Goal: Task Accomplishment & Management: Use online tool/utility

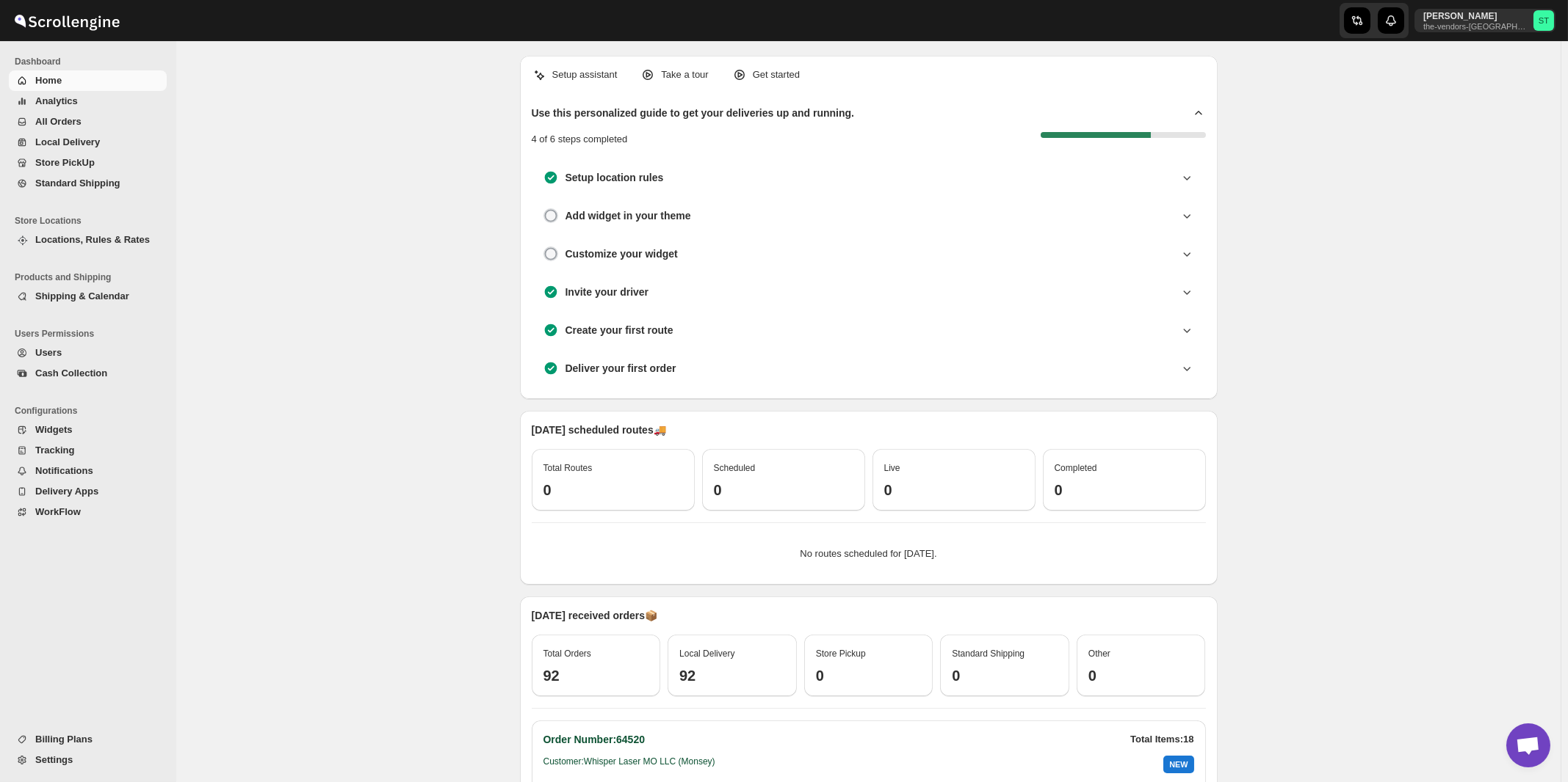
click at [66, 124] on span "All Orders" at bounding box center [58, 121] width 46 height 11
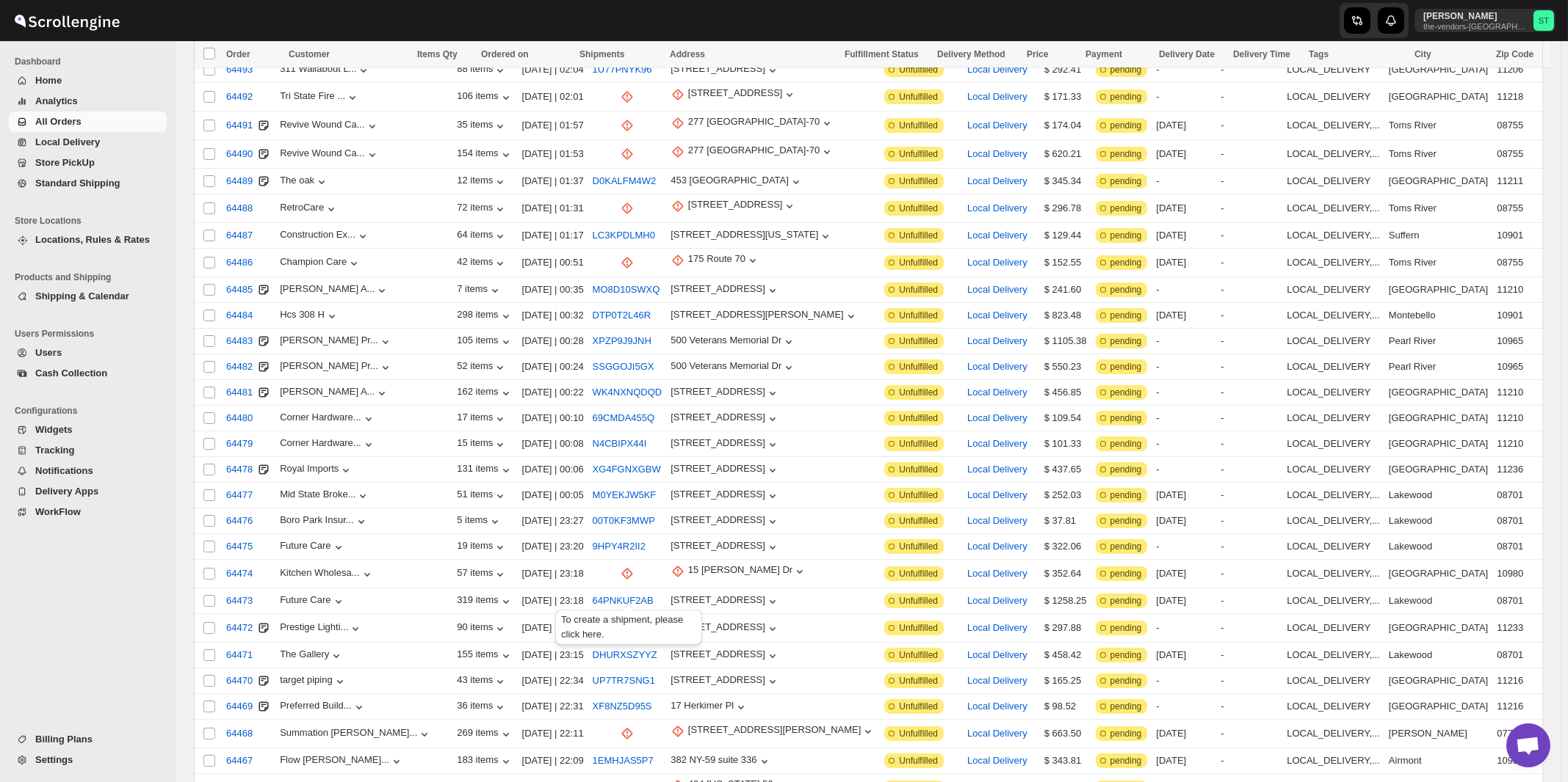
scroll to position [1470, 0]
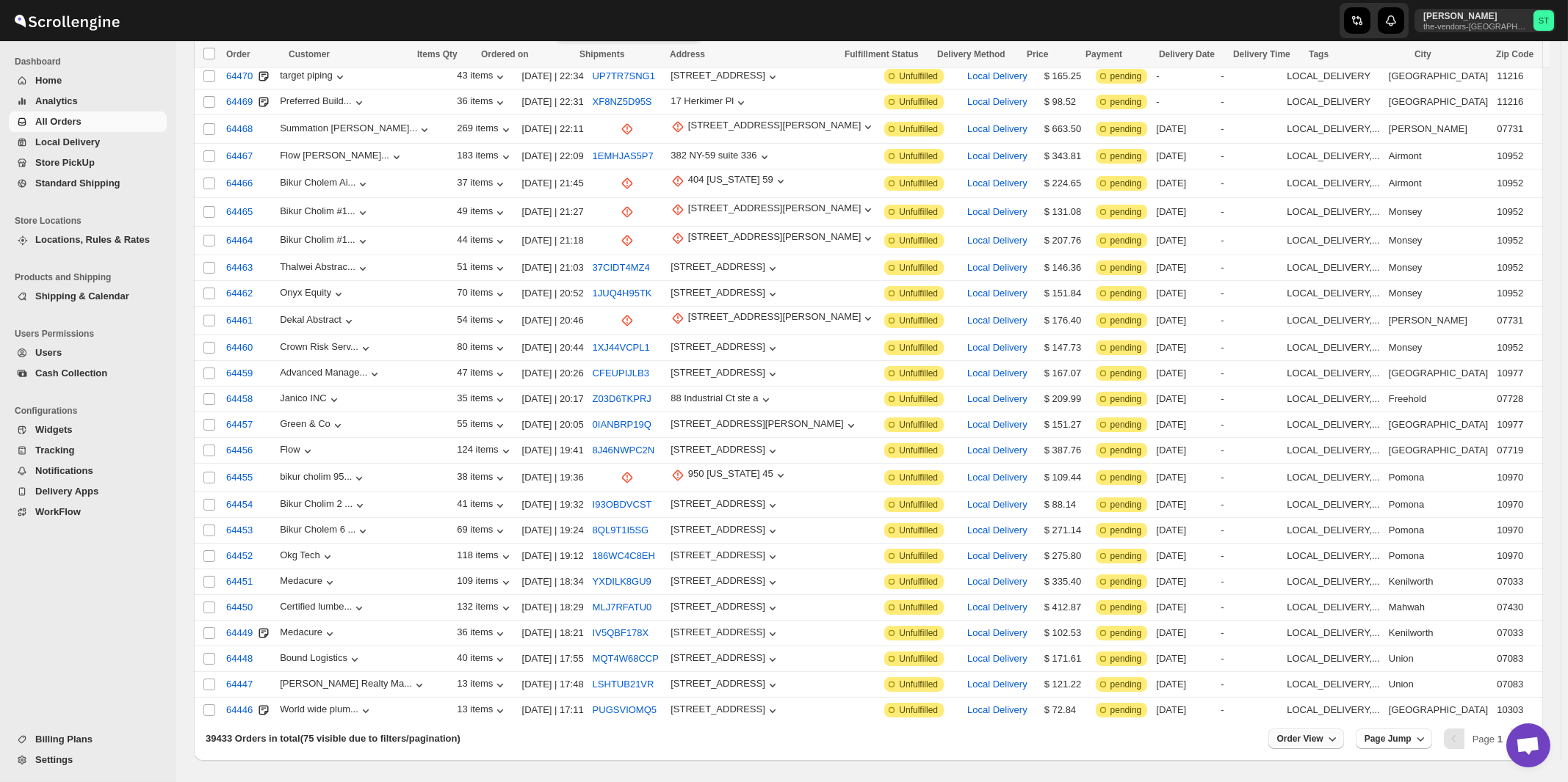
click at [1317, 733] on span "Order View" at bounding box center [1300, 739] width 46 height 12
click at [1320, 630] on input "75" at bounding box center [1306, 633] width 51 height 24
click at [1311, 656] on div "Set" at bounding box center [1317, 656] width 73 height 16
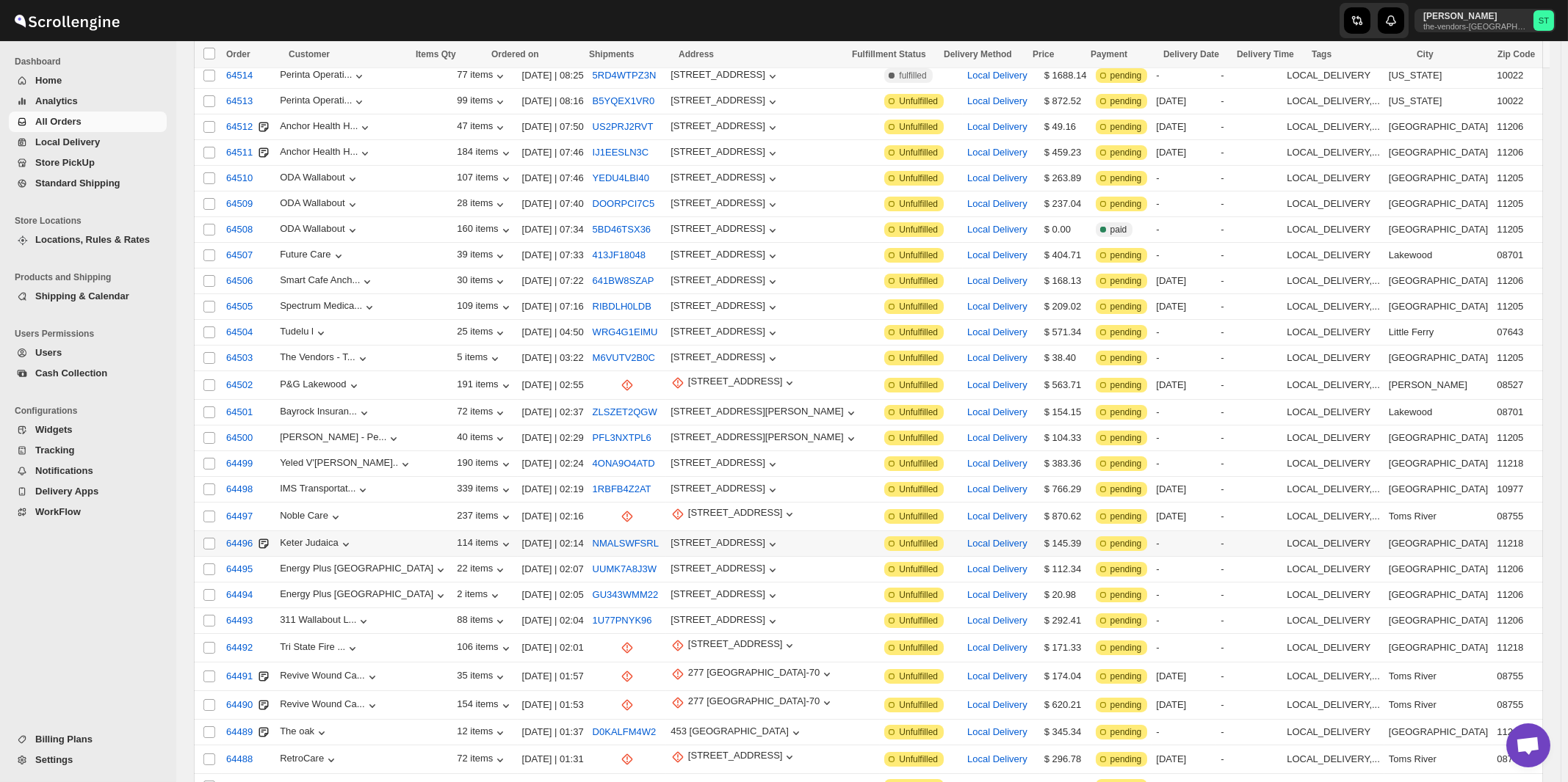
scroll to position [394, 0]
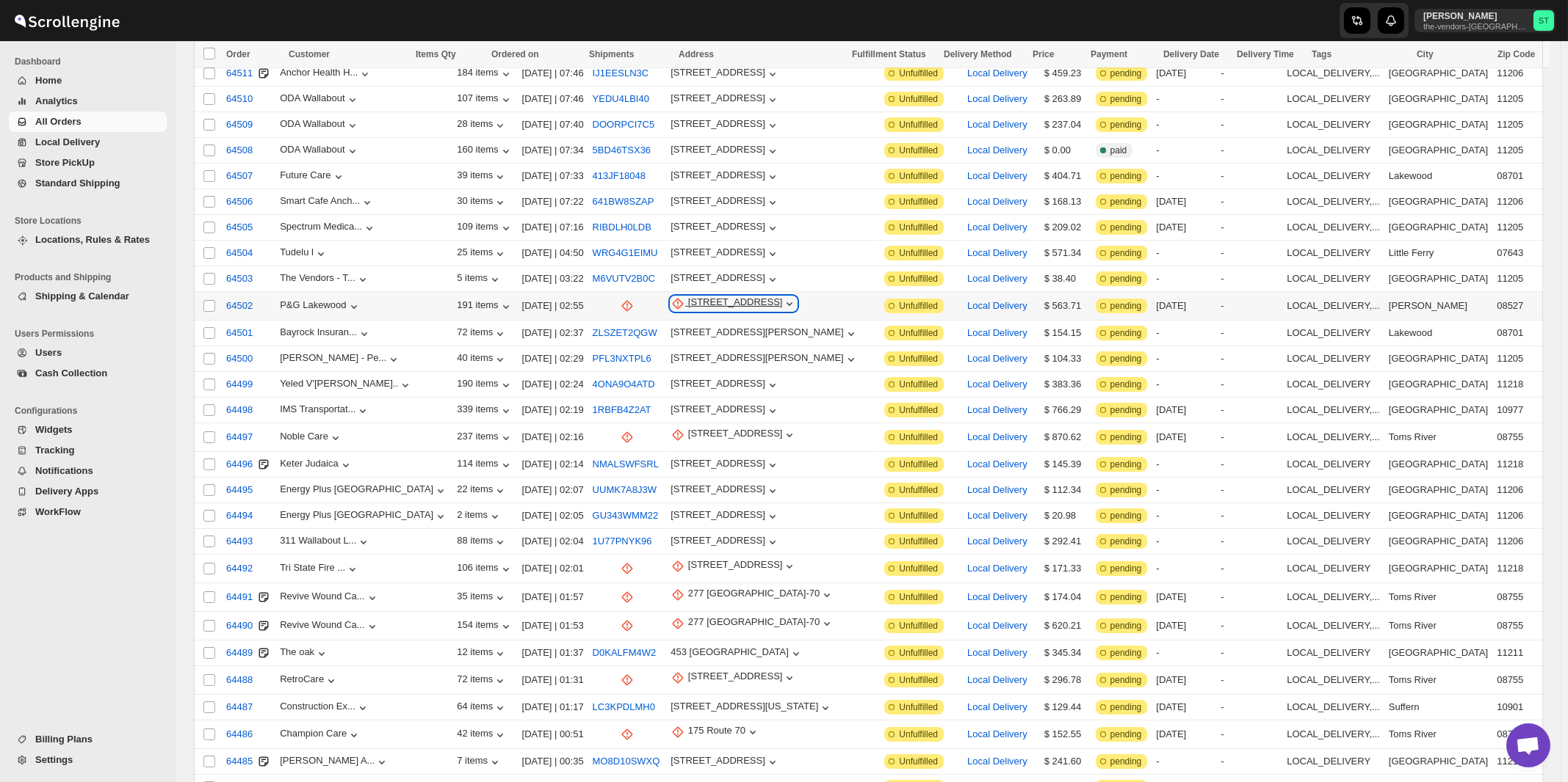
click at [731, 297] on div "338 Whitesville Rd" at bounding box center [735, 304] width 95 height 14
click at [731, 373] on span "Update manually" at bounding box center [740, 372] width 72 height 11
select select "US"
select select "New Jersey"
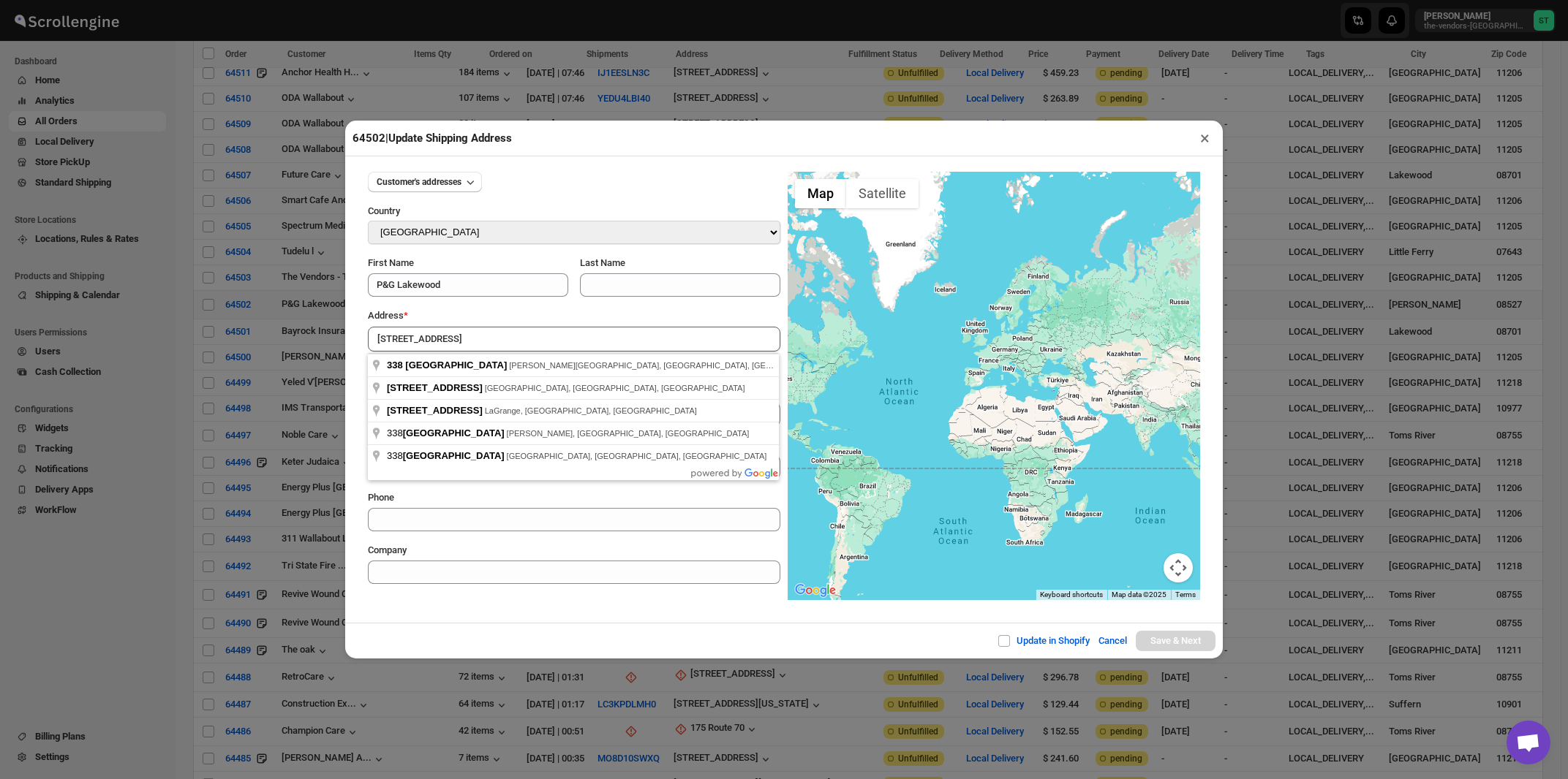
click at [498, 317] on div "Address *" at bounding box center [574, 315] width 412 height 14
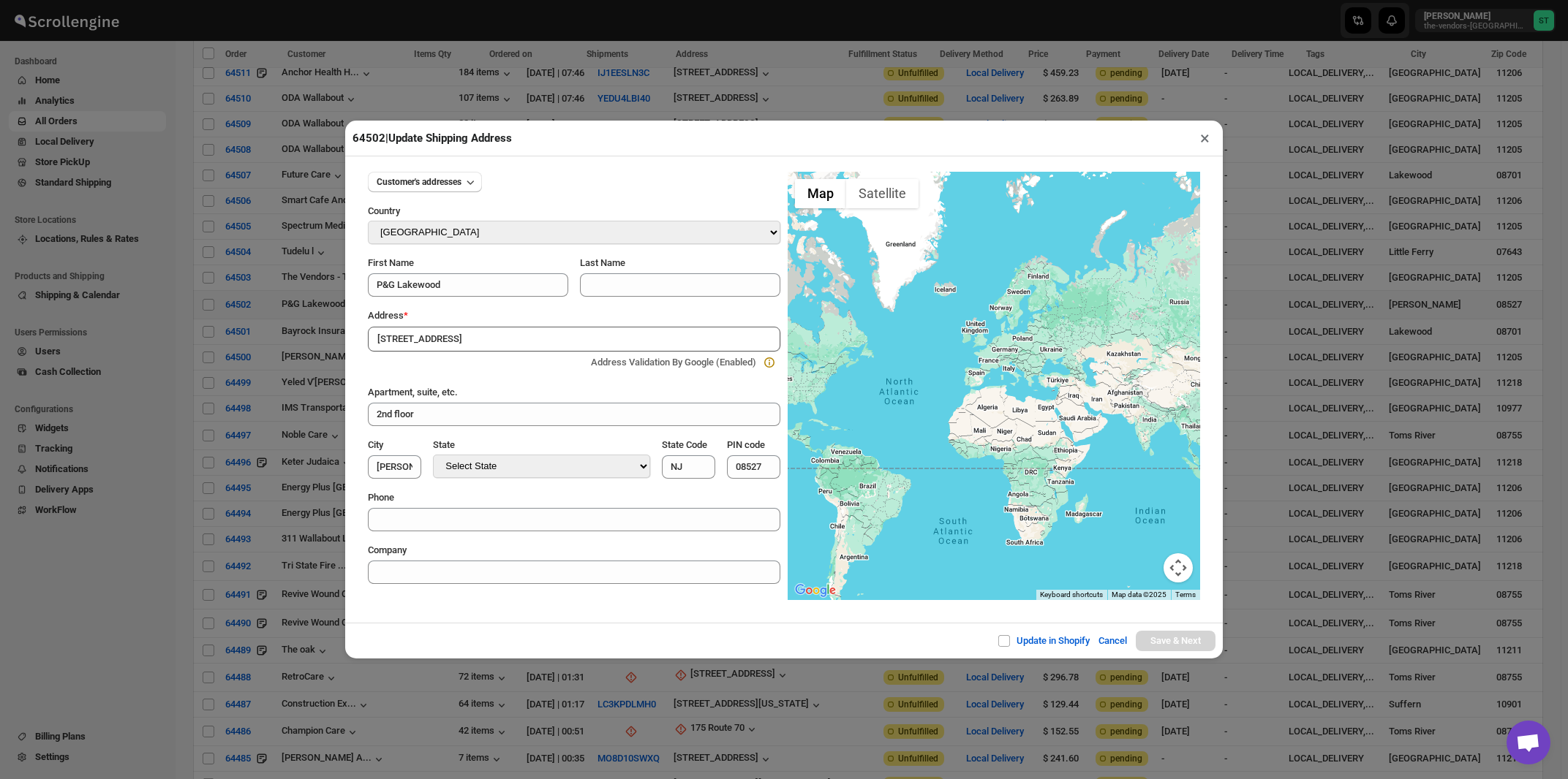
click at [492, 334] on input "338 Whitesville Rd" at bounding box center [574, 339] width 412 height 25
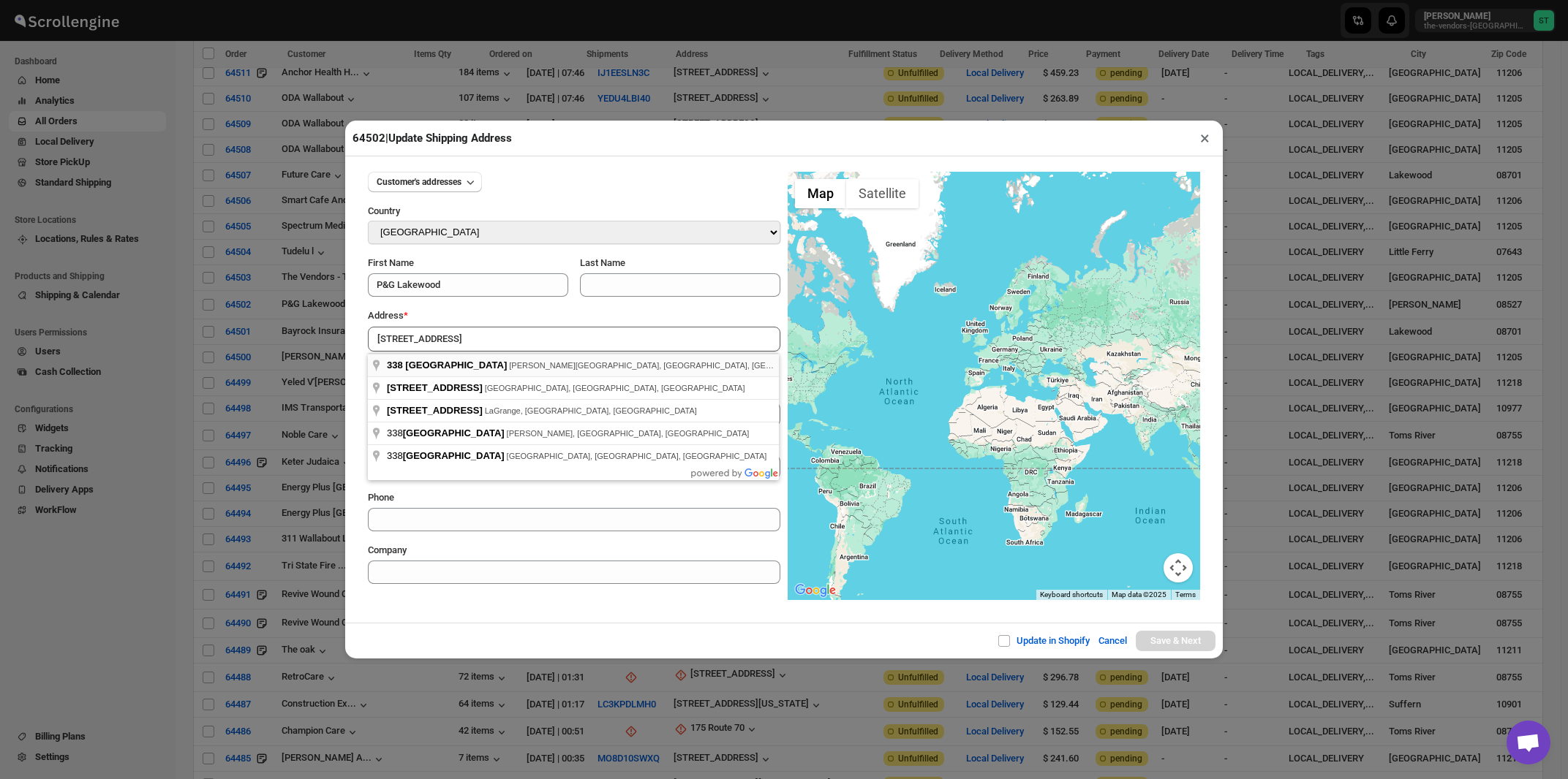
type input "338 Whitesville Rd, Jackson Township, NJ, USA"
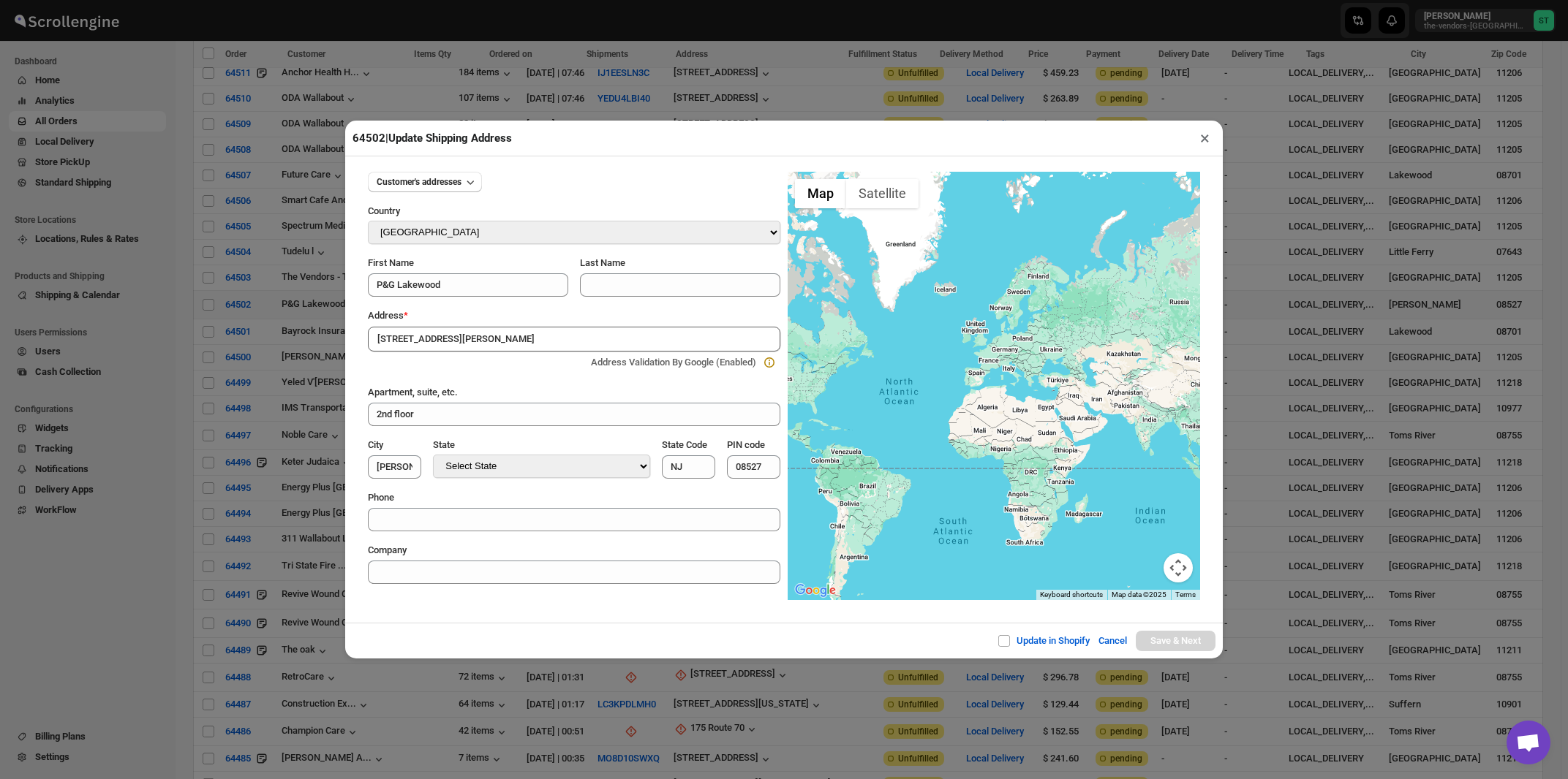
type input "[GEOGRAPHIC_DATA]"
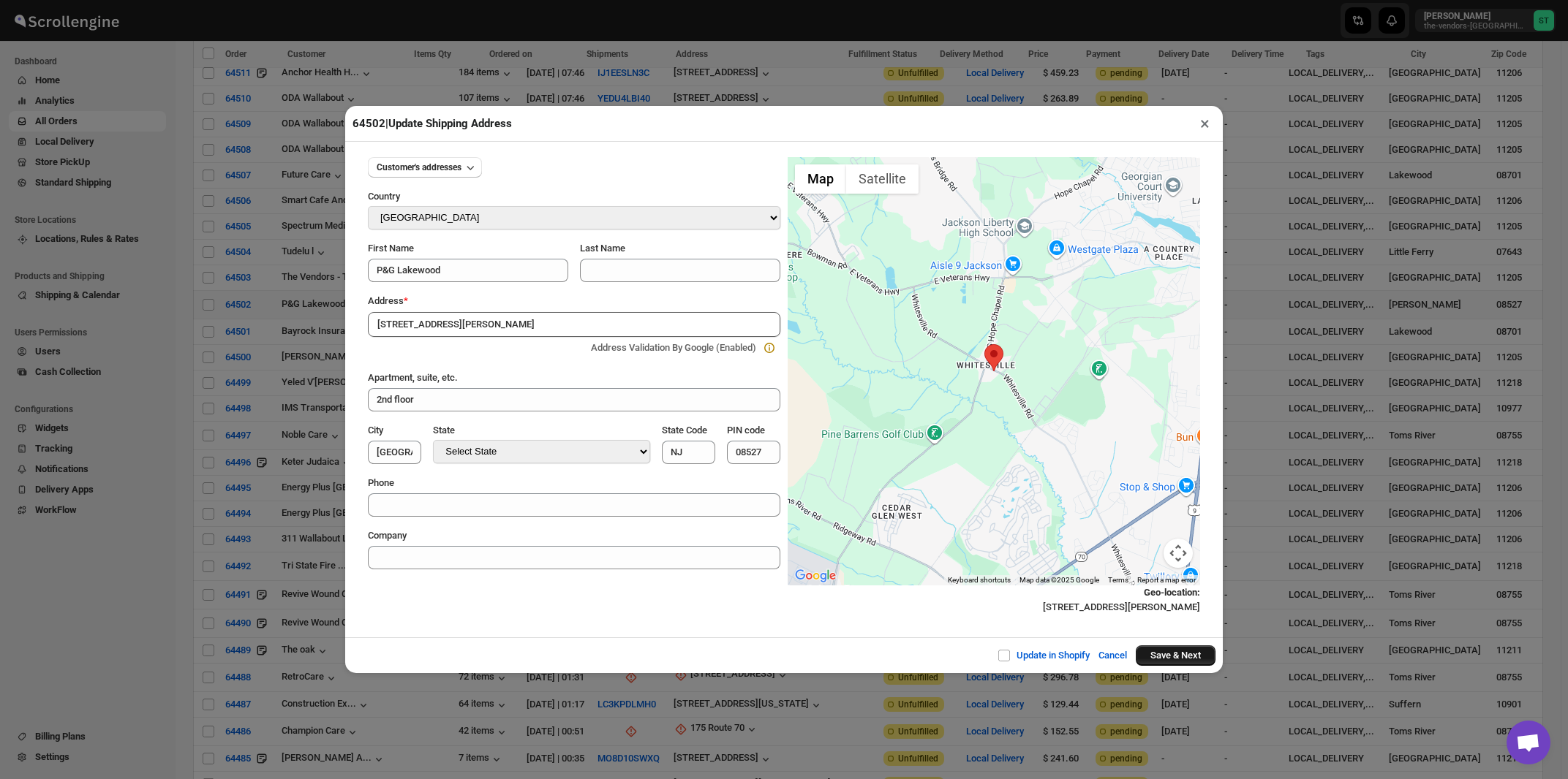
click at [1161, 659] on button "Save & Next" at bounding box center [1176, 656] width 80 height 20
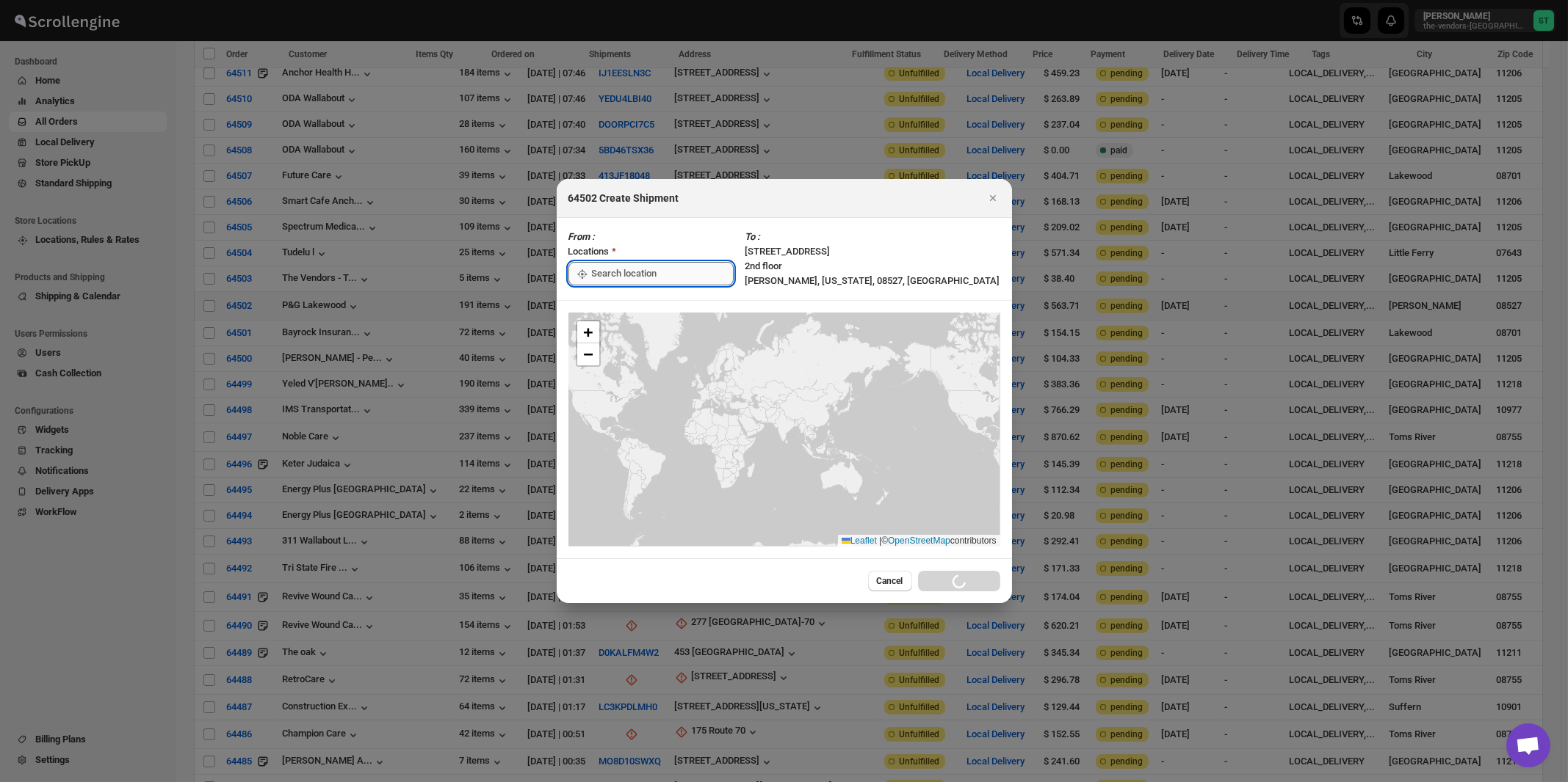
click at [626, 276] on input ":rao:" at bounding box center [663, 274] width 141 height 24
click at [622, 303] on div "[STREET_ADDRESS]" at bounding box center [673, 306] width 181 height 14
type input "[STREET_ADDRESS]"
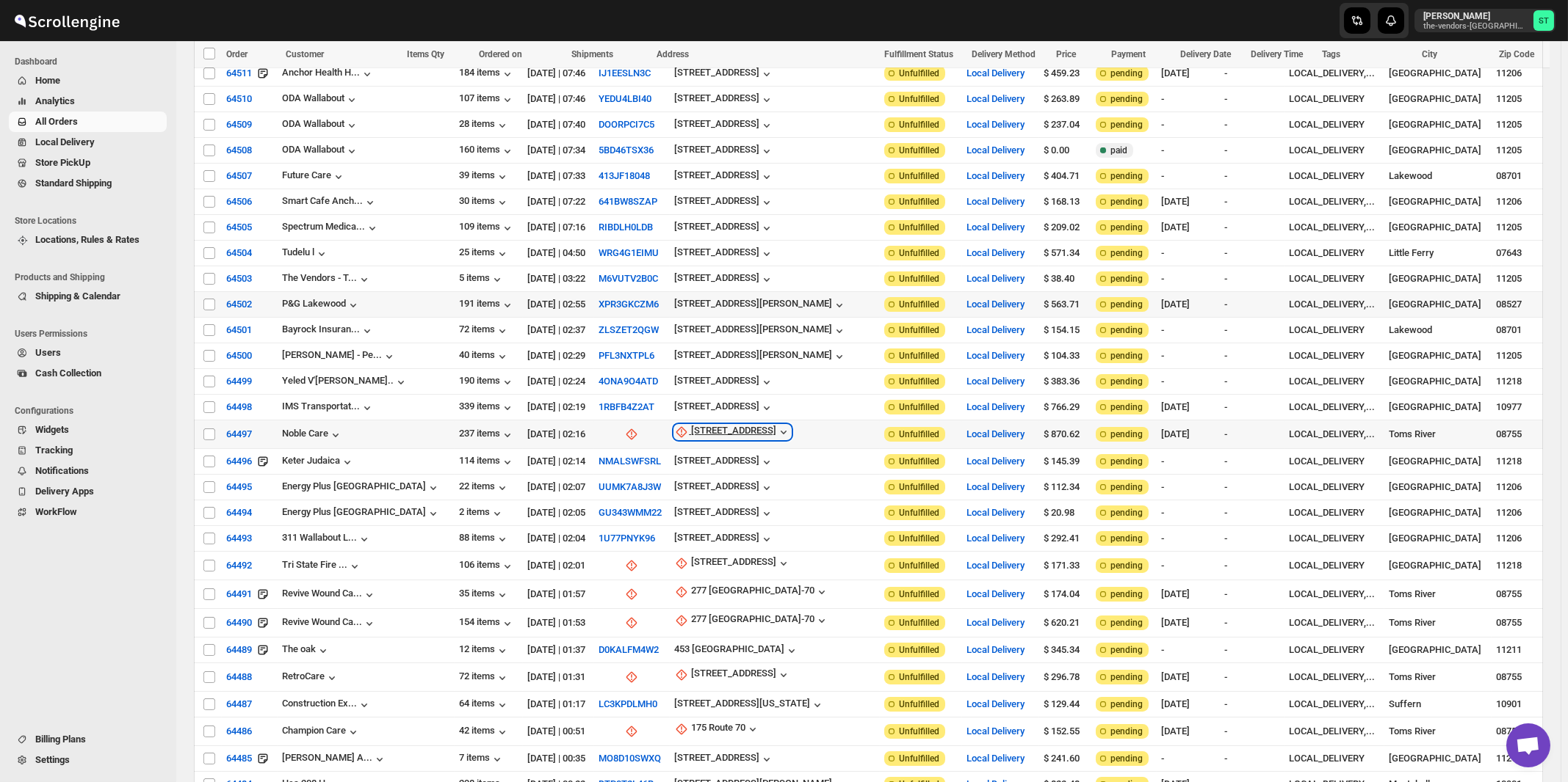
click at [696, 425] on div "229 Rte 70" at bounding box center [733, 431] width 85 height 14
click at [696, 503] on span "Update manually" at bounding box center [702, 497] width 70 height 11
select select "US"
select select "New Jersey"
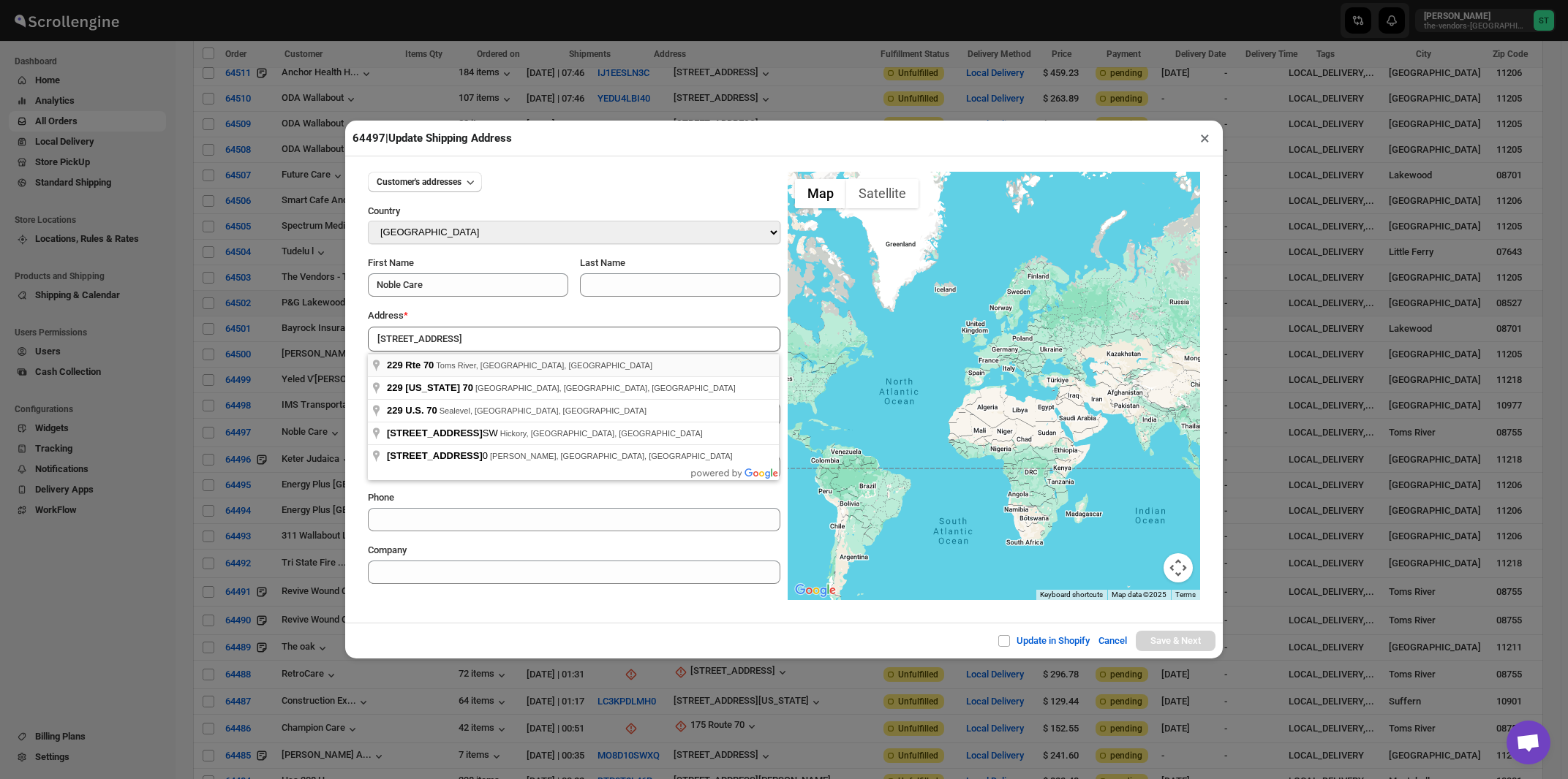
type input "229 Rte 70, Toms River, NJ, USA"
type input "[GEOGRAPHIC_DATA]"
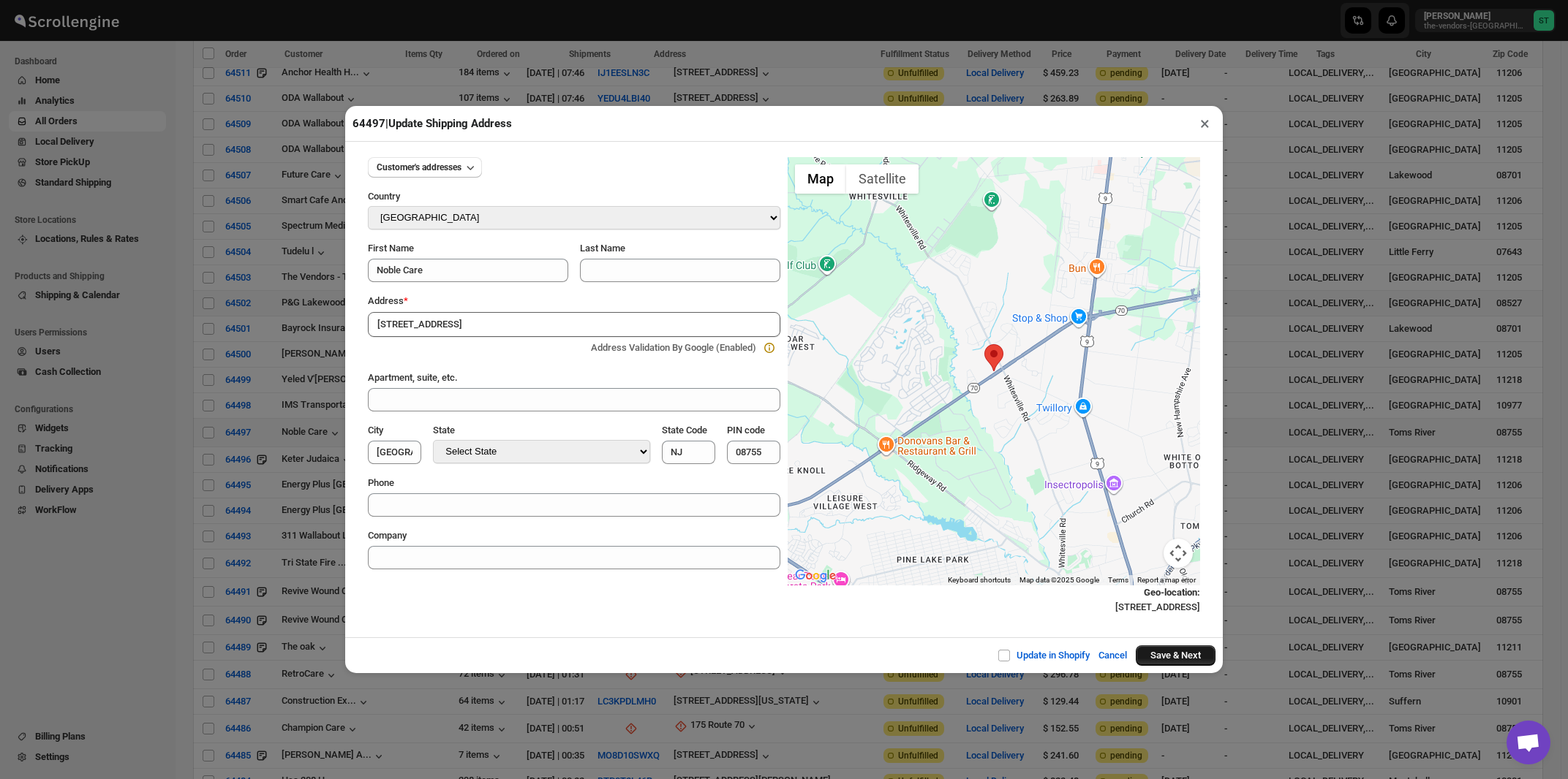
click at [1167, 655] on button "Save & Next" at bounding box center [1176, 656] width 80 height 20
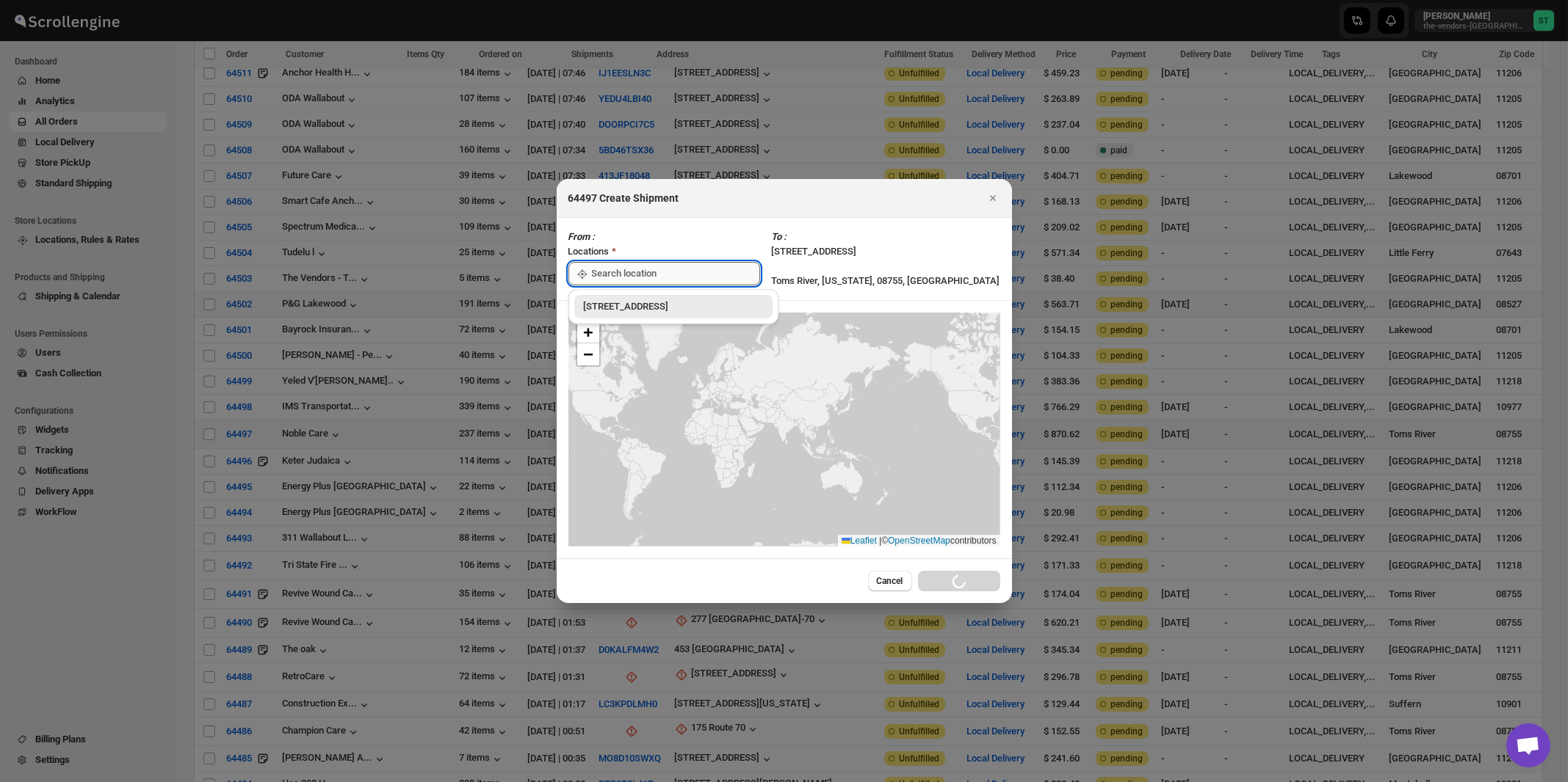
click at [638, 268] on input ":rcg:" at bounding box center [676, 274] width 168 height 24
click at [631, 297] on div "[STREET_ADDRESS]" at bounding box center [674, 307] width 199 height 24
type input "[STREET_ADDRESS]"
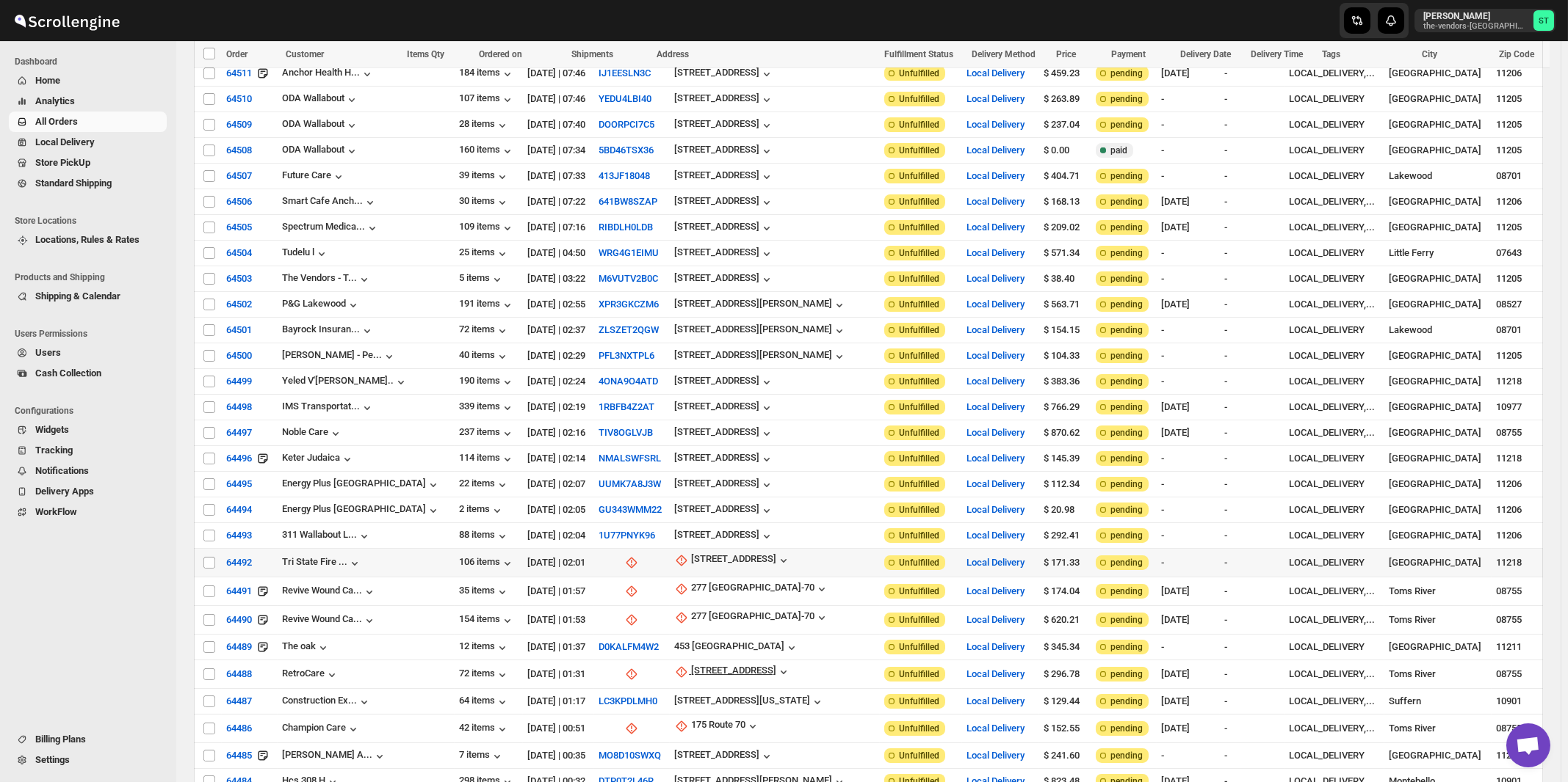
scroll to position [551, 0]
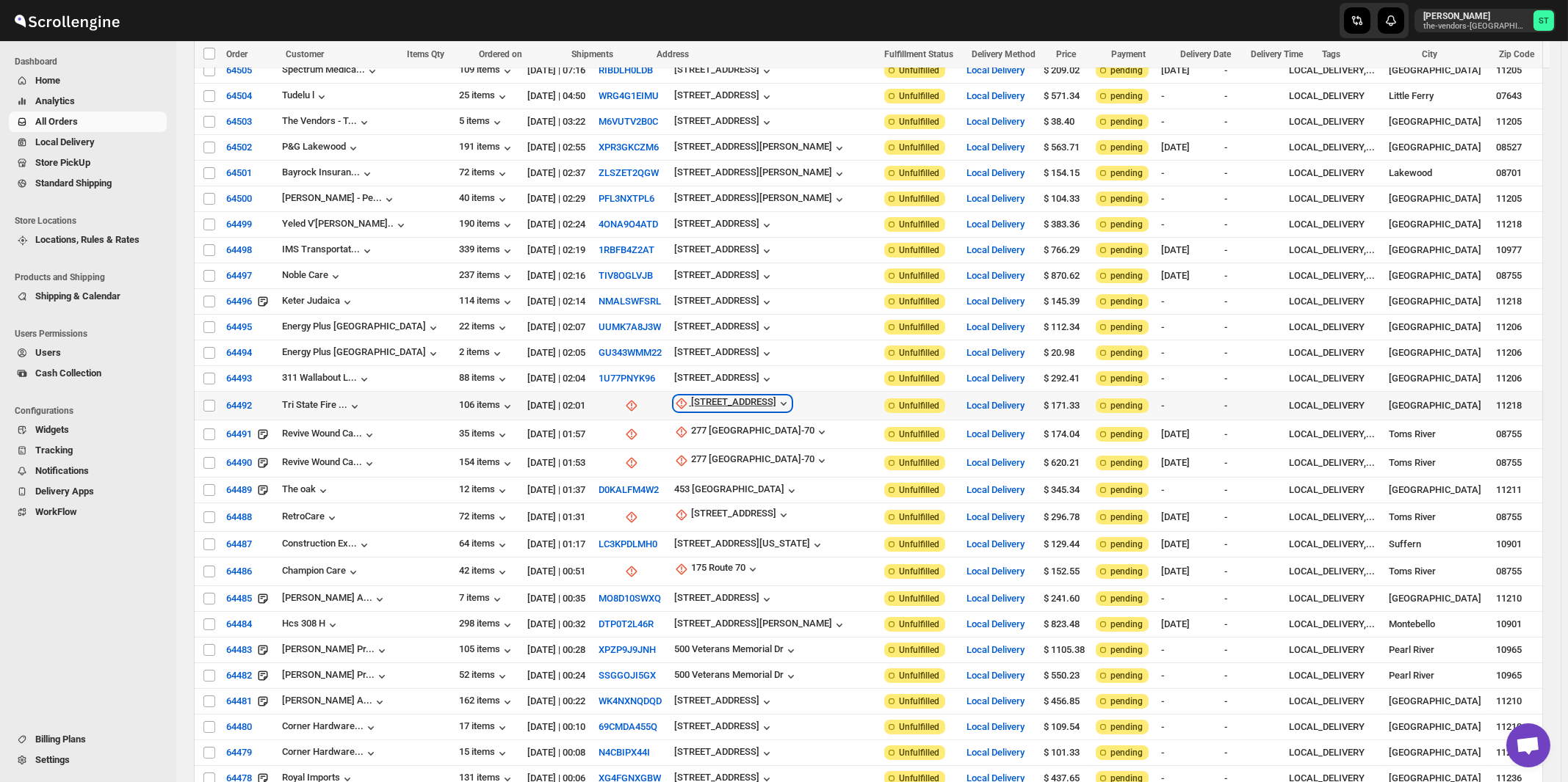
click at [696, 396] on div "1237 39th St" at bounding box center [733, 403] width 85 height 14
click at [696, 460] on span "Update manually" at bounding box center [705, 465] width 70 height 11
select select "US"
select select "[US_STATE]"
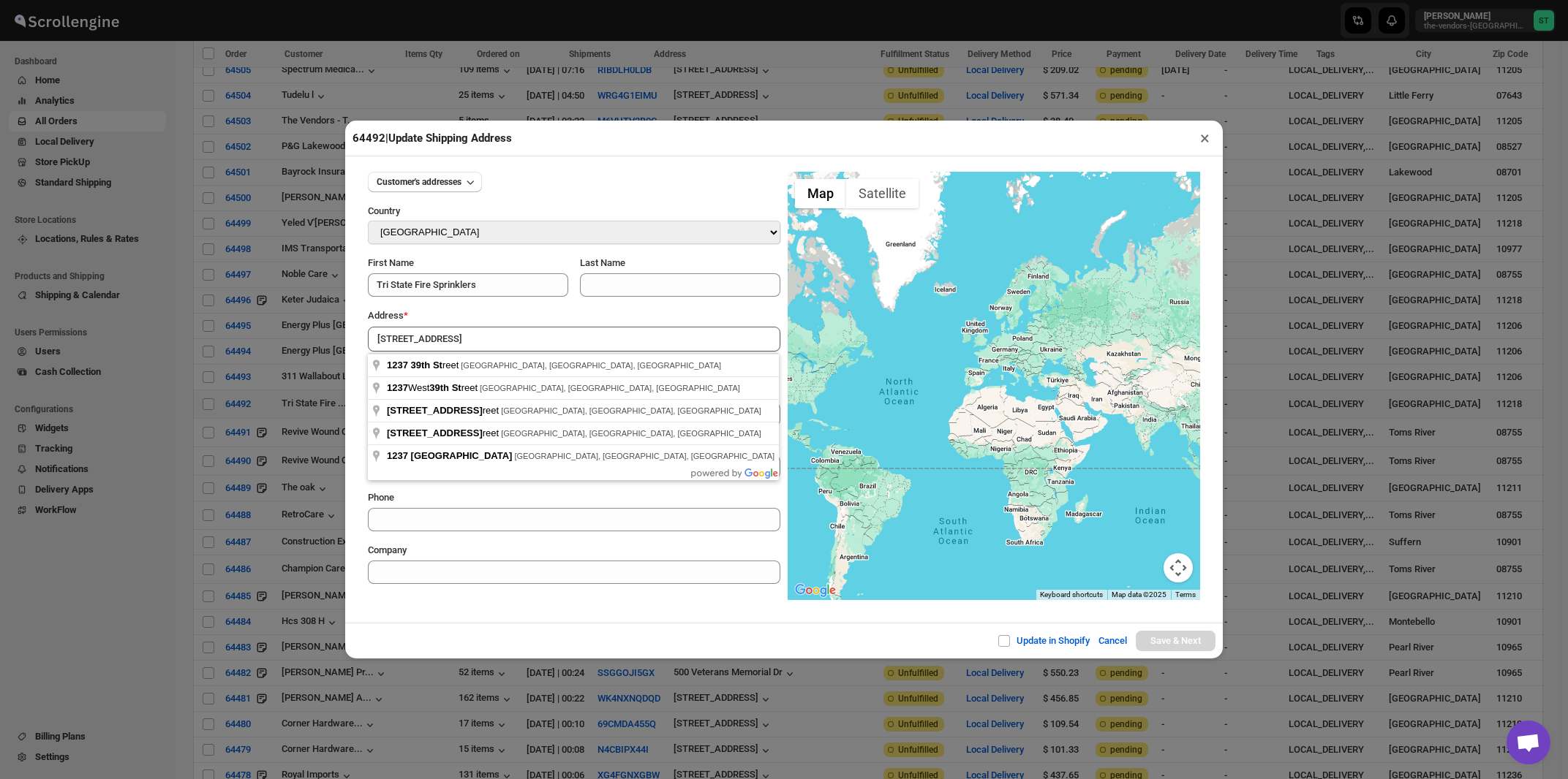
click at [518, 317] on div "Address *" at bounding box center [574, 315] width 412 height 14
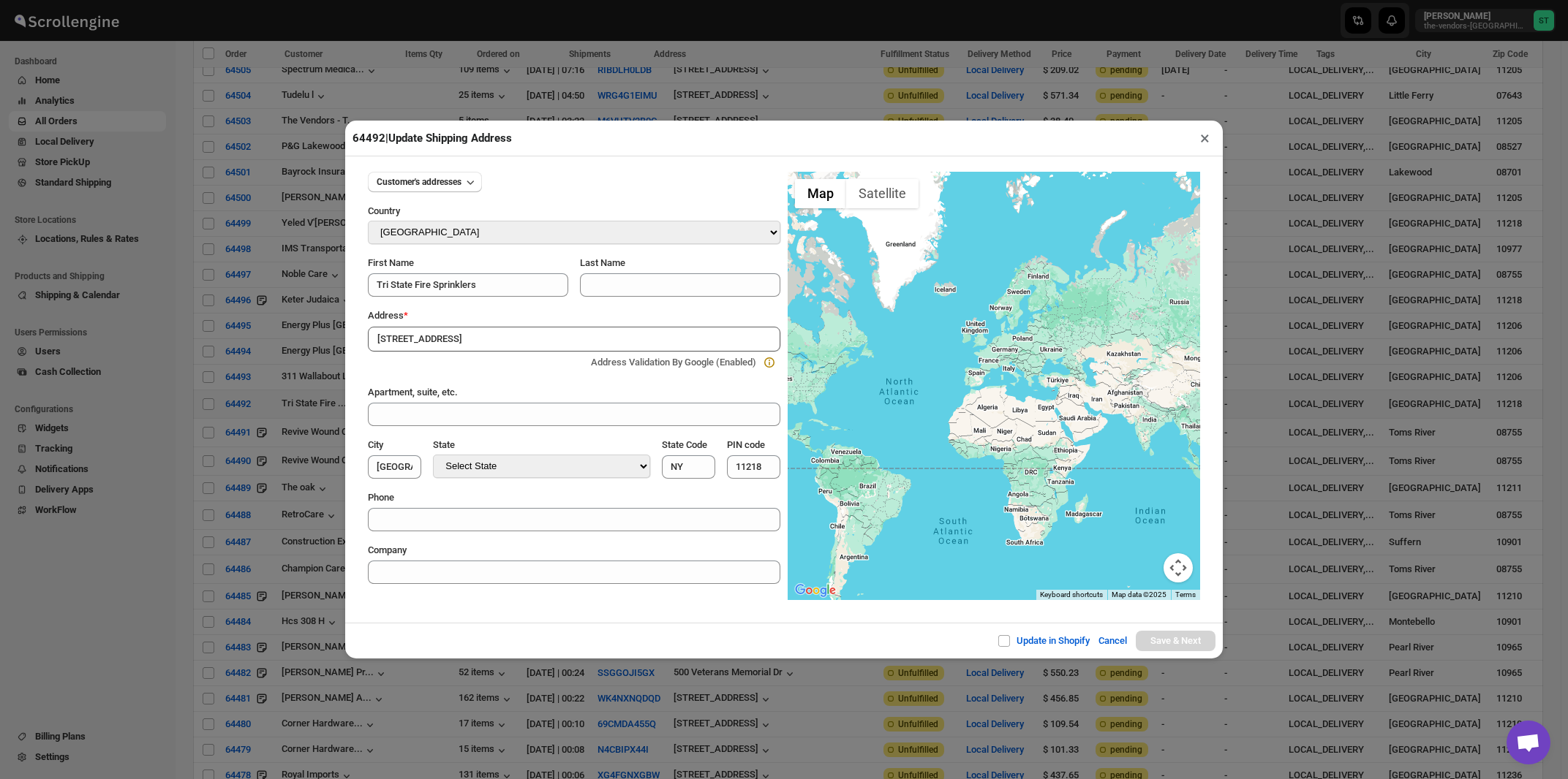
click at [515, 342] on input "1237 39th St" at bounding box center [574, 339] width 412 height 25
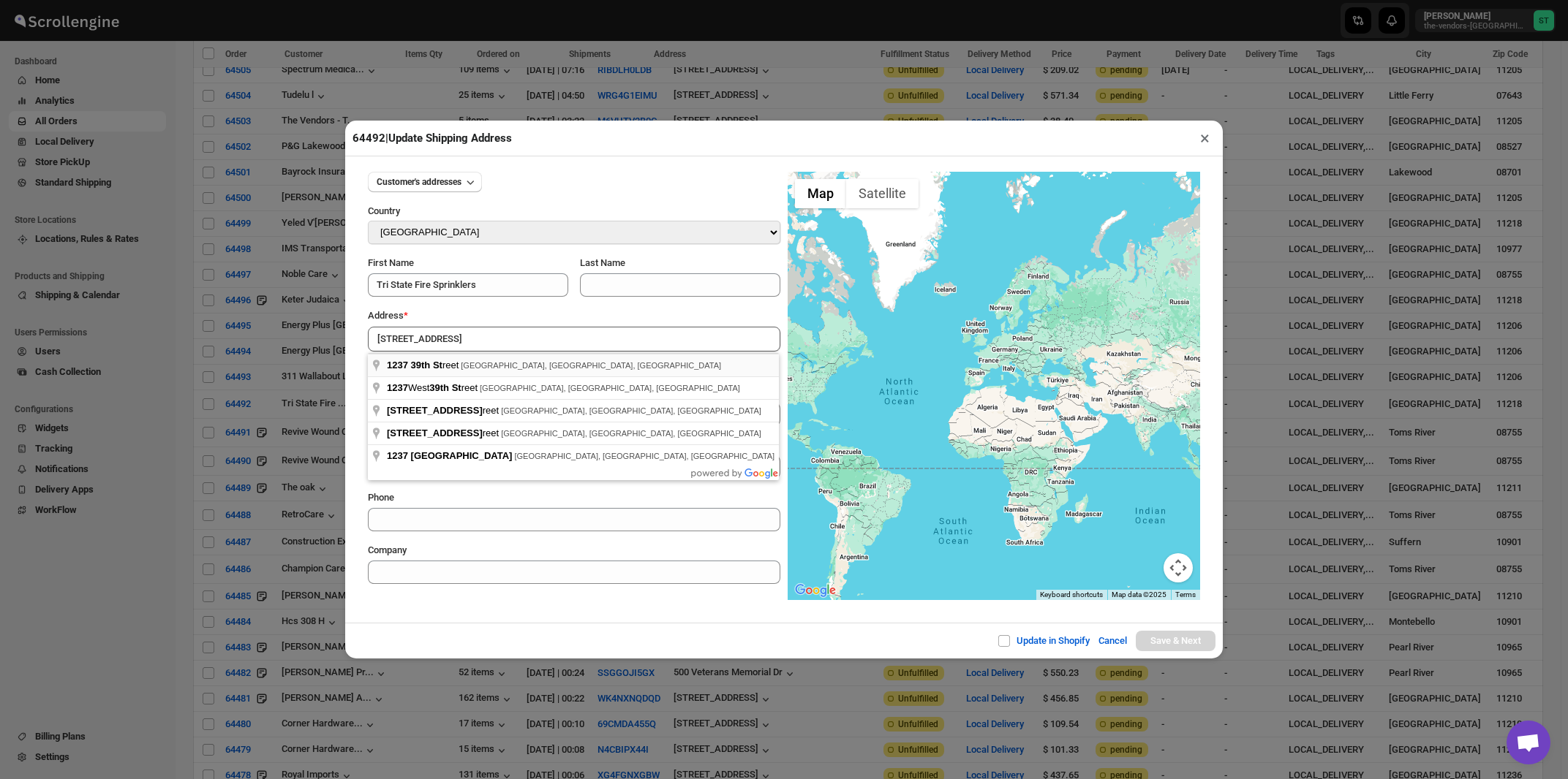
type input "1237 39th Street, Brooklyn, NY, USA"
type input "[GEOGRAPHIC_DATA]"
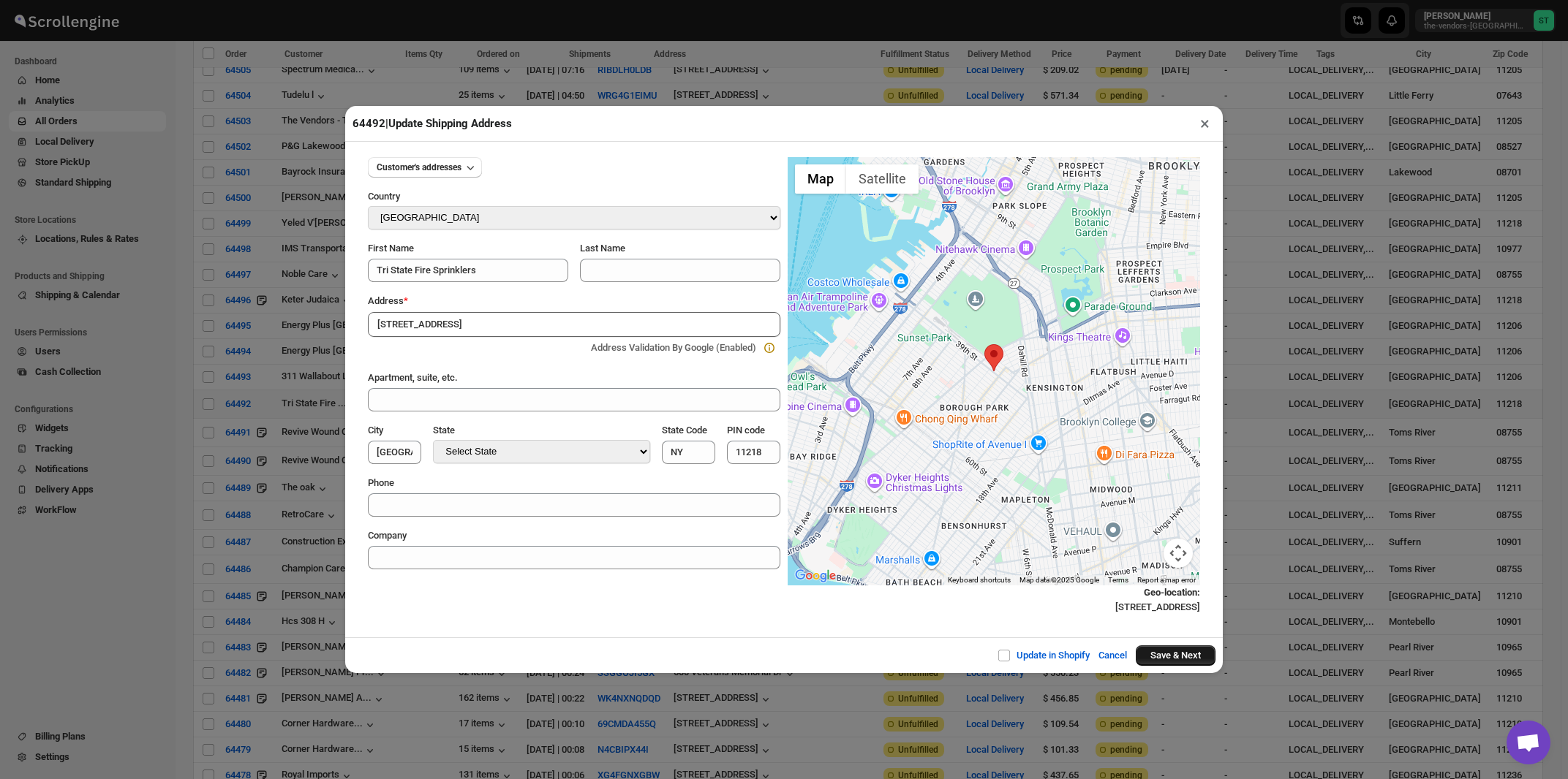
click at [1160, 658] on button "Save & Next" at bounding box center [1176, 656] width 80 height 20
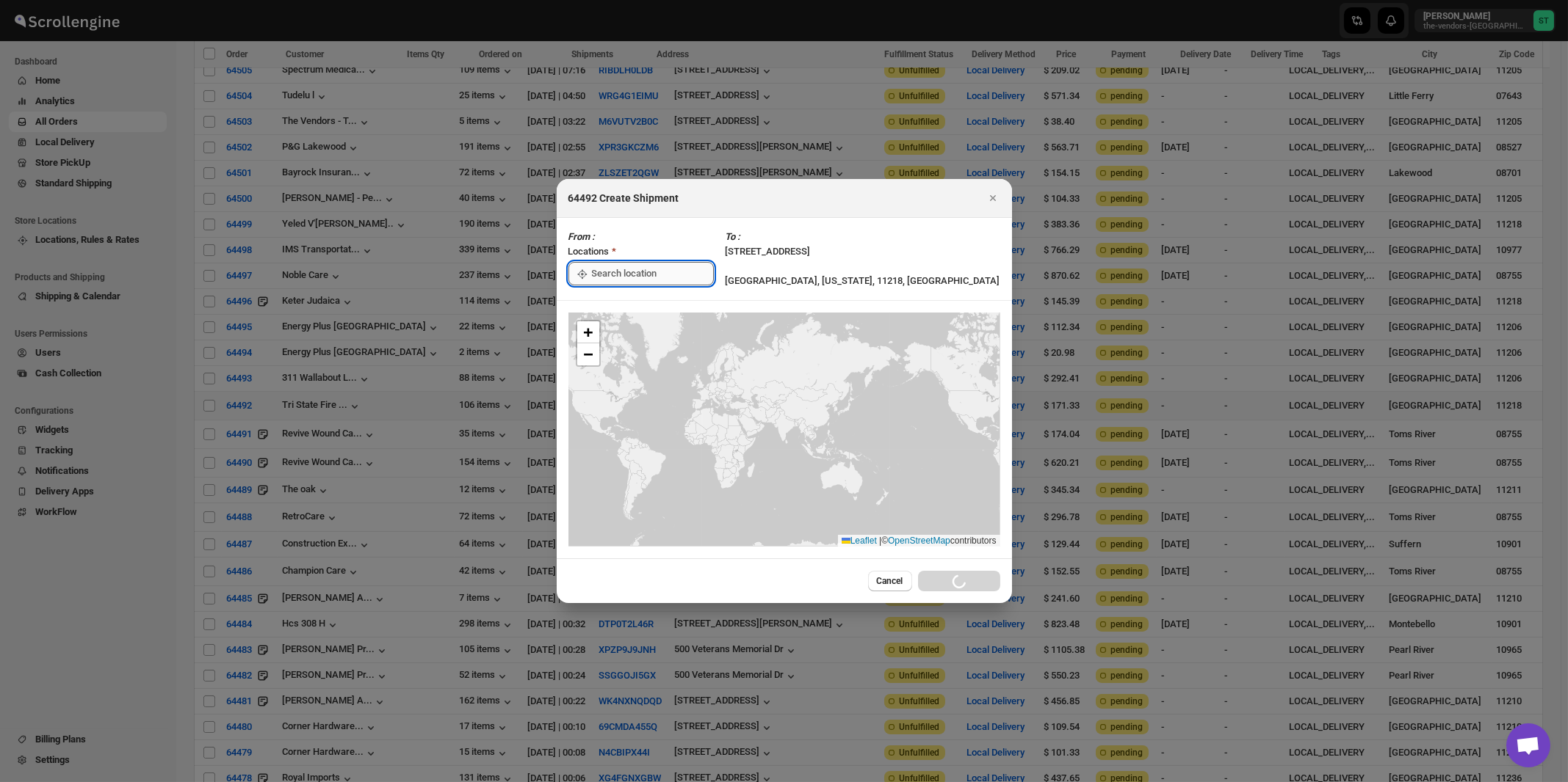
click at [622, 274] on input ":re6:" at bounding box center [653, 274] width 122 height 24
click at [614, 306] on div "[STREET_ADDRESS]" at bounding box center [673, 306] width 181 height 14
type input "[STREET_ADDRESS]"
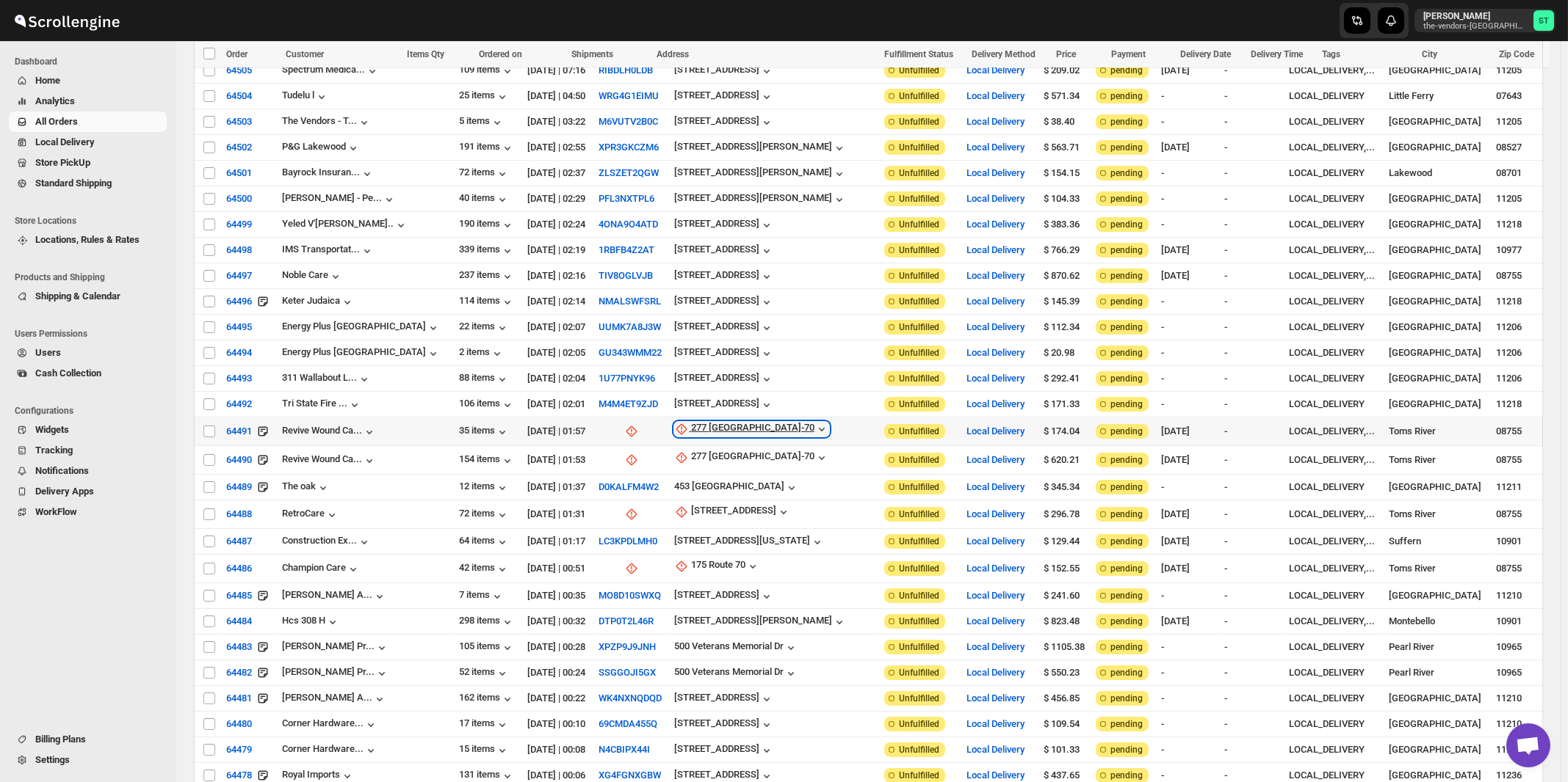
click at [693, 422] on div "277 NJ-70" at bounding box center [752, 429] width 124 height 14
click at [691, 489] on span "Update manually" at bounding box center [700, 491] width 70 height 11
select select "US"
select select "New Jersey"
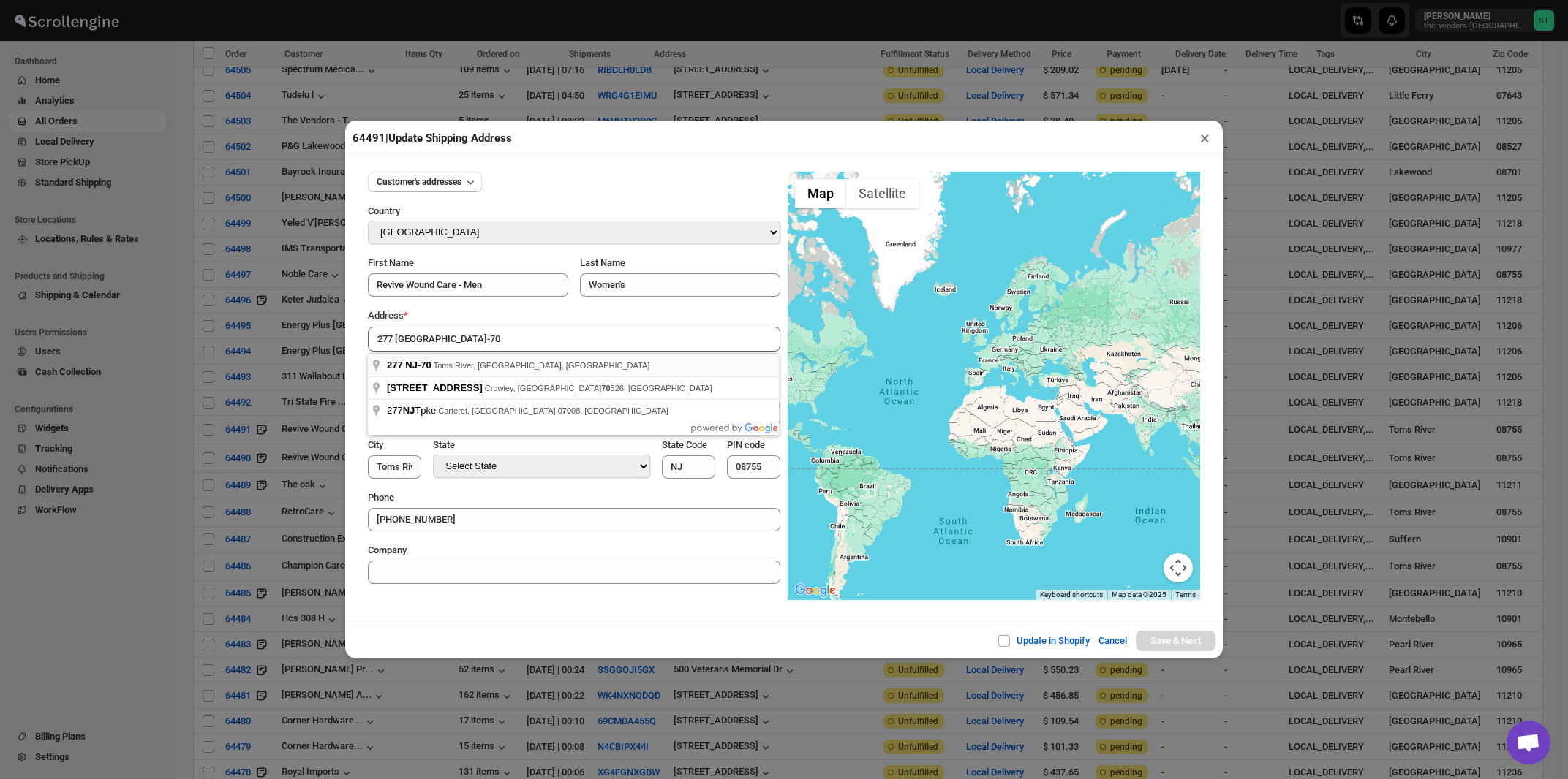
type input "277 NJ-70, Toms River, NJ, USA"
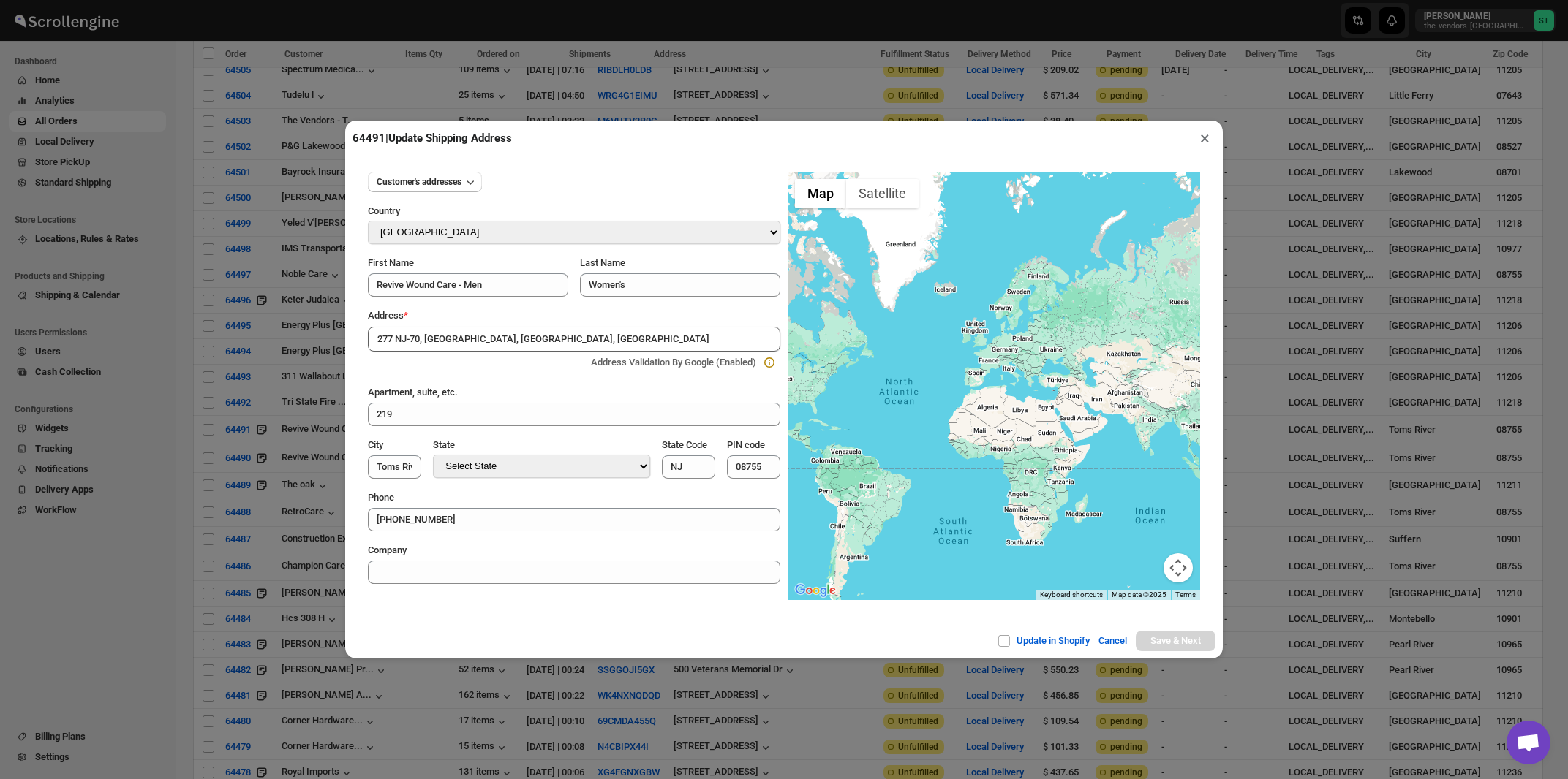
type input "[GEOGRAPHIC_DATA]"
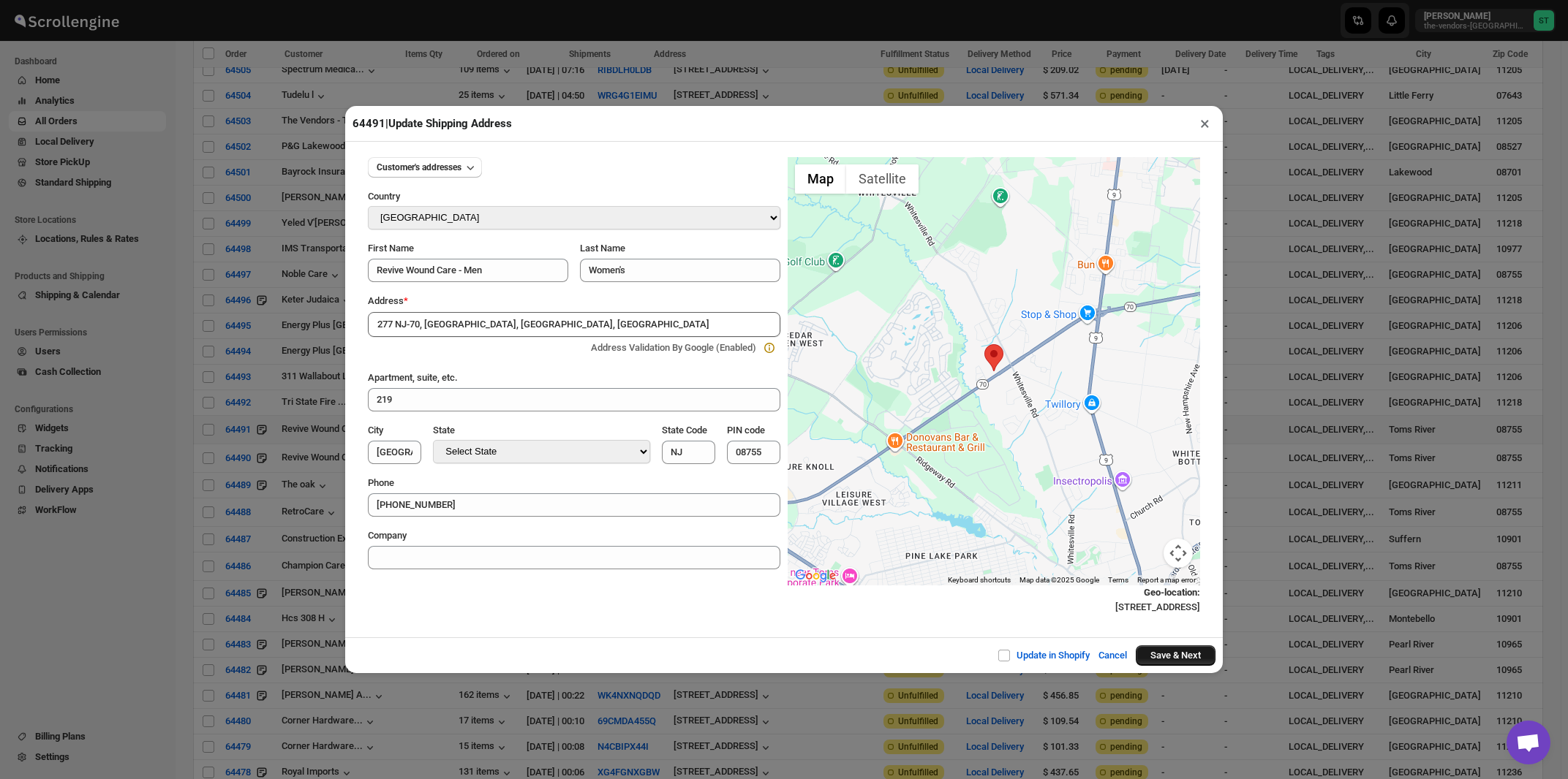
click at [1167, 663] on button "Save & Next" at bounding box center [1176, 656] width 80 height 20
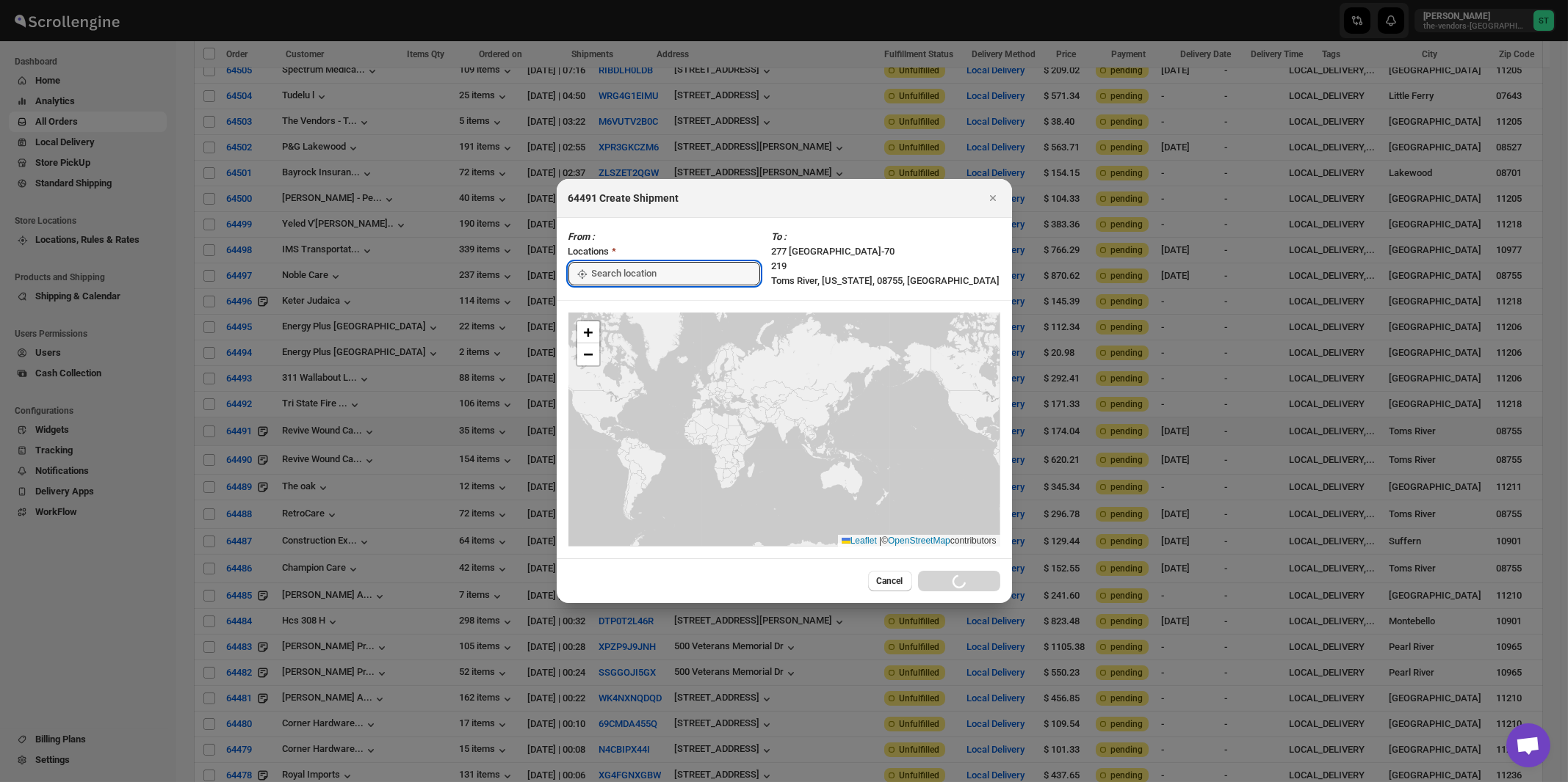
click at [614, 277] on input ":rei:" at bounding box center [676, 274] width 168 height 24
click at [613, 300] on div "[STREET_ADDRESS]" at bounding box center [673, 306] width 181 height 14
type input "[STREET_ADDRESS]"
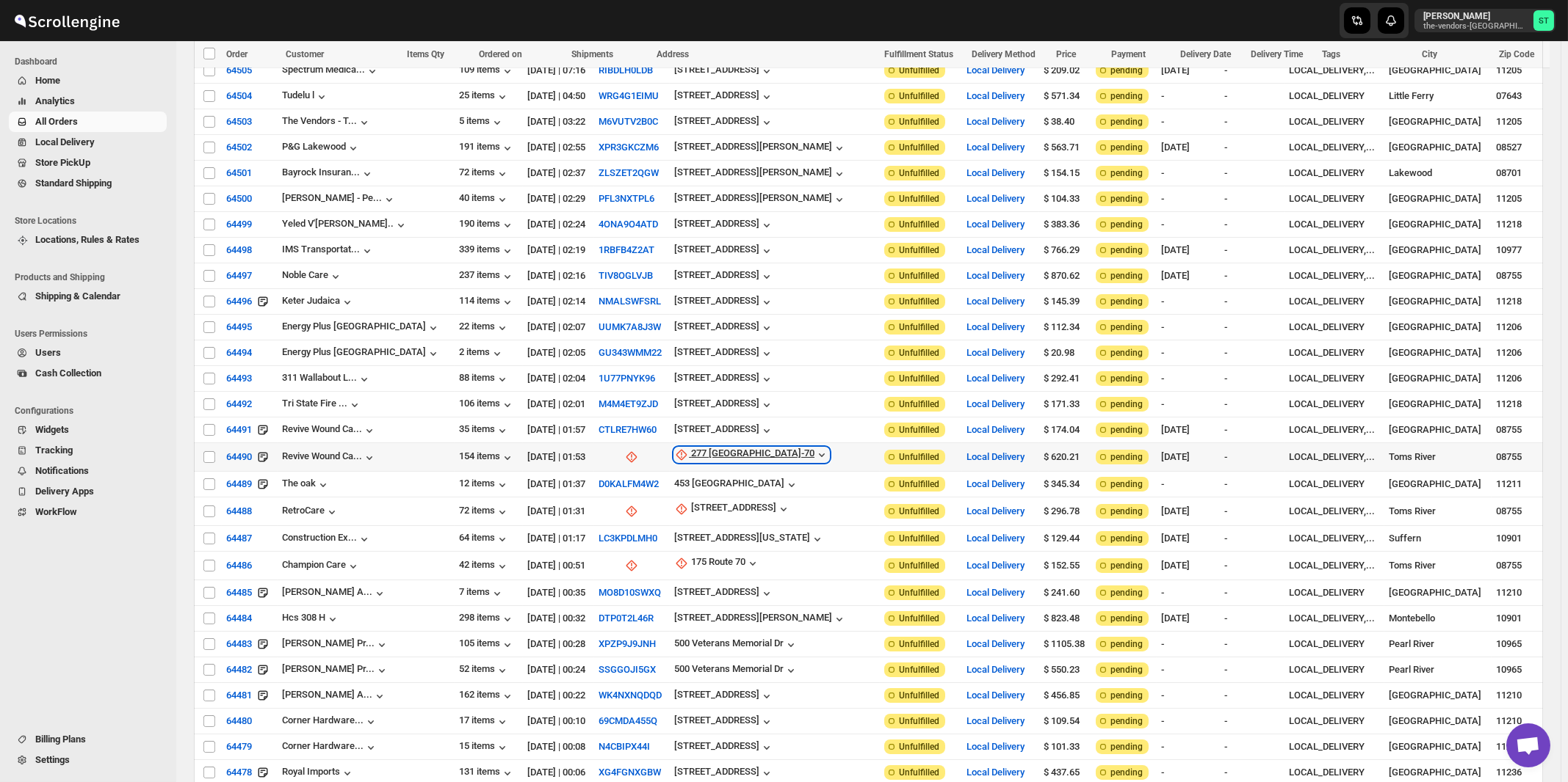
click at [691, 447] on div "277 NJ-70" at bounding box center [752, 454] width 124 height 14
click at [691, 511] on span "Update manually" at bounding box center [700, 516] width 70 height 11
select select "US"
select select "New Jersey"
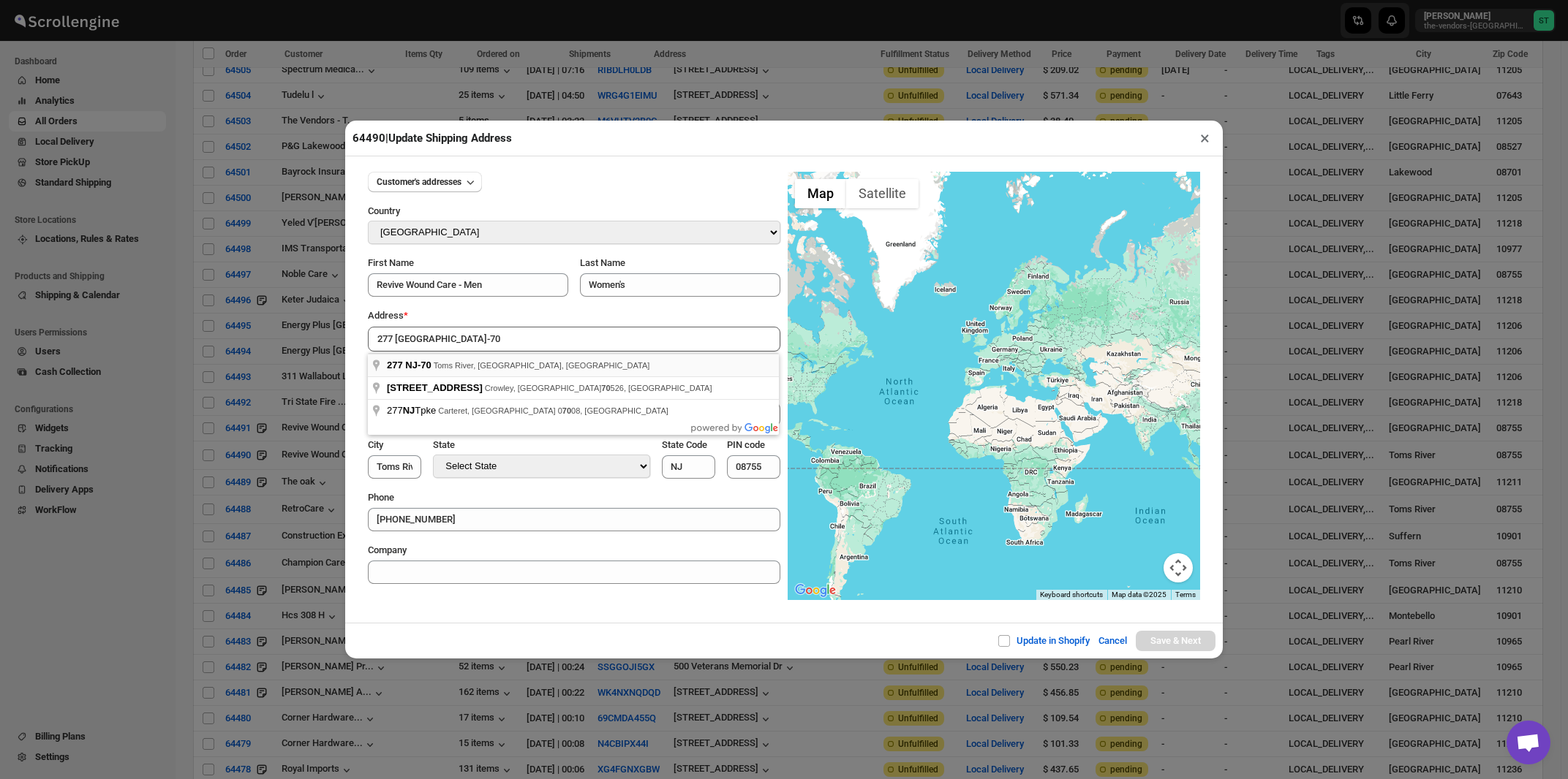
type input "277 NJ-70, Toms River, NJ, USA"
type input "[GEOGRAPHIC_DATA]"
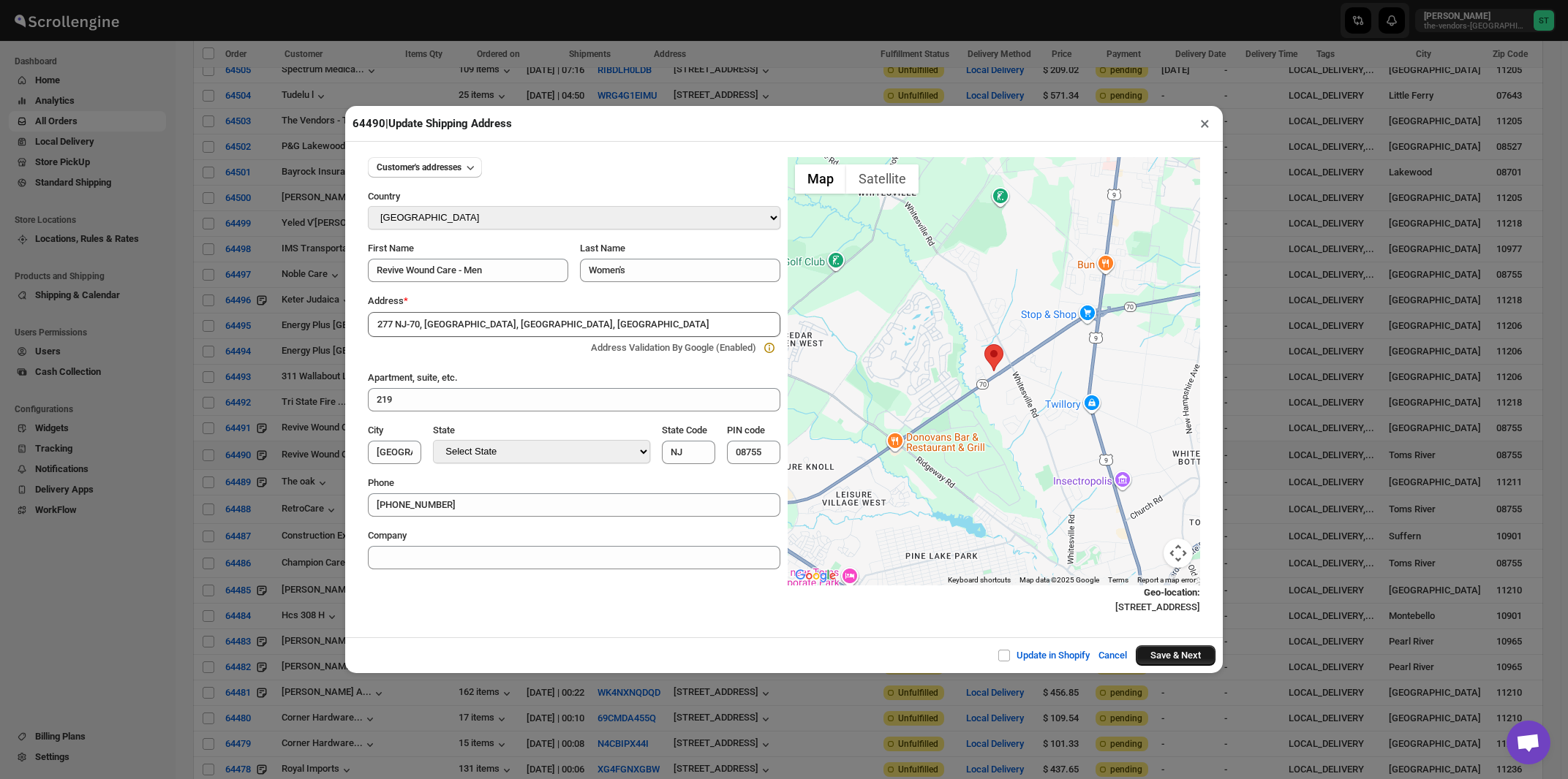
click at [1159, 658] on button "Save & Next" at bounding box center [1176, 656] width 80 height 20
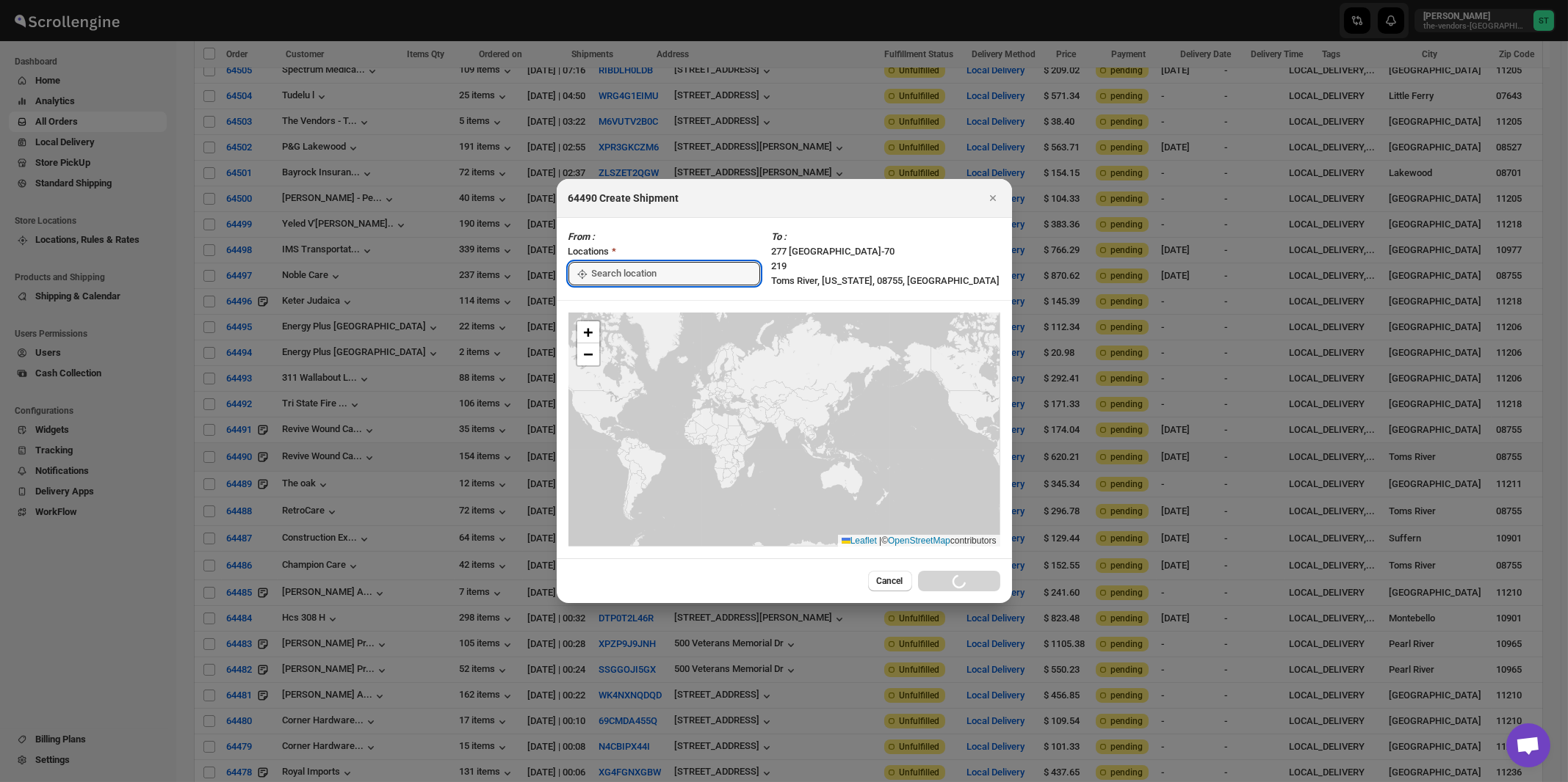
click at [612, 273] on input ":rev:" at bounding box center [676, 274] width 168 height 24
click at [611, 304] on div "[STREET_ADDRESS]" at bounding box center [673, 306] width 181 height 14
type input "[STREET_ADDRESS]"
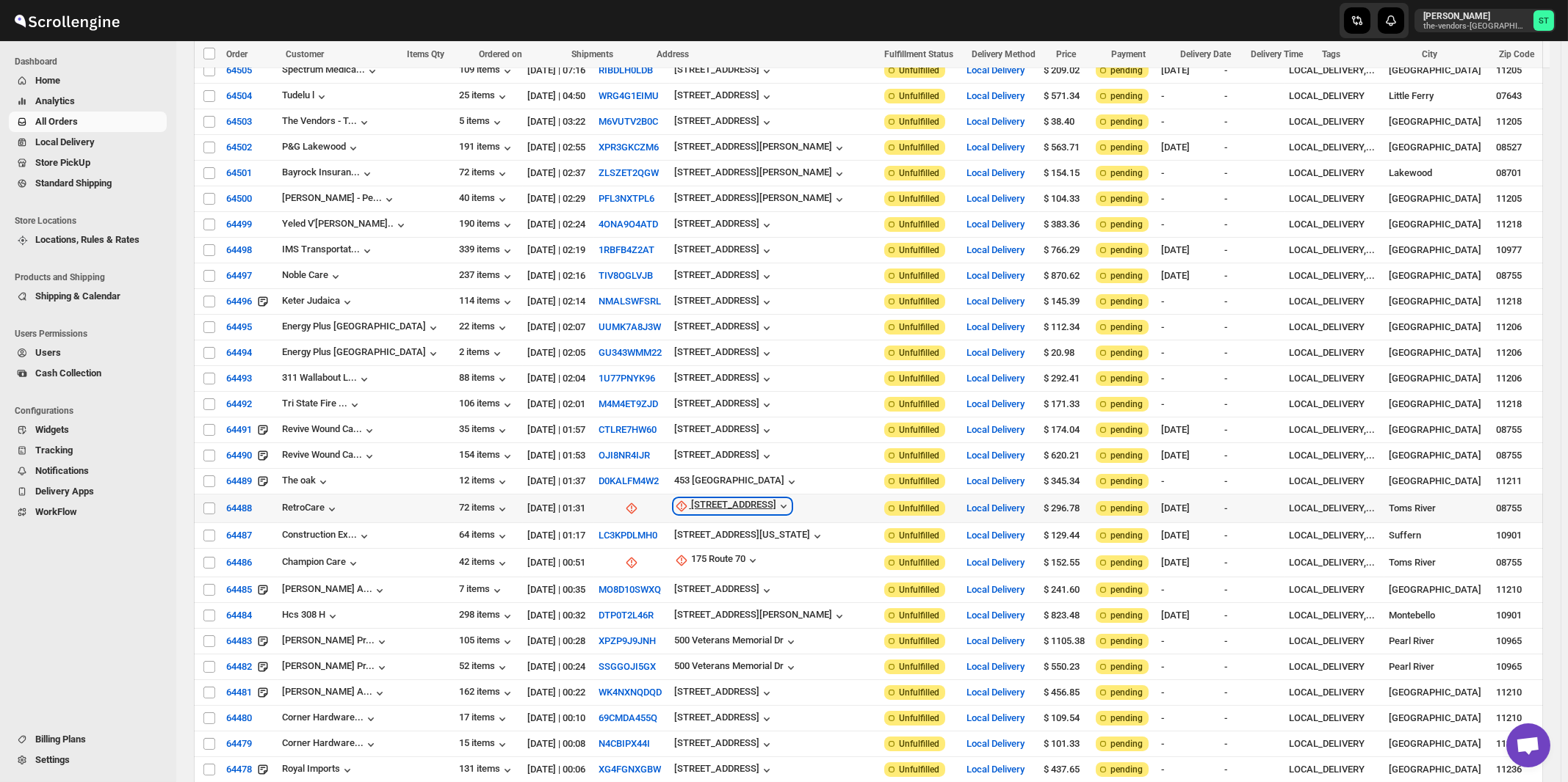
click at [691, 499] on div "185 Rte 70" at bounding box center [733, 506] width 85 height 14
click at [703, 570] on span "Update manually" at bounding box center [702, 566] width 70 height 11
select select "US"
select select "New Jersey"
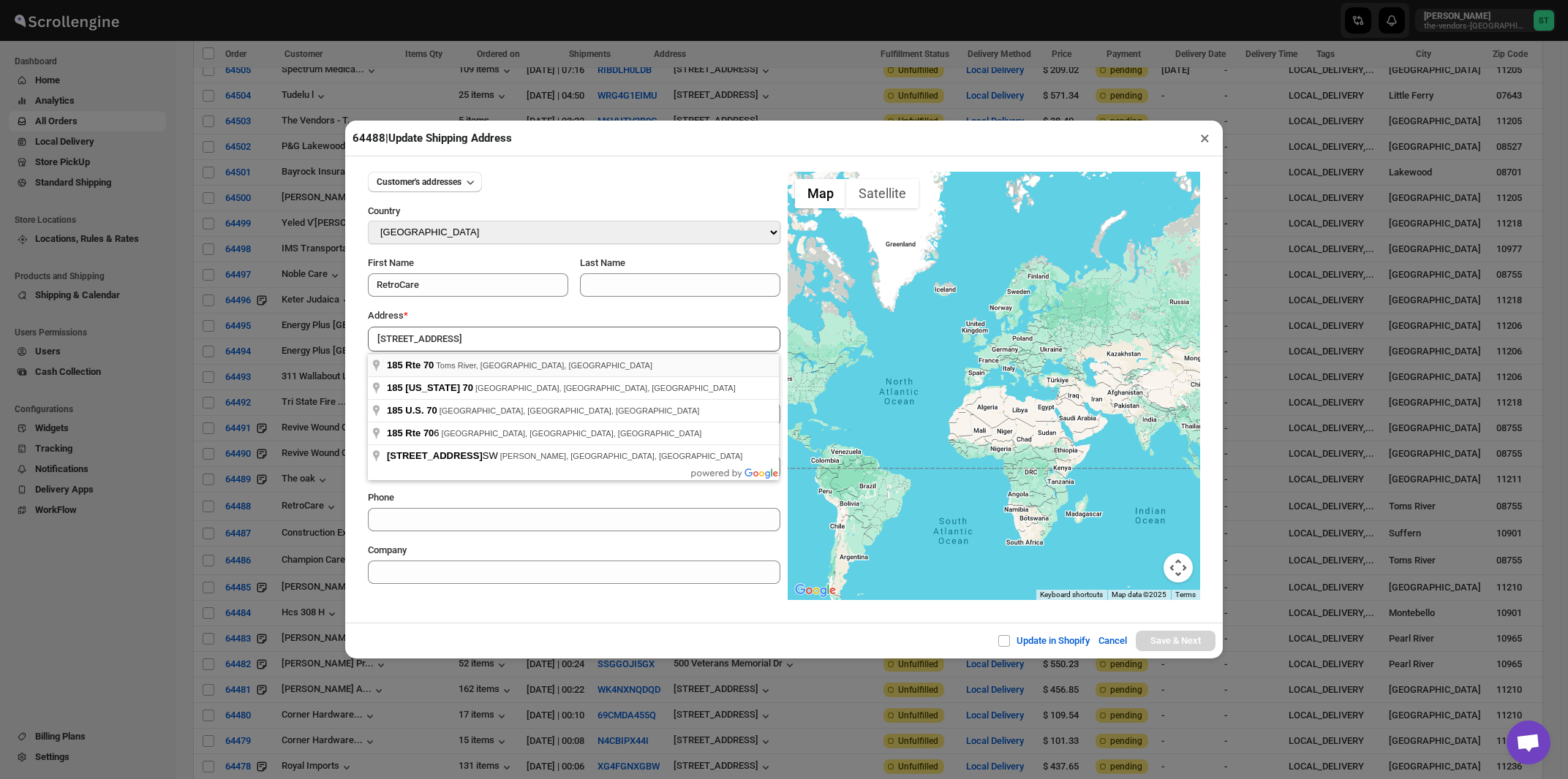
type input "185 Rte 70, Toms River, NJ, USA"
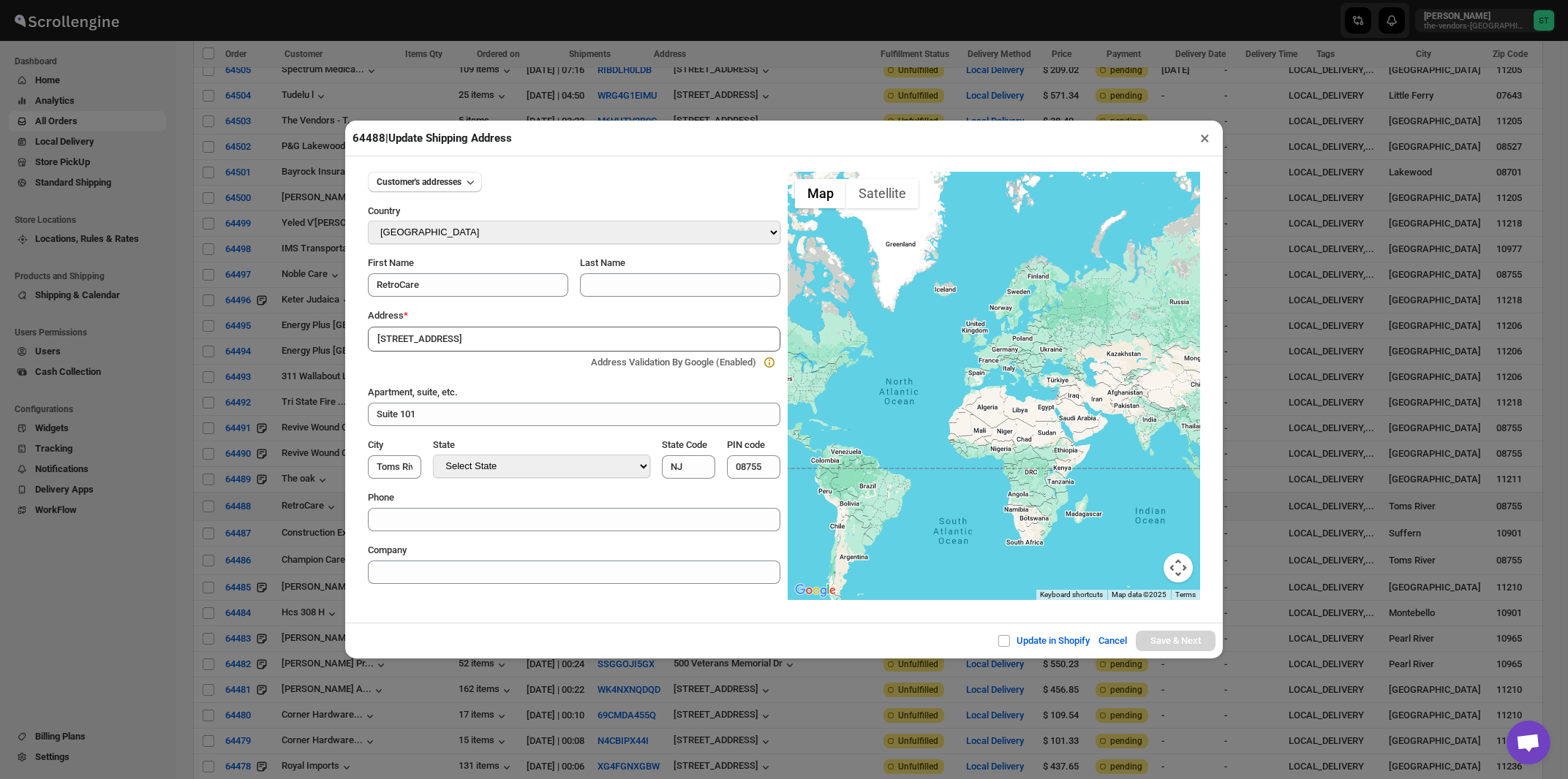
type input "[GEOGRAPHIC_DATA]"
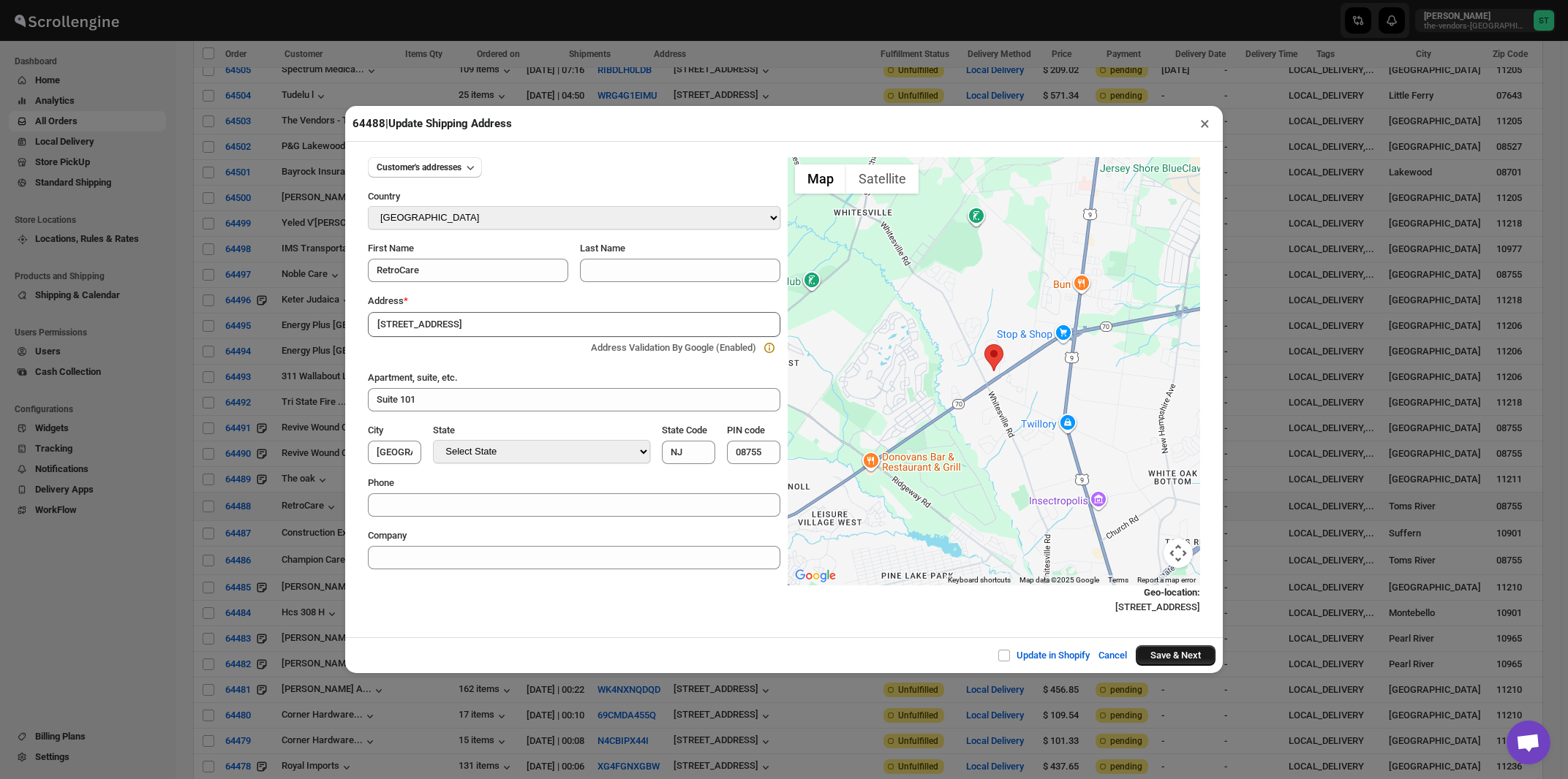
click at [1156, 660] on button "Save & Next" at bounding box center [1176, 656] width 80 height 20
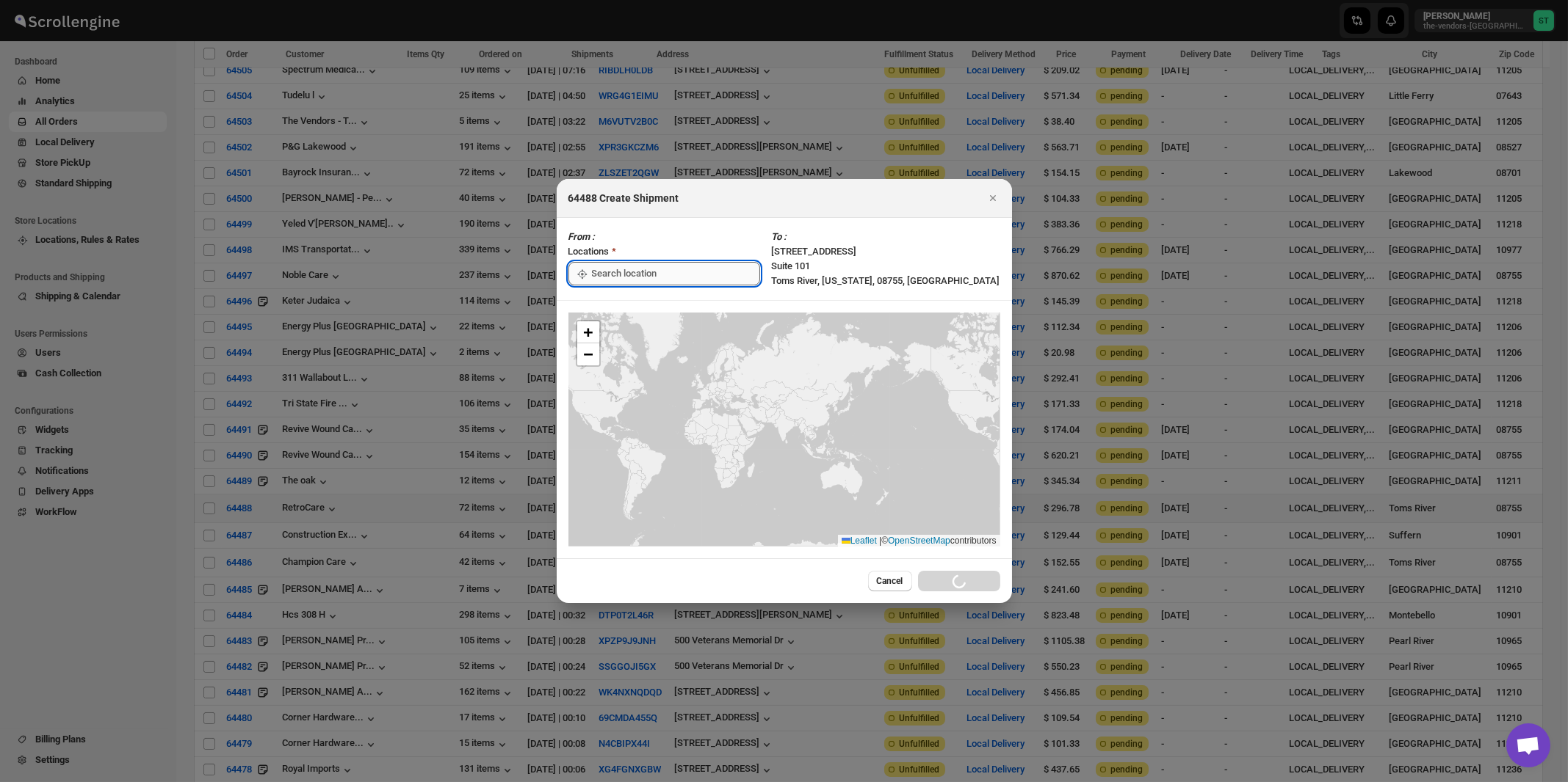
click at [641, 271] on input ":rfl:" at bounding box center [676, 274] width 168 height 24
click at [624, 309] on div "[STREET_ADDRESS]" at bounding box center [673, 306] width 181 height 14
type input "[STREET_ADDRESS]"
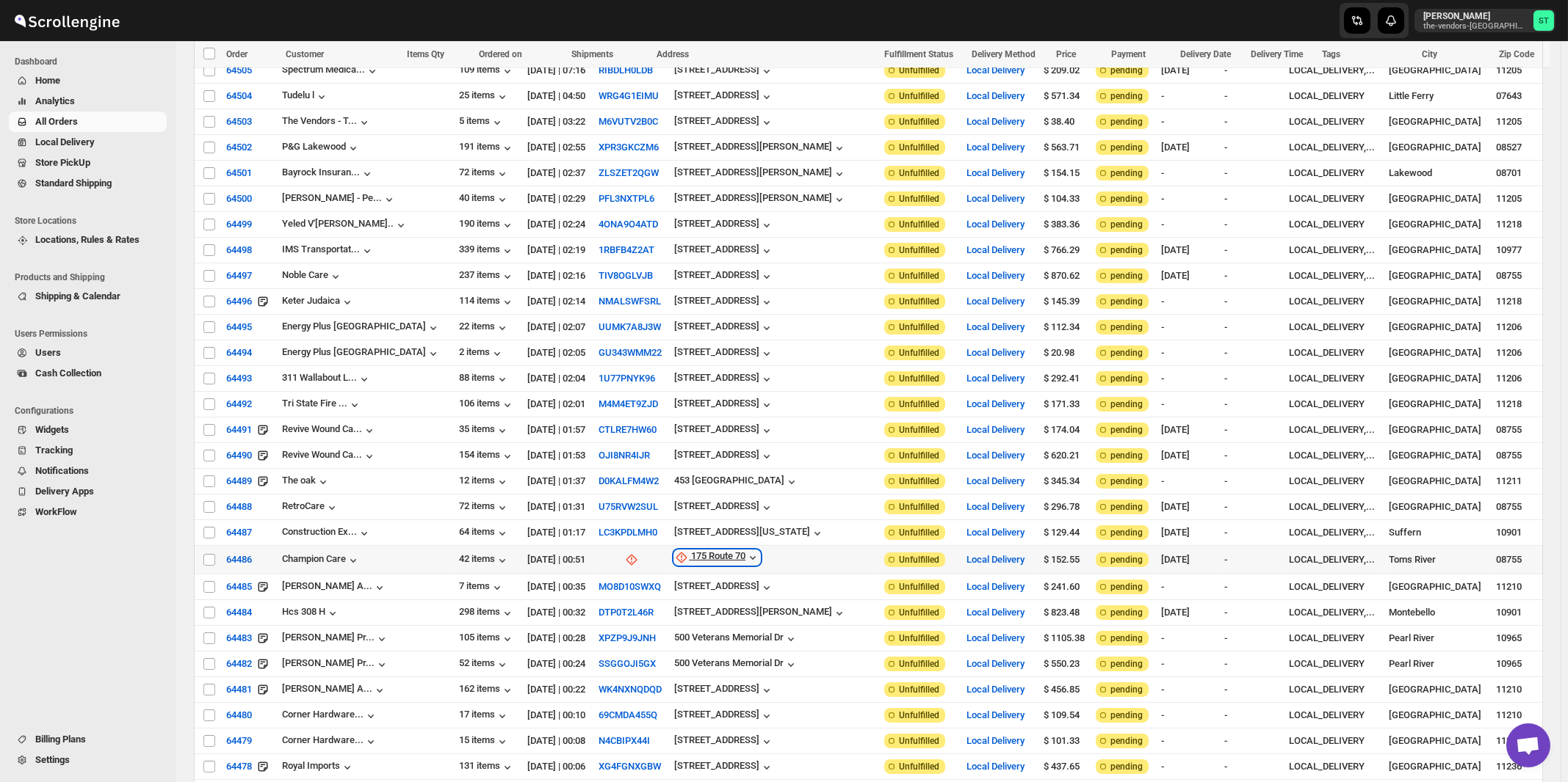
click at [704, 551] on div "175 Route 70" at bounding box center [718, 557] width 55 height 14
click at [700, 610] on span "Update manually" at bounding box center [707, 616] width 70 height 11
select select "US"
select select "New Jersey"
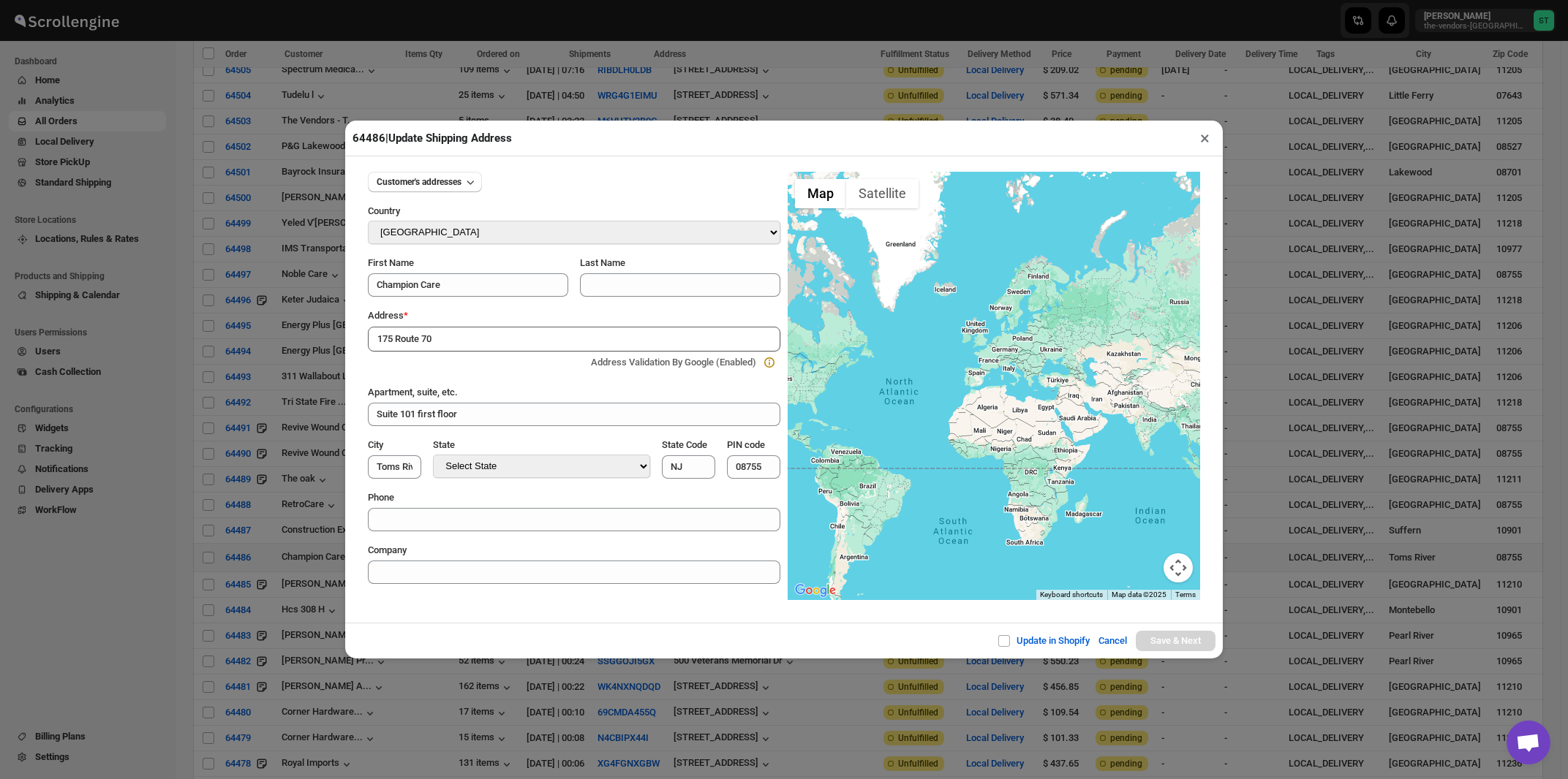
click at [509, 315] on div "Address *" at bounding box center [574, 315] width 412 height 14
click at [494, 335] on input "175 Route 70" at bounding box center [574, 339] width 412 height 25
type input "175 Route 70, Toms River, NJ, USA"
type input "[GEOGRAPHIC_DATA]"
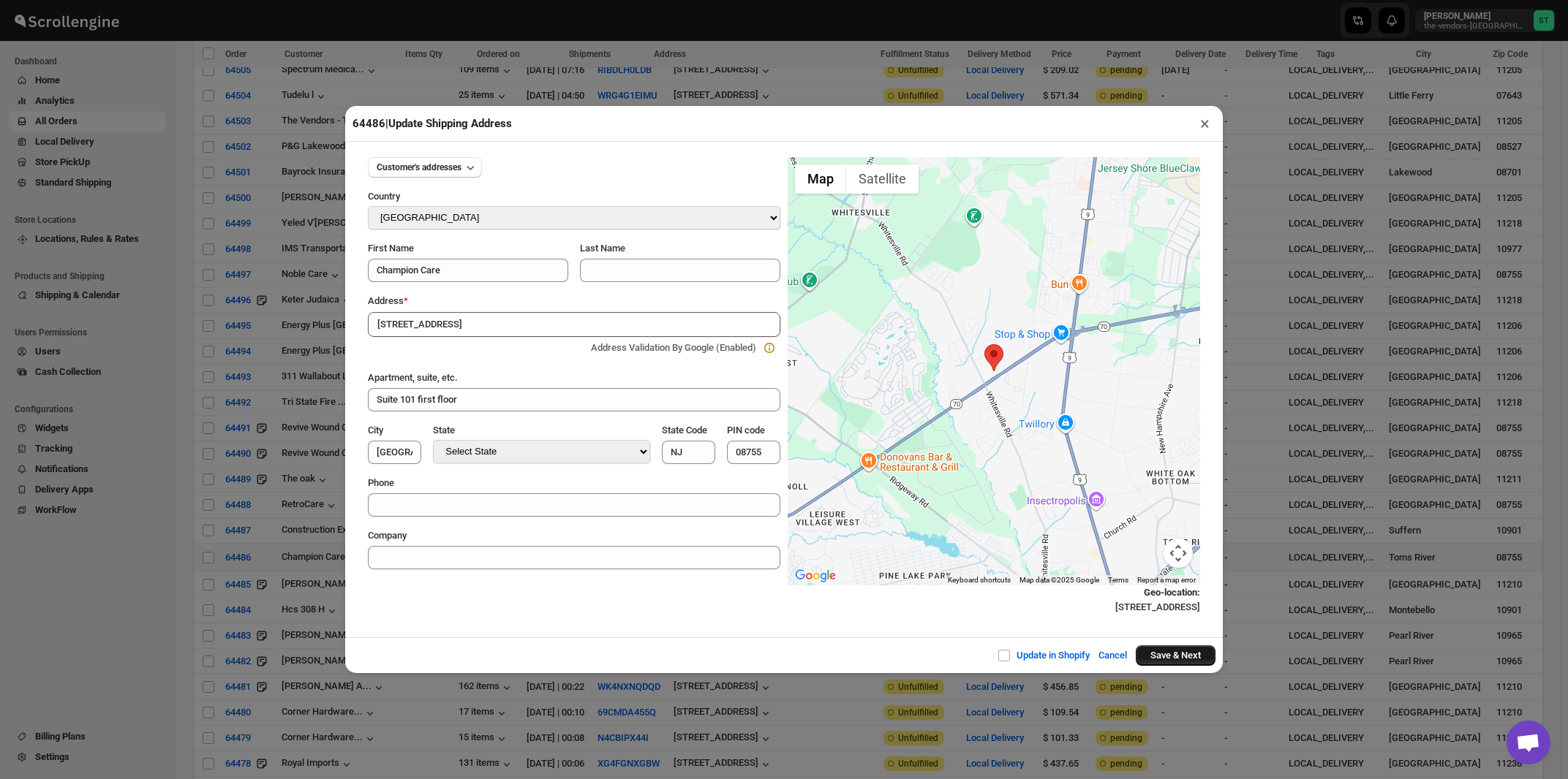
click at [1154, 656] on button "Save & Next" at bounding box center [1176, 656] width 80 height 20
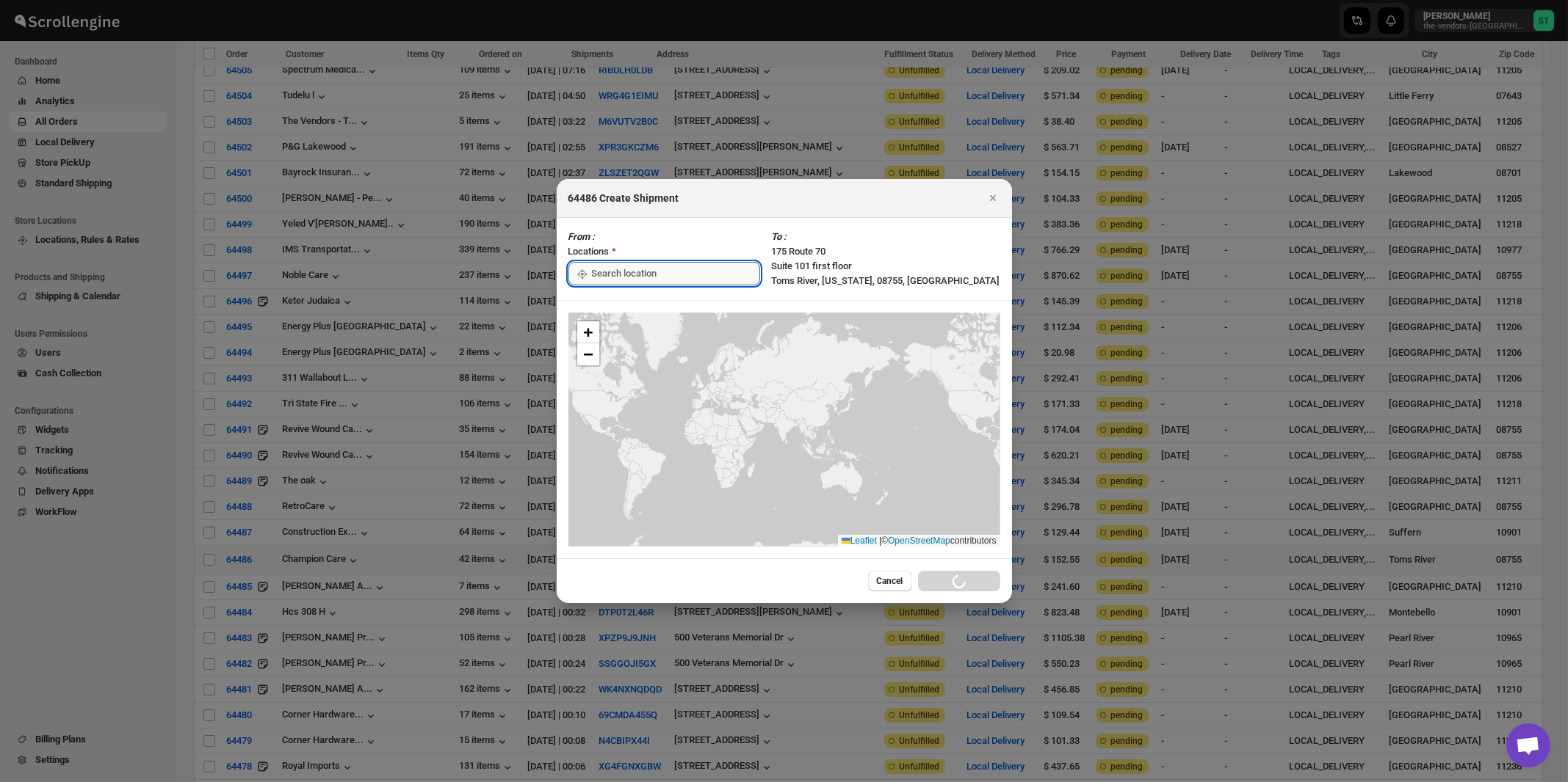
click at [621, 280] on input ":rgc:" at bounding box center [676, 274] width 168 height 24
click at [607, 304] on div "[STREET_ADDRESS]" at bounding box center [673, 306] width 181 height 14
type input "[STREET_ADDRESS]"
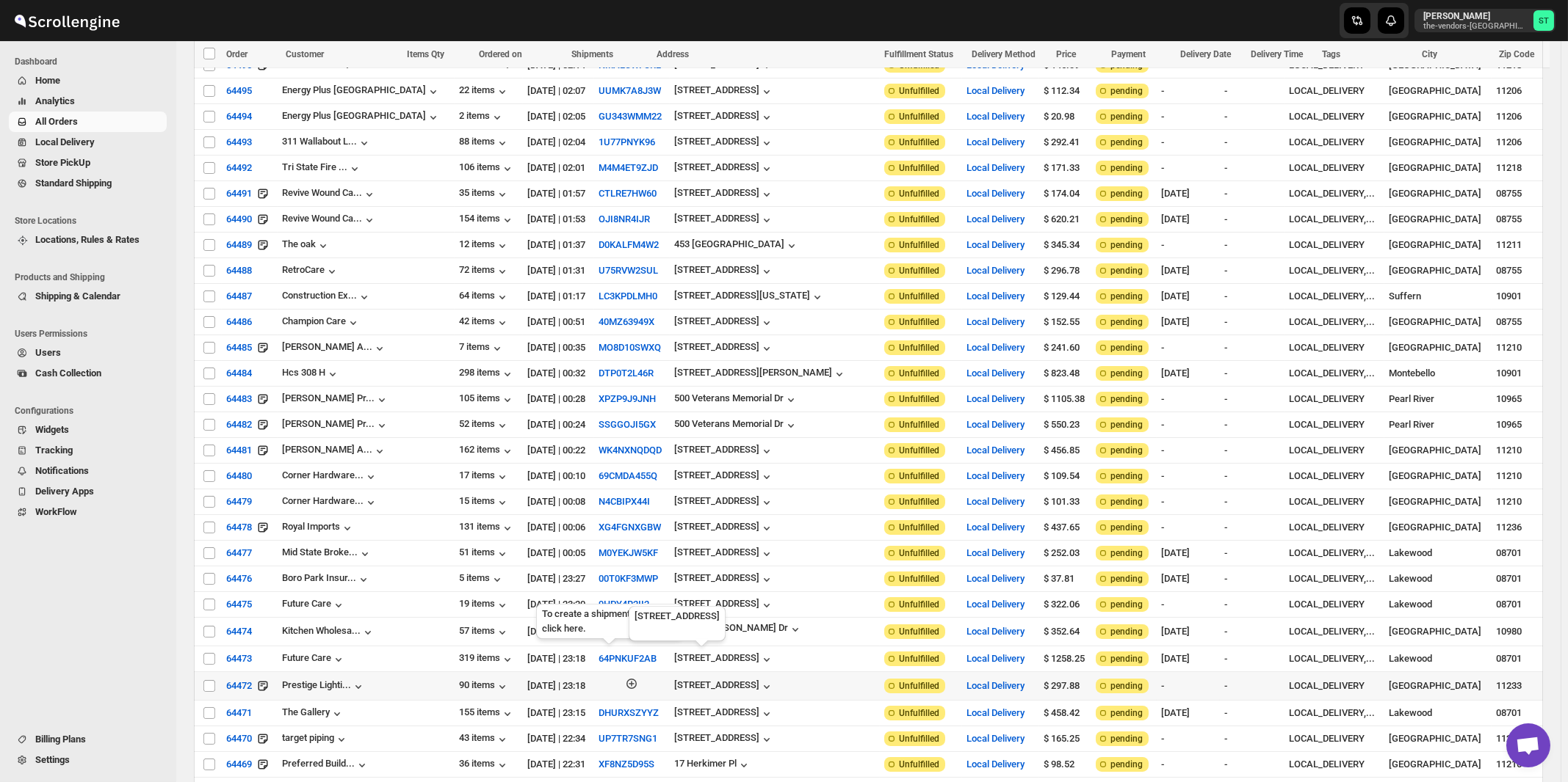
scroll to position [865, 0]
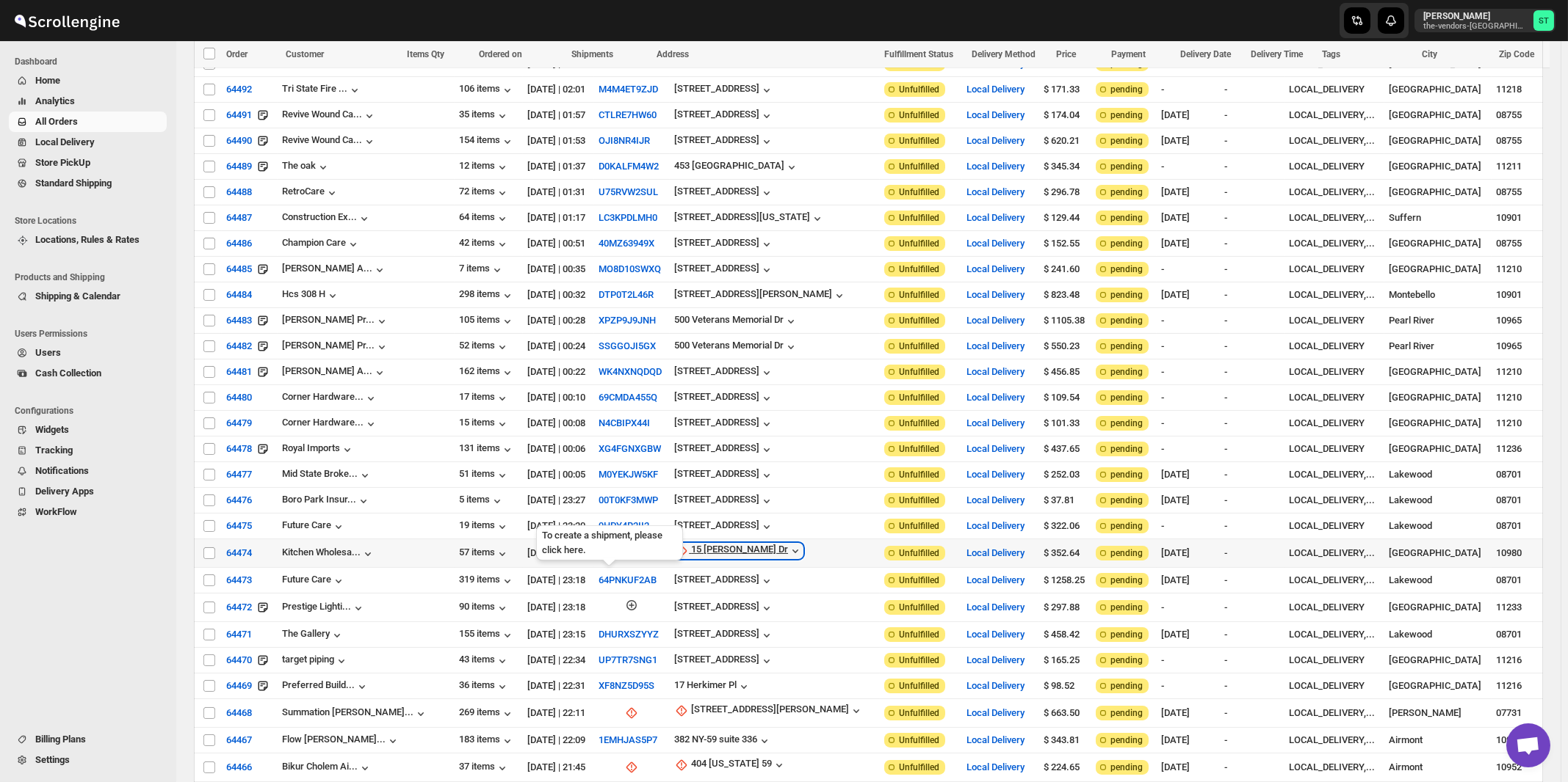
click at [702, 544] on div "15 Holt Dr" at bounding box center [739, 551] width 97 height 14
click at [691, 594] on button "Update manually" at bounding box center [695, 603] width 105 height 24
select select "US"
select select "[US_STATE]"
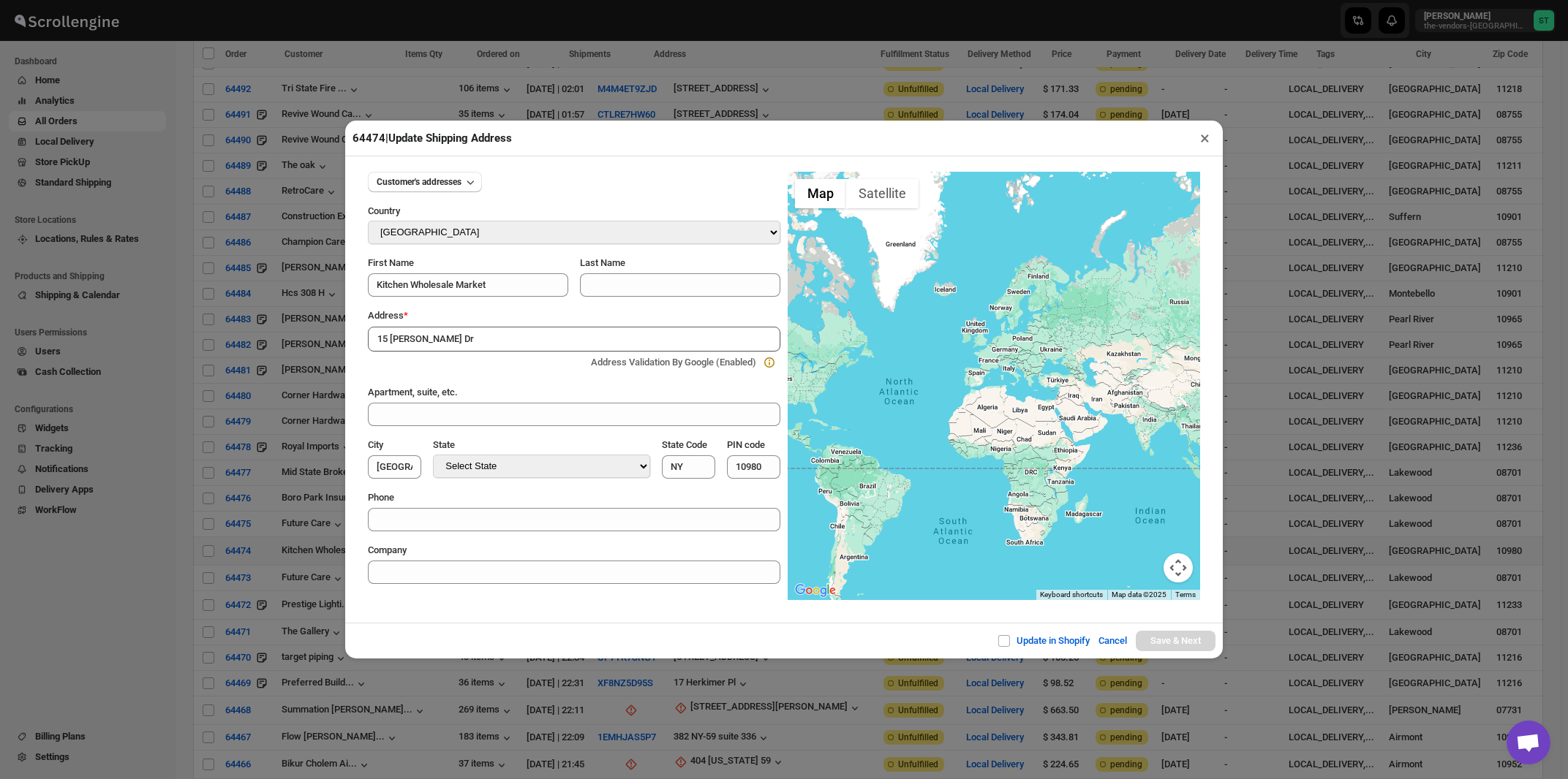
click at [469, 319] on div "Address *" at bounding box center [574, 315] width 412 height 14
click at [468, 336] on input "15 Holt Dr" at bounding box center [574, 339] width 412 height 25
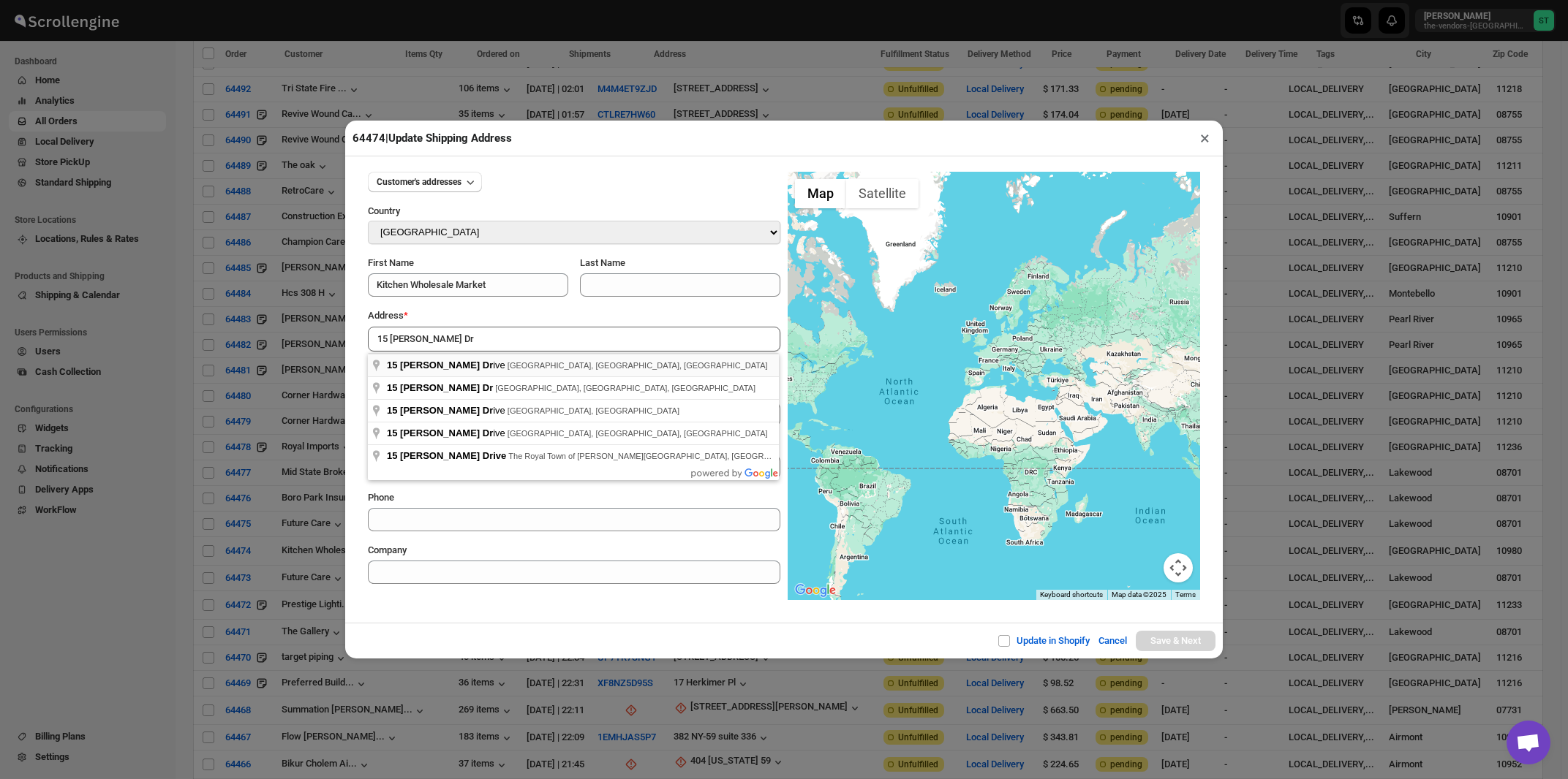
type input "15 Holt Drive, Stony Point, NY, USA"
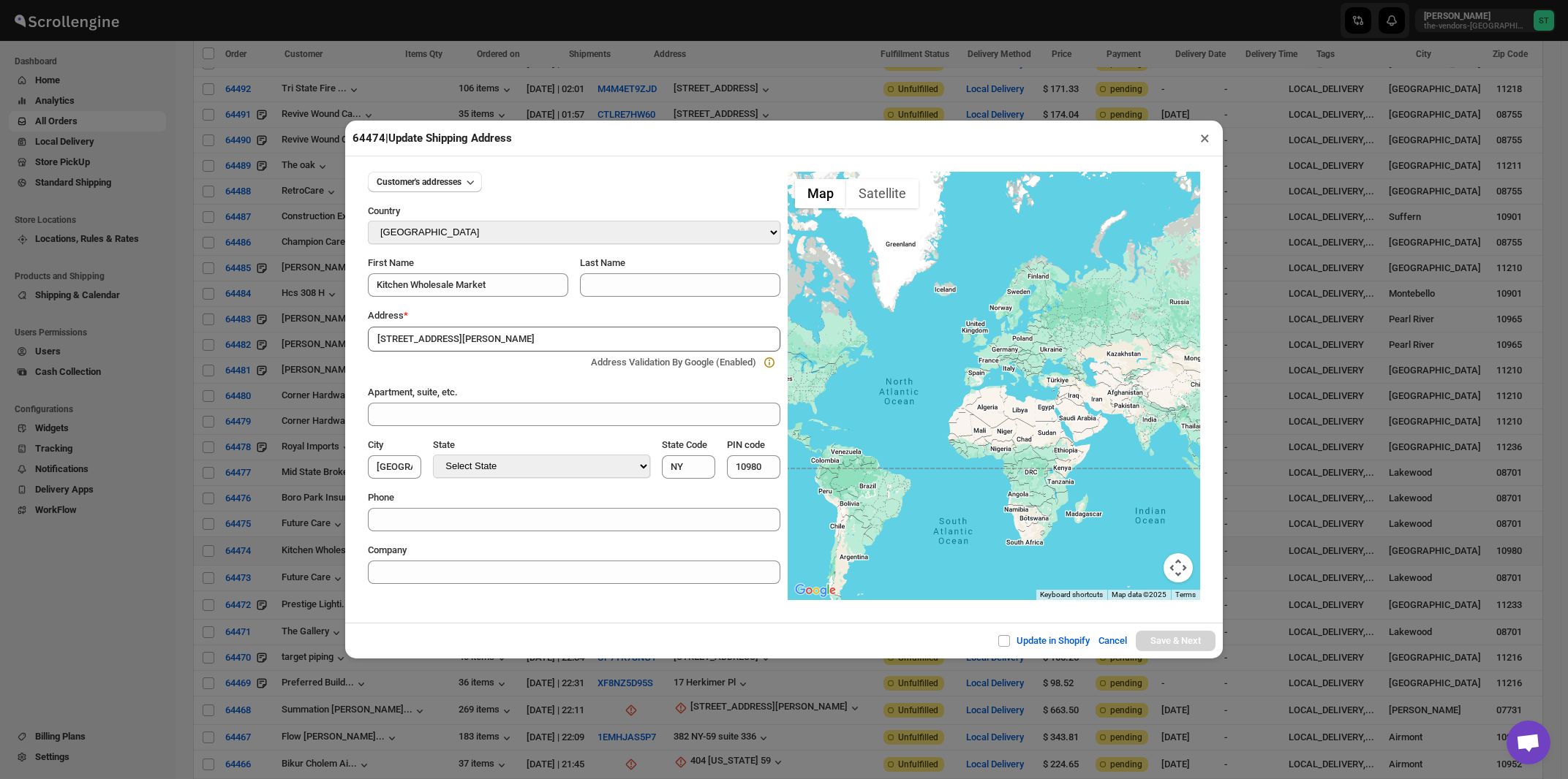
type input "[GEOGRAPHIC_DATA]"
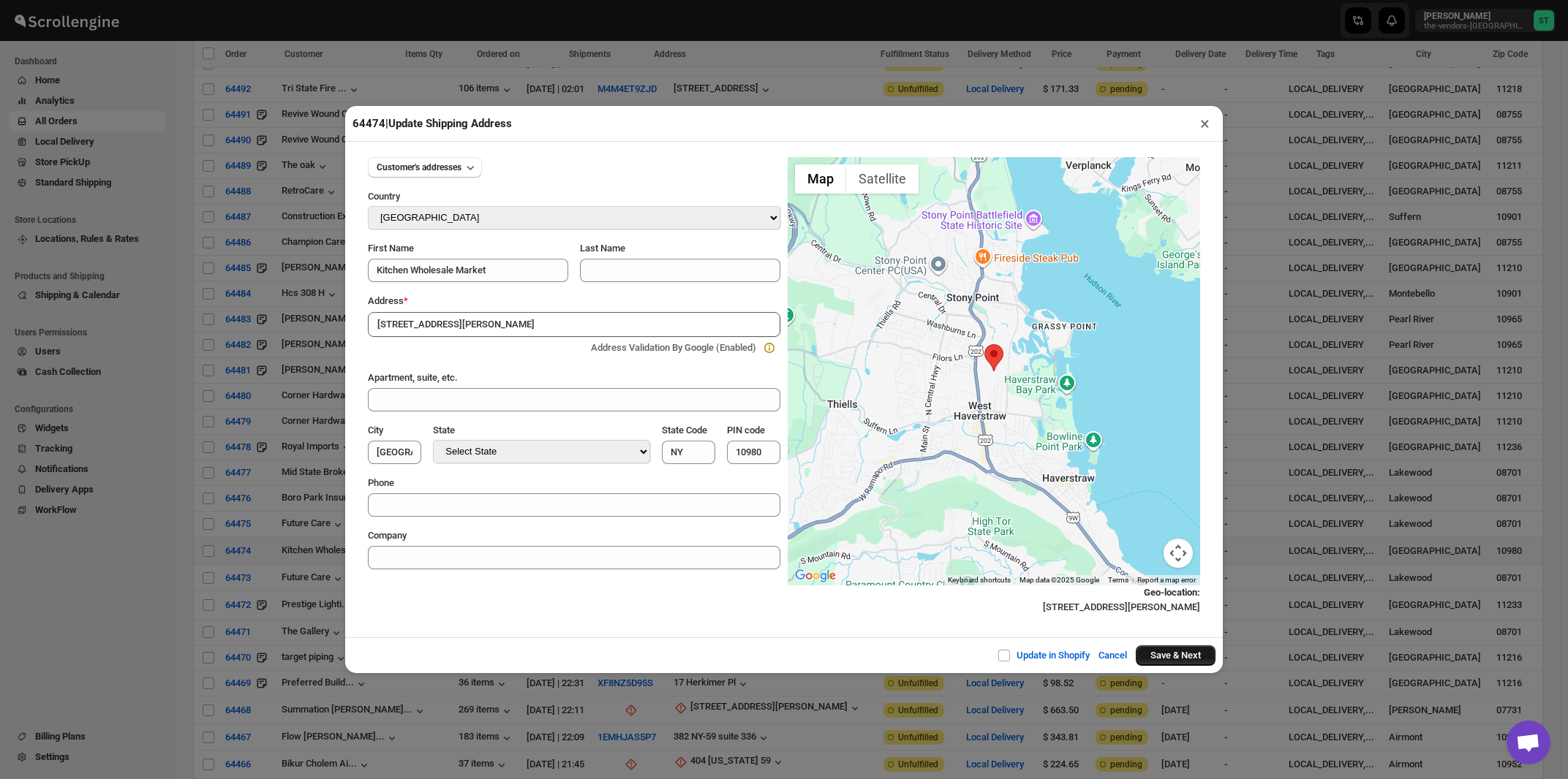
click at [1182, 664] on button "Save & Next" at bounding box center [1176, 656] width 80 height 20
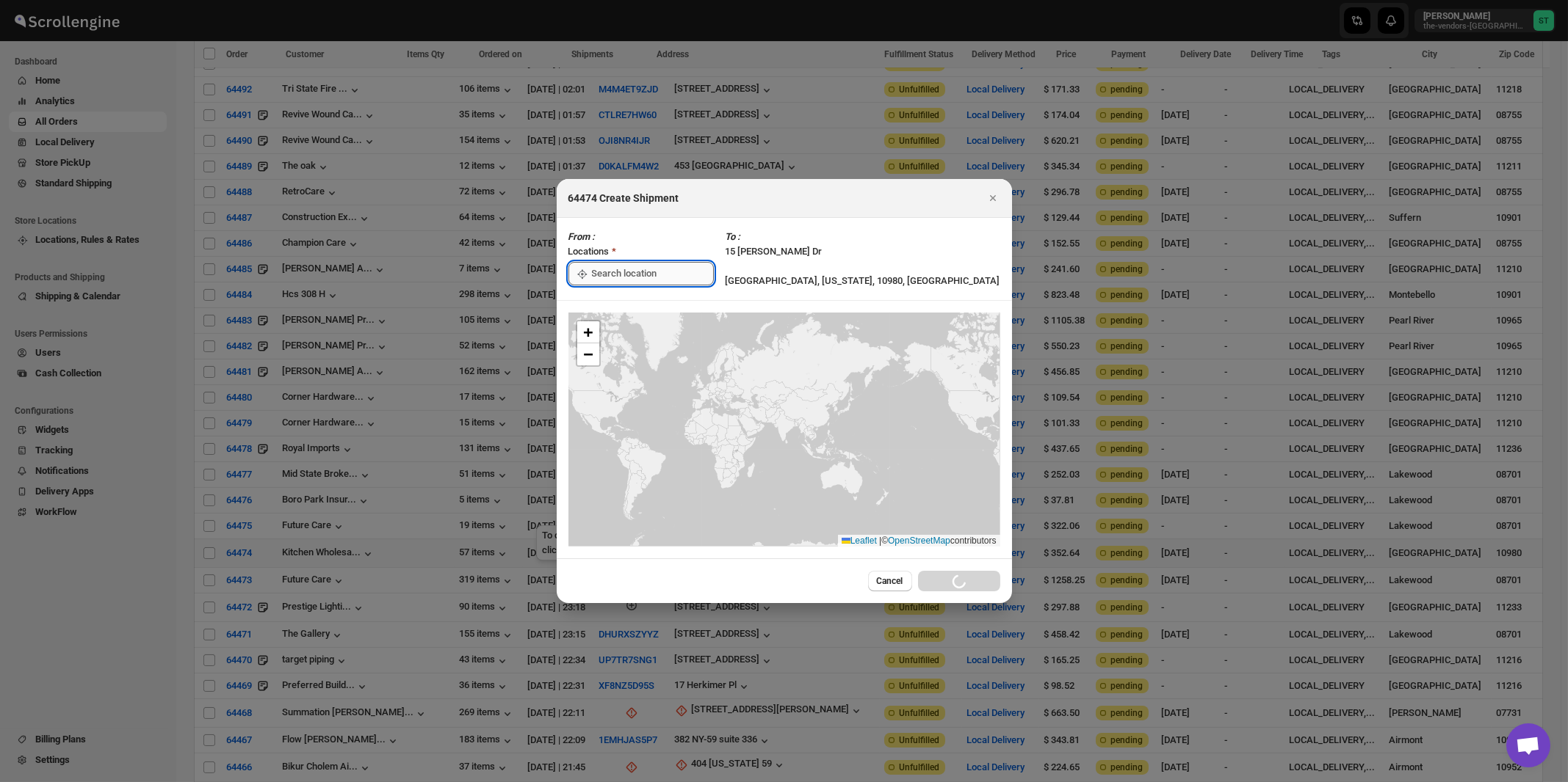
click at [612, 272] on input ":rkm:" at bounding box center [653, 274] width 122 height 24
click at [609, 311] on div "[STREET_ADDRESS]" at bounding box center [673, 306] width 181 height 14
type input "[STREET_ADDRESS]"
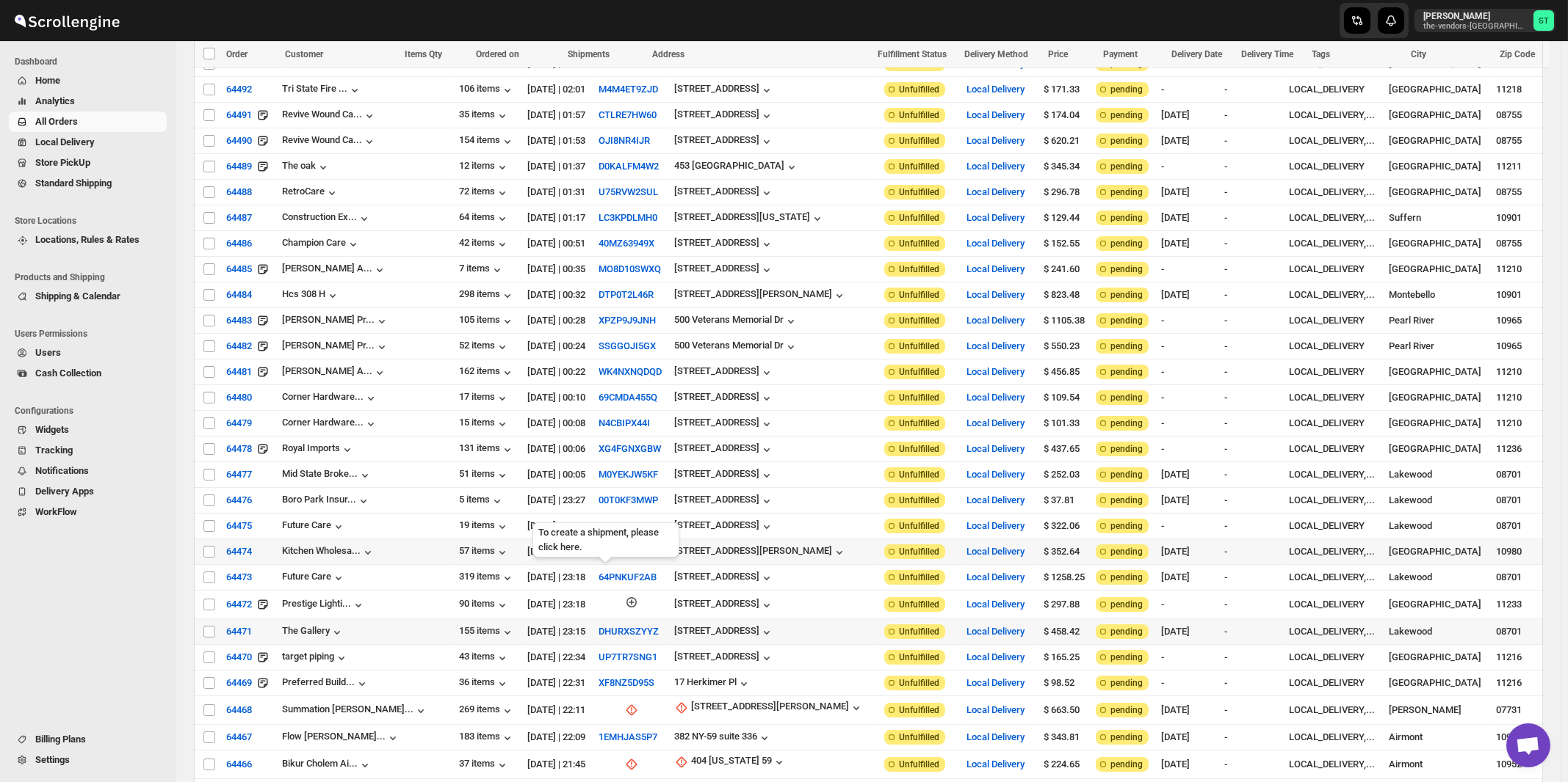
scroll to position [1101, 0]
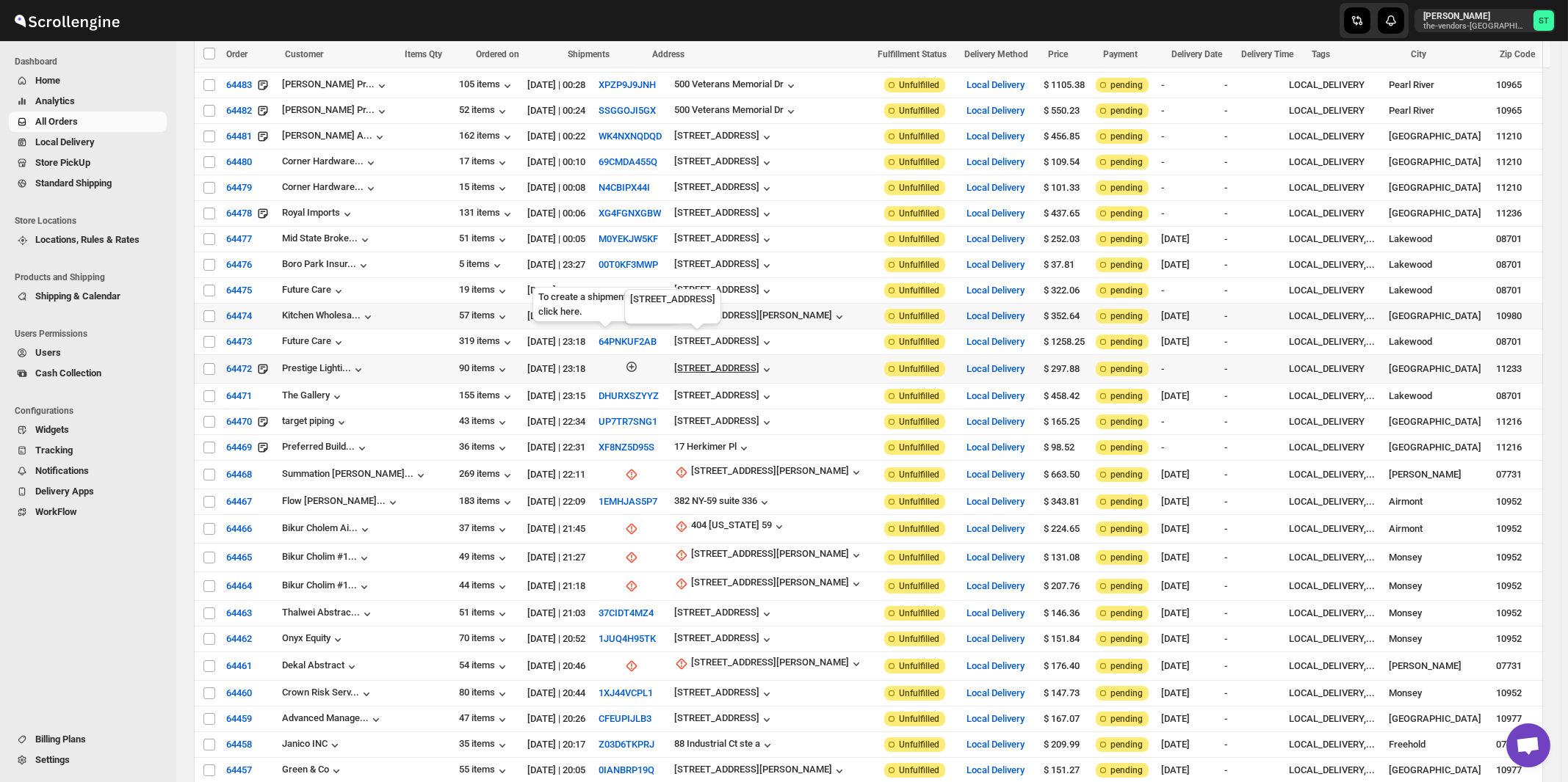
click at [712, 362] on div "1462 Eastern Parkway" at bounding box center [716, 367] width 85 height 11
click at [711, 419] on span "Update manually" at bounding box center [712, 419] width 70 height 11
select select "US"
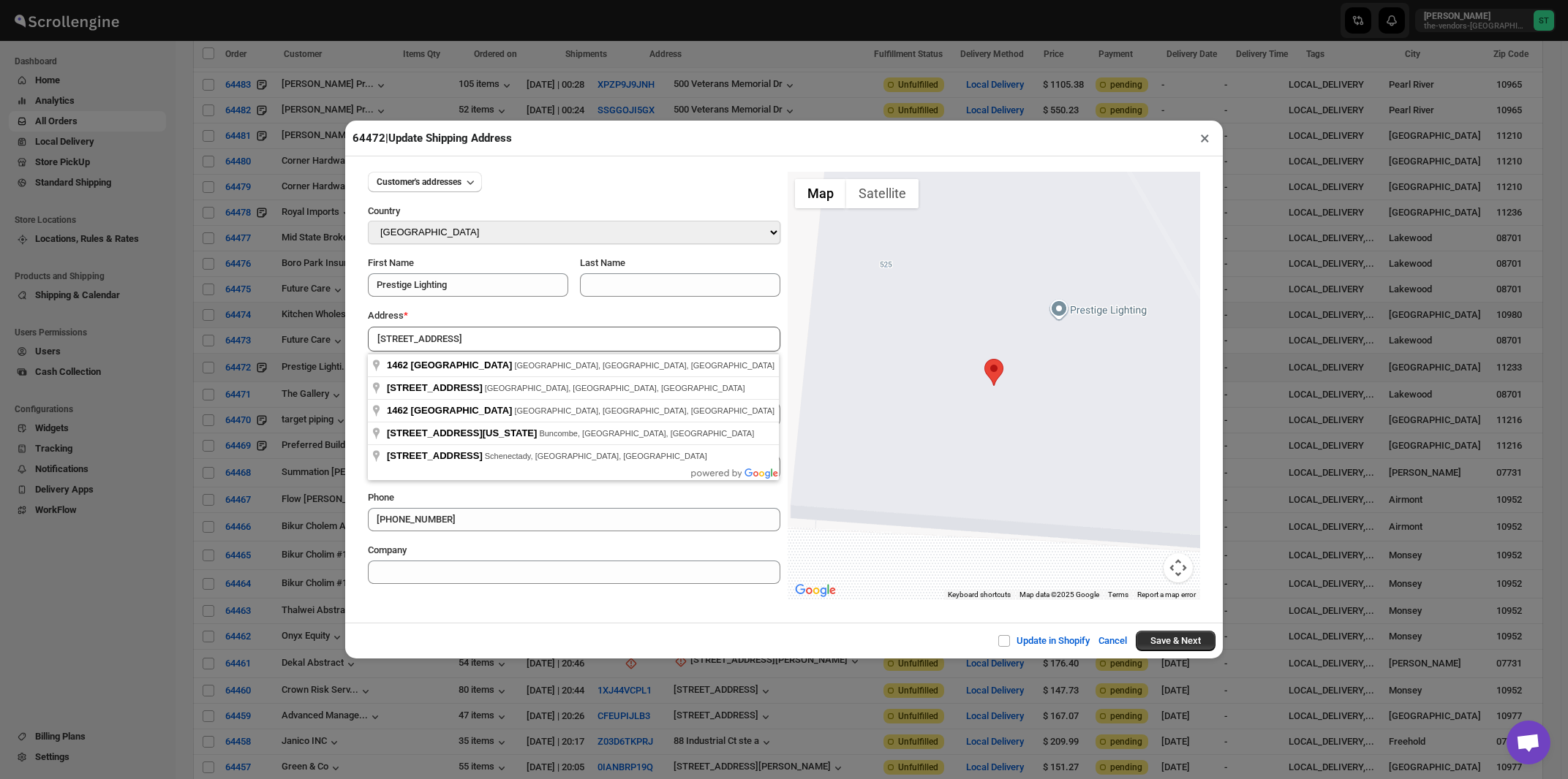
click at [492, 308] on div "Customer's addresses Country Select Country Afghanistan Åland Islands Albania A…" at bounding box center [574, 372] width 412 height 424
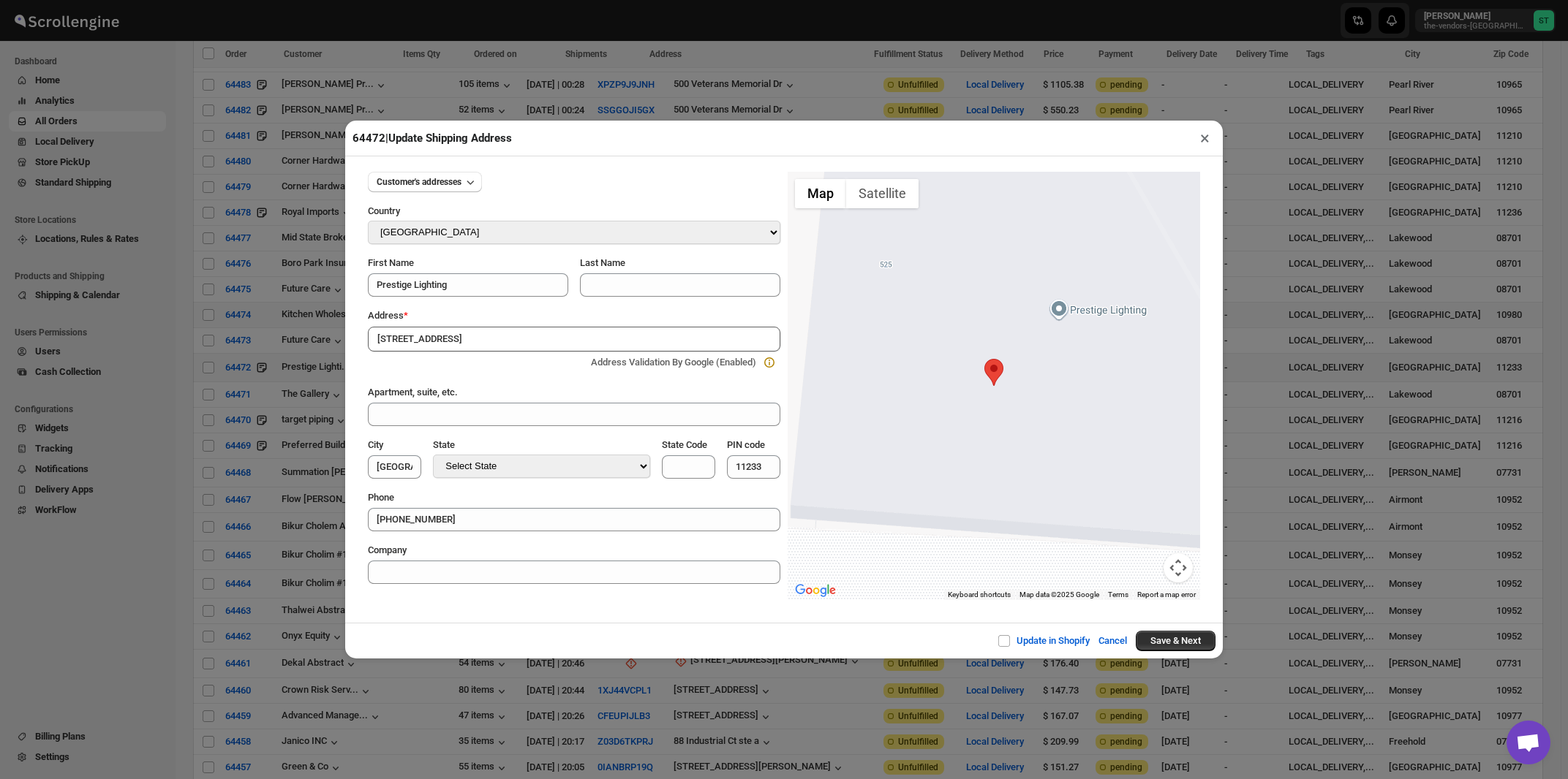
click at [481, 337] on input "1462 Eastern Parkway" at bounding box center [574, 339] width 412 height 25
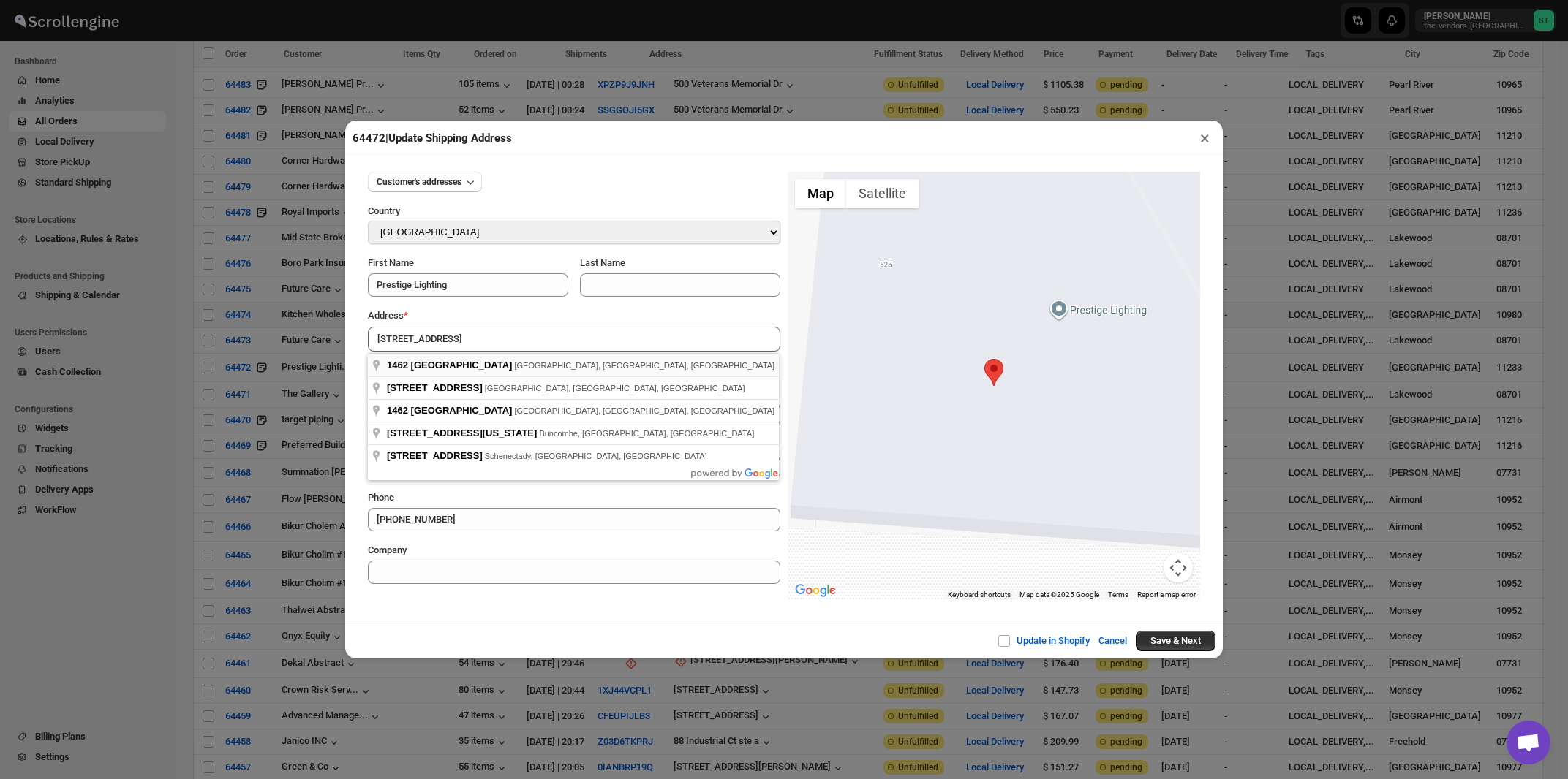
type input "1462 Eastern Parkway, Brooklyn, NY, USA"
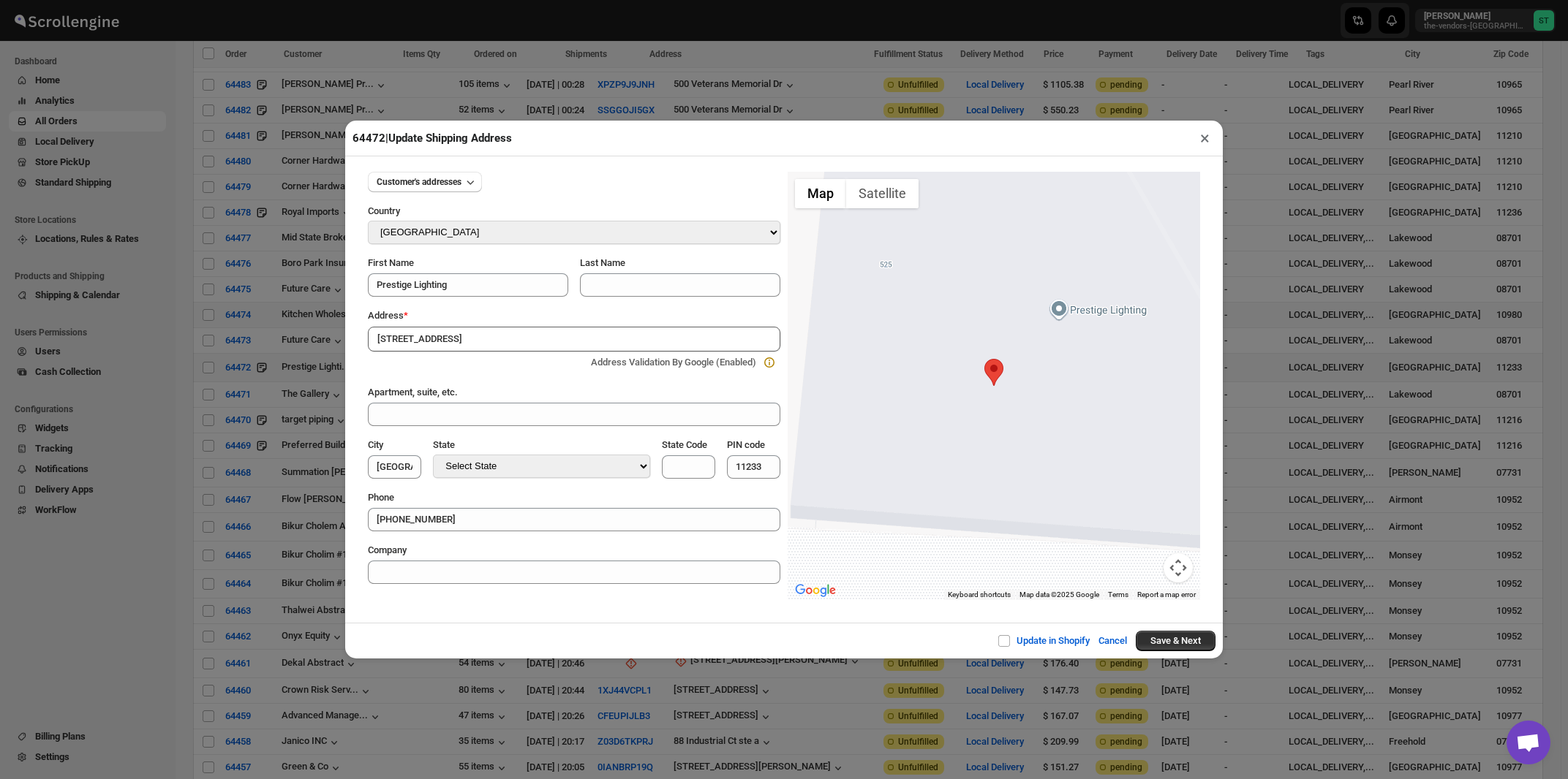
type input "[GEOGRAPHIC_DATA]"
select select "[US_STATE]"
type input "NY"
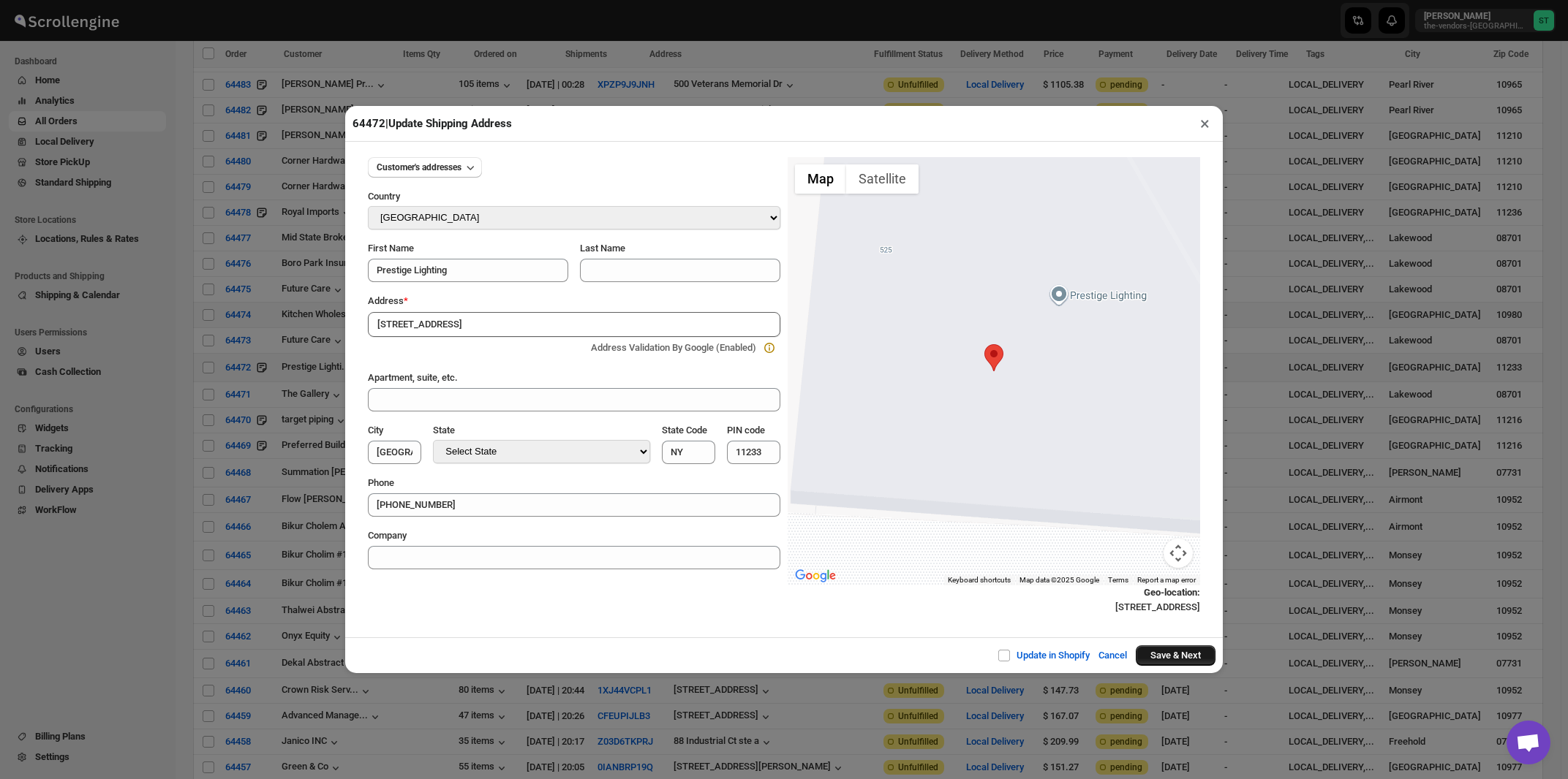
click at [1151, 656] on button "Save & Next" at bounding box center [1176, 656] width 80 height 20
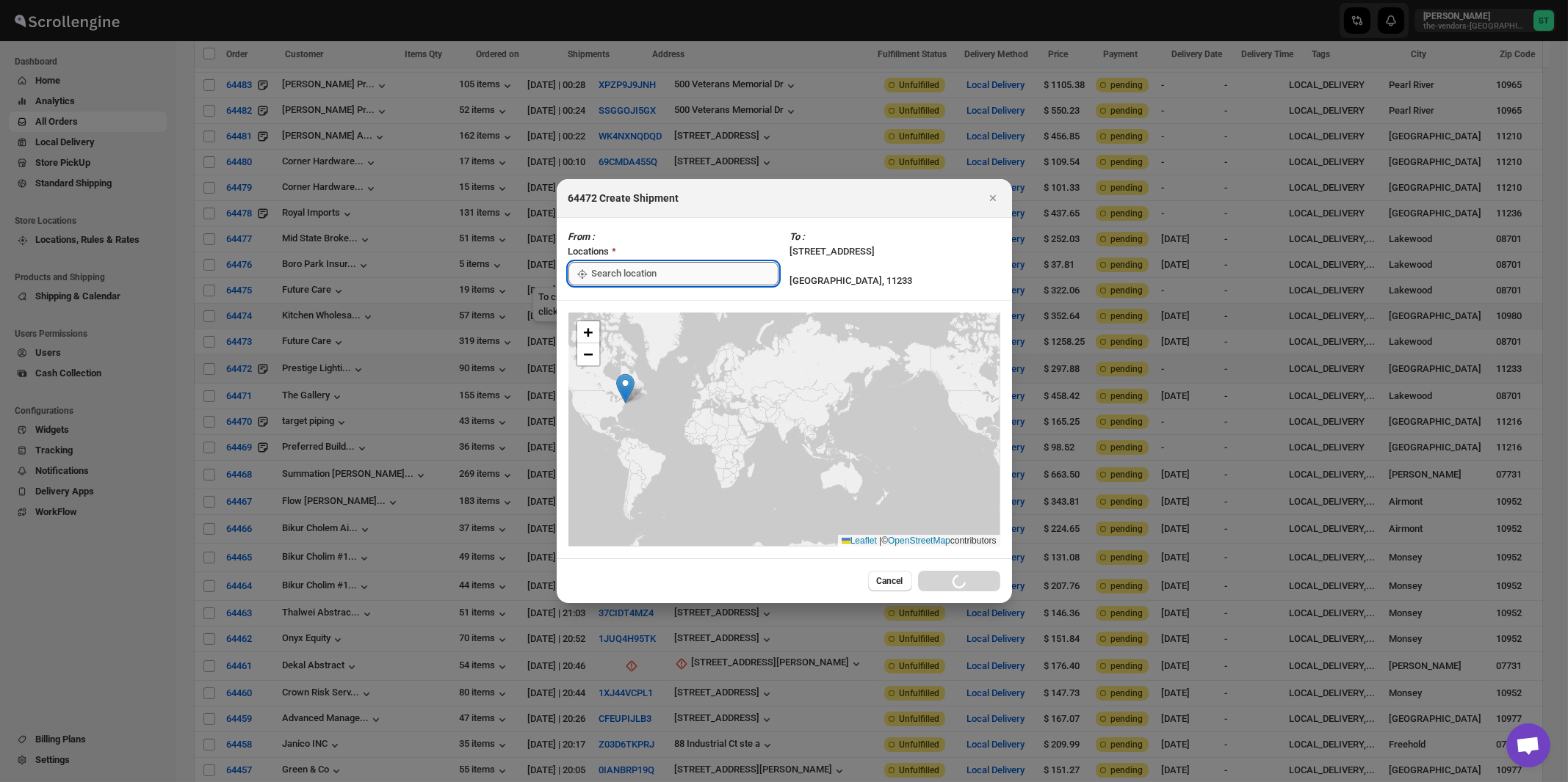
click at [610, 274] on input ":rlg:" at bounding box center [686, 274] width 187 height 24
click at [607, 297] on div "[STREET_ADDRESS]" at bounding box center [674, 307] width 199 height 24
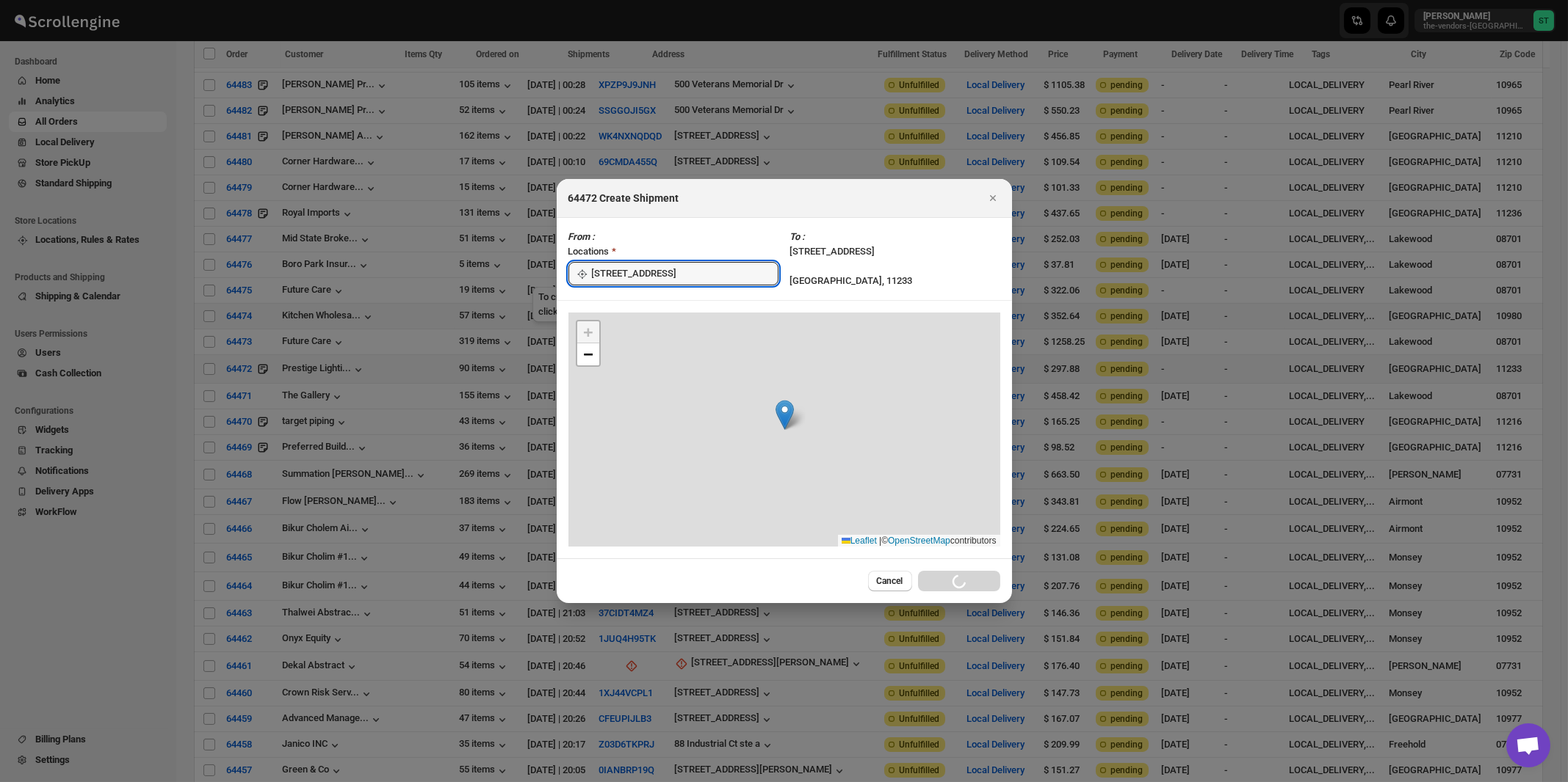
type input "[STREET_ADDRESS]"
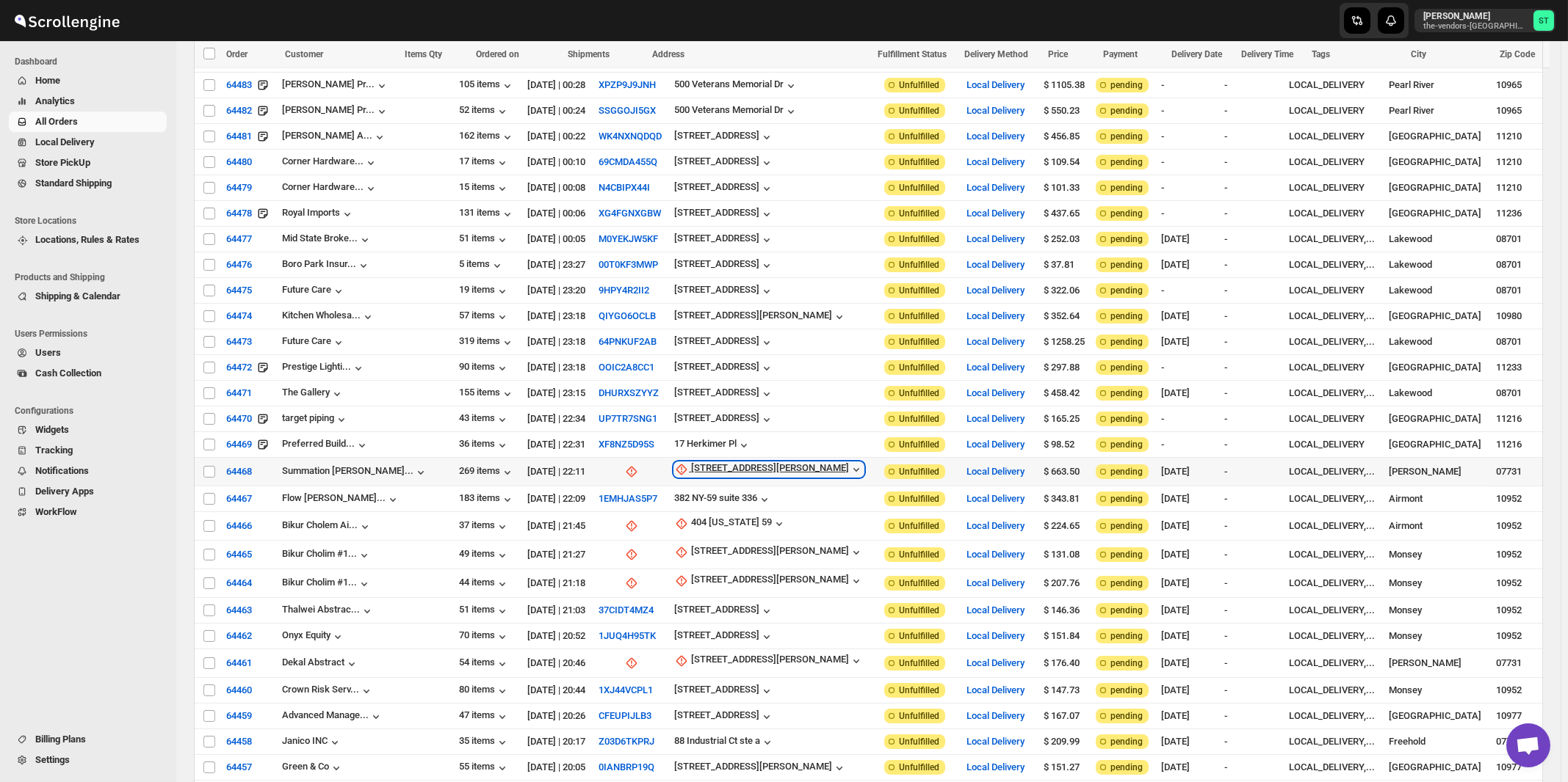
click at [707, 462] on div "479 Oak Glen Rd" at bounding box center [770, 469] width 158 height 14
click at [704, 515] on span "Update manually" at bounding box center [710, 517] width 70 height 11
select select "US"
select select "New Jersey"
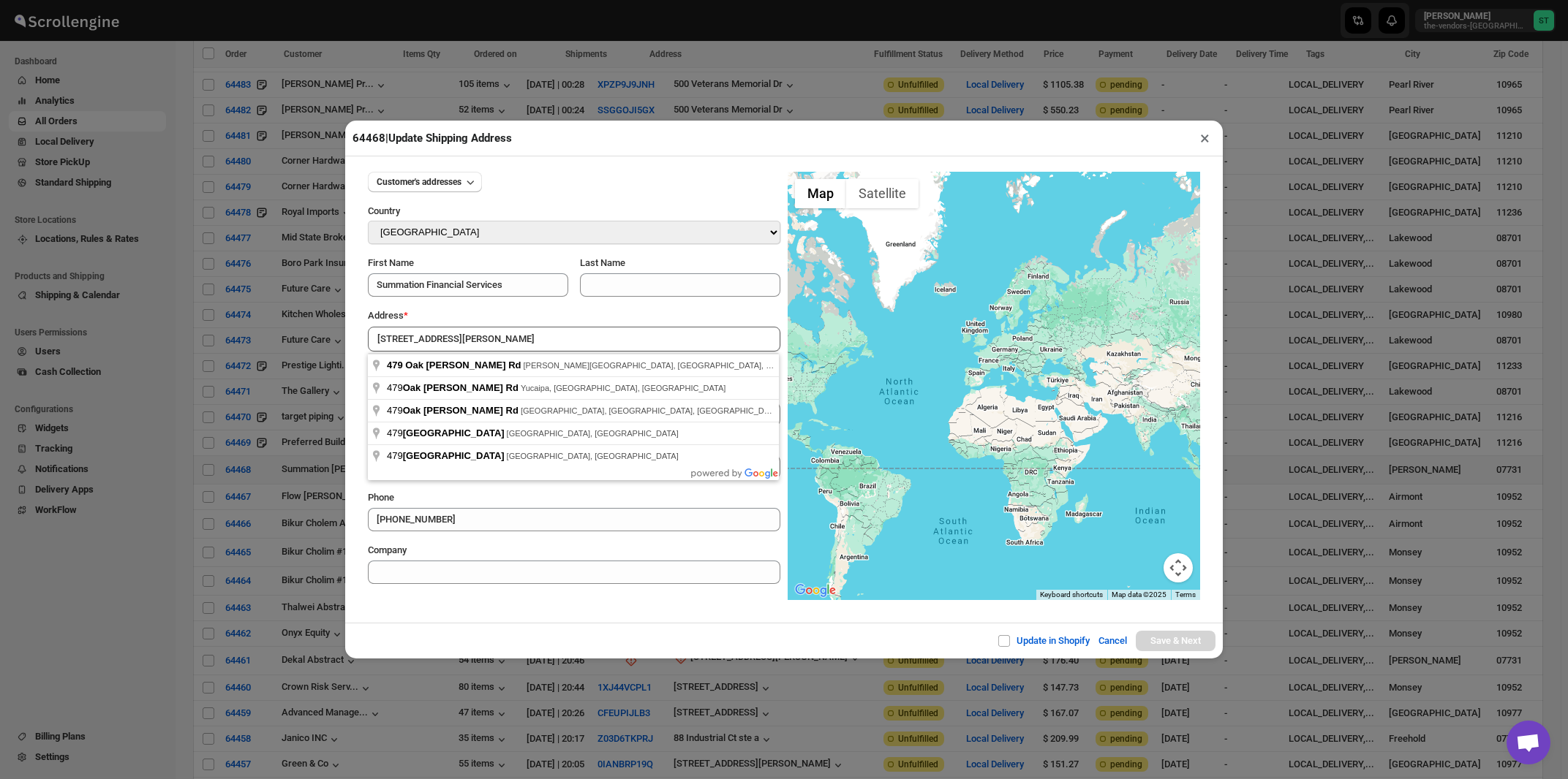
click at [484, 322] on div "Address *" at bounding box center [574, 315] width 412 height 14
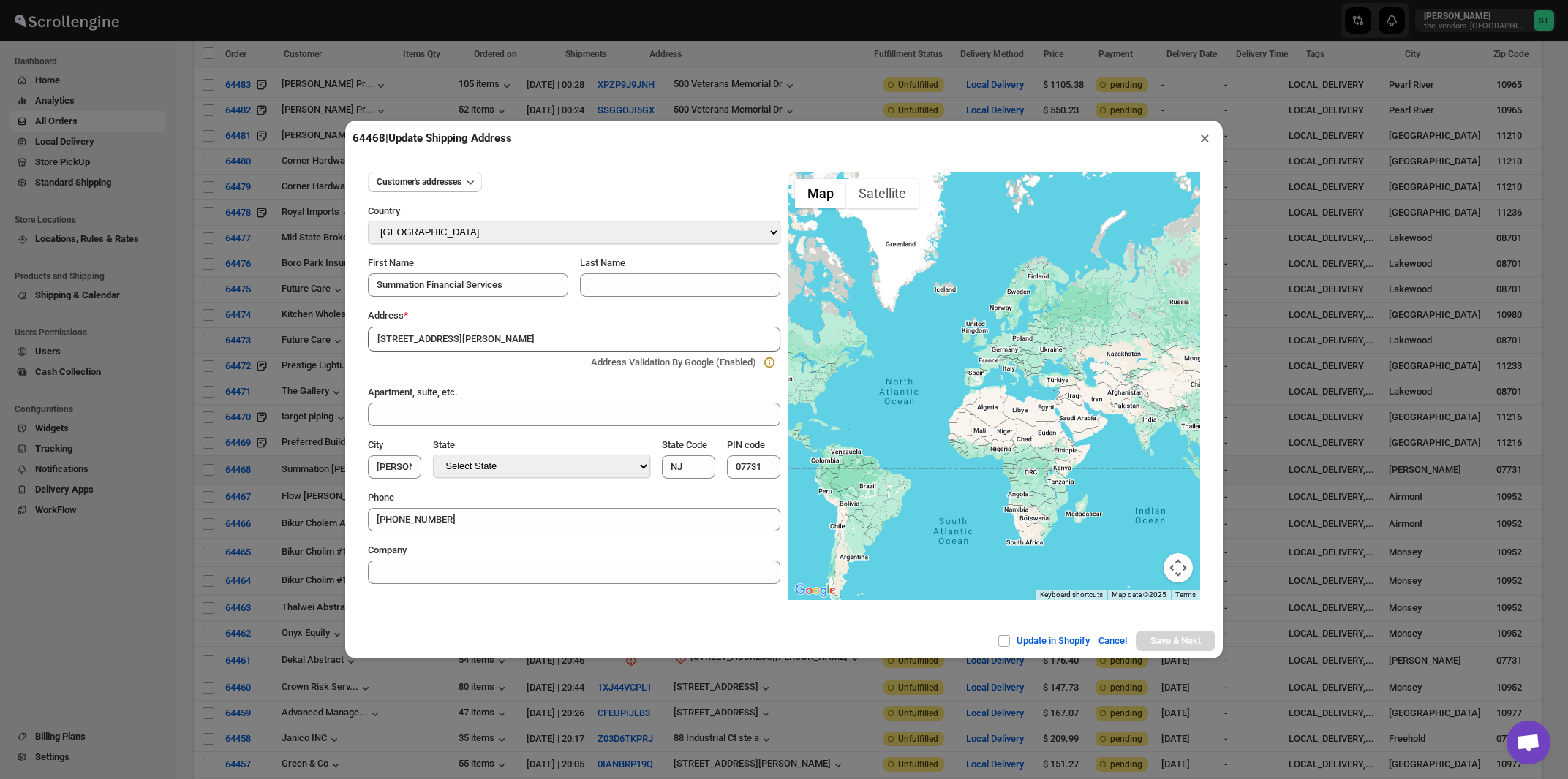
click at [489, 342] on input "479 Oak Glen Rd" at bounding box center [574, 339] width 412 height 25
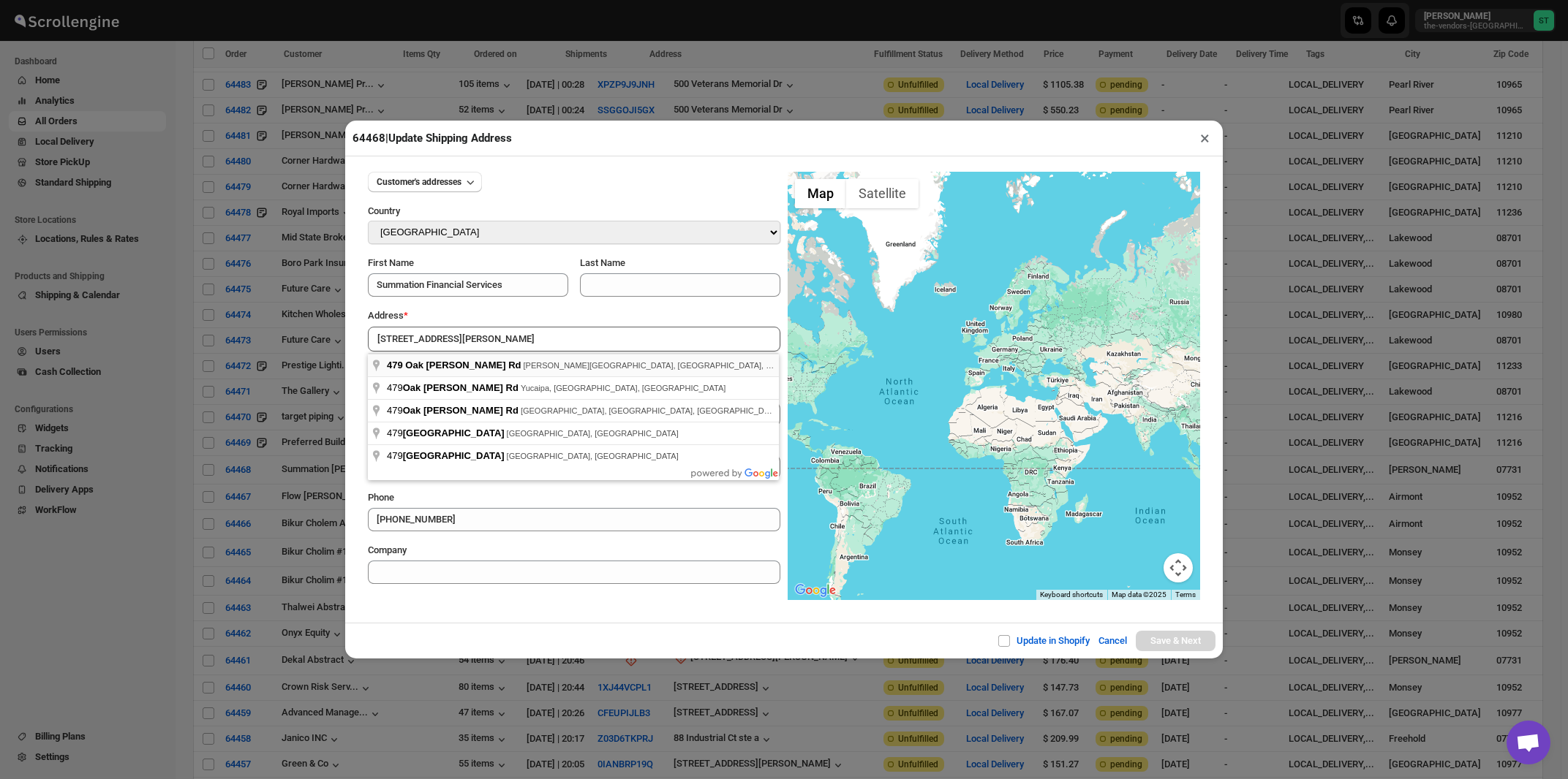
type input "479 Oak Glen Rd, Howell Township, NJ, USA"
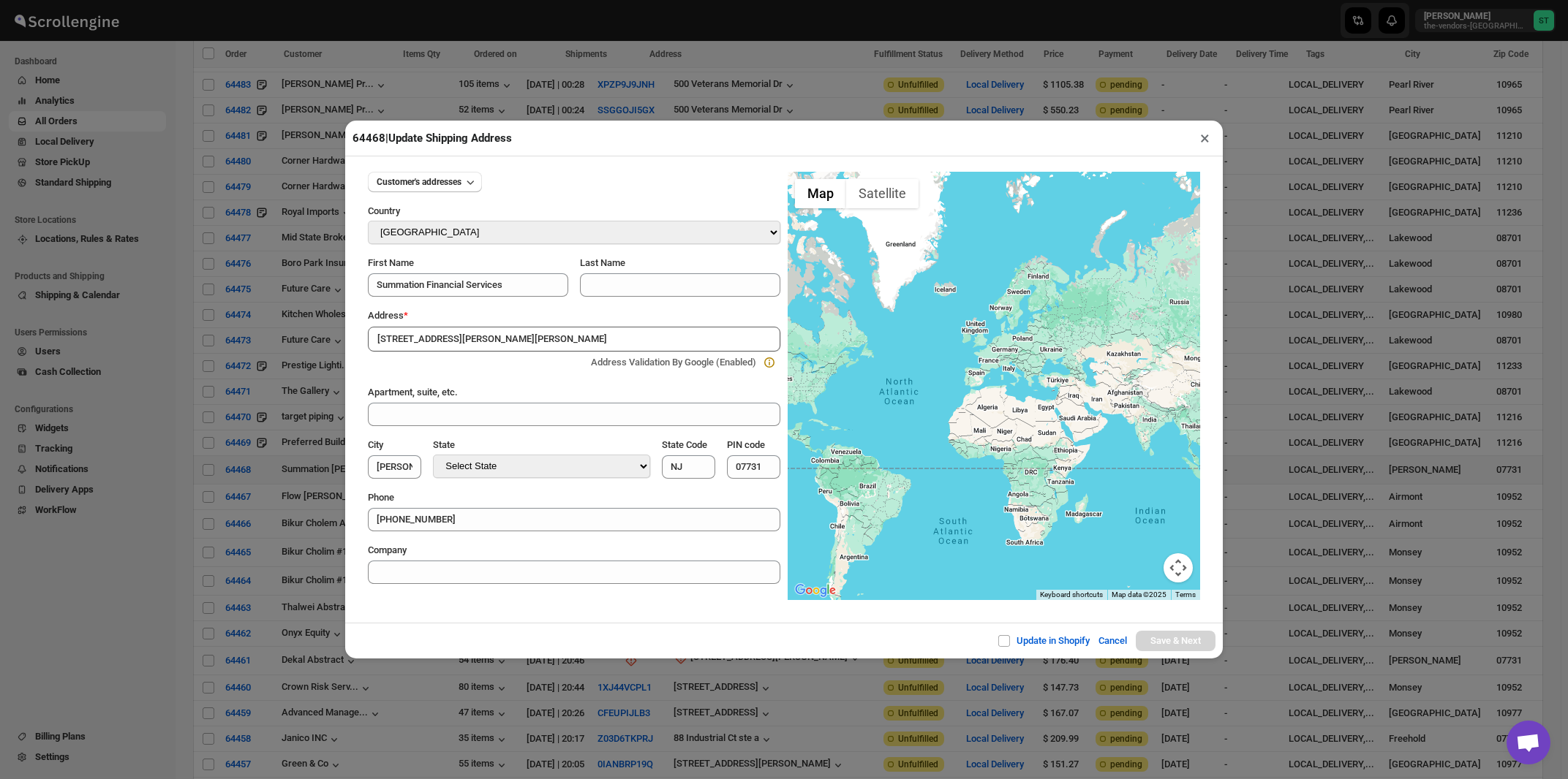
type input "[GEOGRAPHIC_DATA]"
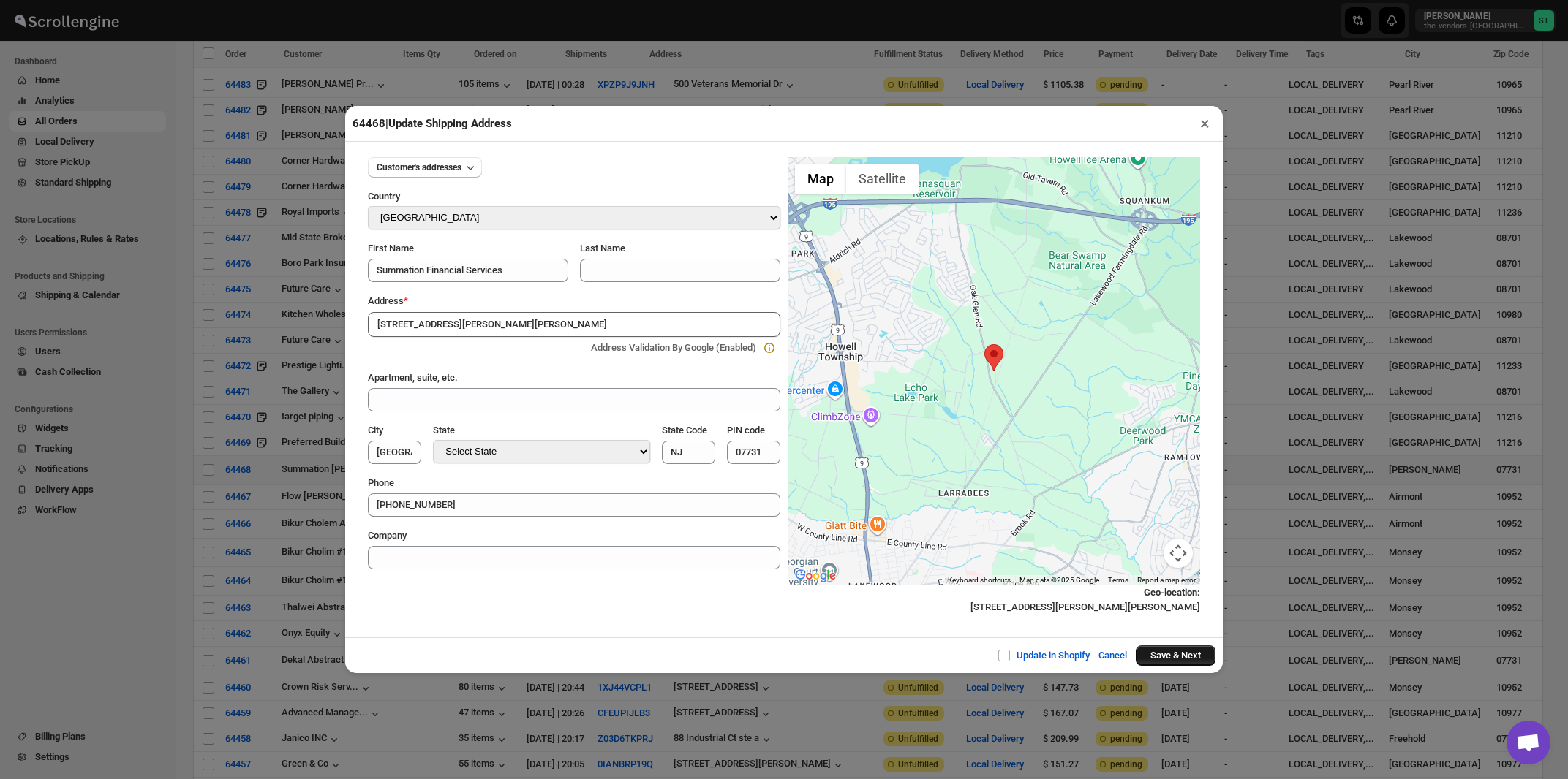
click at [1162, 663] on button "Save & Next" at bounding box center [1176, 656] width 80 height 20
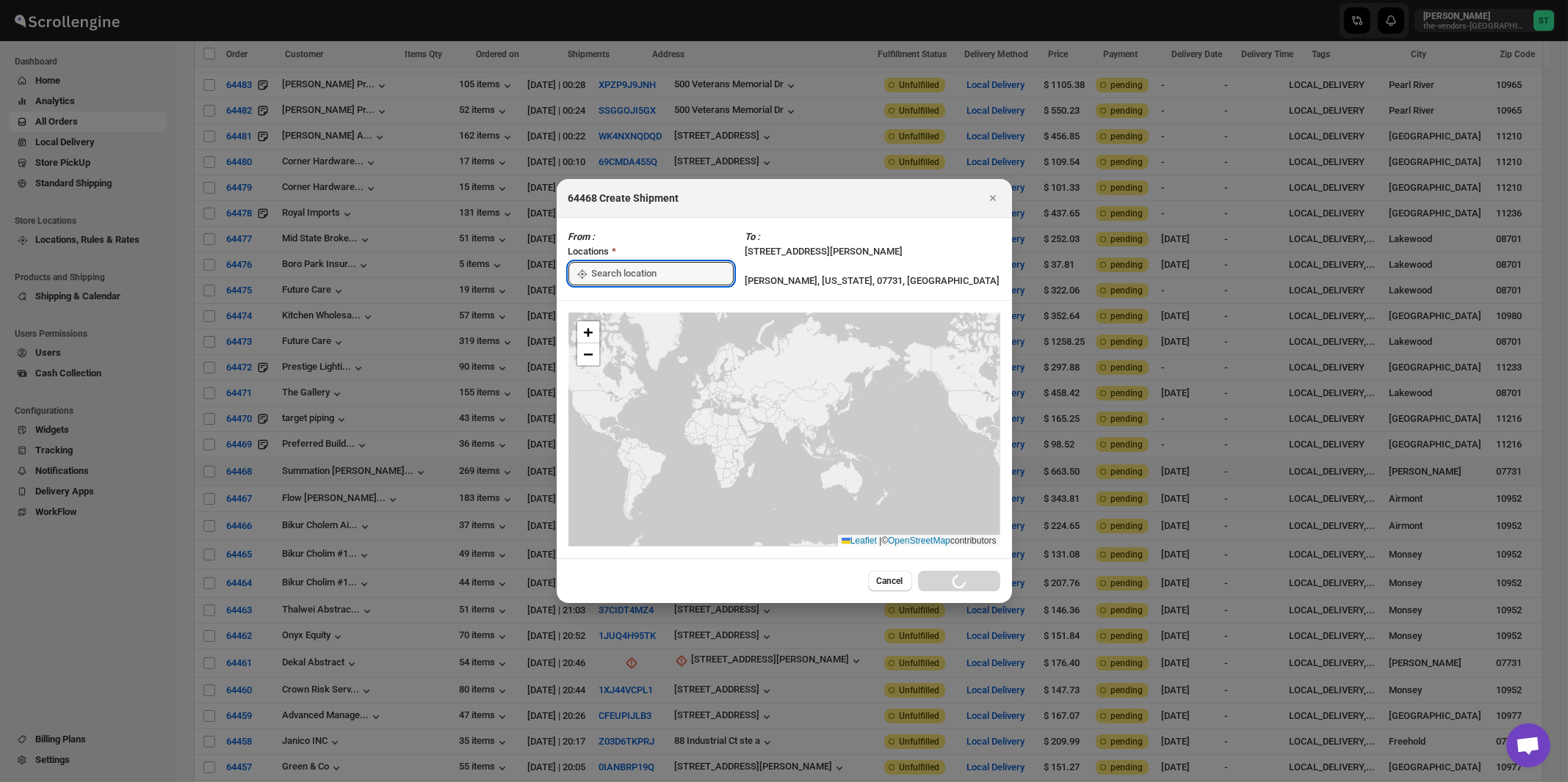
click at [633, 265] on input ":rmt:" at bounding box center [663, 274] width 141 height 24
click at [616, 311] on div "[STREET_ADDRESS]" at bounding box center [673, 306] width 181 height 14
type input "[STREET_ADDRESS]"
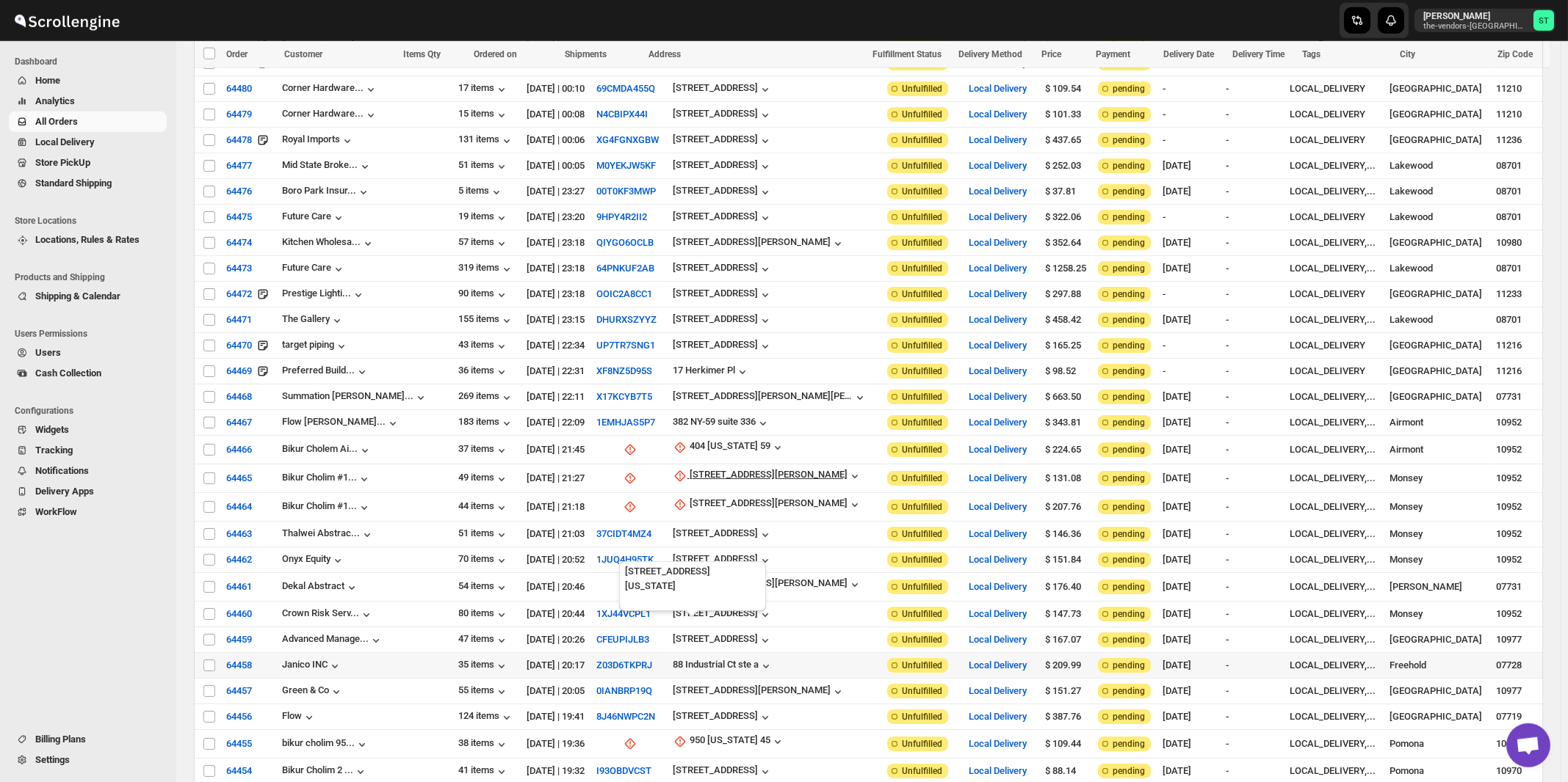
scroll to position [1259, 0]
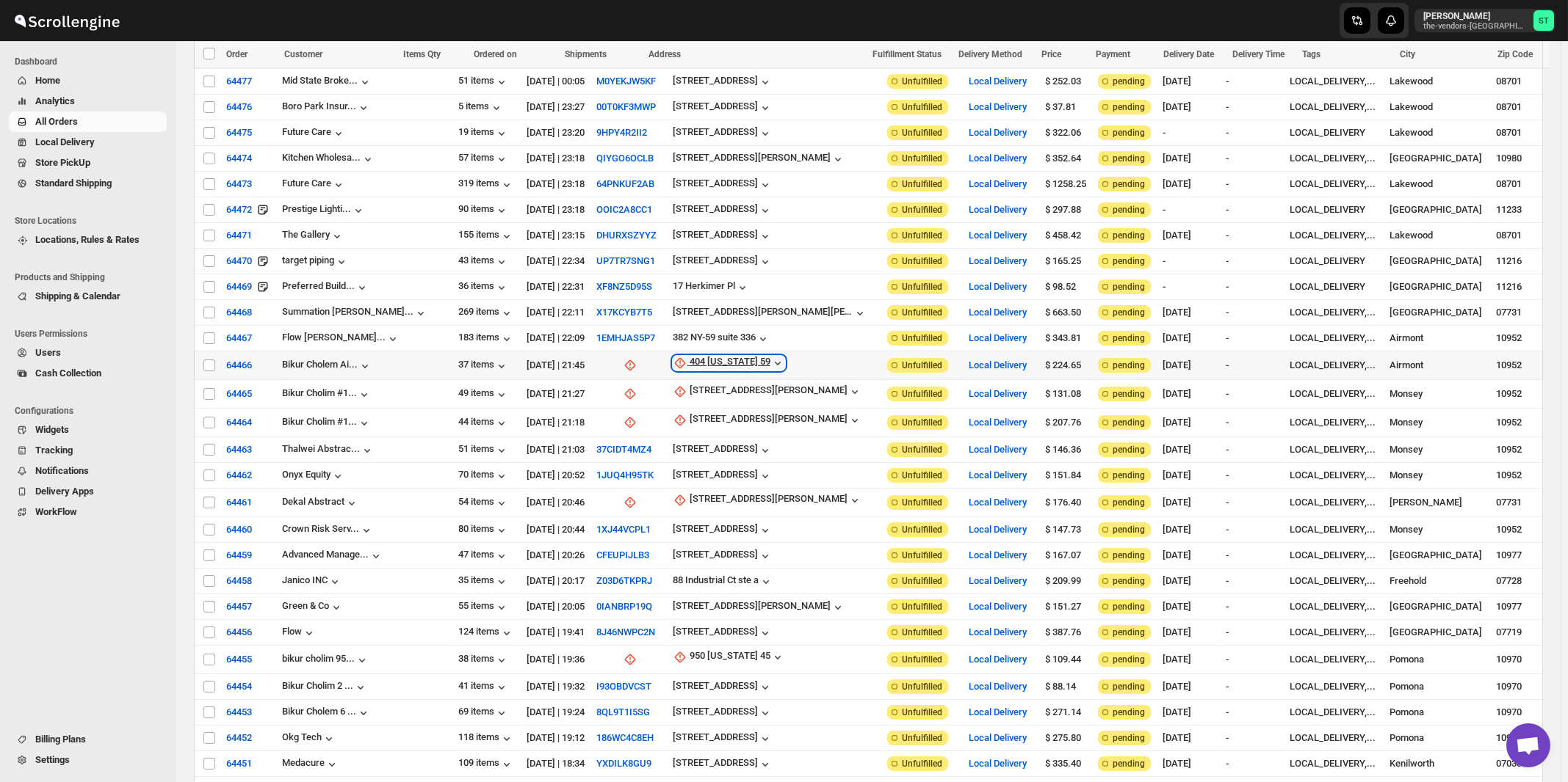
click at [703, 356] on div "404 New York 59" at bounding box center [730, 362] width 81 height 14
click at [694, 407] on span "Update manually" at bounding box center [707, 409] width 70 height 11
select select "US"
select select "[US_STATE]"
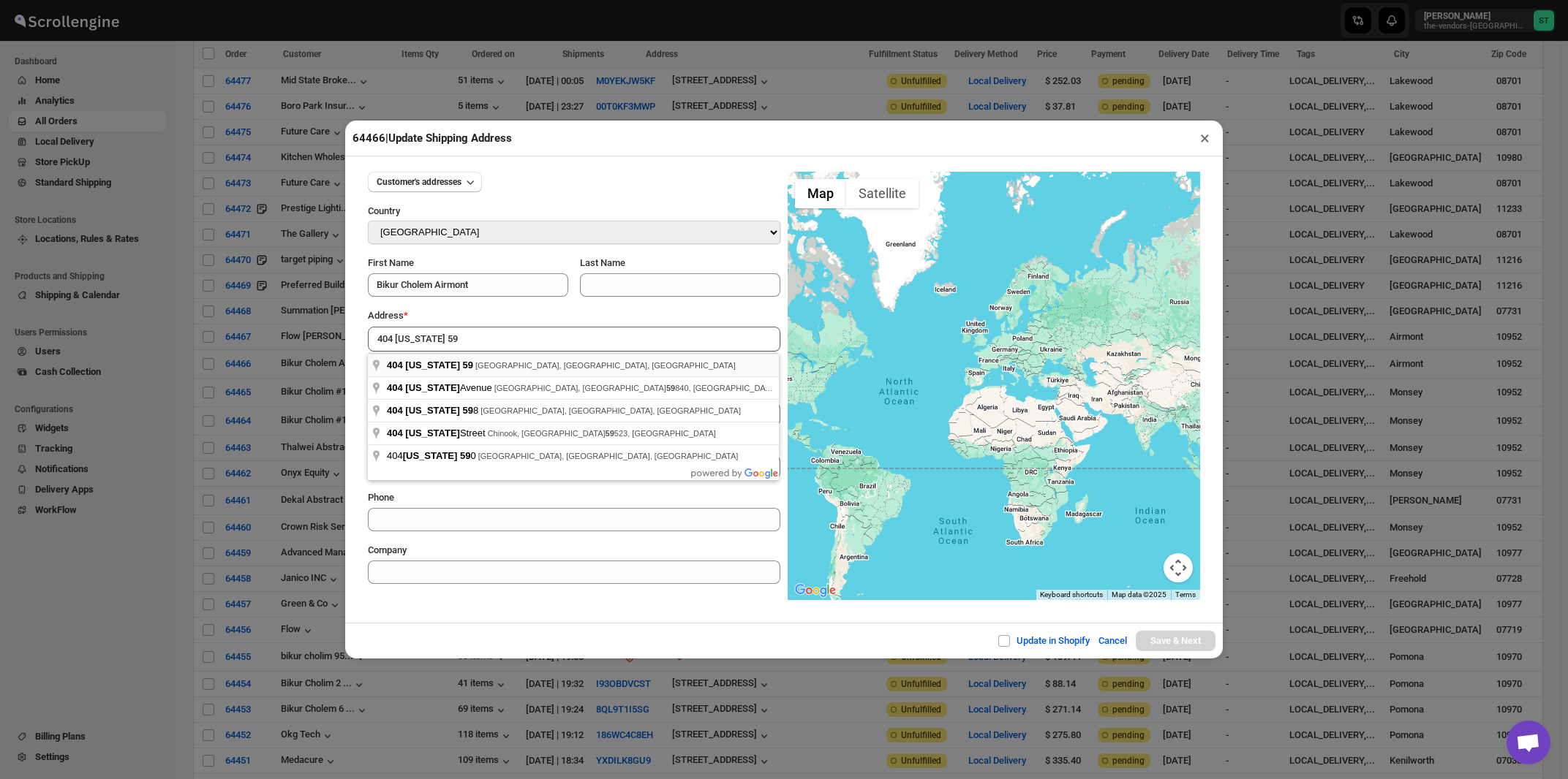
type input "404 New York 59, Airmont, NY, USA"
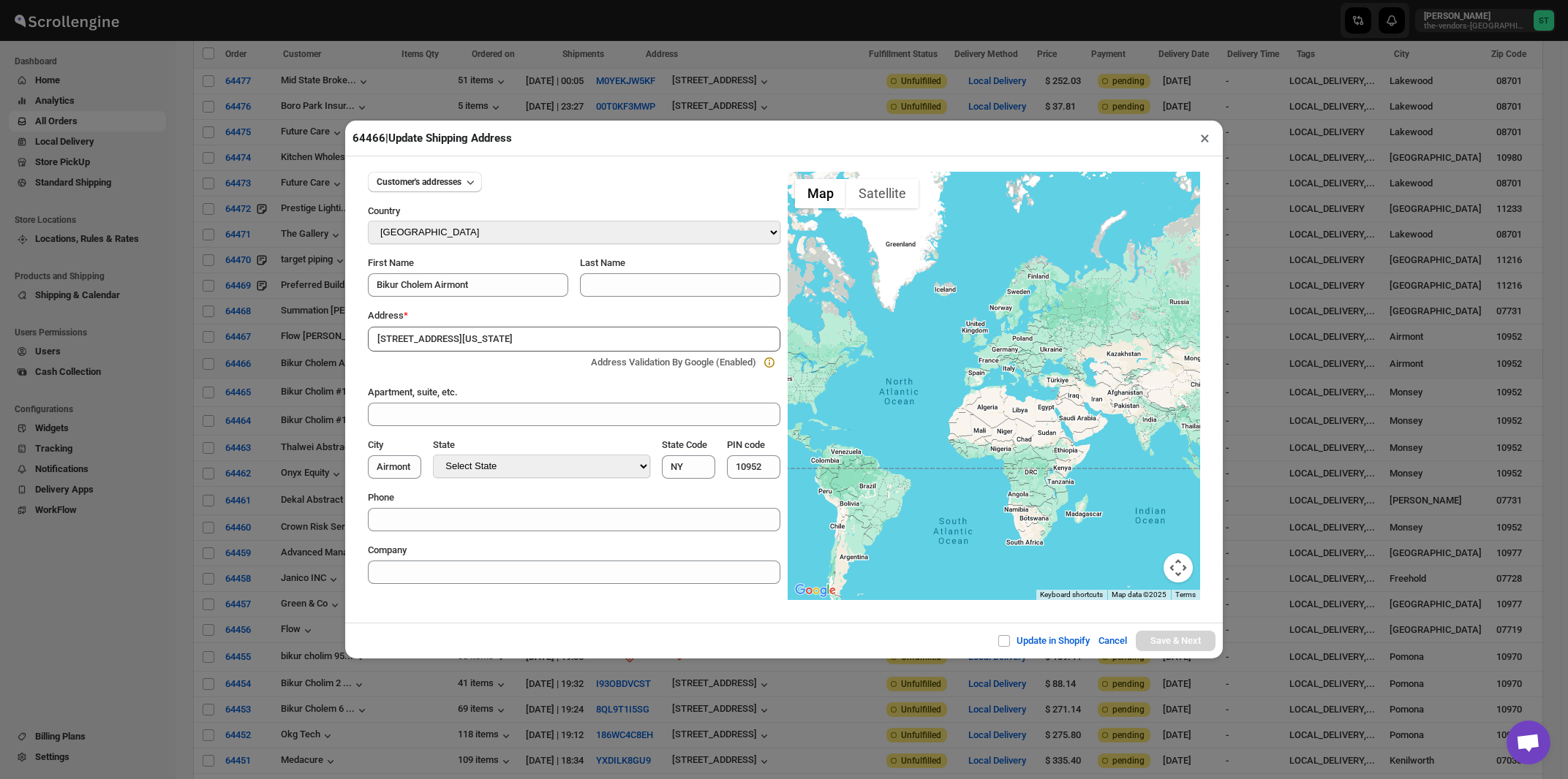
type input "[GEOGRAPHIC_DATA]"
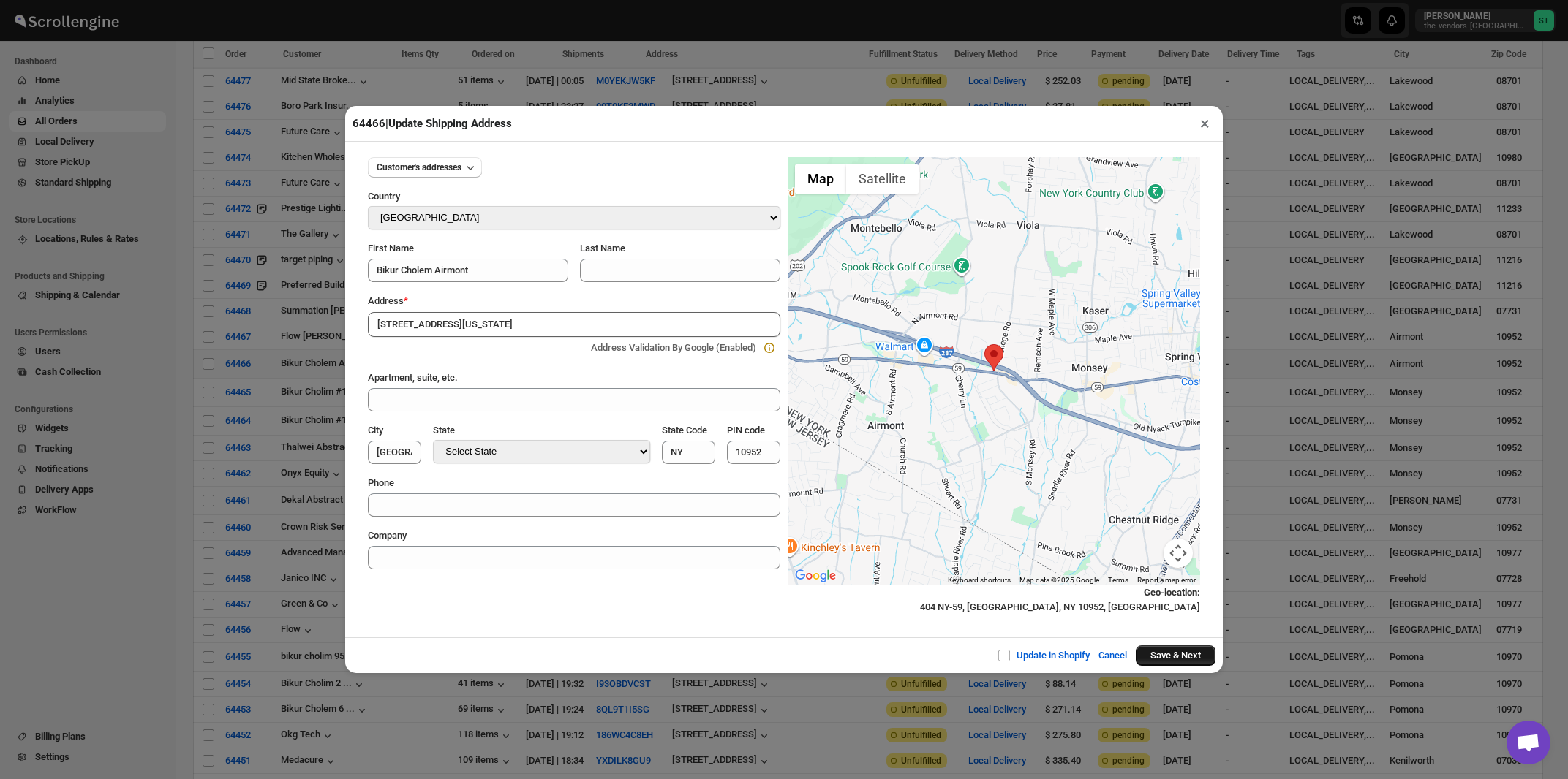
click at [1149, 656] on button "Save & Next" at bounding box center [1176, 656] width 80 height 20
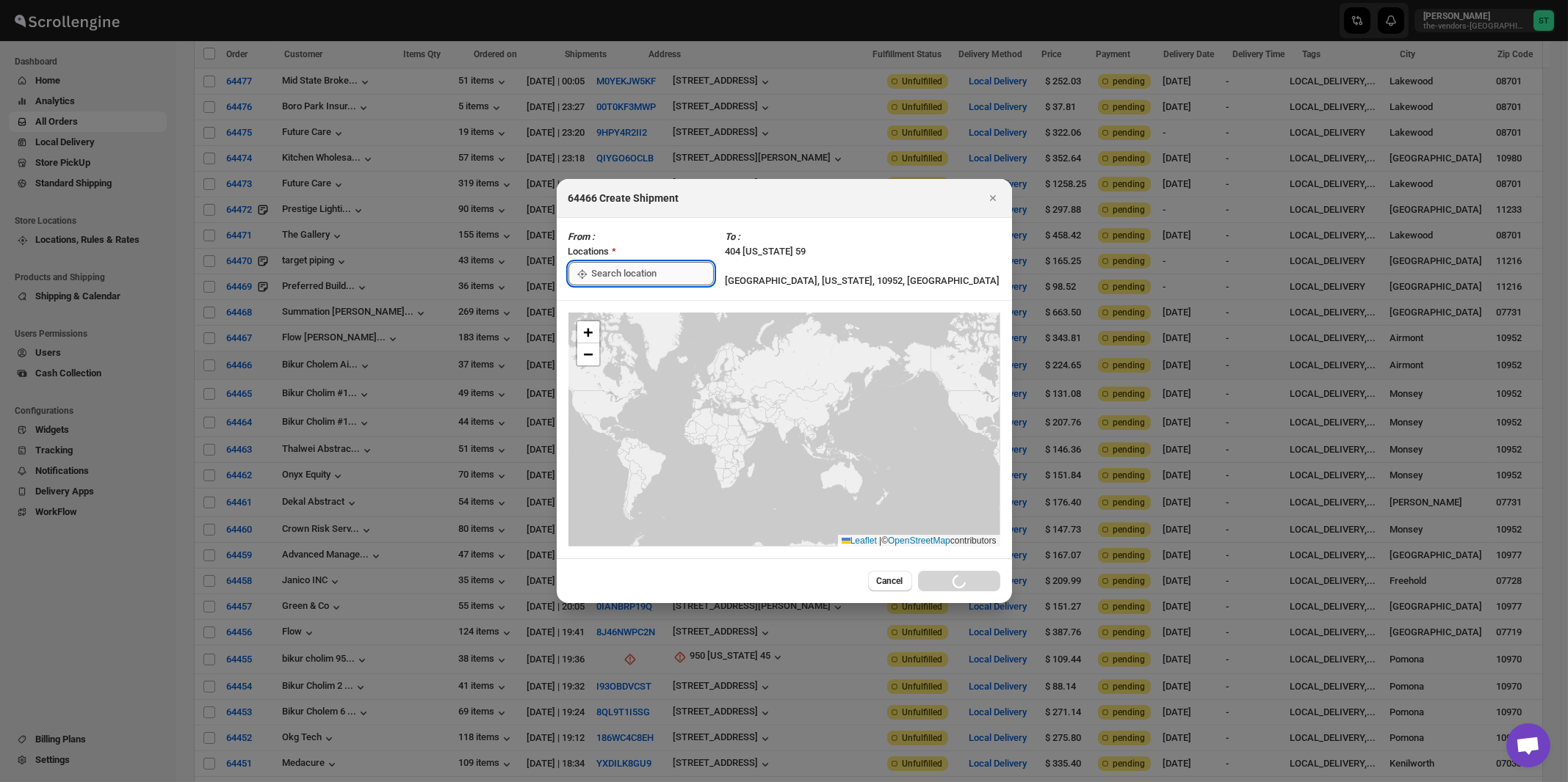
click at [639, 273] on input ":rnl:" at bounding box center [653, 274] width 122 height 24
click at [626, 303] on div "[STREET_ADDRESS]" at bounding box center [673, 306] width 181 height 14
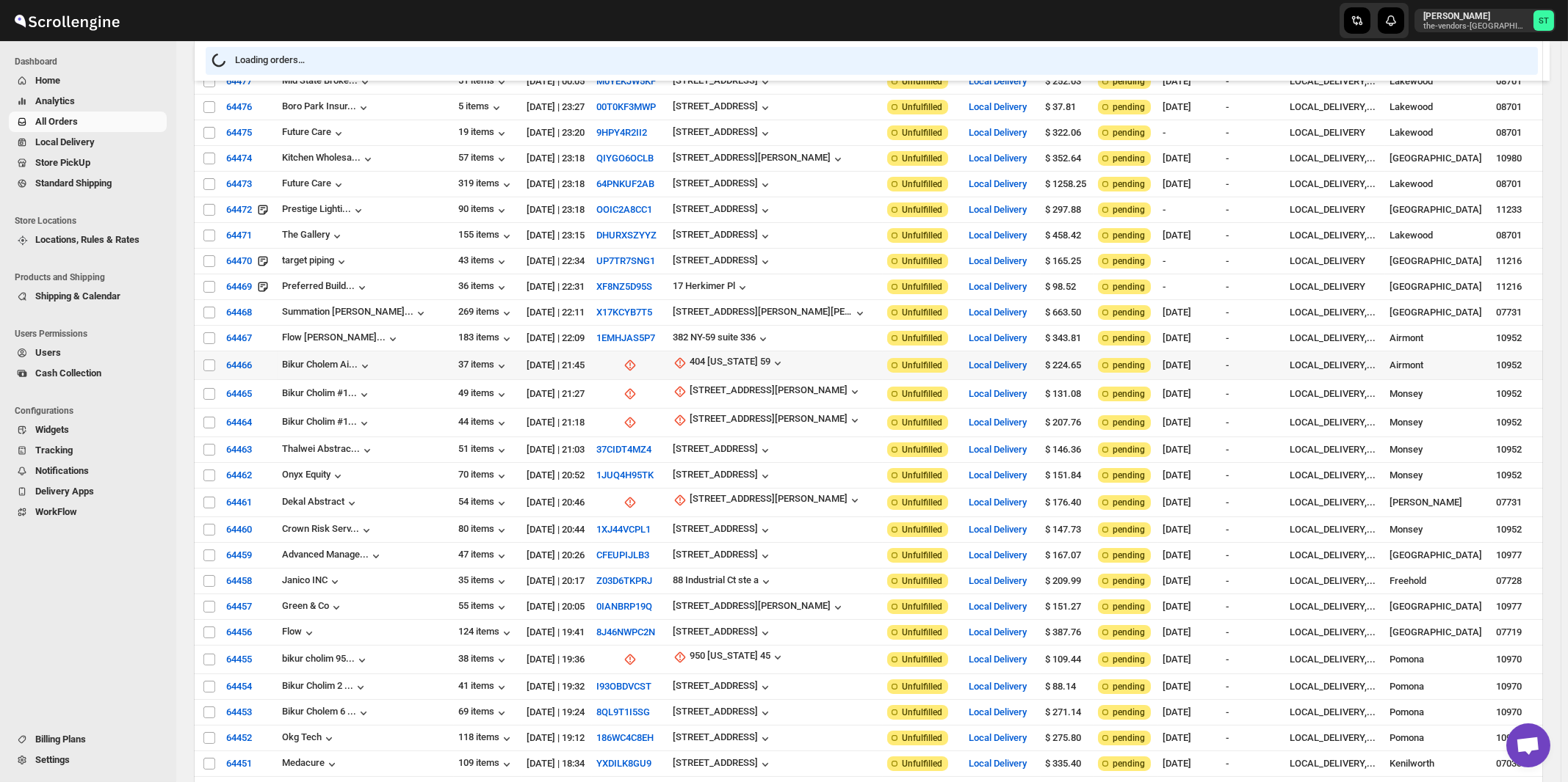
type input "[STREET_ADDRESS]"
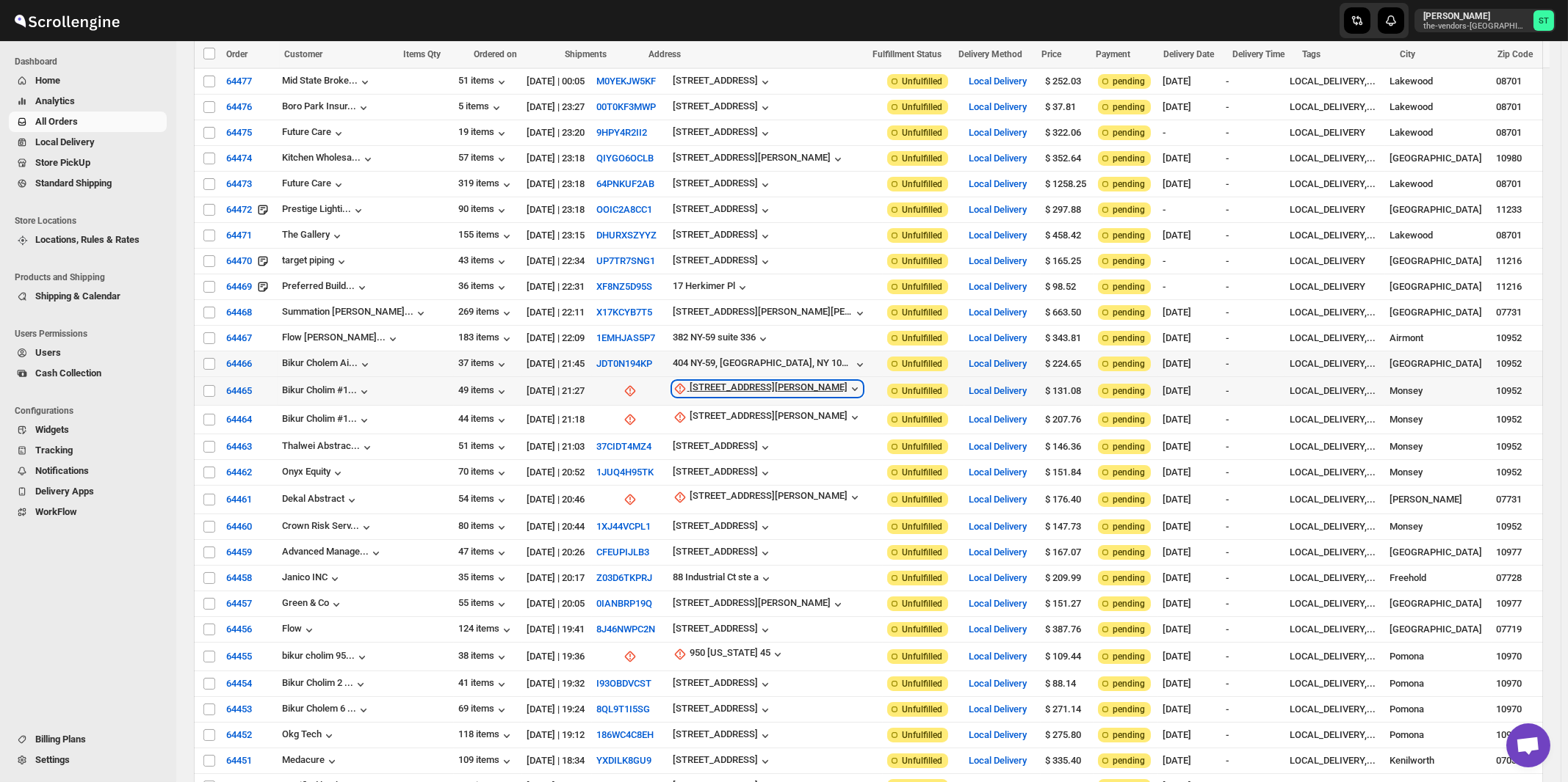
click at [690, 382] on div "21 Robert Pitt Drive" at bounding box center [769, 388] width 158 height 14
click at [684, 428] on button "Update manually" at bounding box center [707, 436] width 105 height 24
select select "US"
select select "[US_STATE]"
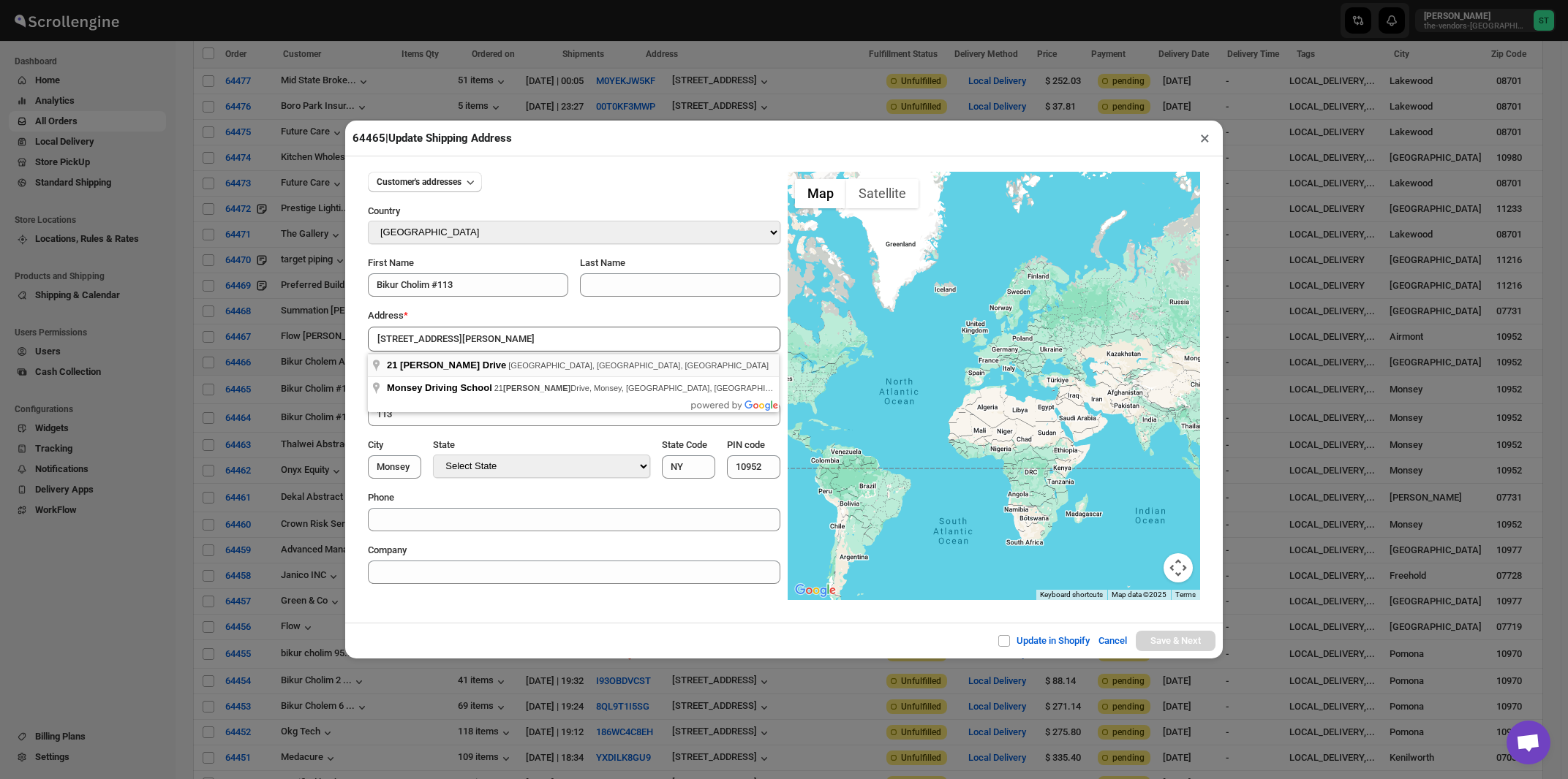
type input "21 Robert Pitt Drive, Monsey, NY, USA"
type input "[GEOGRAPHIC_DATA]"
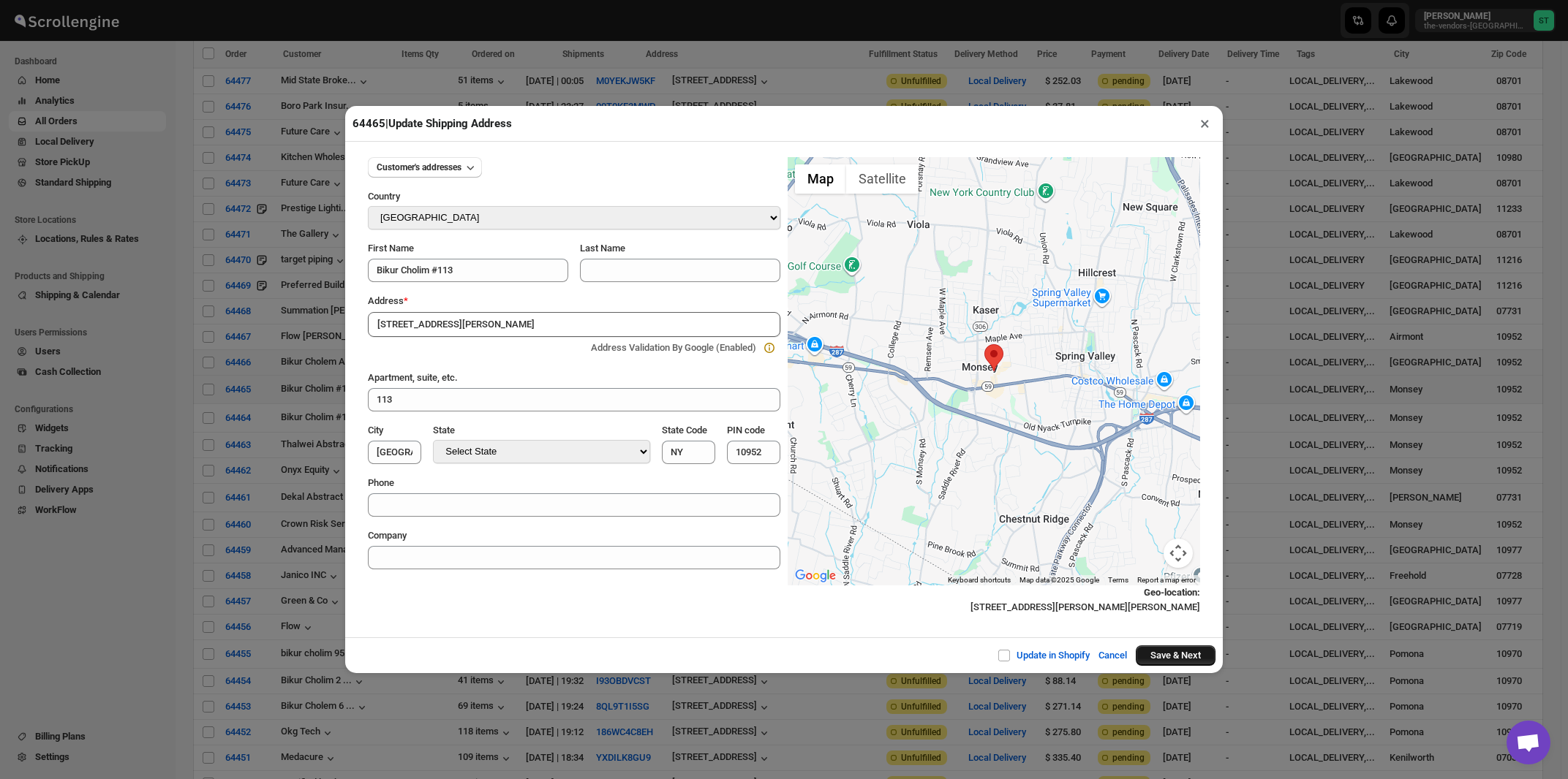
click at [1146, 658] on button "Save & Next" at bounding box center [1176, 656] width 80 height 20
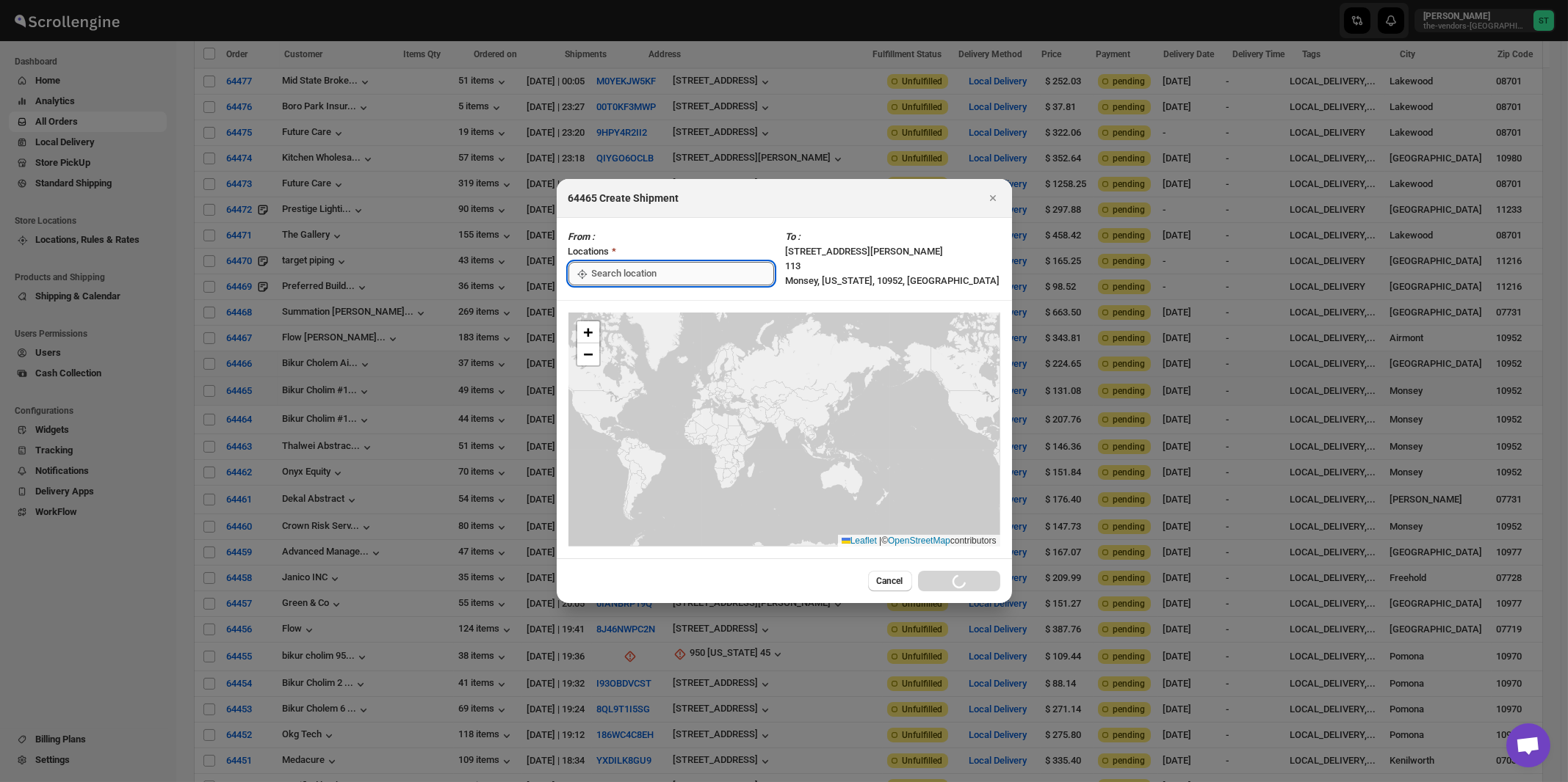
click at [616, 262] on input ":ro1:" at bounding box center [683, 274] width 182 height 24
click at [607, 309] on div "[STREET_ADDRESS]" at bounding box center [673, 306] width 181 height 14
type input "[STREET_ADDRESS]"
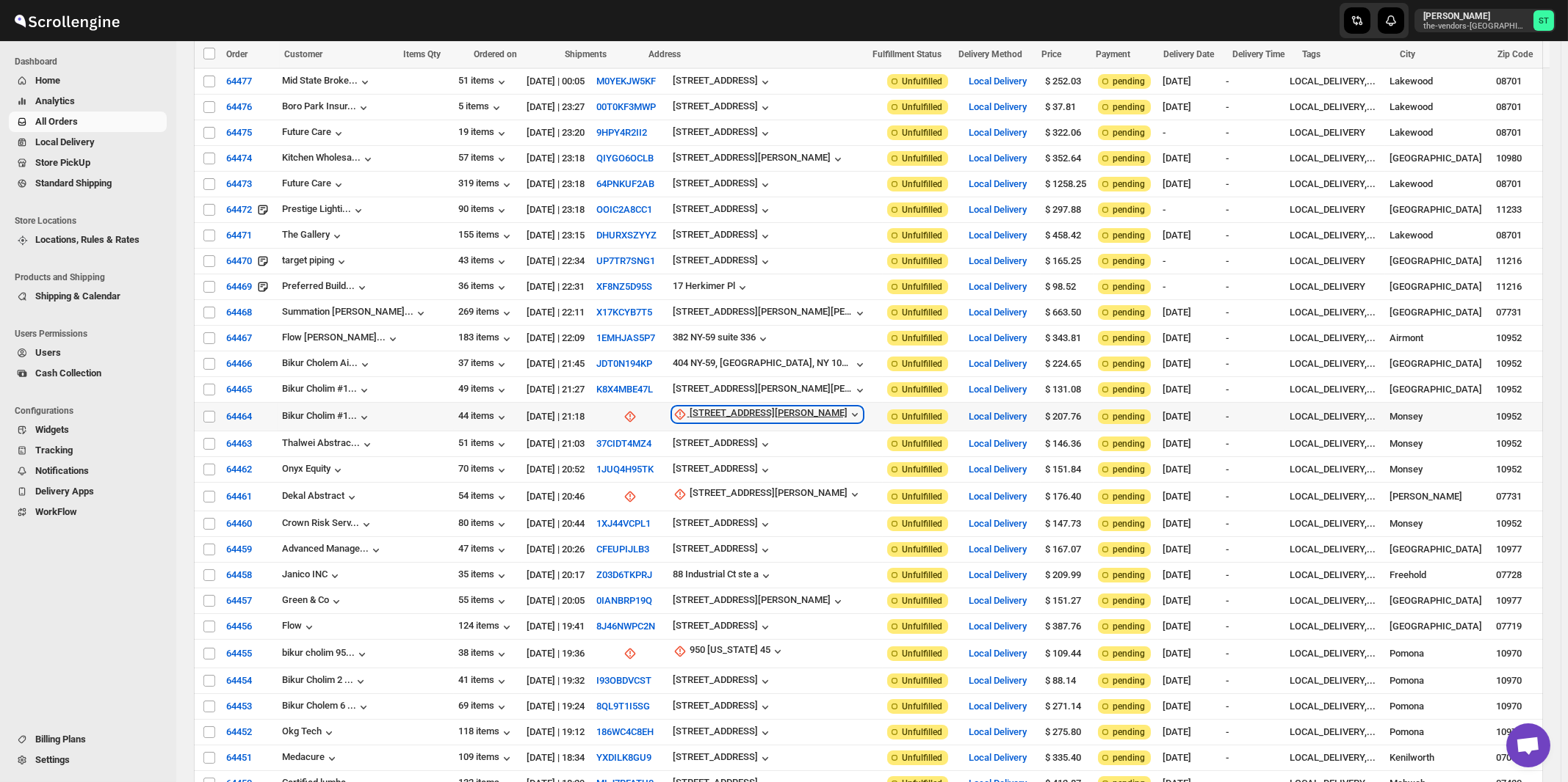
click at [713, 407] on div "25 Robert Pitt Drive" at bounding box center [769, 414] width 158 height 14
click at [712, 457] on span "Update manually" at bounding box center [712, 459] width 70 height 11
select select "US"
select select "[US_STATE]"
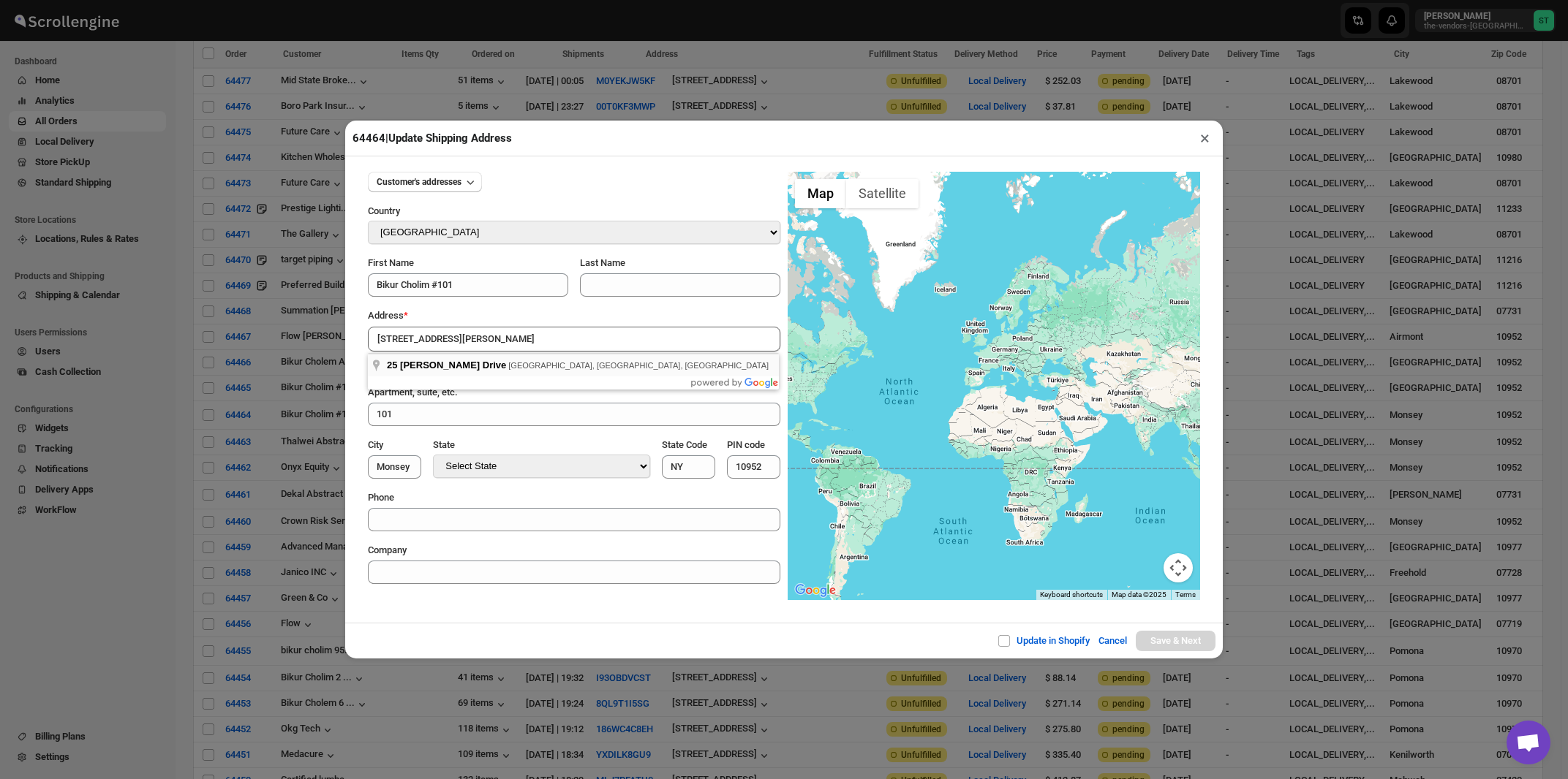
type input "25 Robert Pitt Drive, Monsey, NY, USA"
type input "[GEOGRAPHIC_DATA]"
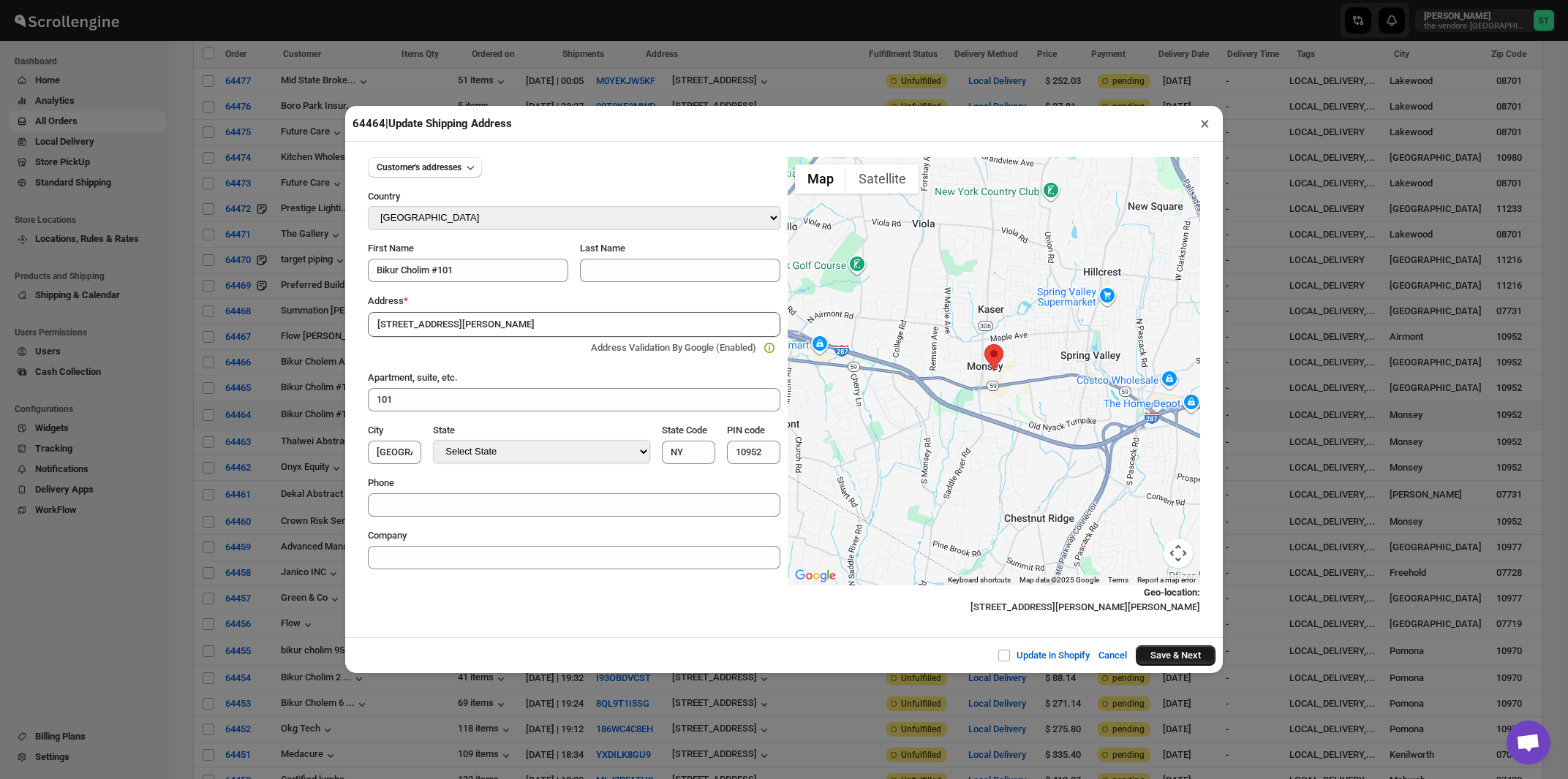
click at [1148, 658] on button "Save & Next" at bounding box center [1176, 656] width 80 height 20
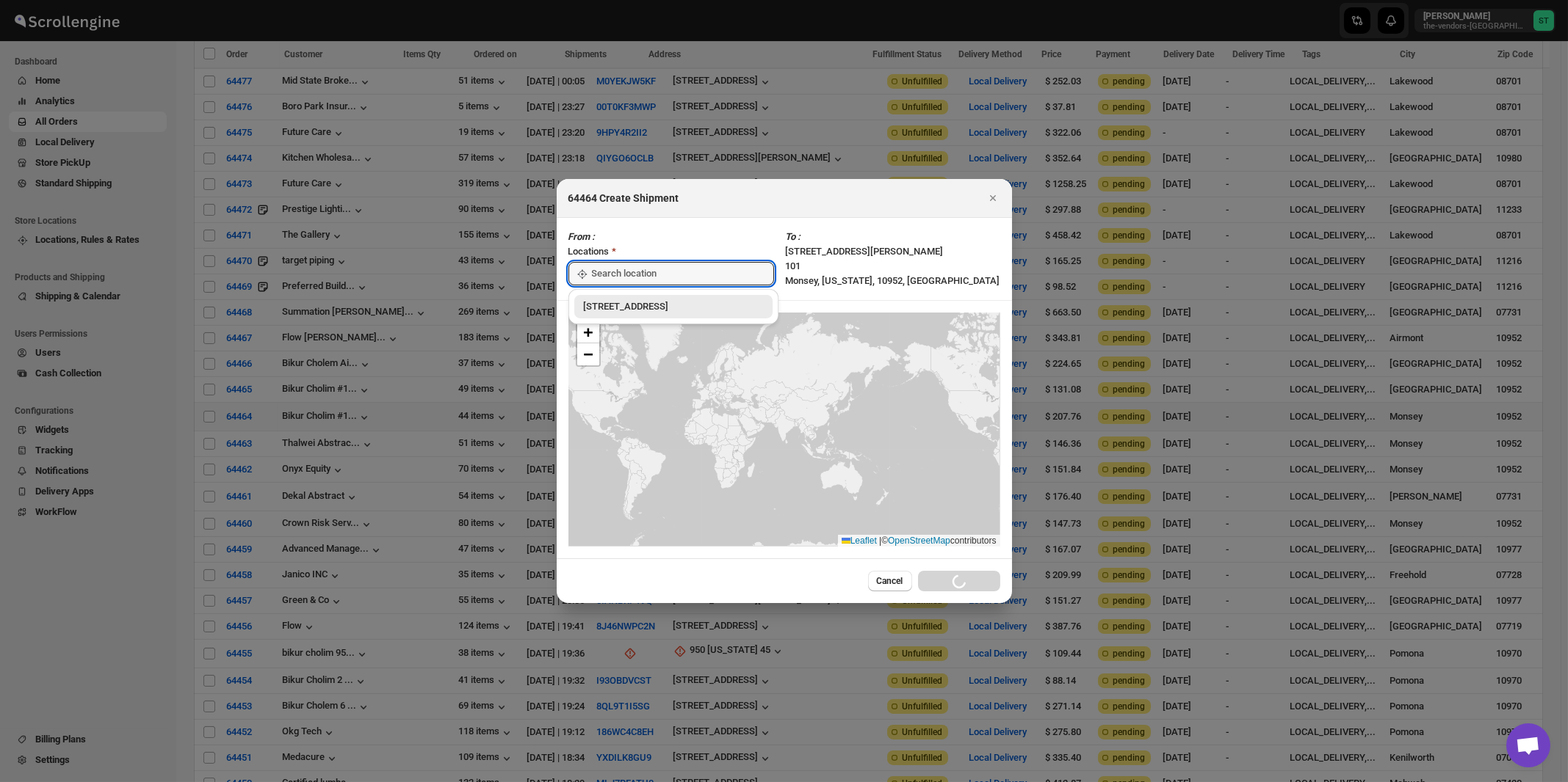
click at [619, 274] on input ":rod:" at bounding box center [683, 274] width 182 height 24
click at [621, 304] on div "[STREET_ADDRESS]" at bounding box center [673, 306] width 181 height 14
type input "[STREET_ADDRESS]"
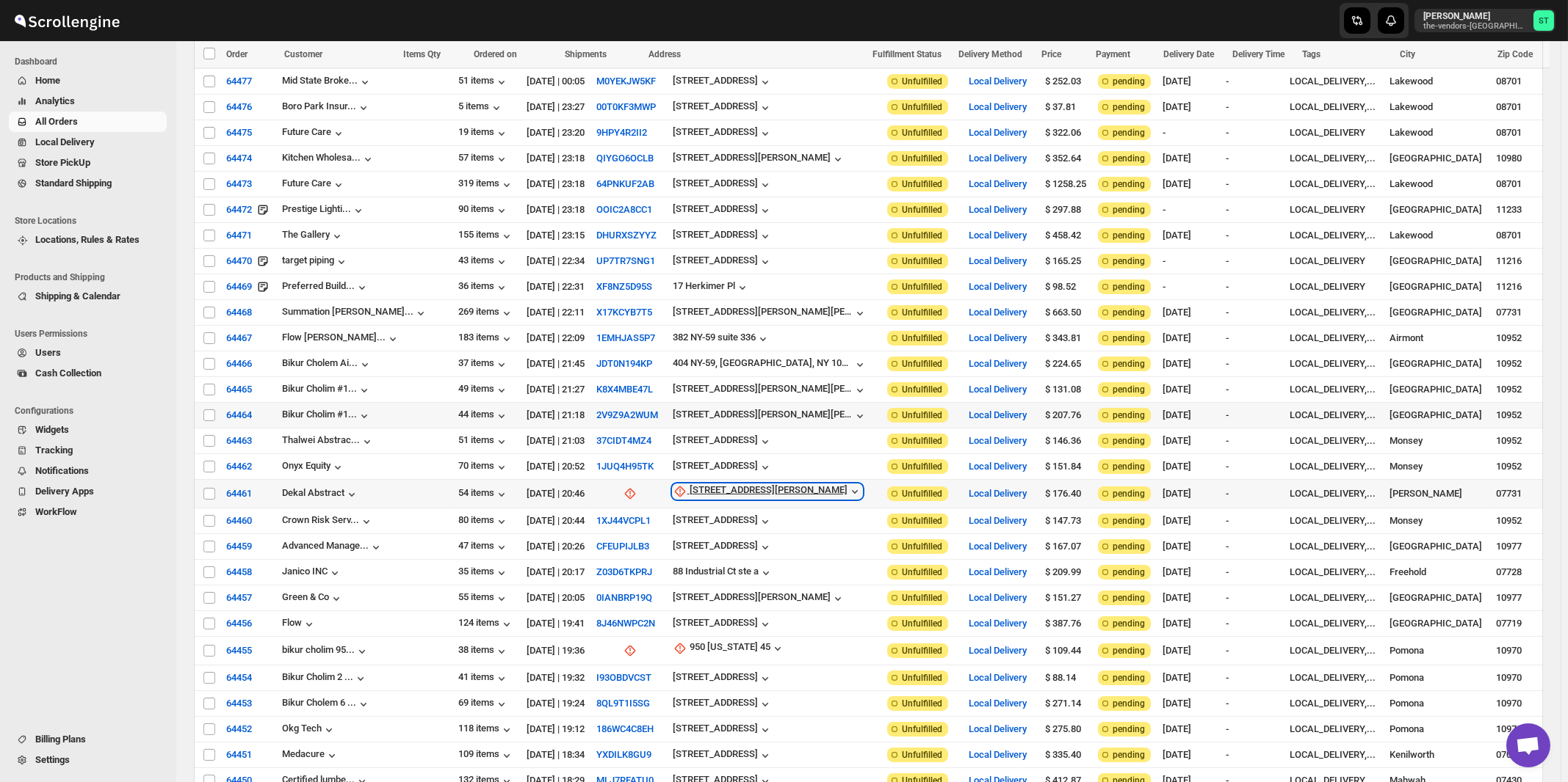
click at [690, 484] on div "485 Oak Glen Rd" at bounding box center [769, 491] width 158 height 14
click at [697, 543] on button "Update manually" at bounding box center [701, 536] width 105 height 24
select select "US"
select select "New Jersey"
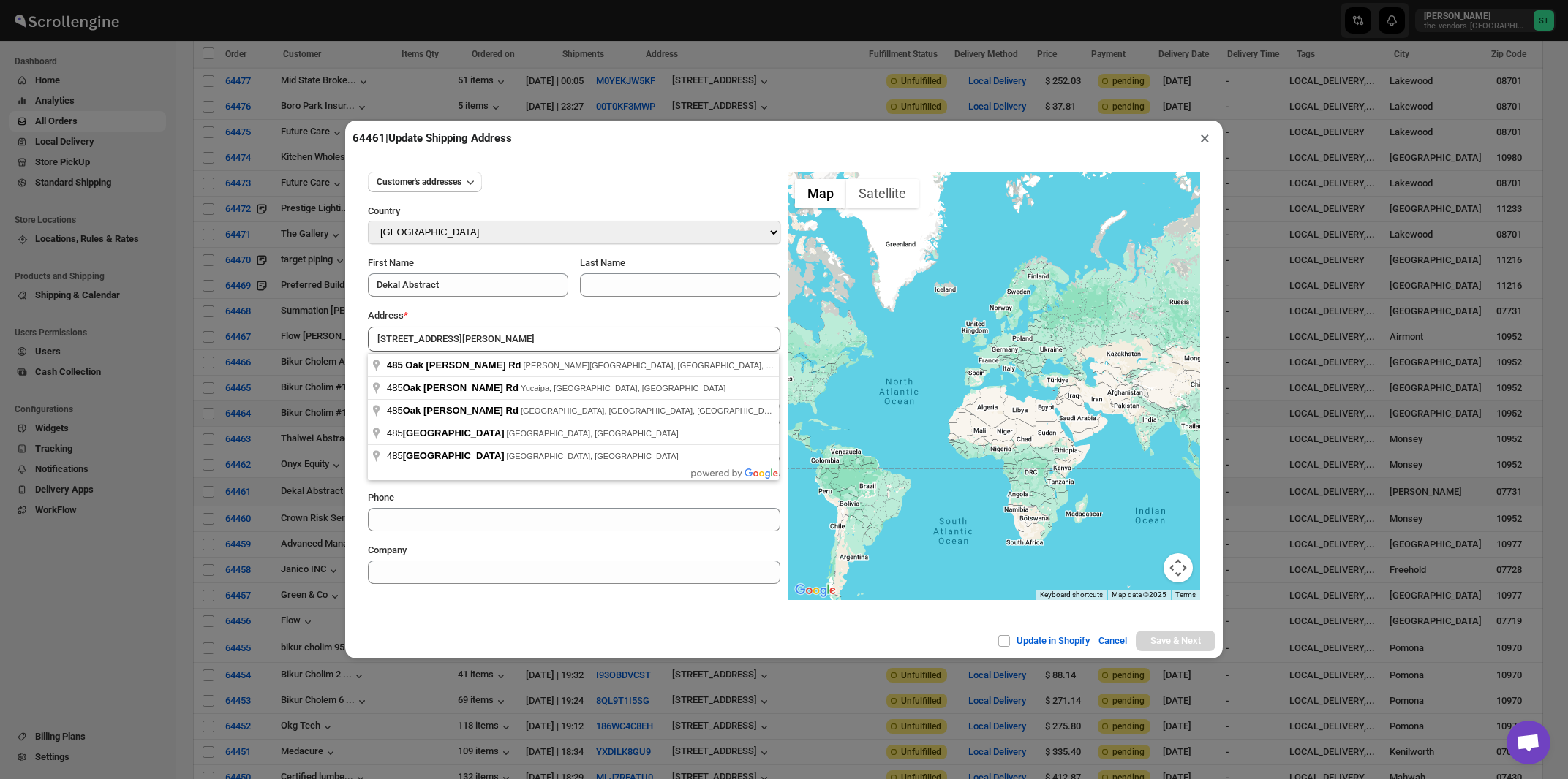
click at [505, 332] on input "485 Oak Glen Rd" at bounding box center [574, 339] width 412 height 25
type input "485 Oak Glen Rd, Howell Township, NJ, USA"
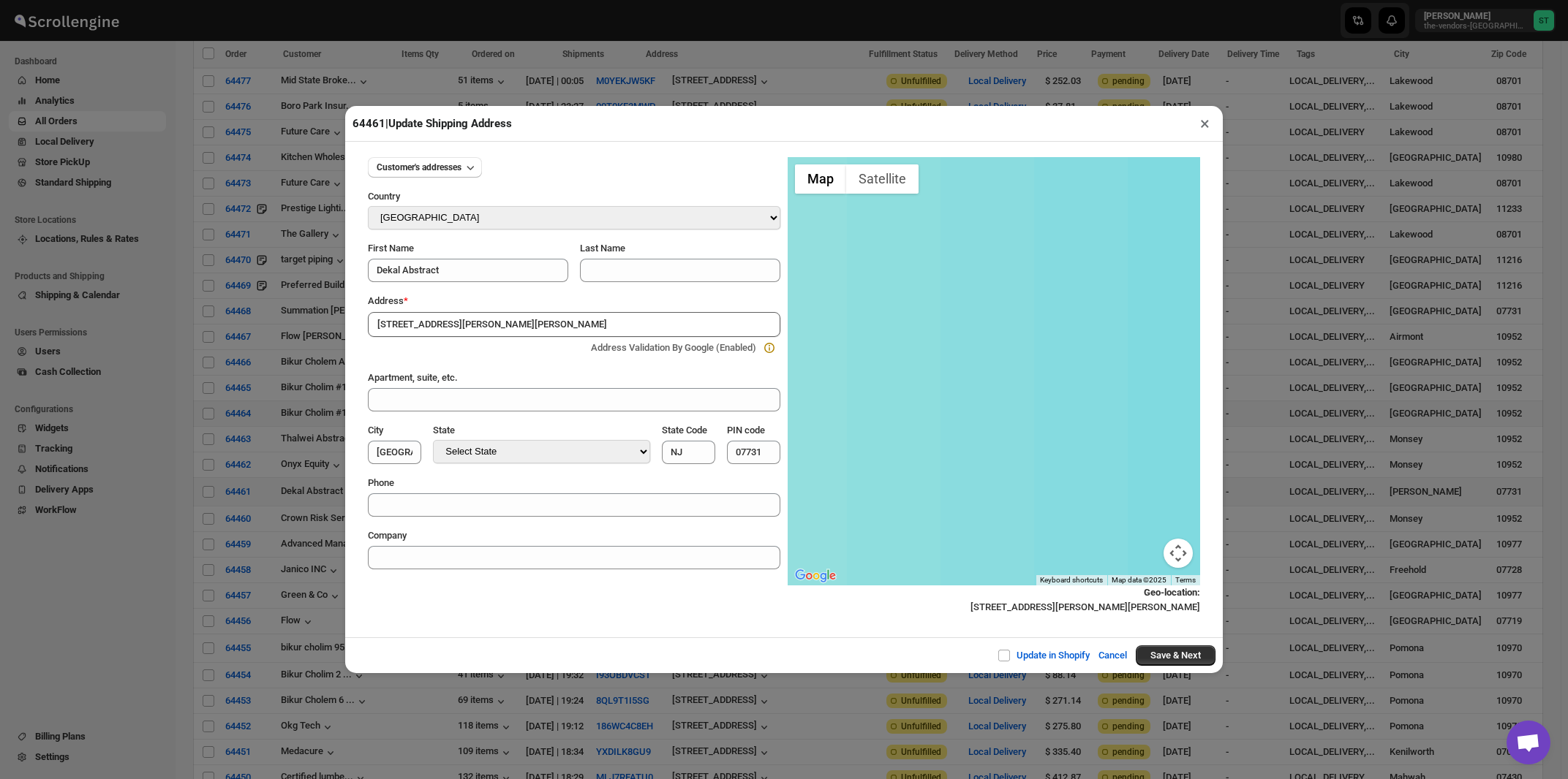
type input "[GEOGRAPHIC_DATA]"
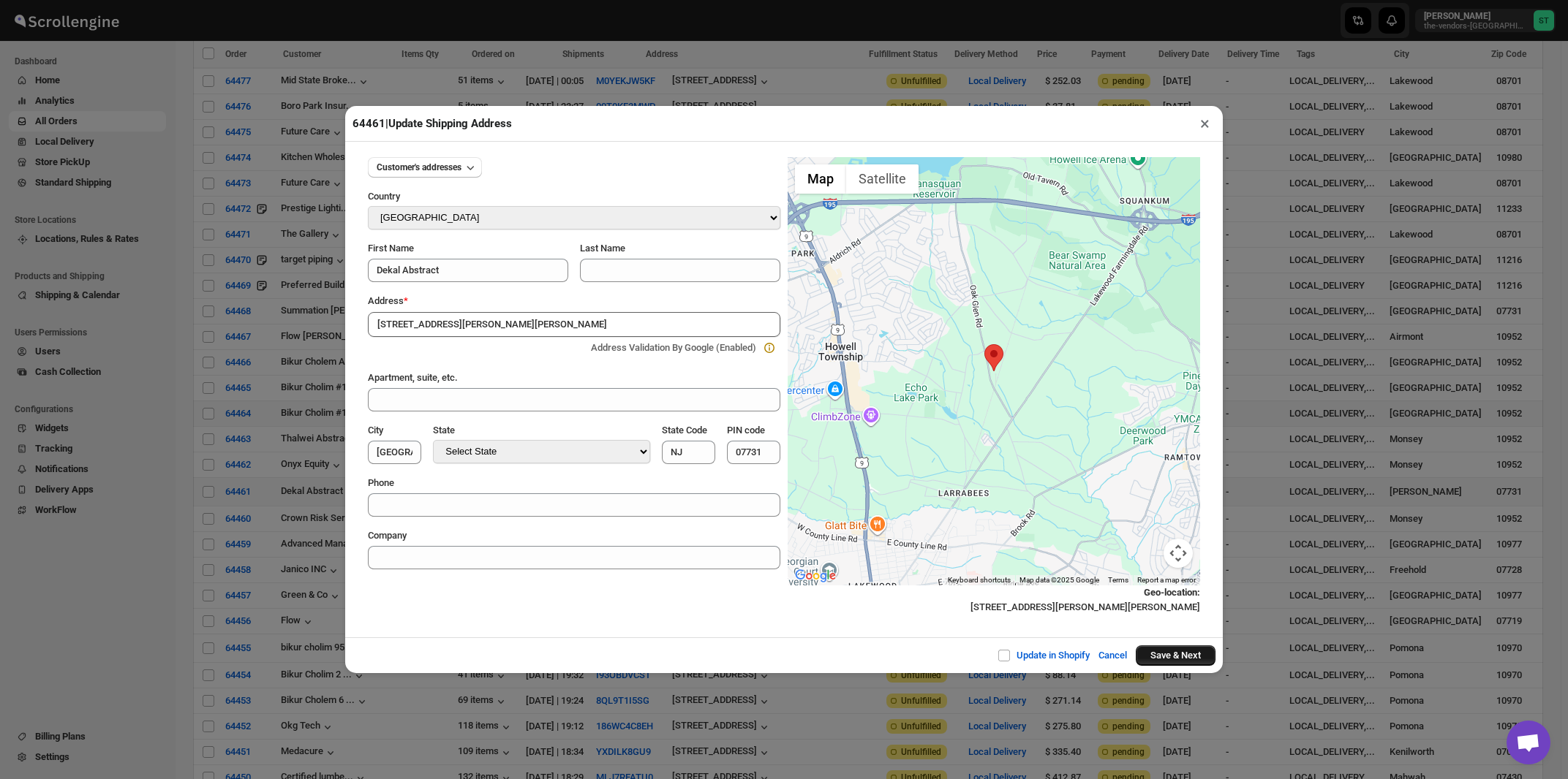
click at [1174, 655] on button "Save & Next" at bounding box center [1176, 656] width 80 height 20
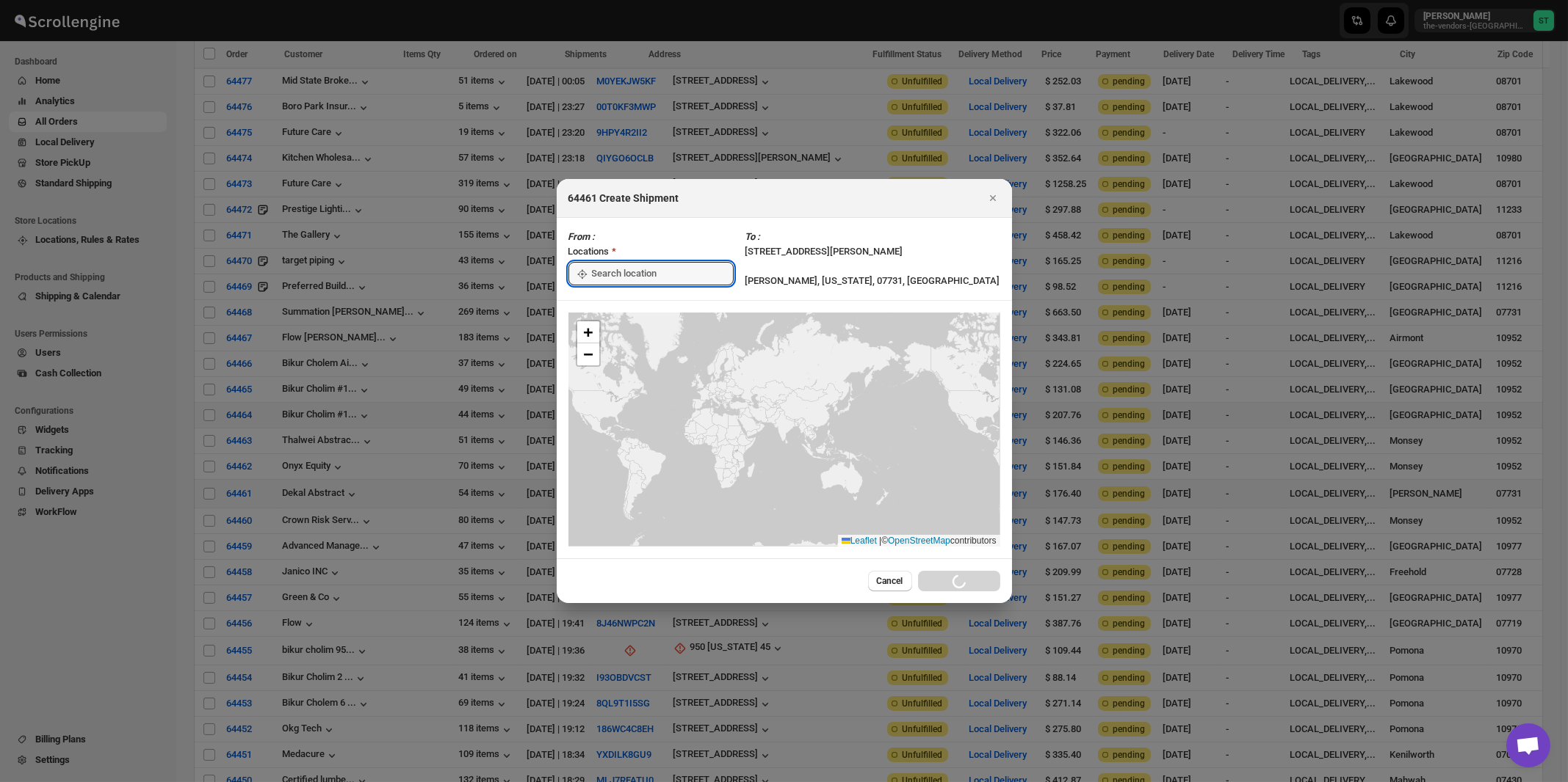
click at [617, 275] on input ":rpf:" at bounding box center [663, 274] width 141 height 24
click at [609, 301] on div "[STREET_ADDRESS]" at bounding box center [673, 306] width 181 height 14
type input "[STREET_ADDRESS]"
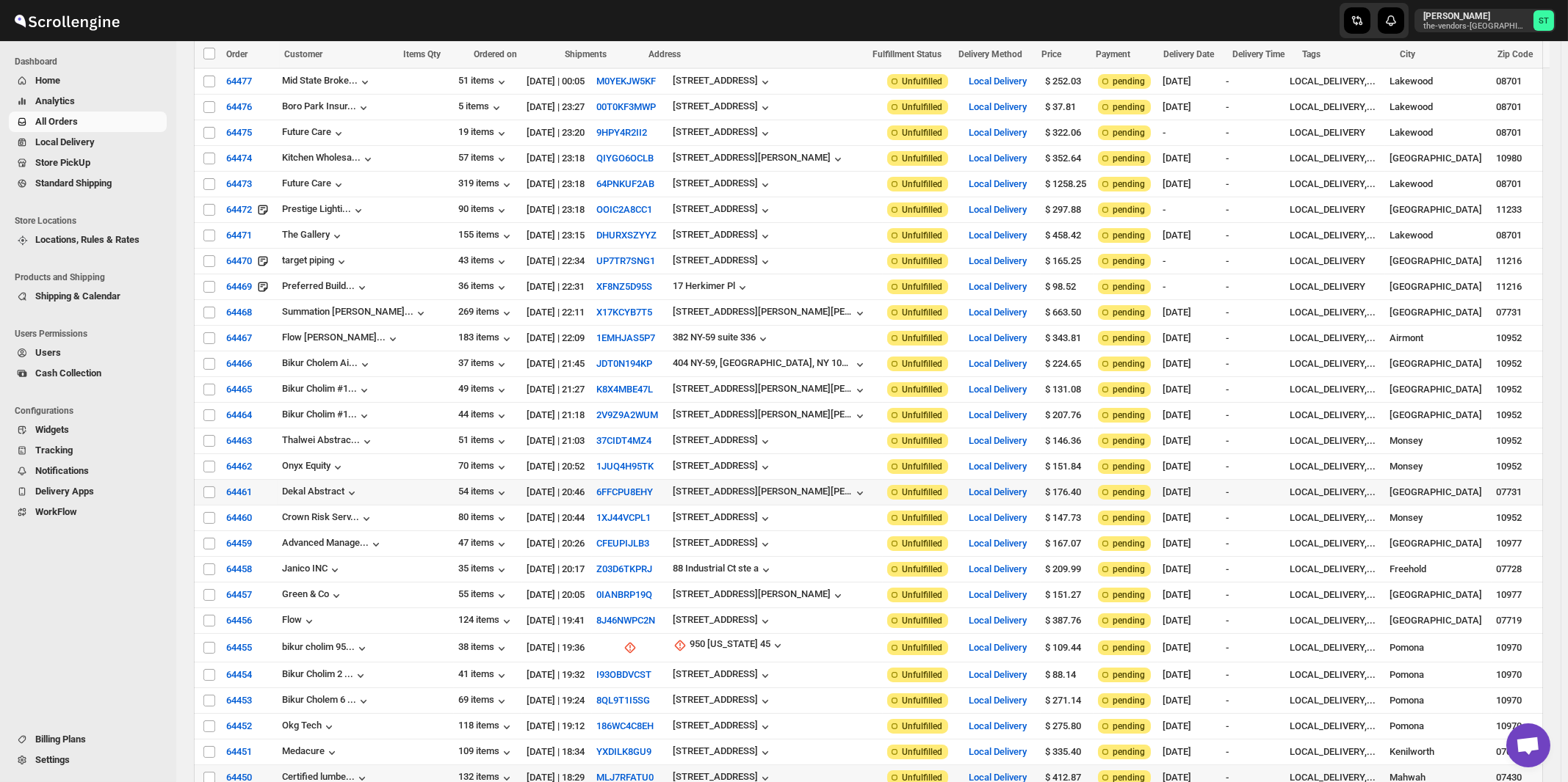
scroll to position [1435, 0]
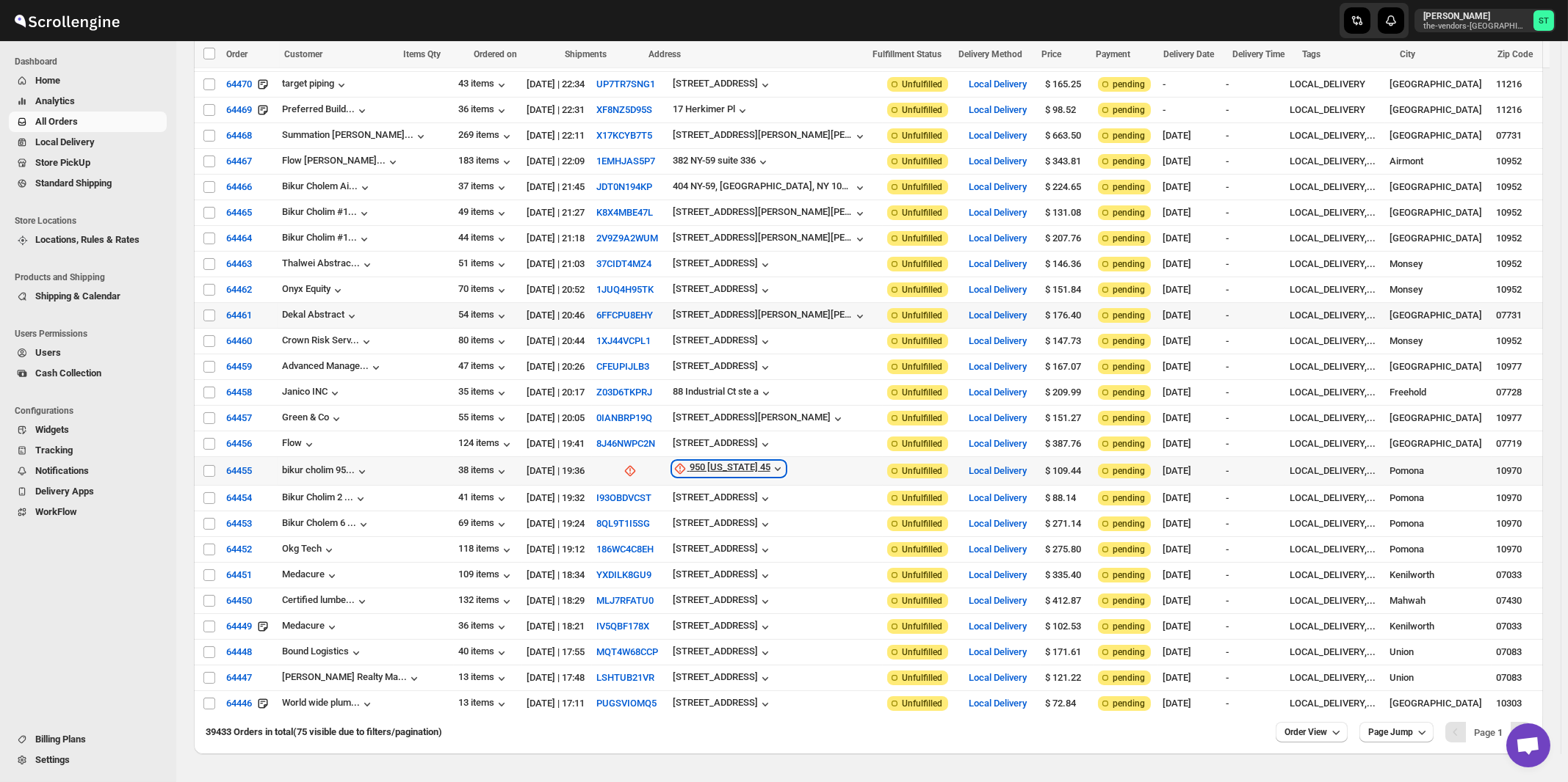
click at [702, 462] on div "950 New York 45" at bounding box center [730, 468] width 81 height 14
click at [687, 509] on span "Update manually" at bounding box center [707, 509] width 70 height 11
select select "US"
select select "[US_STATE]"
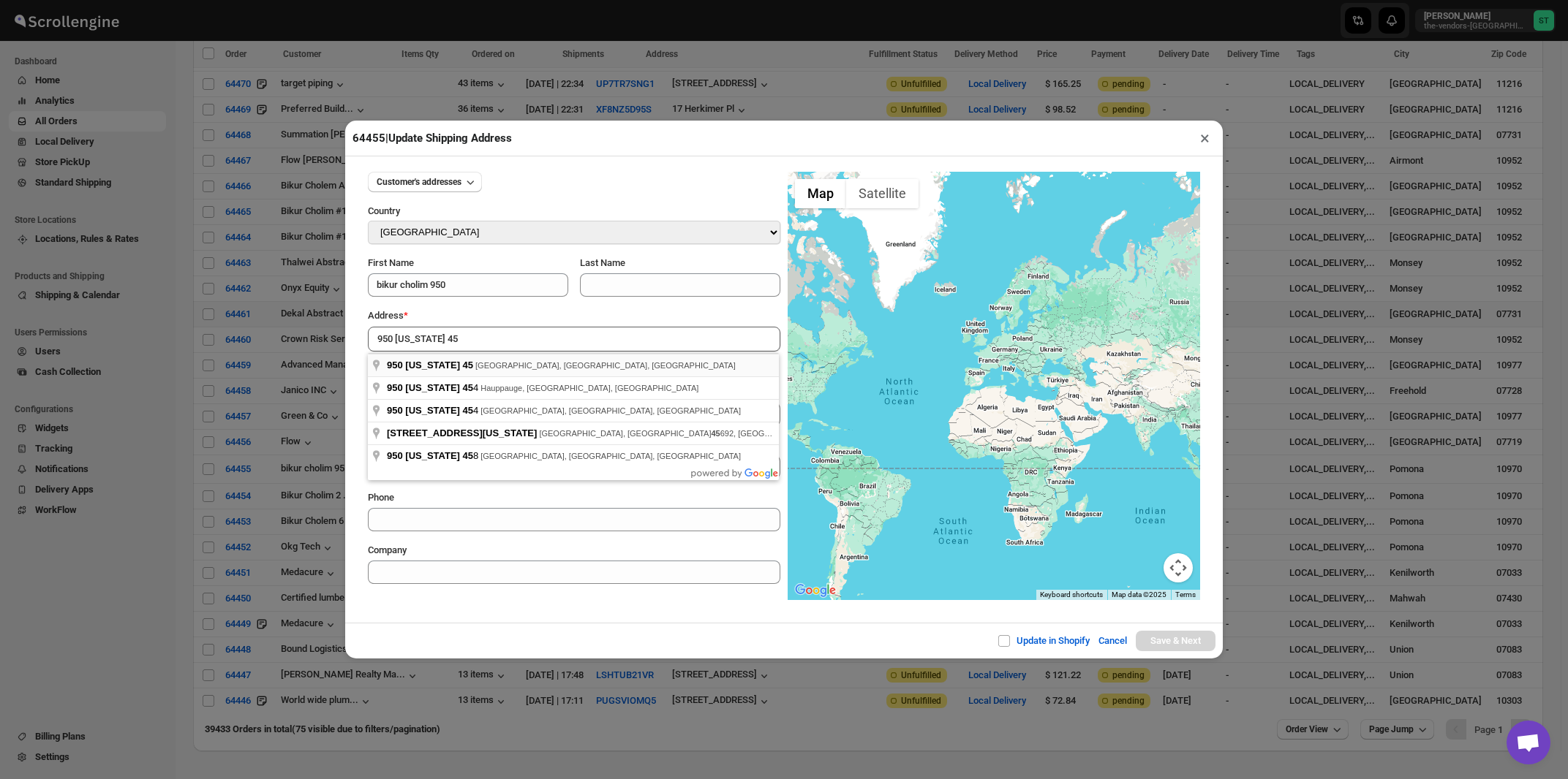
type input "950 New York 45, Pomona, NY, USA"
type input "[GEOGRAPHIC_DATA]"
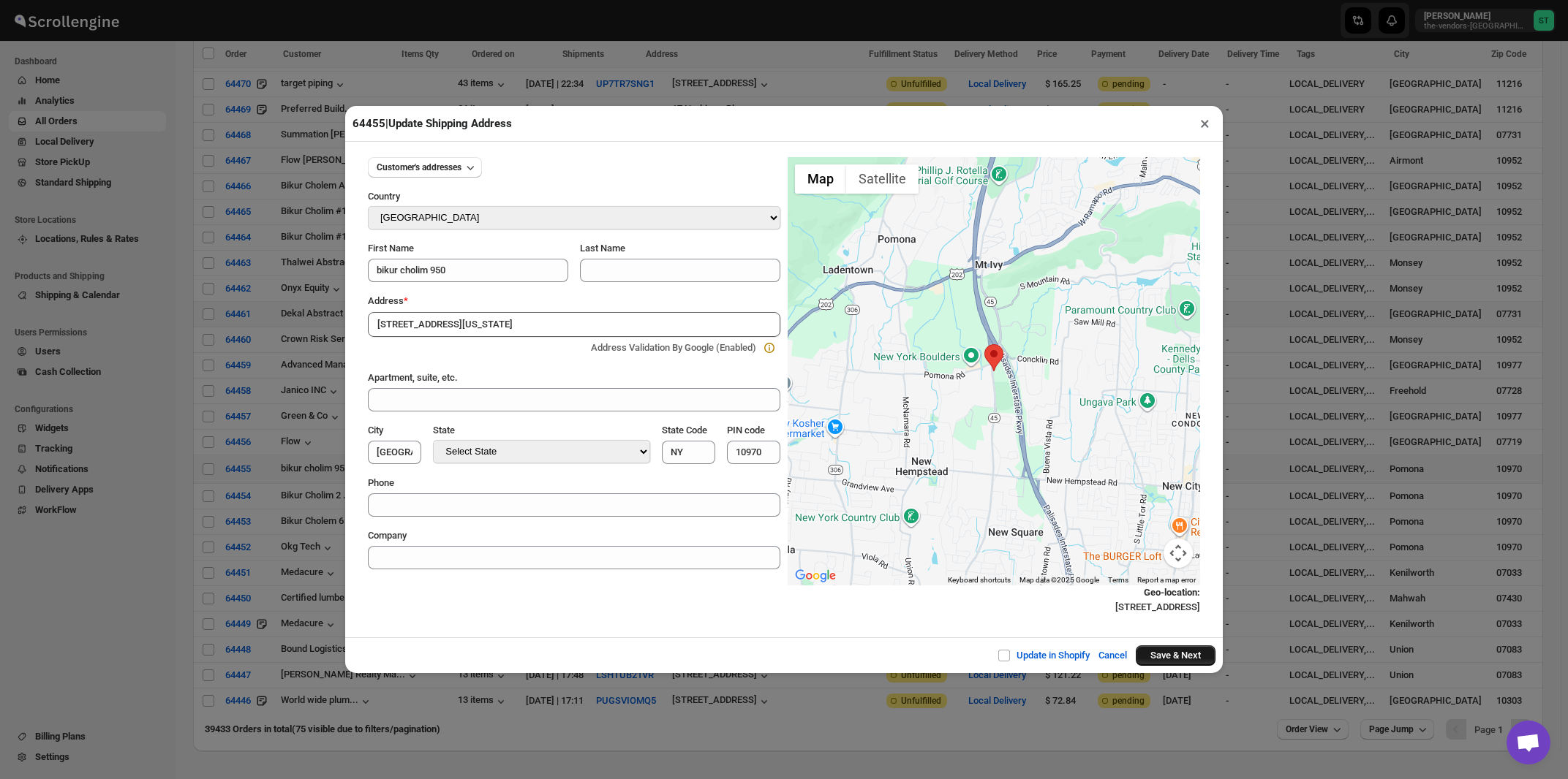
click at [1154, 658] on button "Save & Next" at bounding box center [1176, 656] width 80 height 20
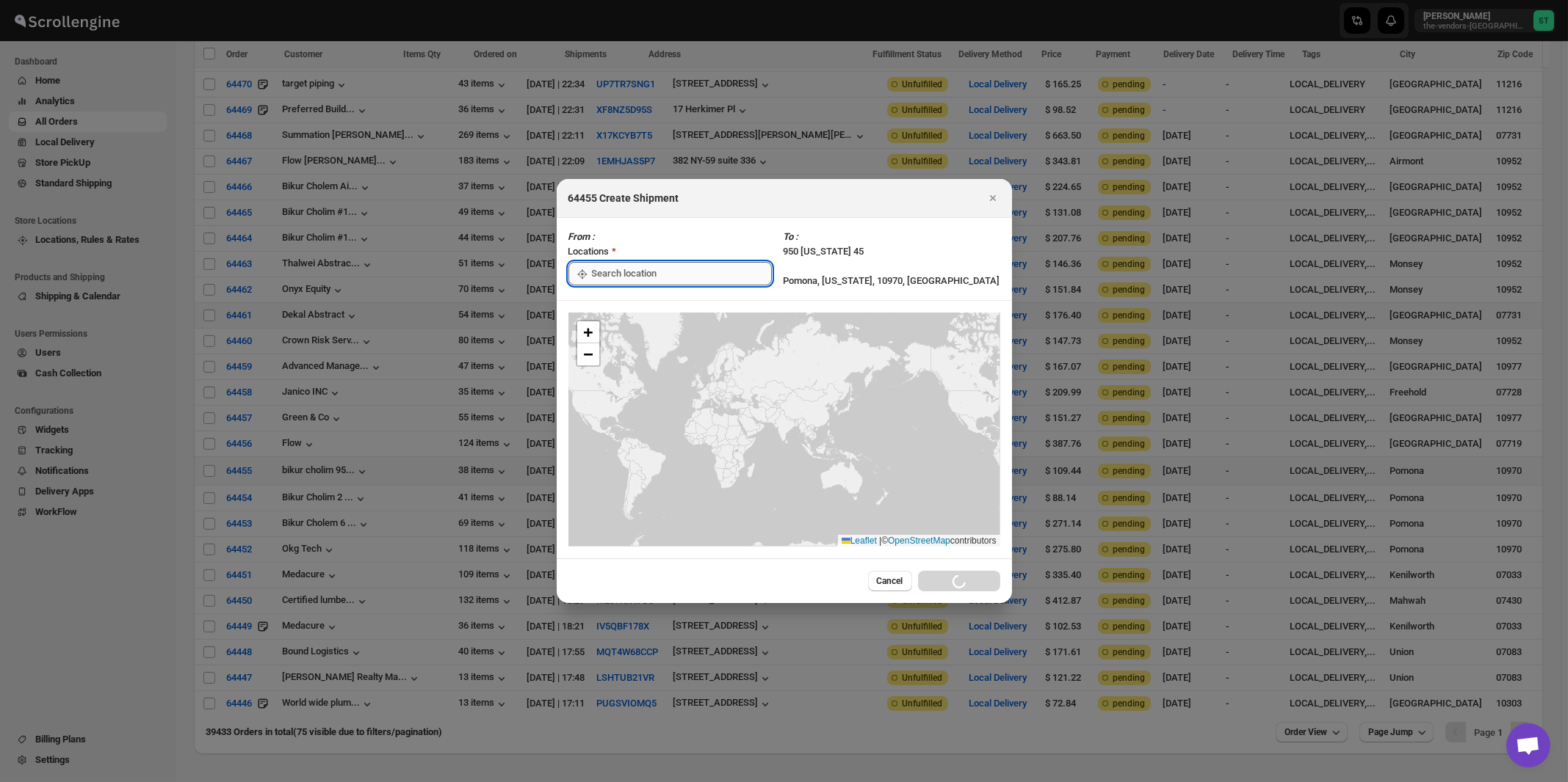
click at [627, 275] on input ":rrk:" at bounding box center [682, 274] width 180 height 24
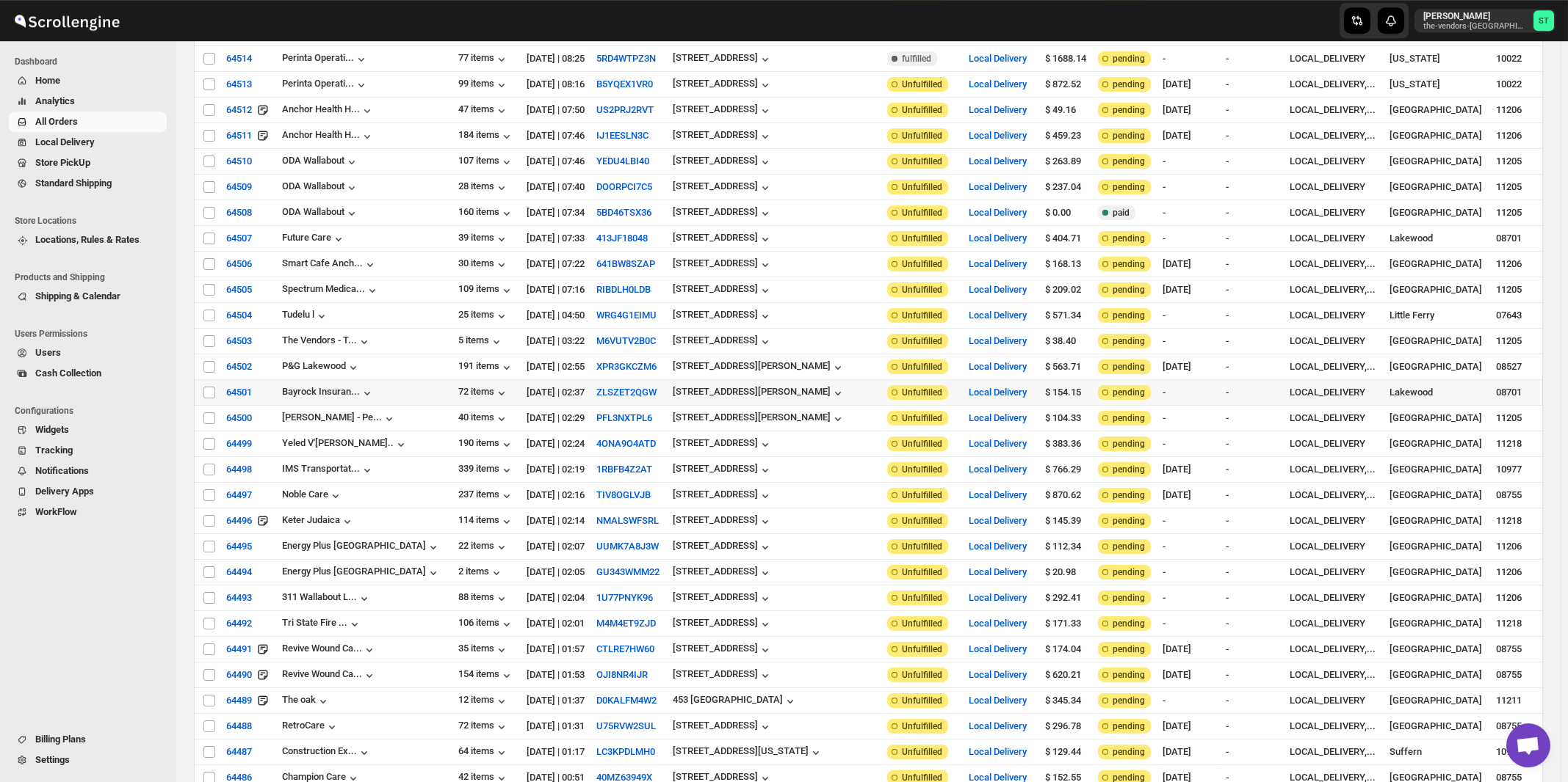
scroll to position [0, 0]
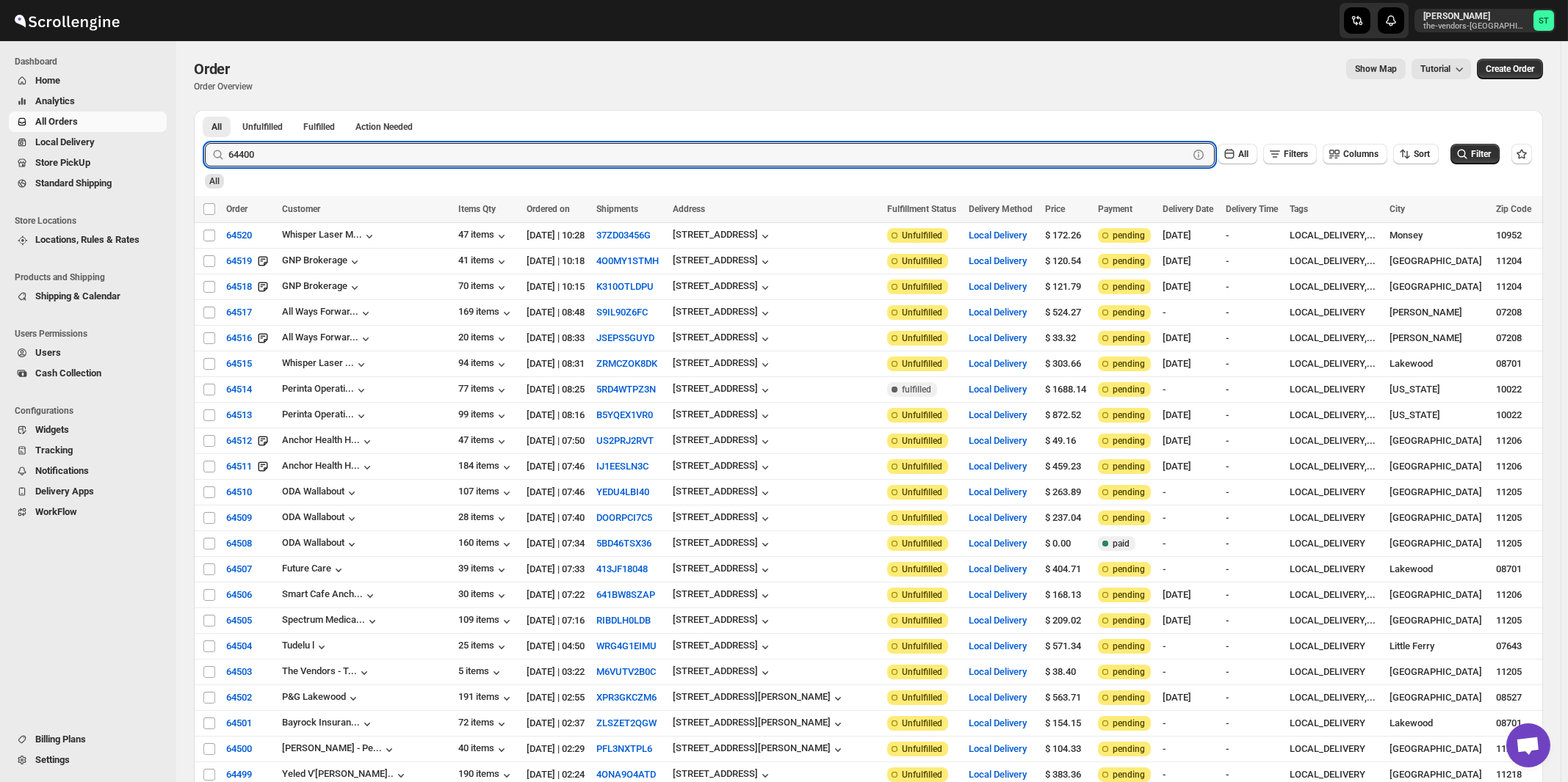
click at [205, 110] on button "Submit" at bounding box center [226, 118] width 42 height 15
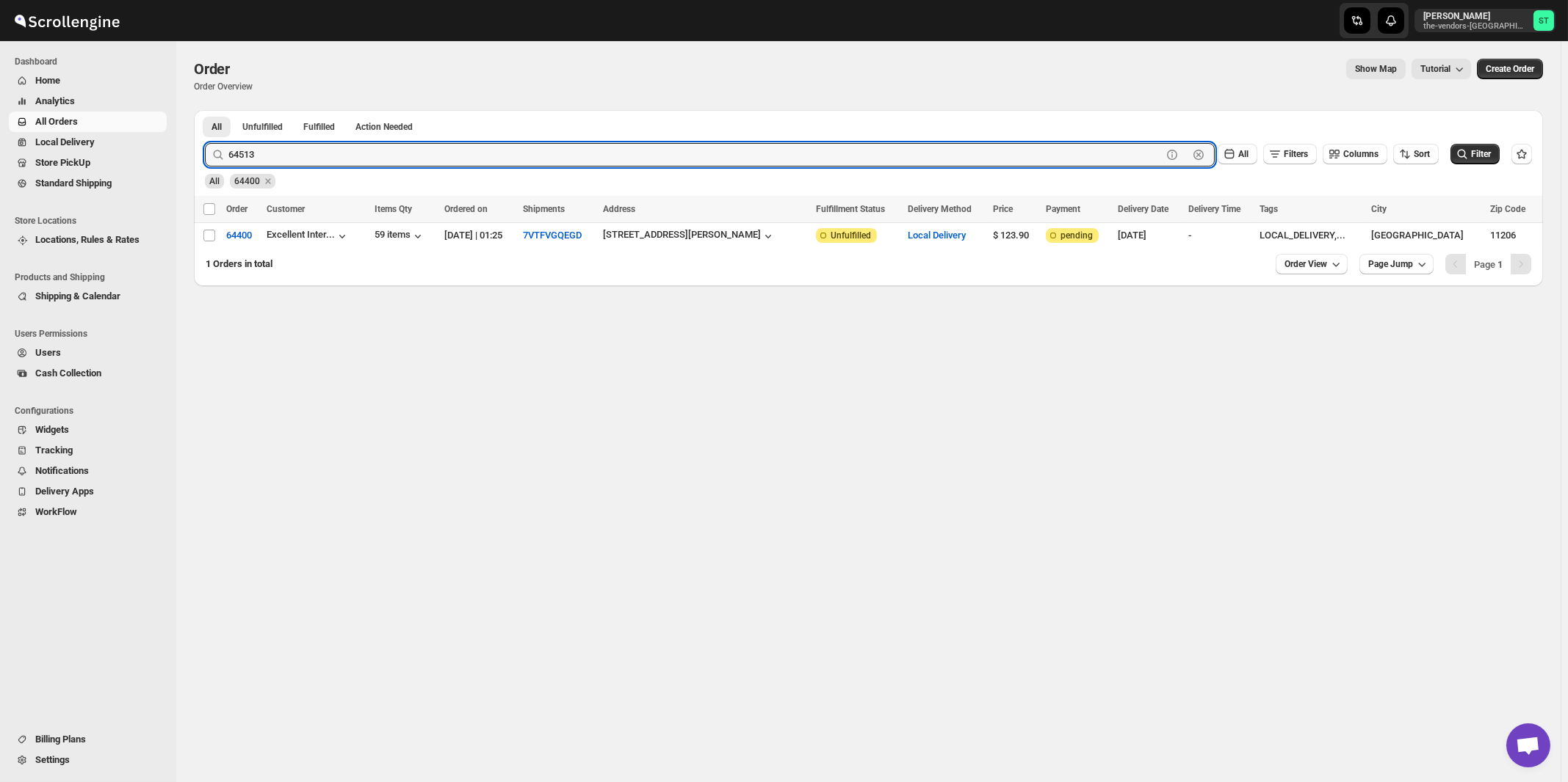
type input "64513"
click at [205, 110] on button "Submit" at bounding box center [226, 118] width 42 height 15
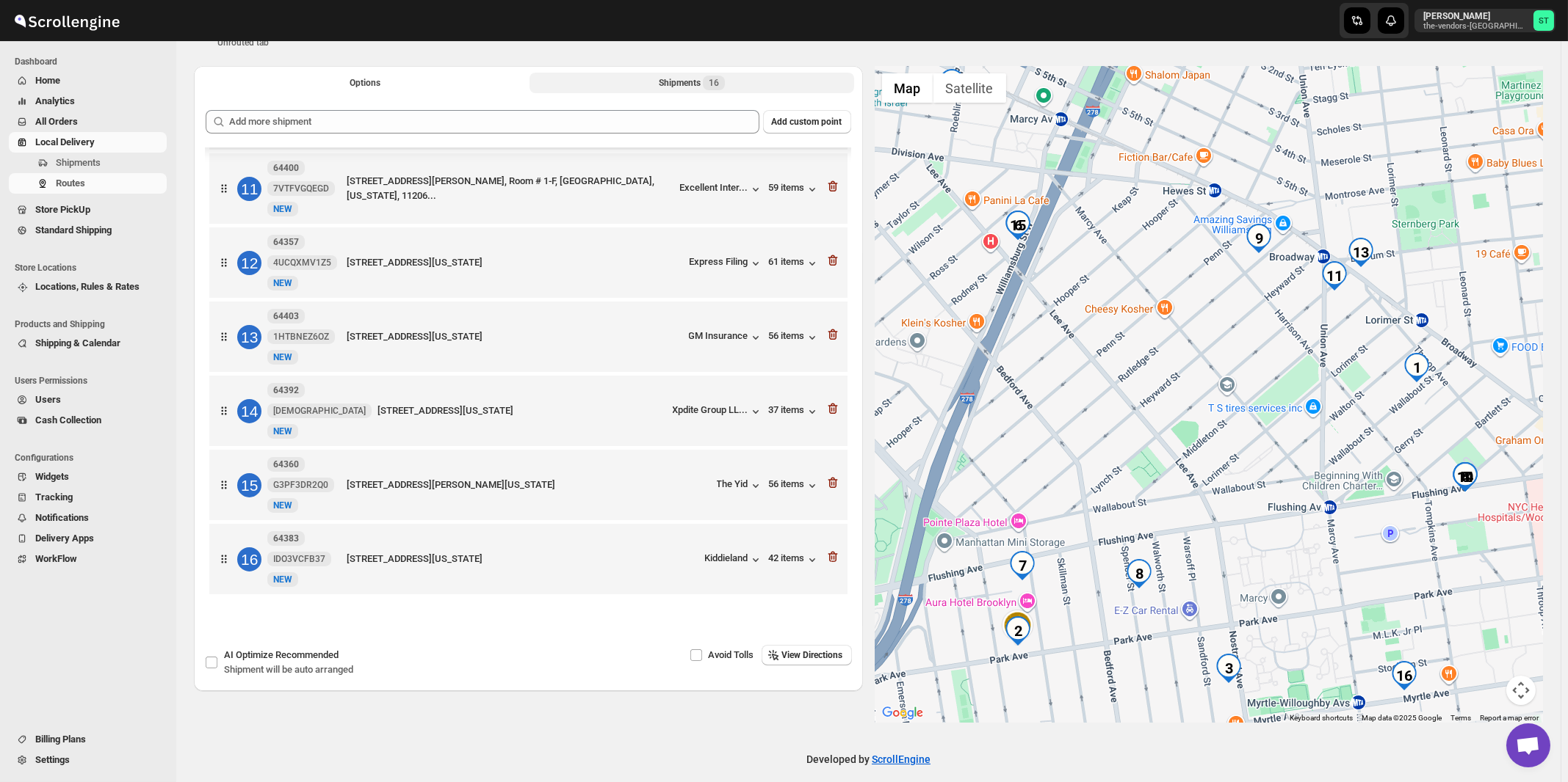
scroll to position [759, 0]
click at [814, 661] on span "View Directions" at bounding box center [813, 655] width 61 height 12
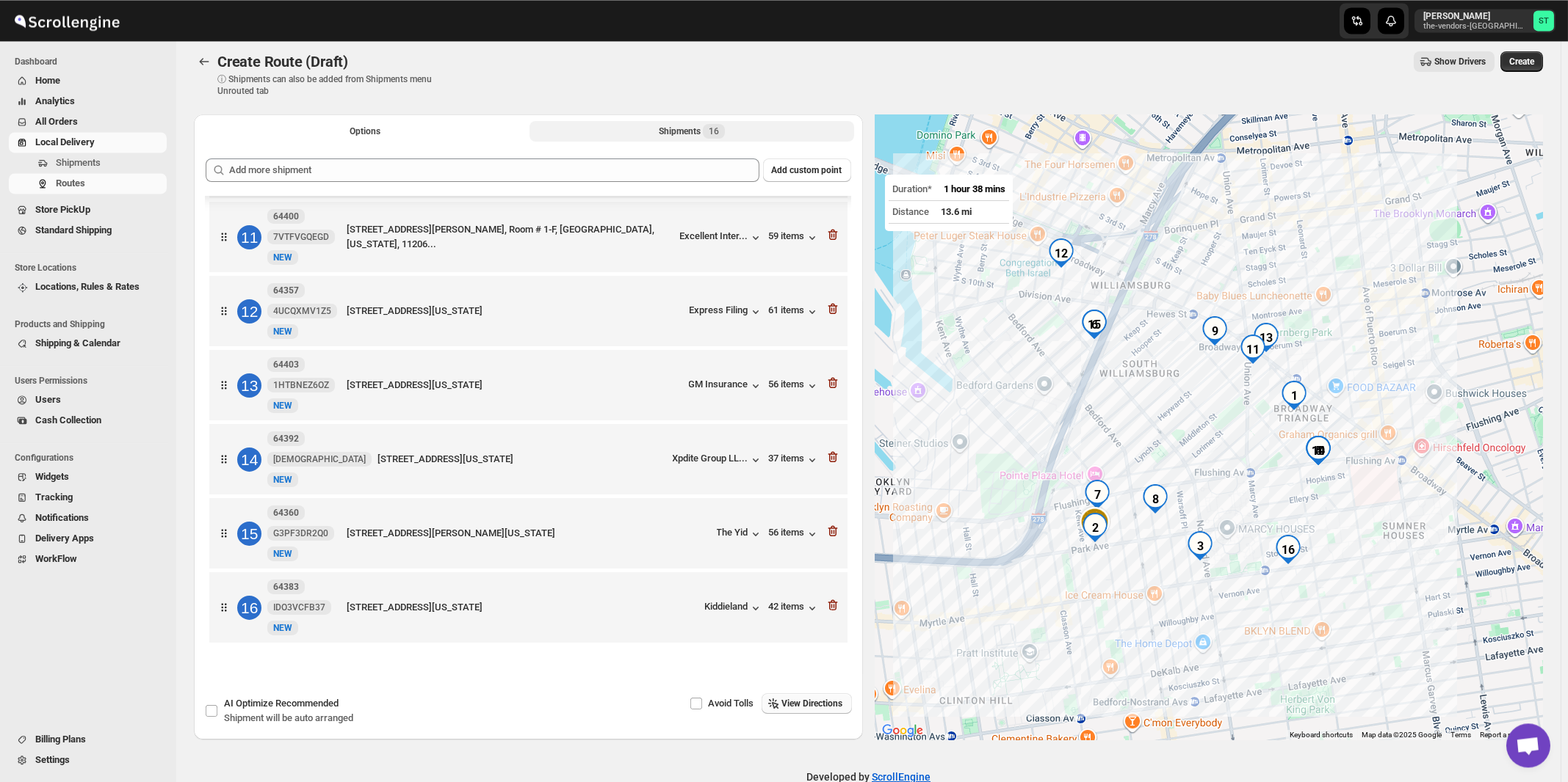
scroll to position [0, 0]
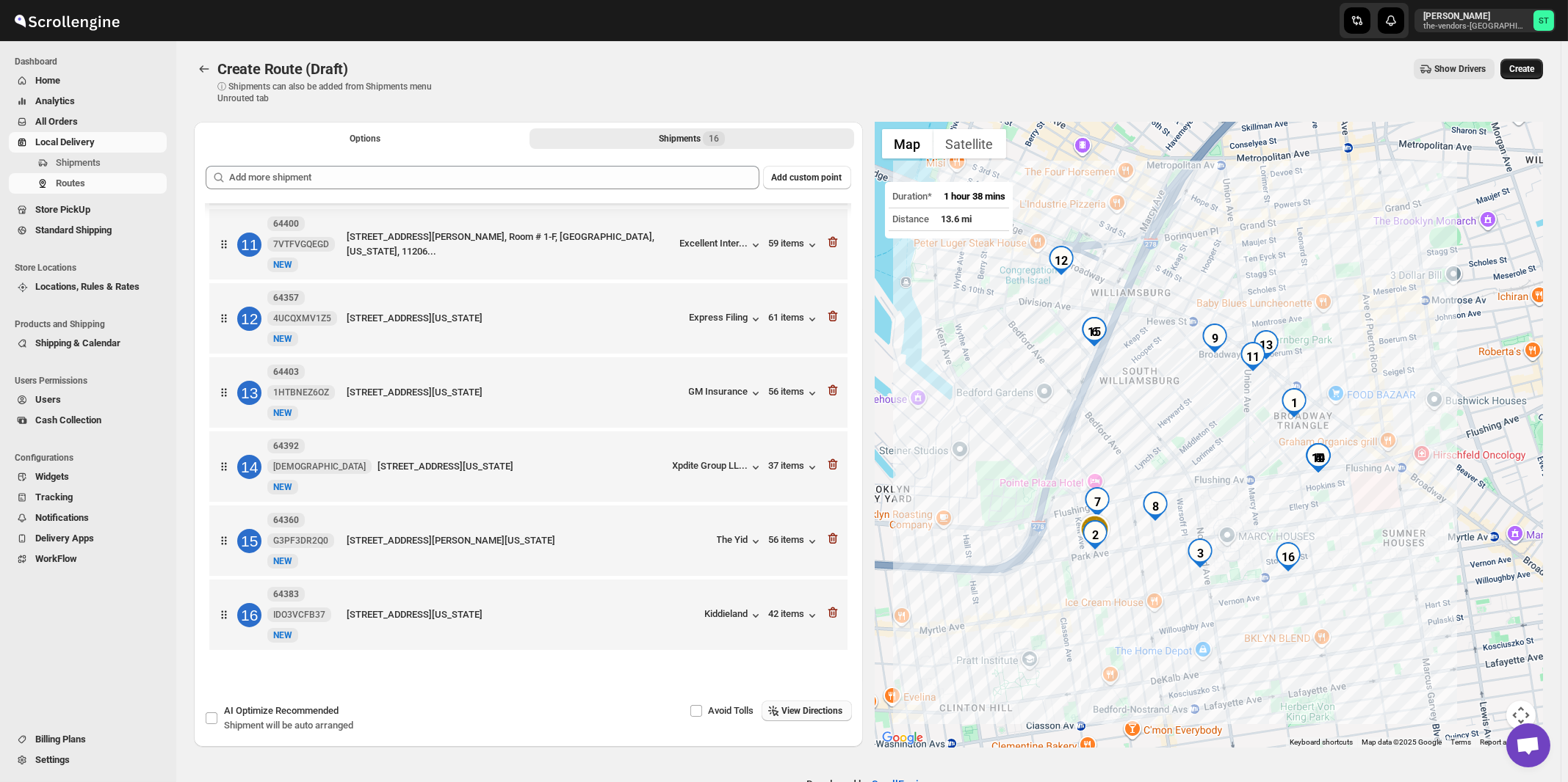
click at [1526, 71] on span "Create" at bounding box center [1522, 69] width 25 height 12
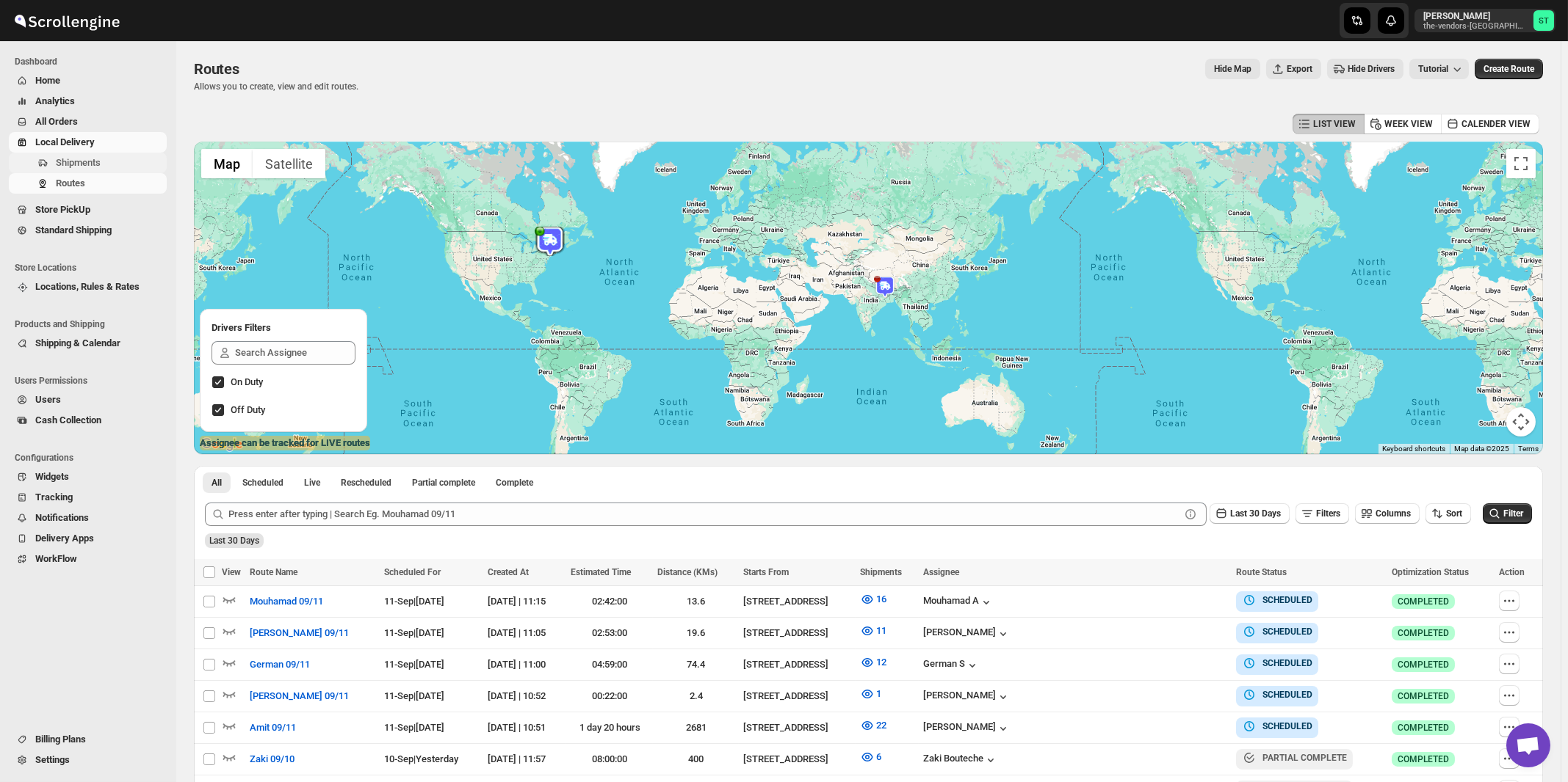
click at [87, 165] on span "Shipments" at bounding box center [77, 162] width 45 height 11
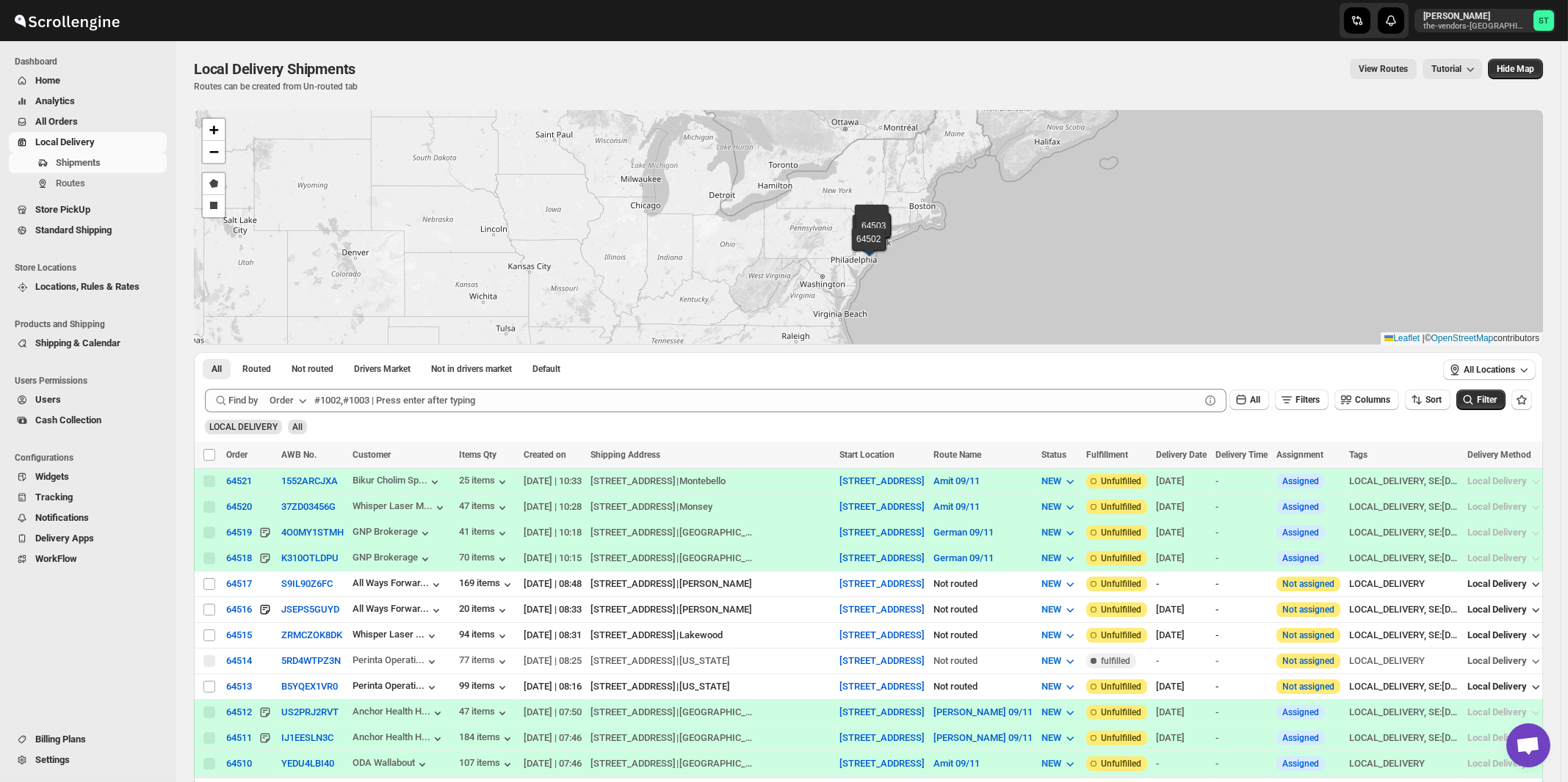
click at [297, 401] on button "Order" at bounding box center [289, 401] width 58 height 24
click at [295, 517] on div "Customer Name" at bounding box center [291, 510] width 67 height 14
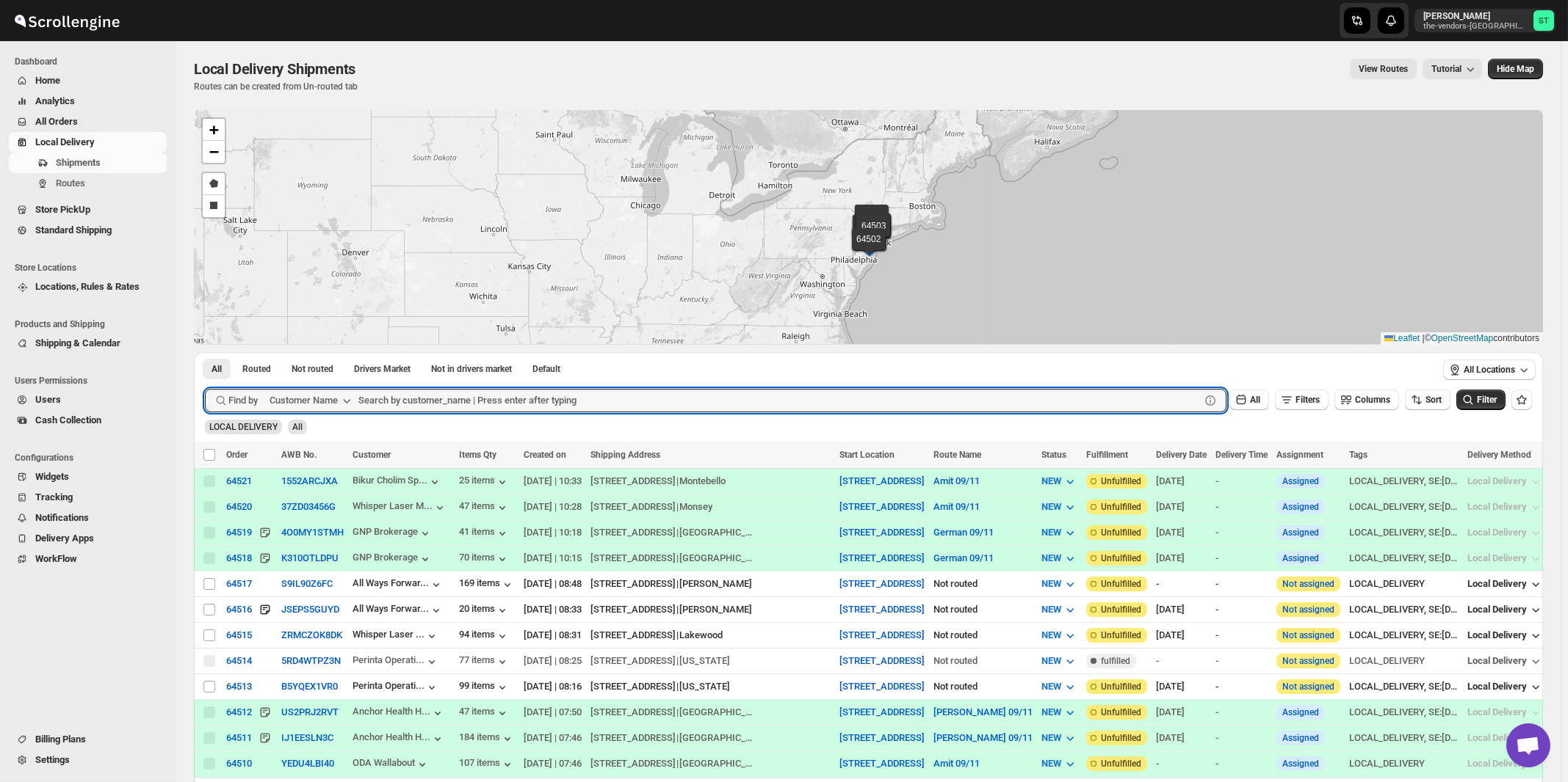
paste input "BP Medical Management"
type input "BP Medical Management"
click at [205, 352] on button "Submit" at bounding box center [226, 360] width 42 height 15
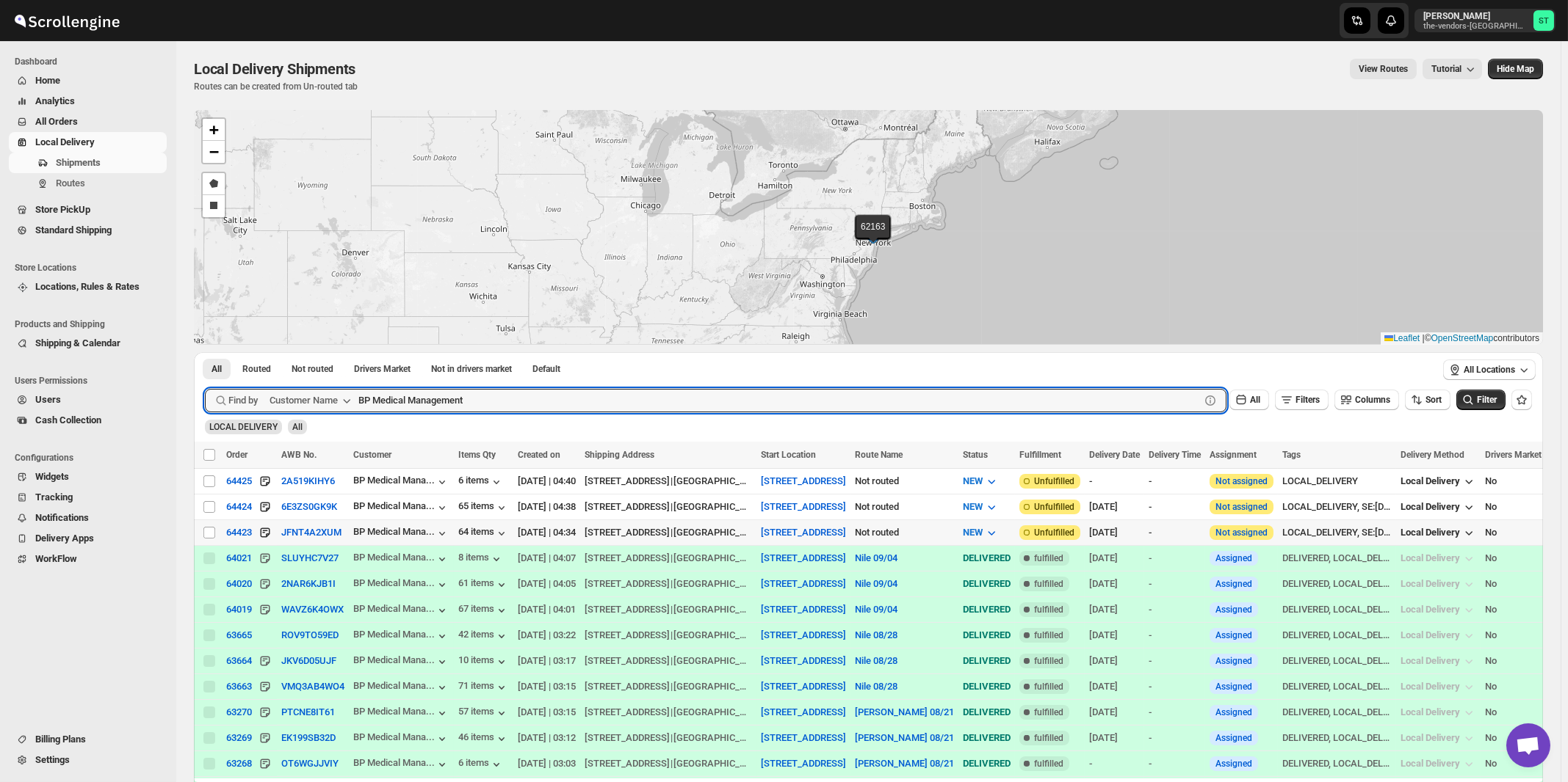
drag, startPoint x: 208, startPoint y: 534, endPoint x: 209, endPoint y: 512, distance: 22.0
click at [209, 534] on input "Select shipment" at bounding box center [209, 533] width 12 height 12
checkbox input "true"
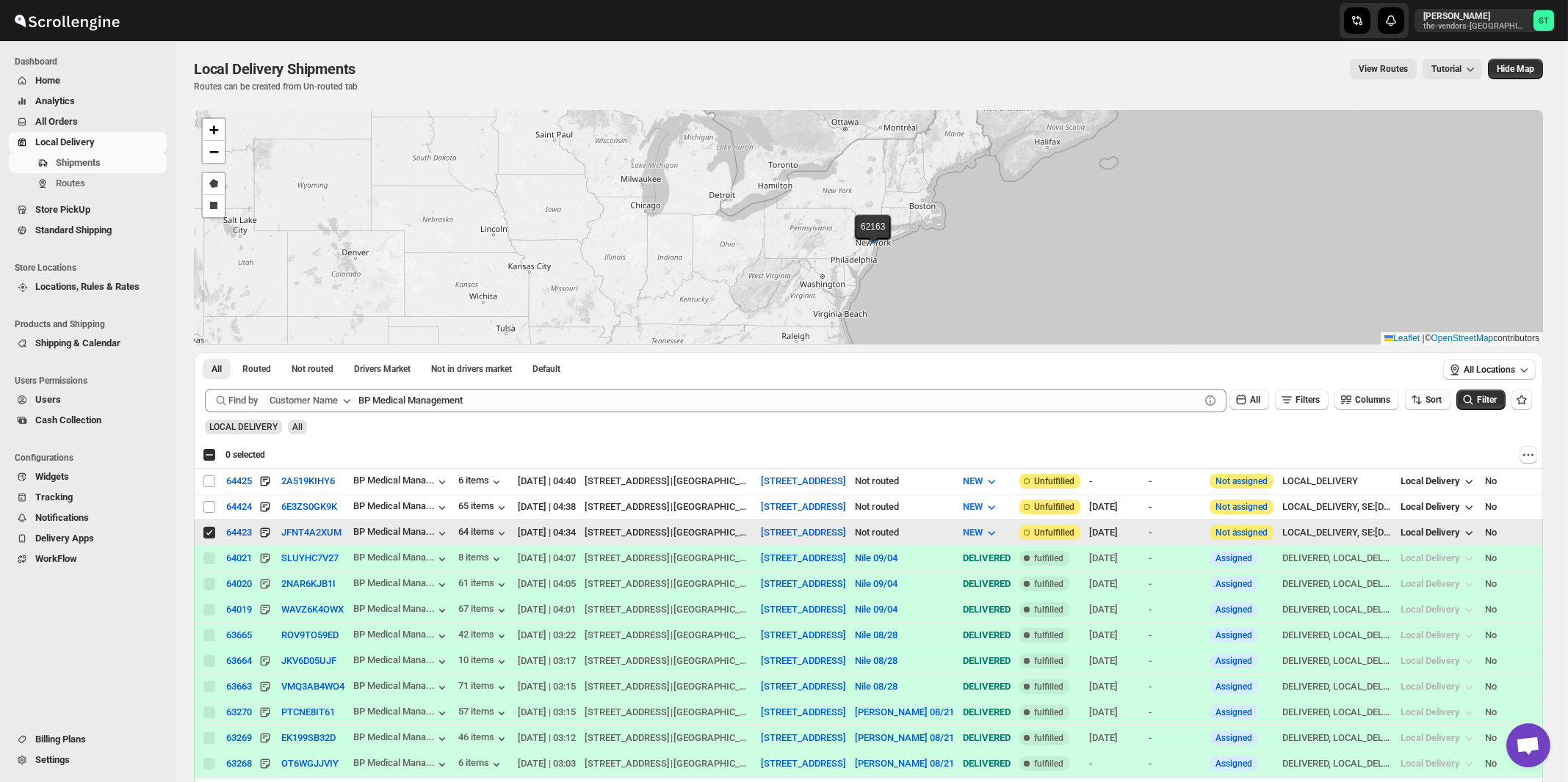
click at [209, 512] on td "Select shipment" at bounding box center [207, 506] width 28 height 26
checkbox input "true"
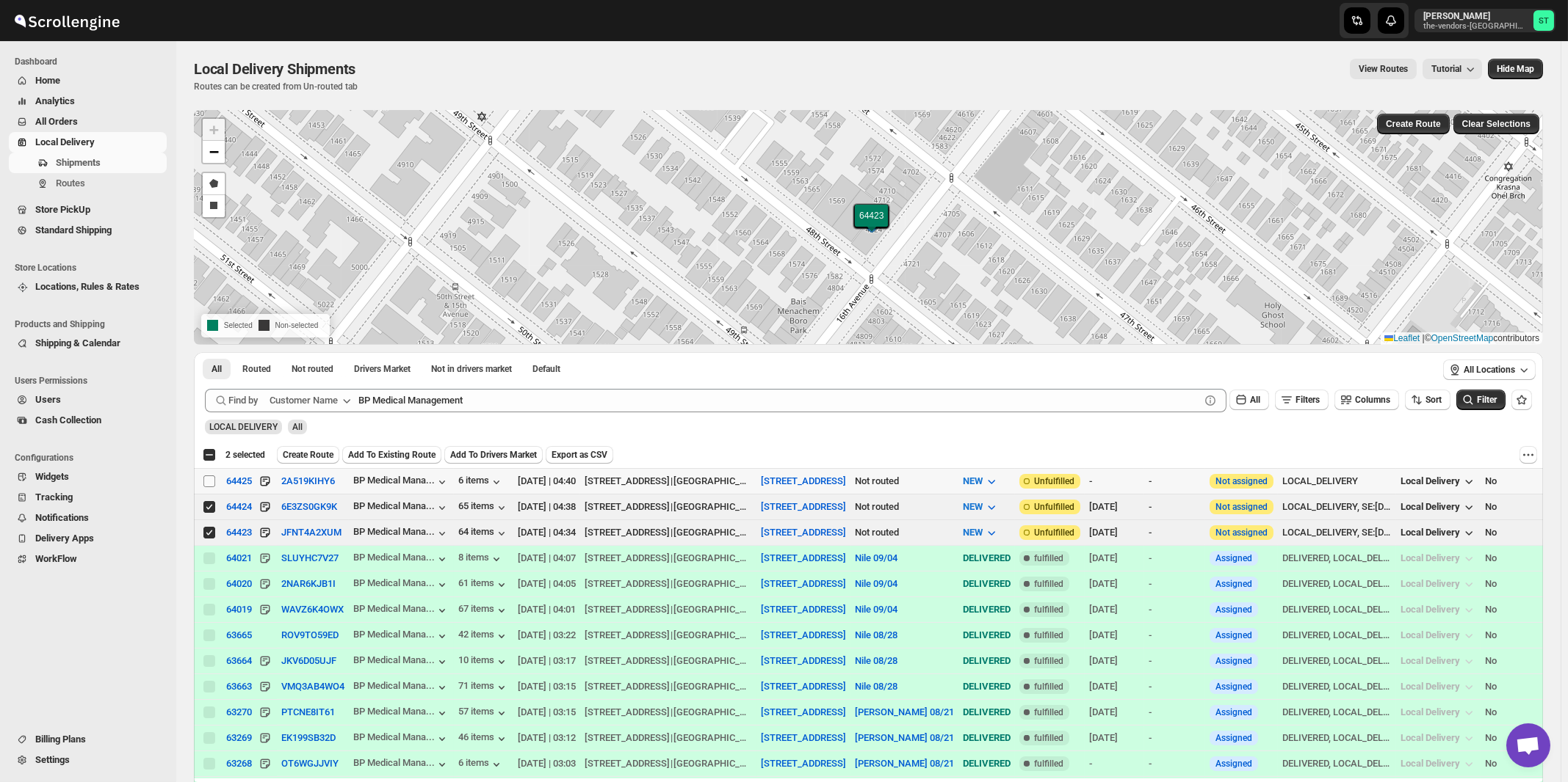
click at [206, 483] on input "Select shipment" at bounding box center [209, 482] width 12 height 12
checkbox input "true"
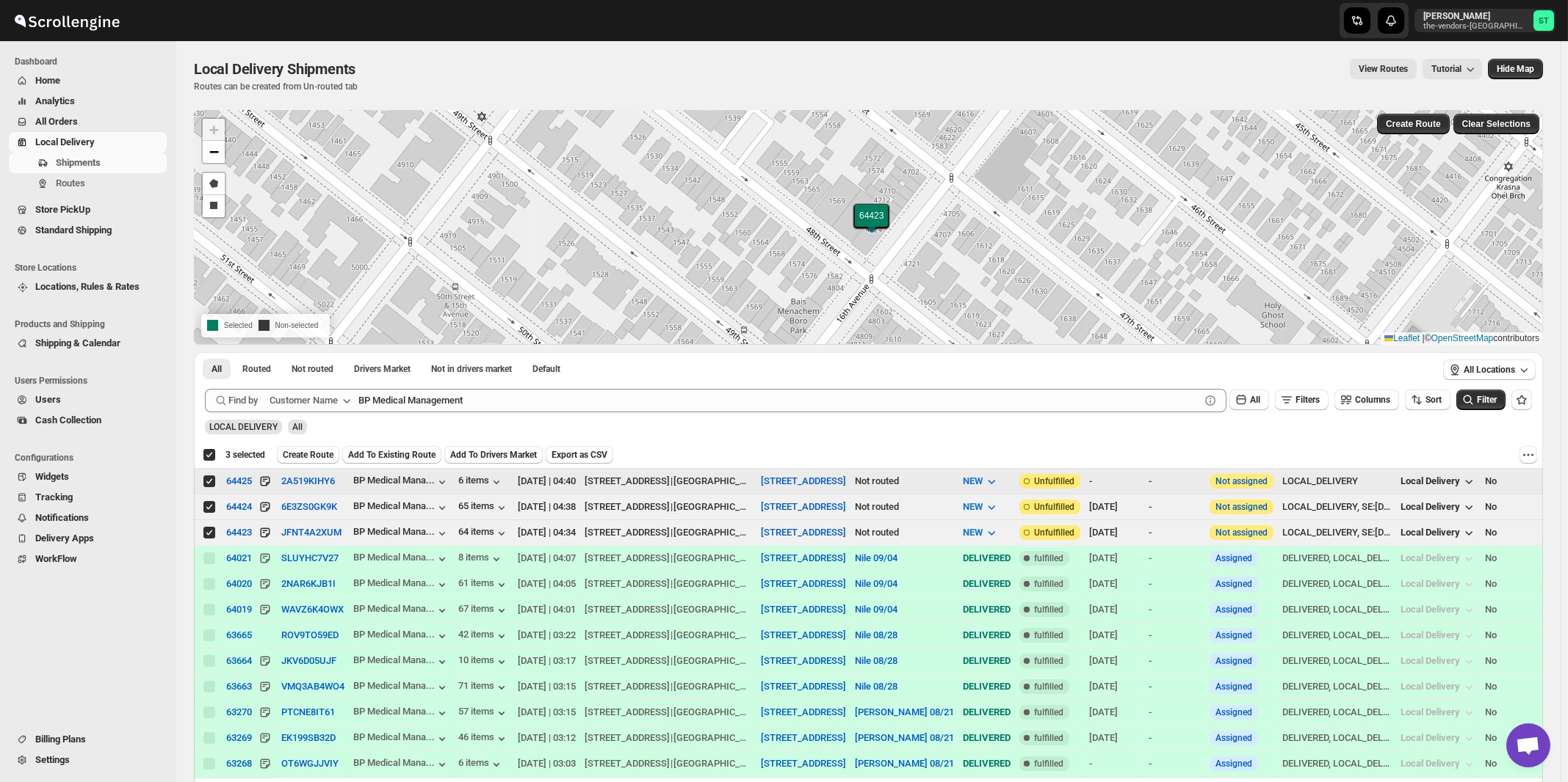
checkbox input "true"
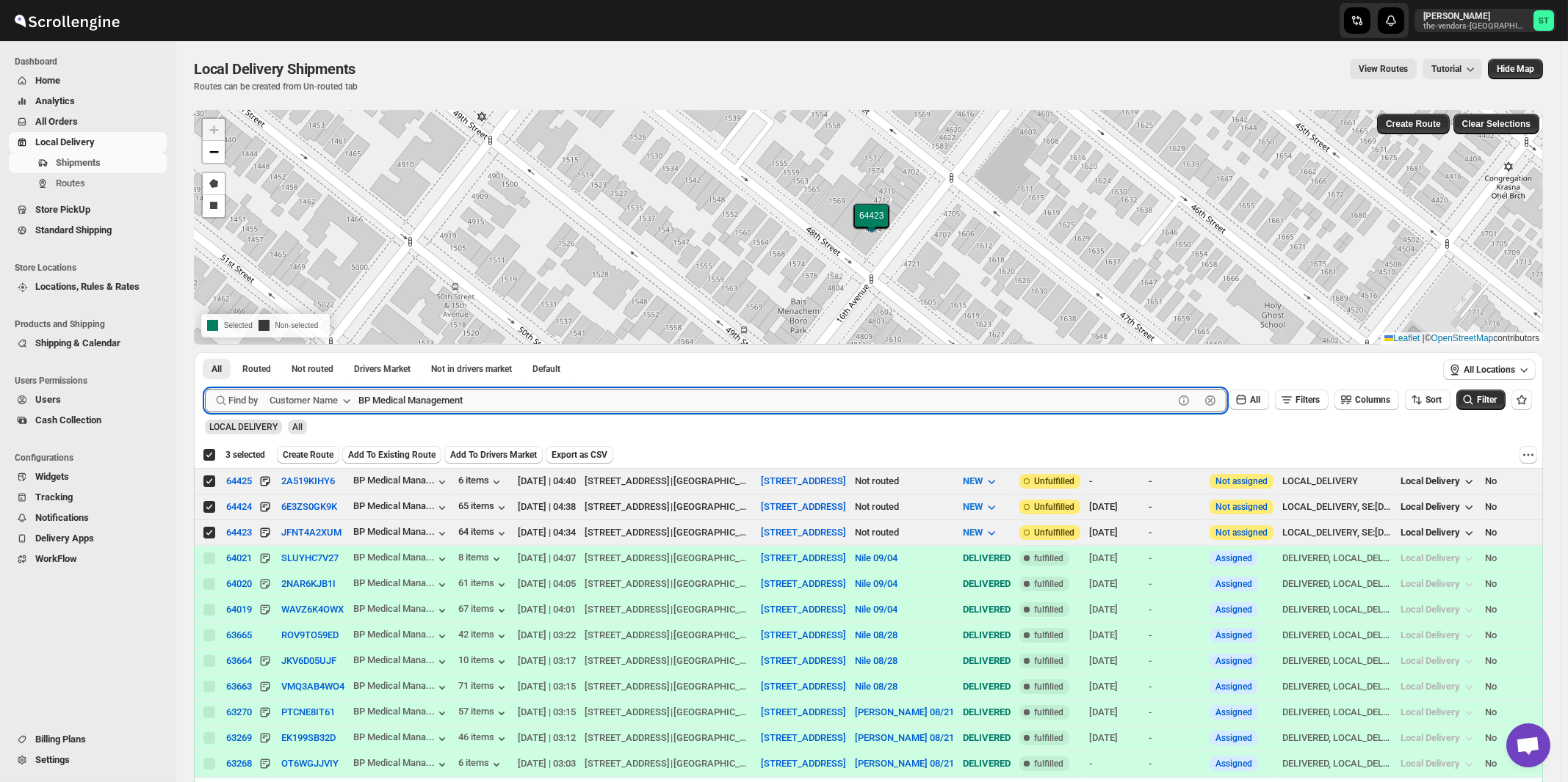
click at [499, 395] on input "BP Medical Management" at bounding box center [765, 401] width 815 height 24
paste input "Keter Judaica"
type input "Keter Judaica"
click at [205, 352] on button "Submit" at bounding box center [226, 360] width 42 height 15
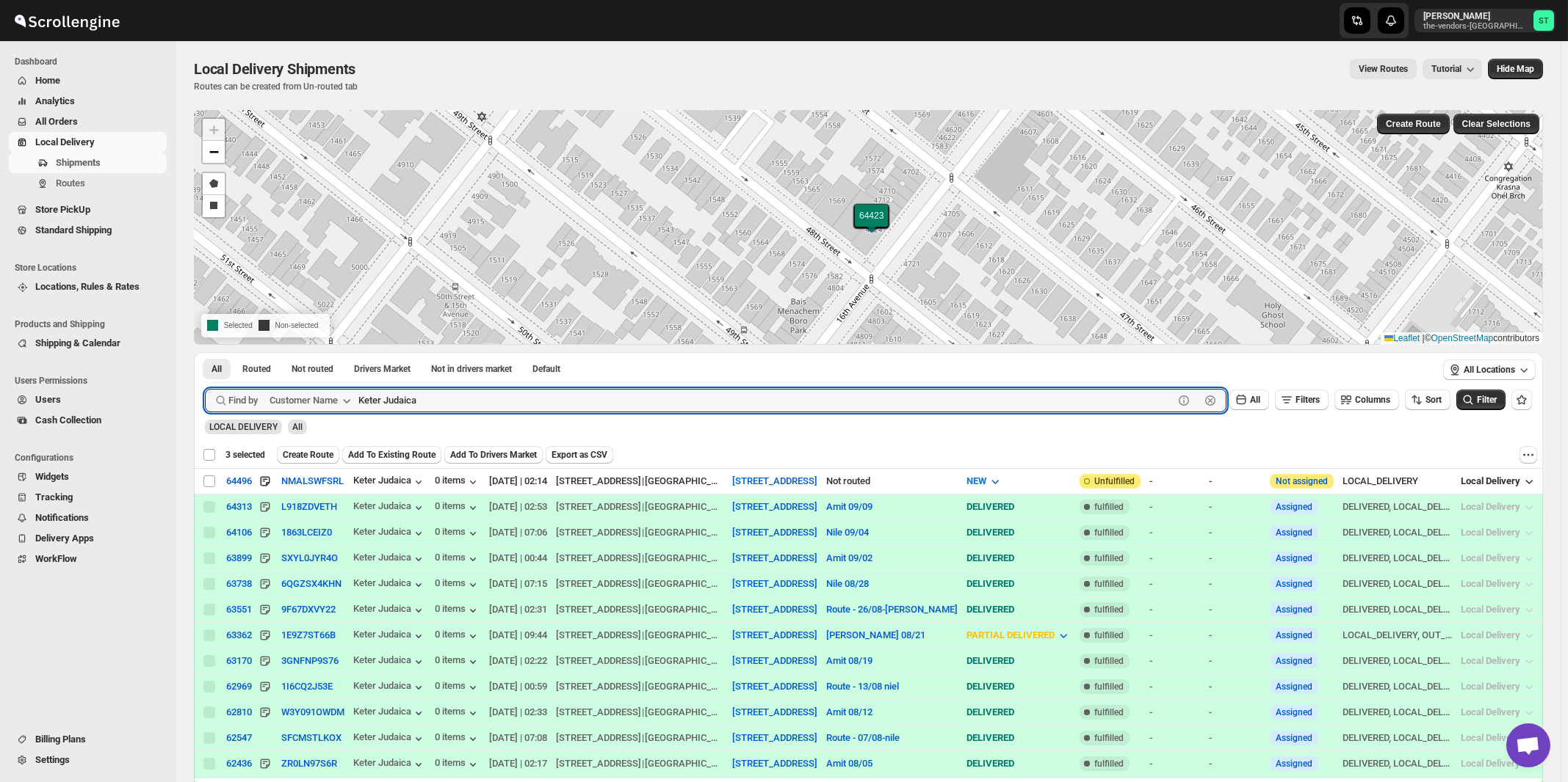
checkbox input "false"
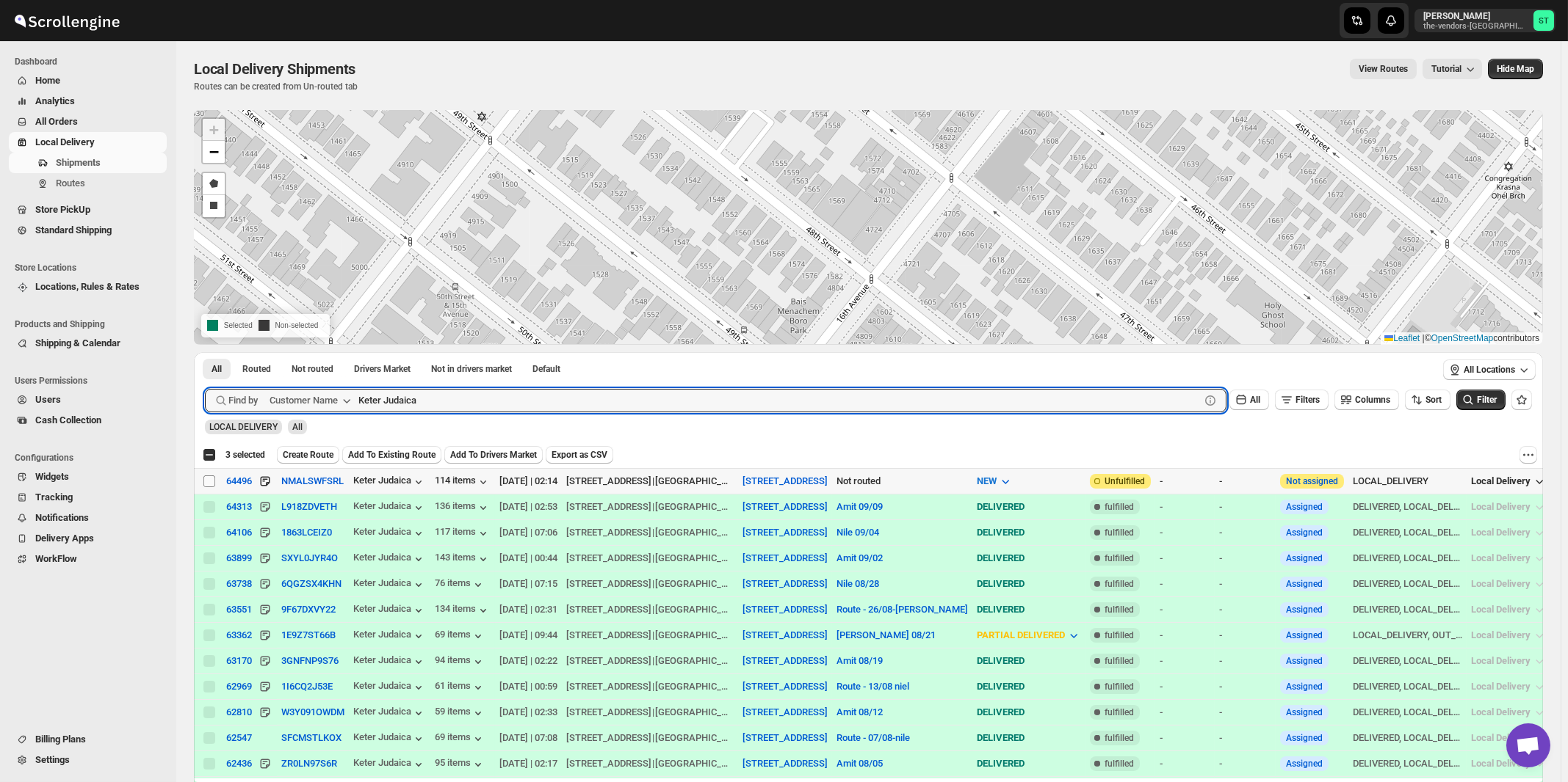
click at [209, 480] on input "Select shipment" at bounding box center [209, 482] width 12 height 12
checkbox input "true"
click at [555, 402] on input "Keter Judaica" at bounding box center [765, 401] width 815 height 24
paste input "Handiqup GSE"
type input "Handiqup GSE"
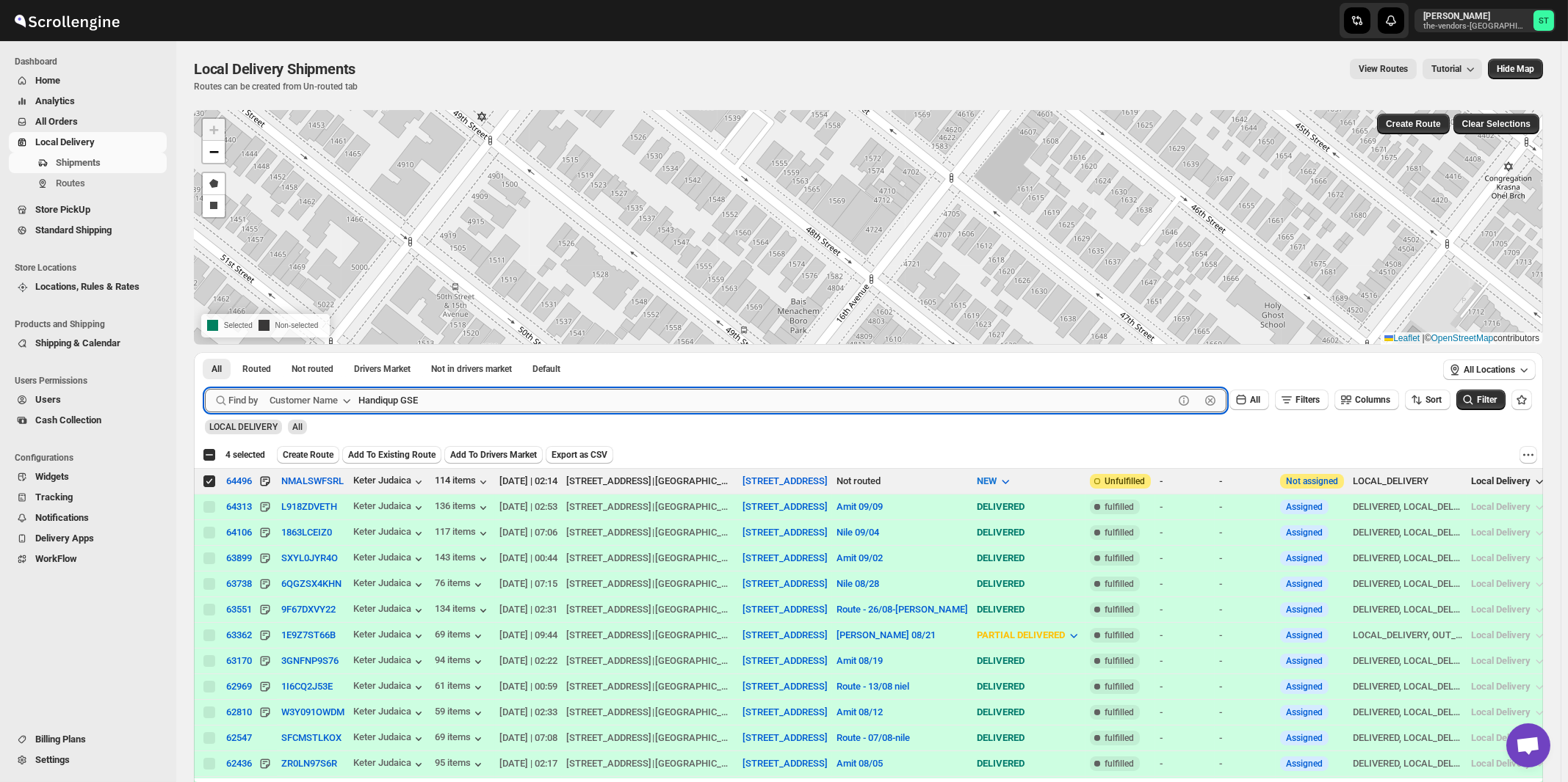
click at [205, 352] on button "Submit" at bounding box center [226, 360] width 42 height 15
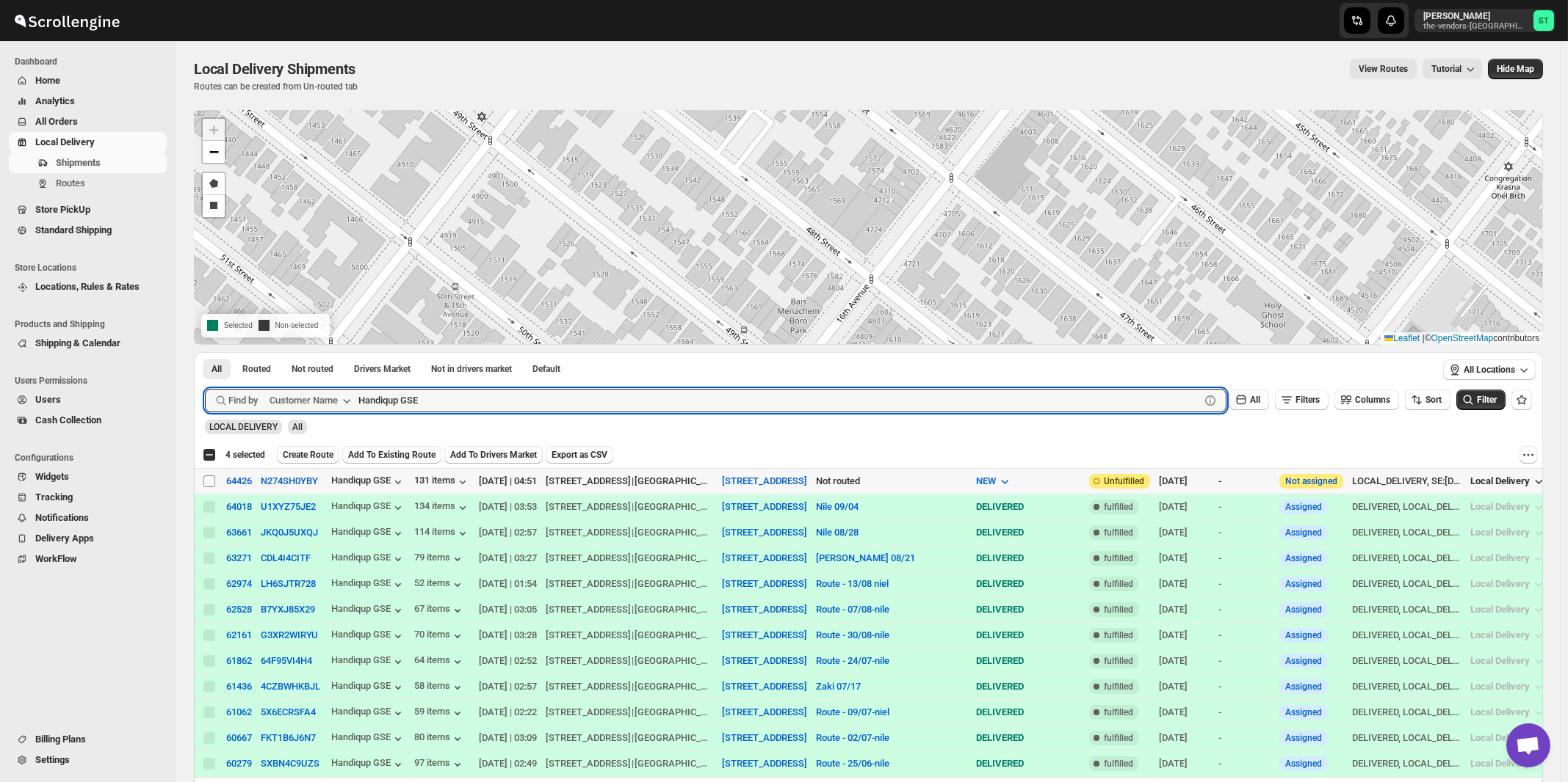
click at [209, 482] on input "Select shipment" at bounding box center [209, 482] width 12 height 12
checkbox input "true"
click at [441, 394] on input "Handiqup GSE" at bounding box center [765, 401] width 815 height 24
paste input "Perinta Operations"
click at [205, 352] on button "Submit" at bounding box center [226, 360] width 42 height 15
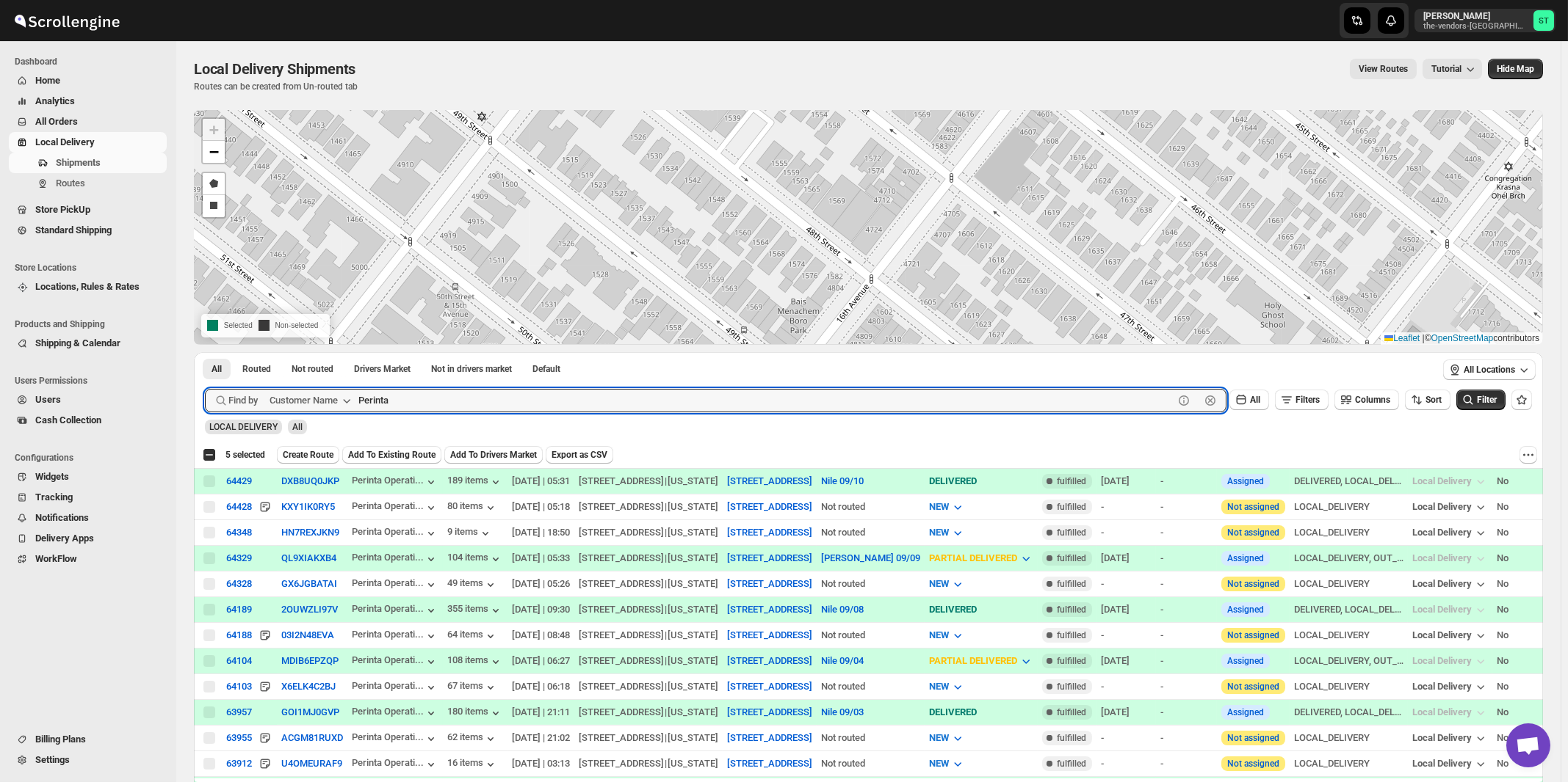
type input "Perinta"
click at [205, 352] on button "Submit" at bounding box center [226, 360] width 42 height 15
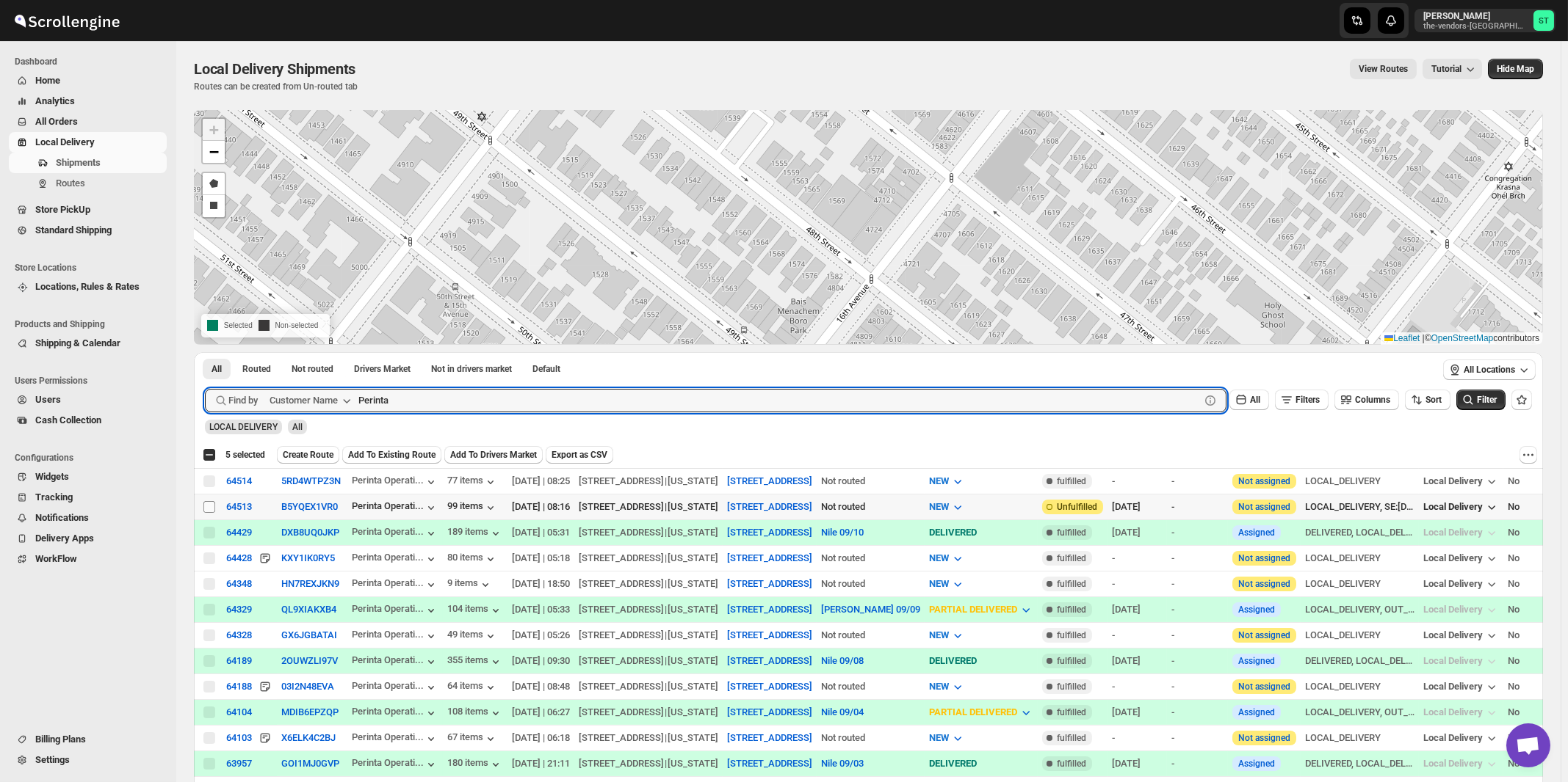
click at [210, 508] on input "Select shipment" at bounding box center [209, 507] width 12 height 12
checkbox input "true"
click at [492, 400] on input "Perinta" at bounding box center [765, 401] width 815 height 24
paste input "World Wide Plumbing"
type input "World Wide Plumbing"
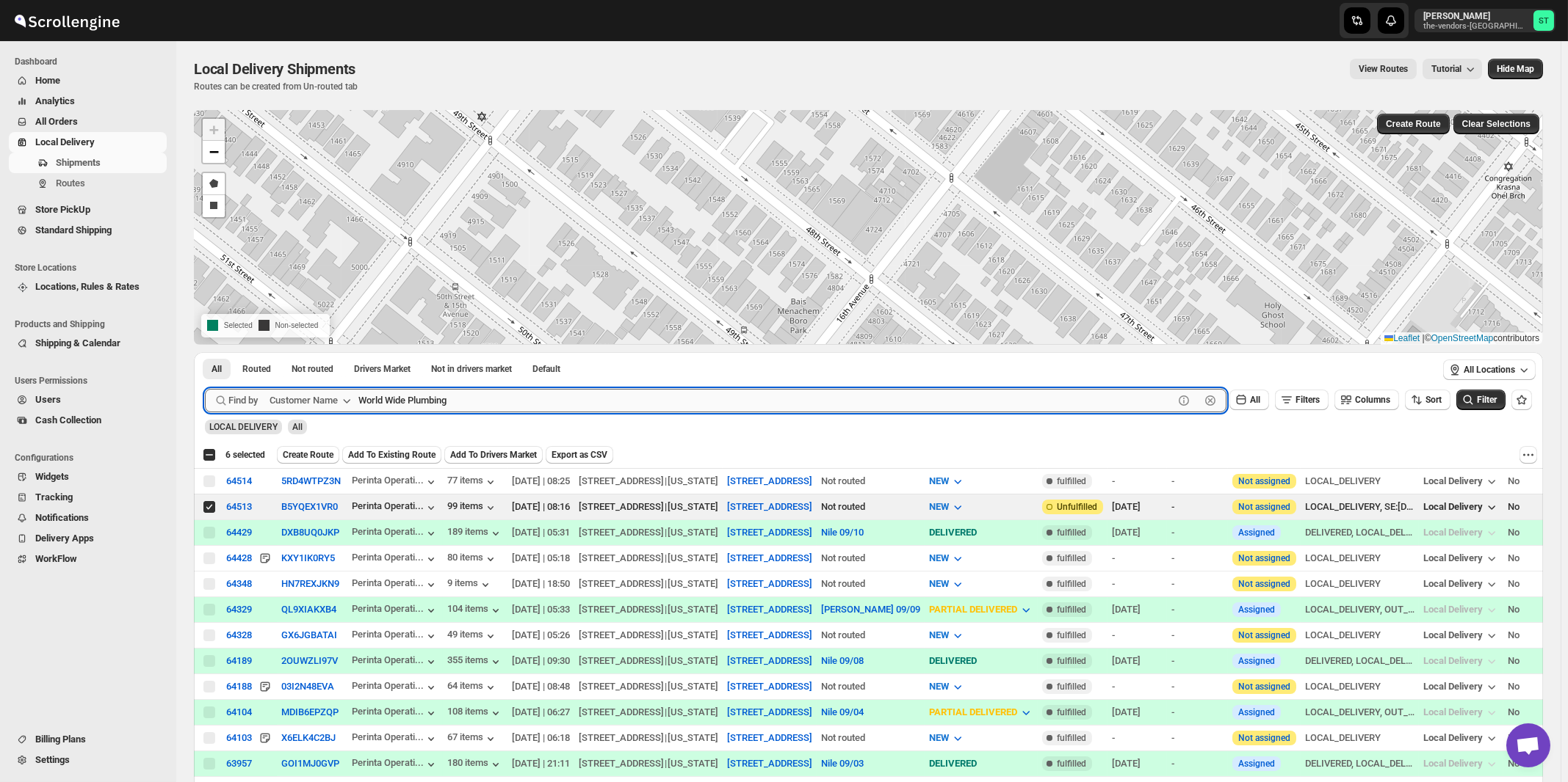
click at [205, 352] on button "Submit" at bounding box center [226, 360] width 42 height 15
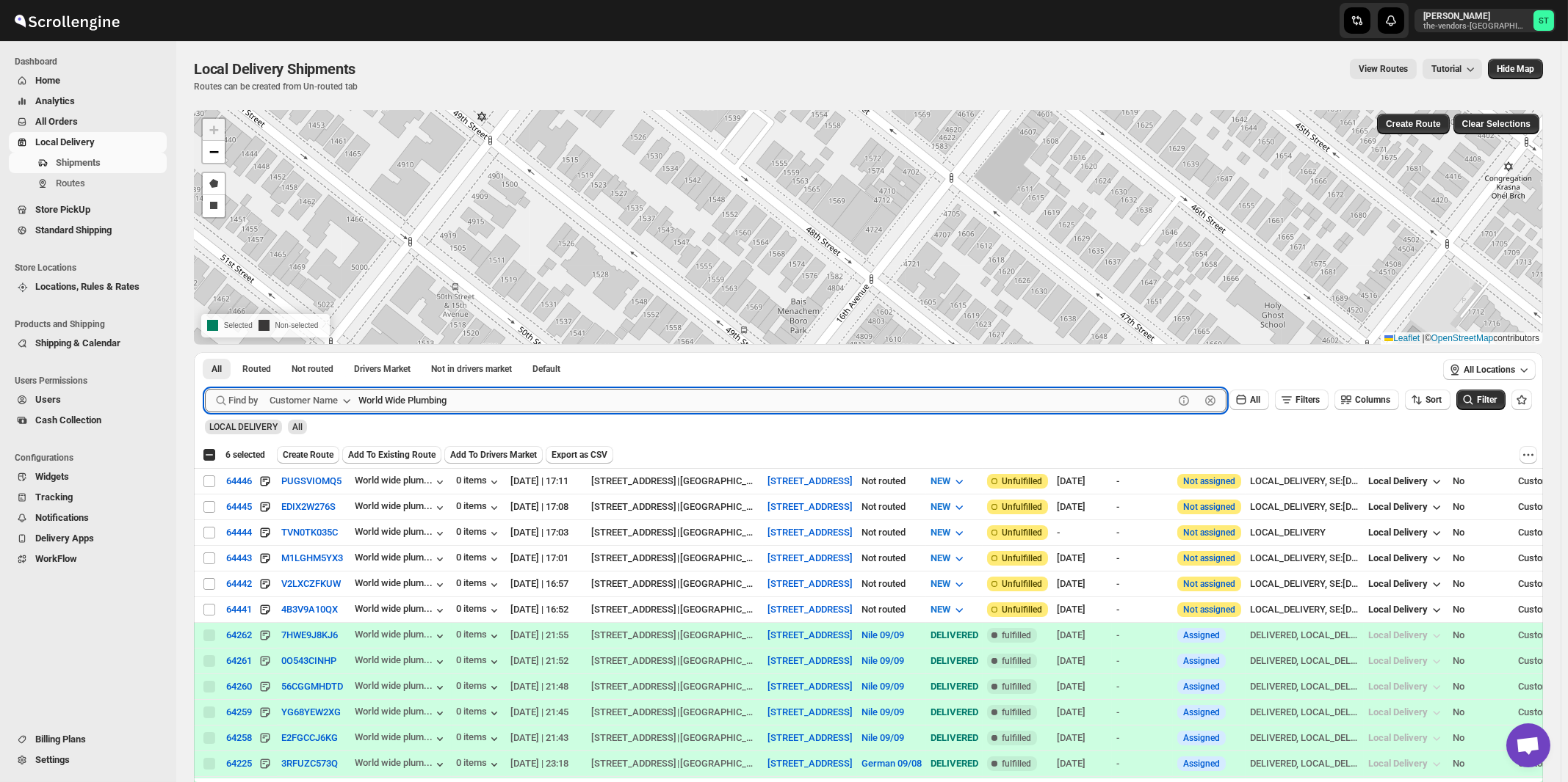
checkbox input "true"
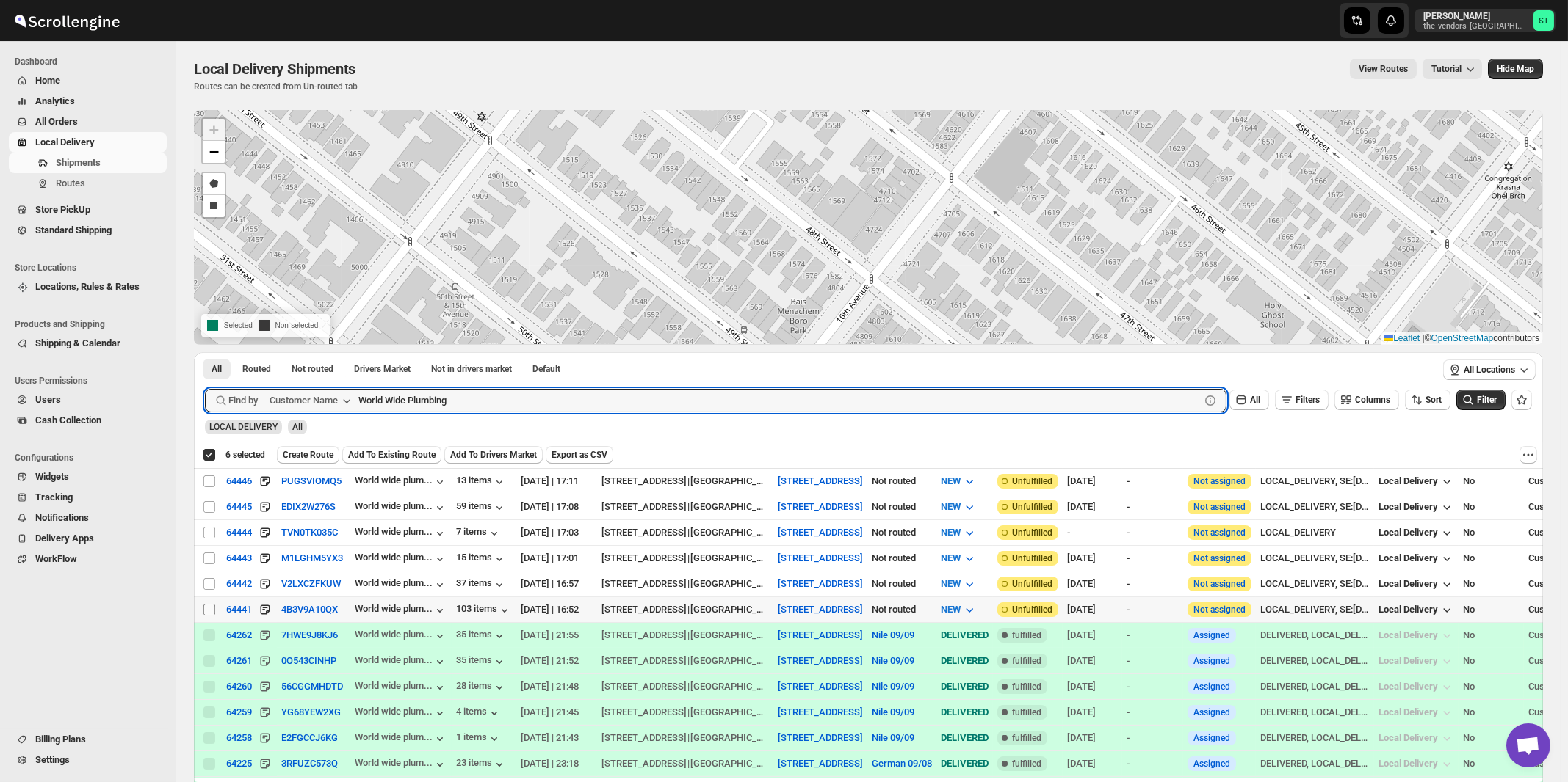
click at [208, 606] on input "Select shipment" at bounding box center [209, 610] width 12 height 12
checkbox input "true"
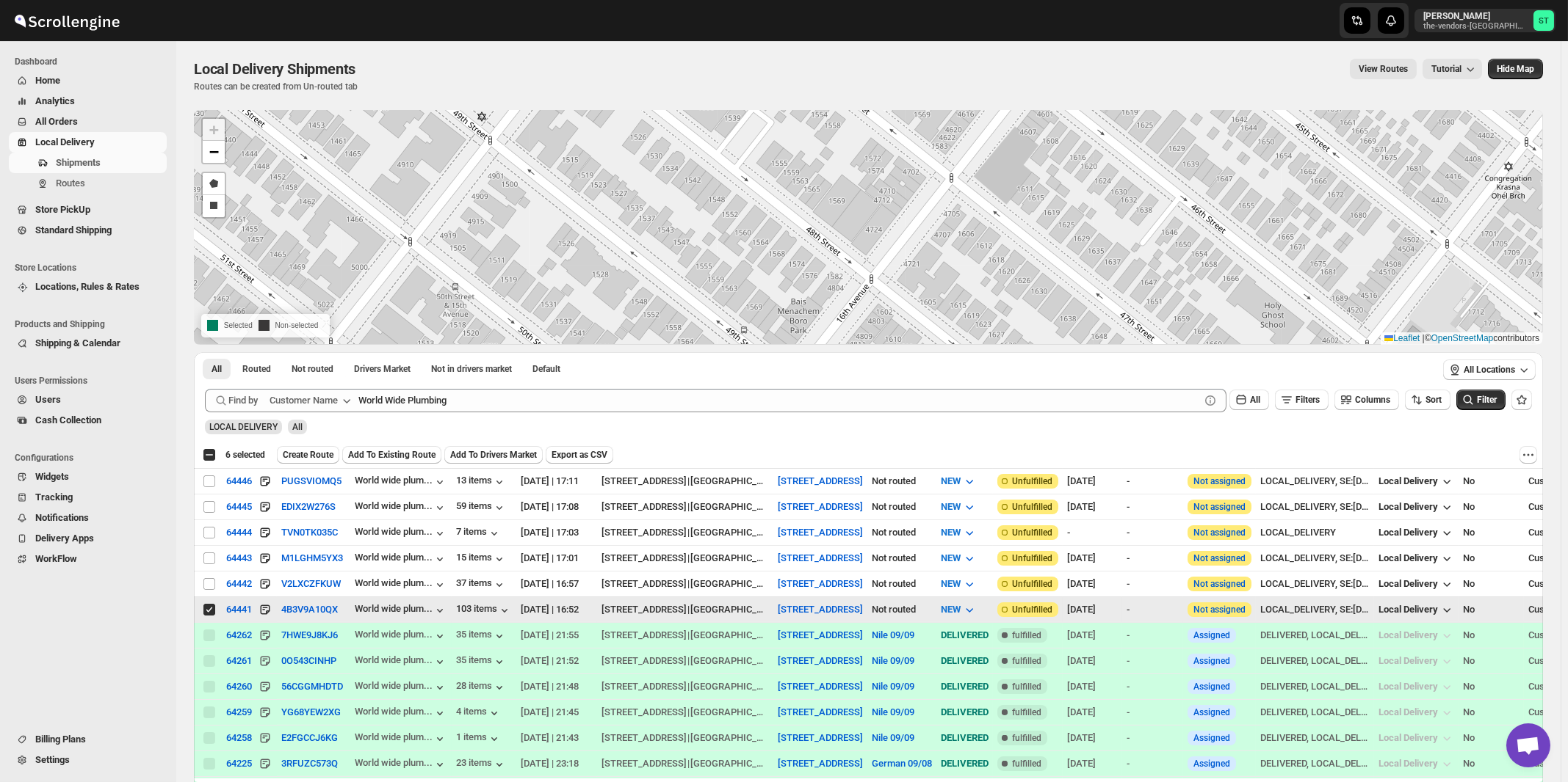
checkbox input "false"
click at [209, 583] on input "Select shipment" at bounding box center [209, 584] width 12 height 12
checkbox input "true"
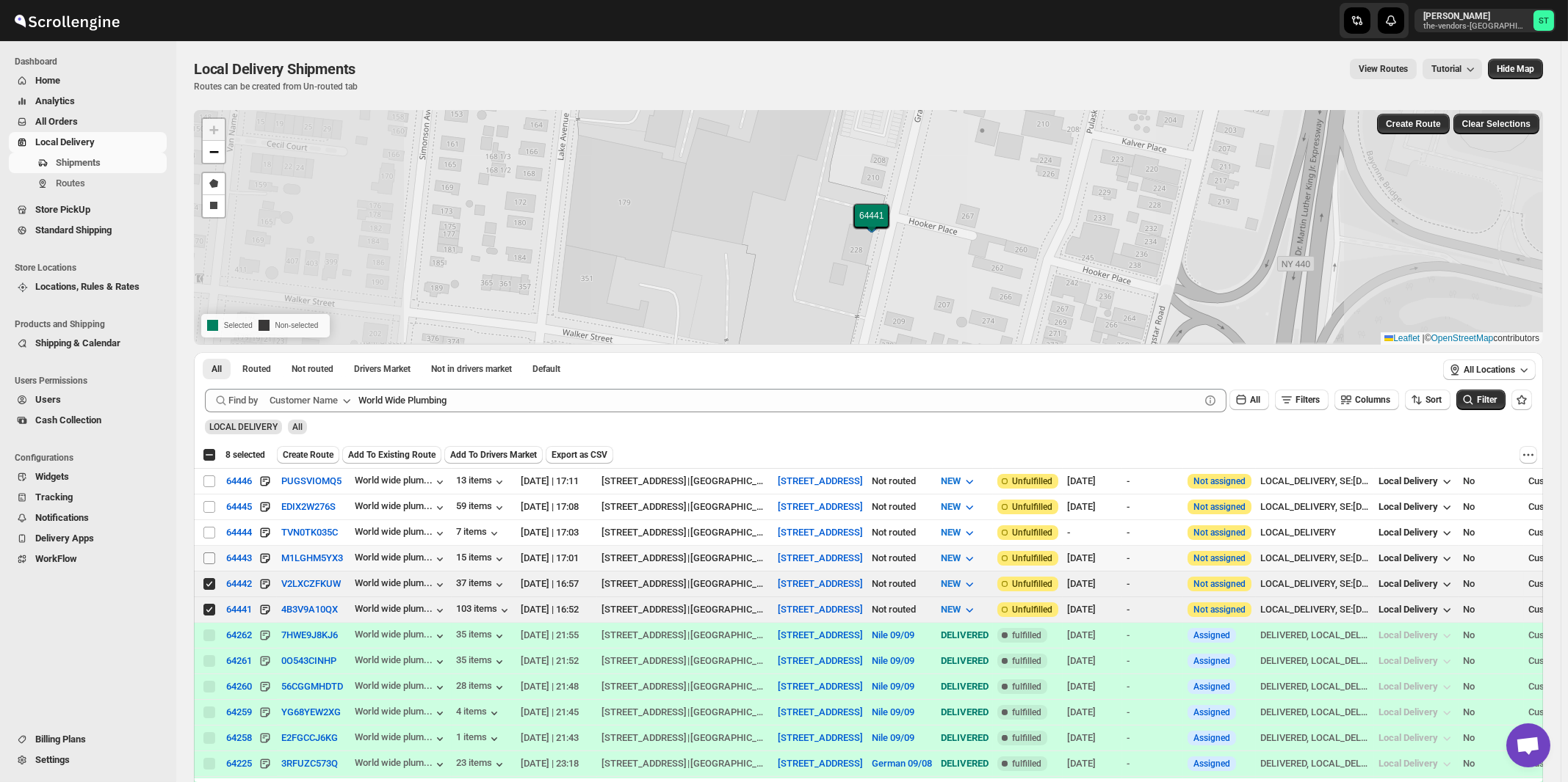
click at [208, 557] on input "Select shipment" at bounding box center [209, 558] width 12 height 12
checkbox input "true"
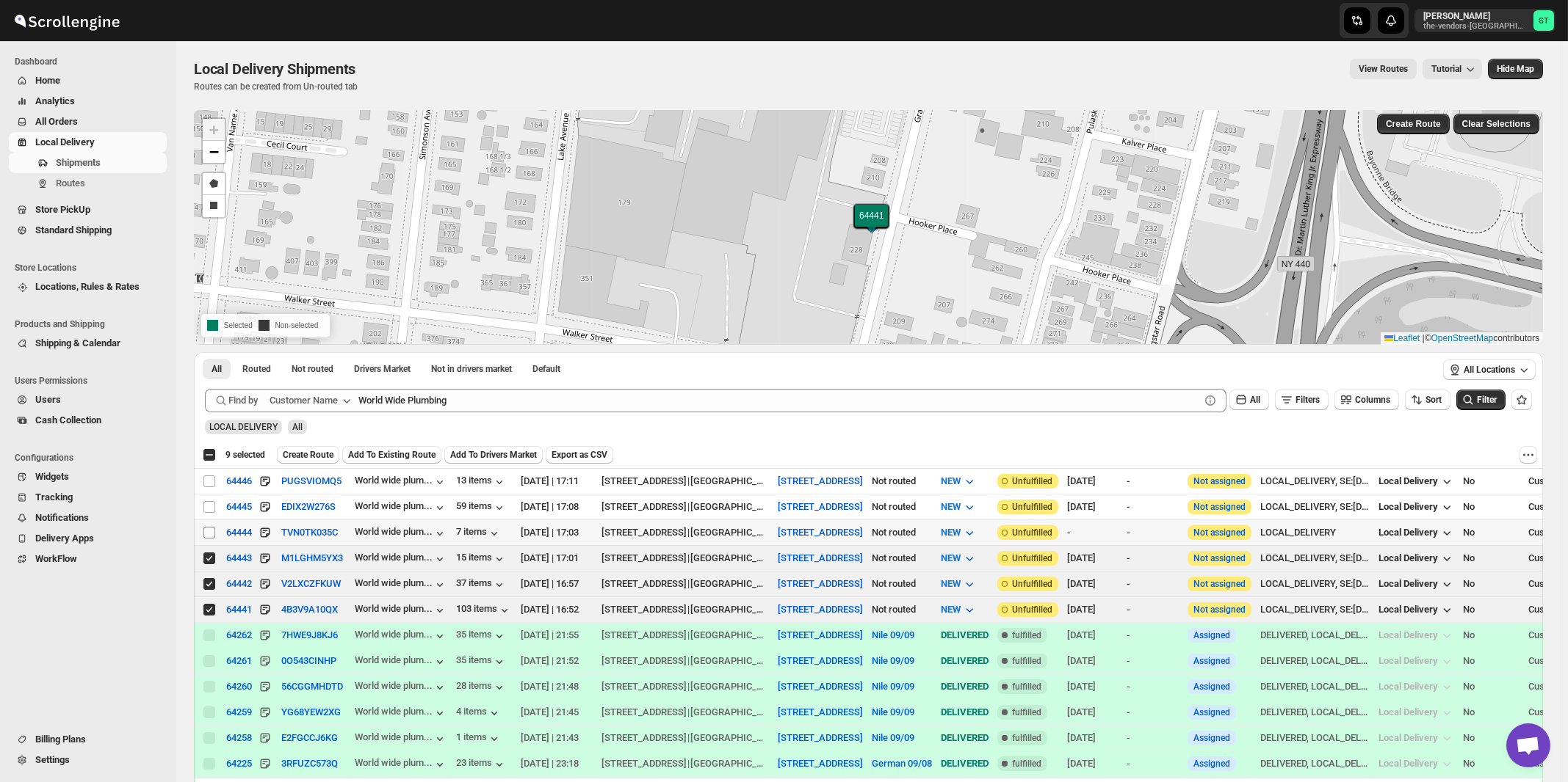
click at [208, 528] on input "Select shipment" at bounding box center [209, 533] width 12 height 12
checkbox input "true"
click at [211, 508] on input "Select shipment" at bounding box center [209, 507] width 12 height 12
checkbox input "true"
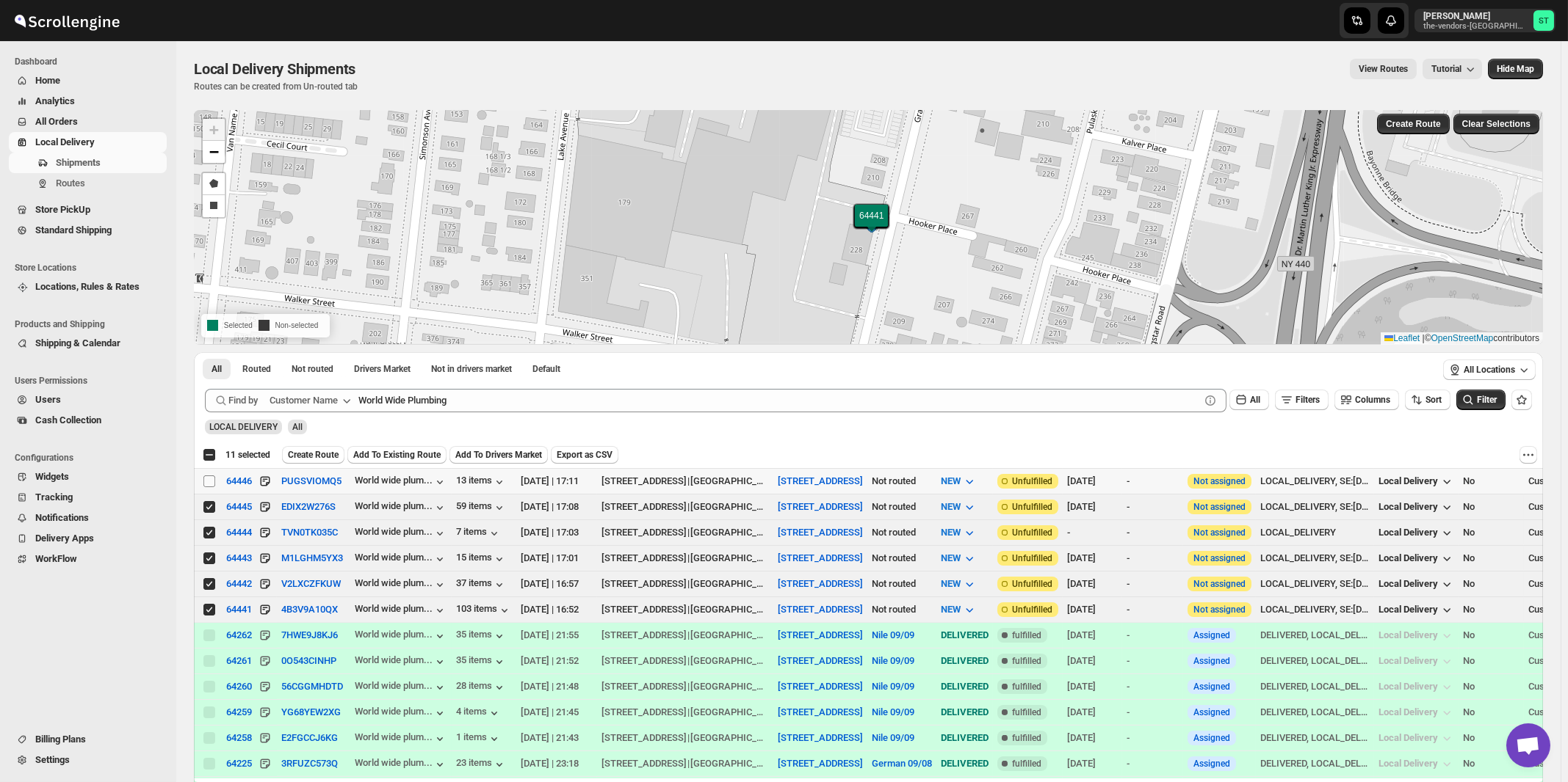
click at [210, 483] on input "Select shipment" at bounding box center [209, 482] width 12 height 12
checkbox input "true"
click at [307, 455] on span "Create Route" at bounding box center [313, 455] width 50 height 12
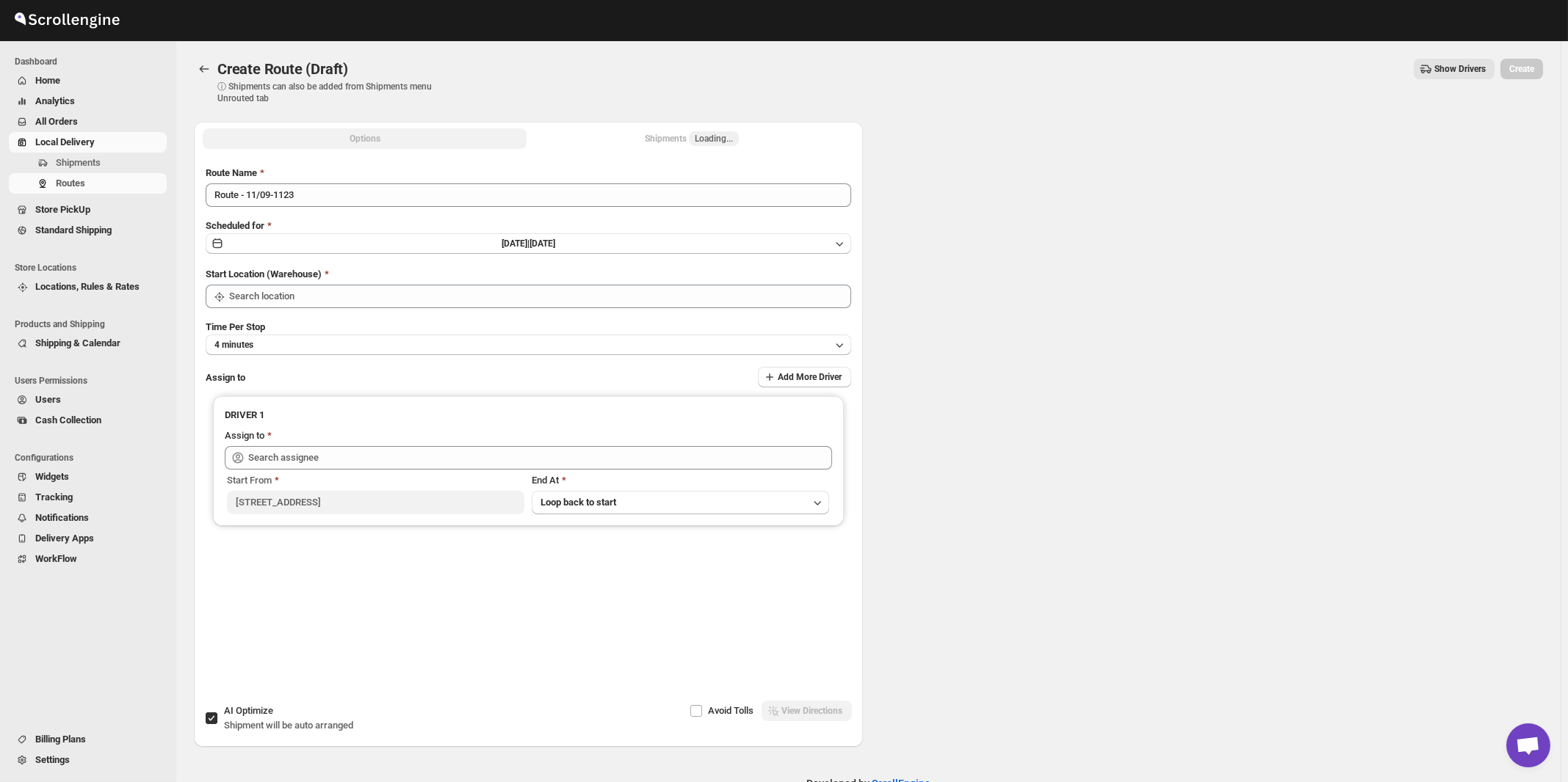
type input "[STREET_ADDRESS]"
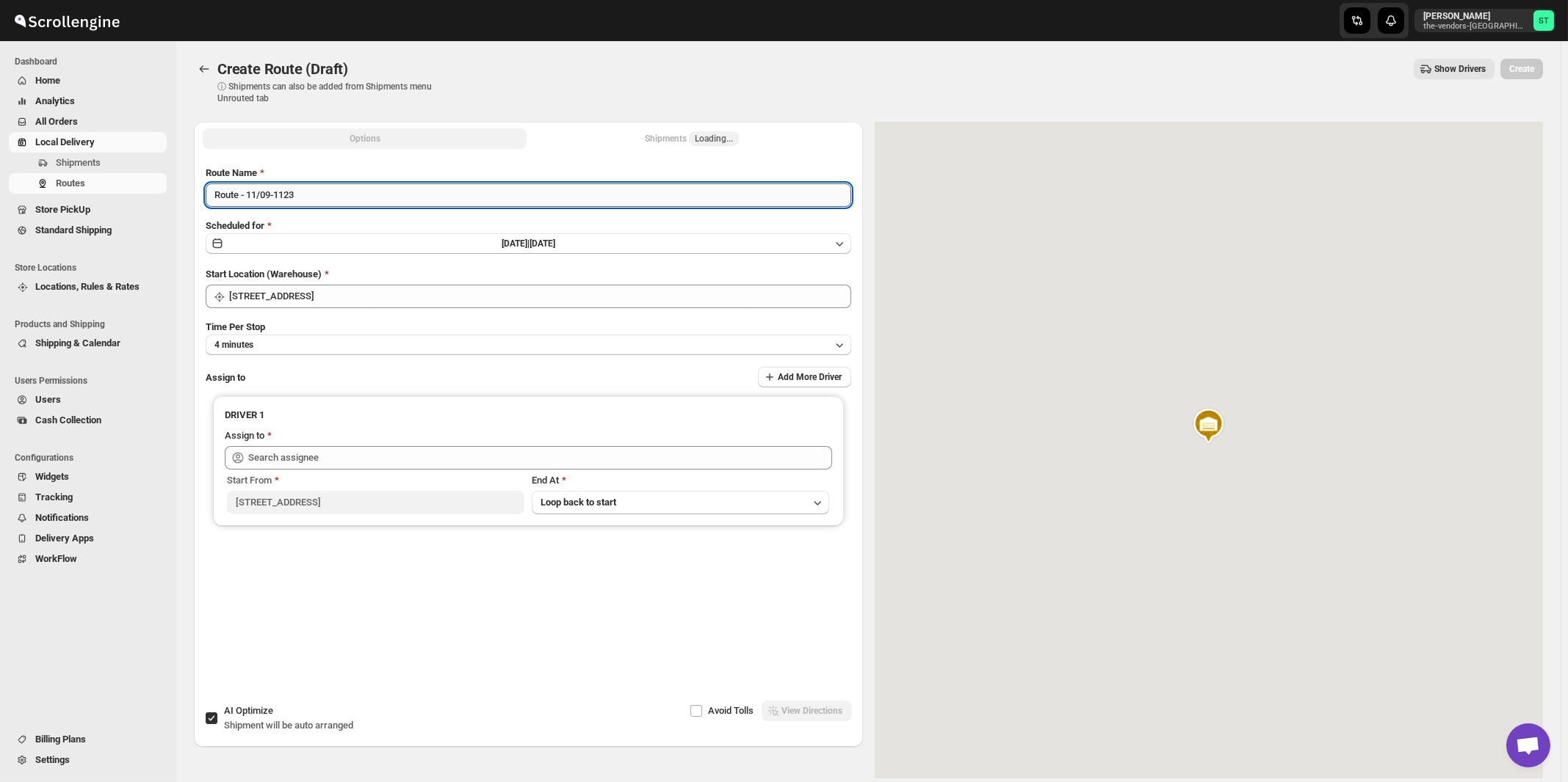
click at [430, 189] on input "Route - 11/09-1123" at bounding box center [527, 195] width 645 height 24
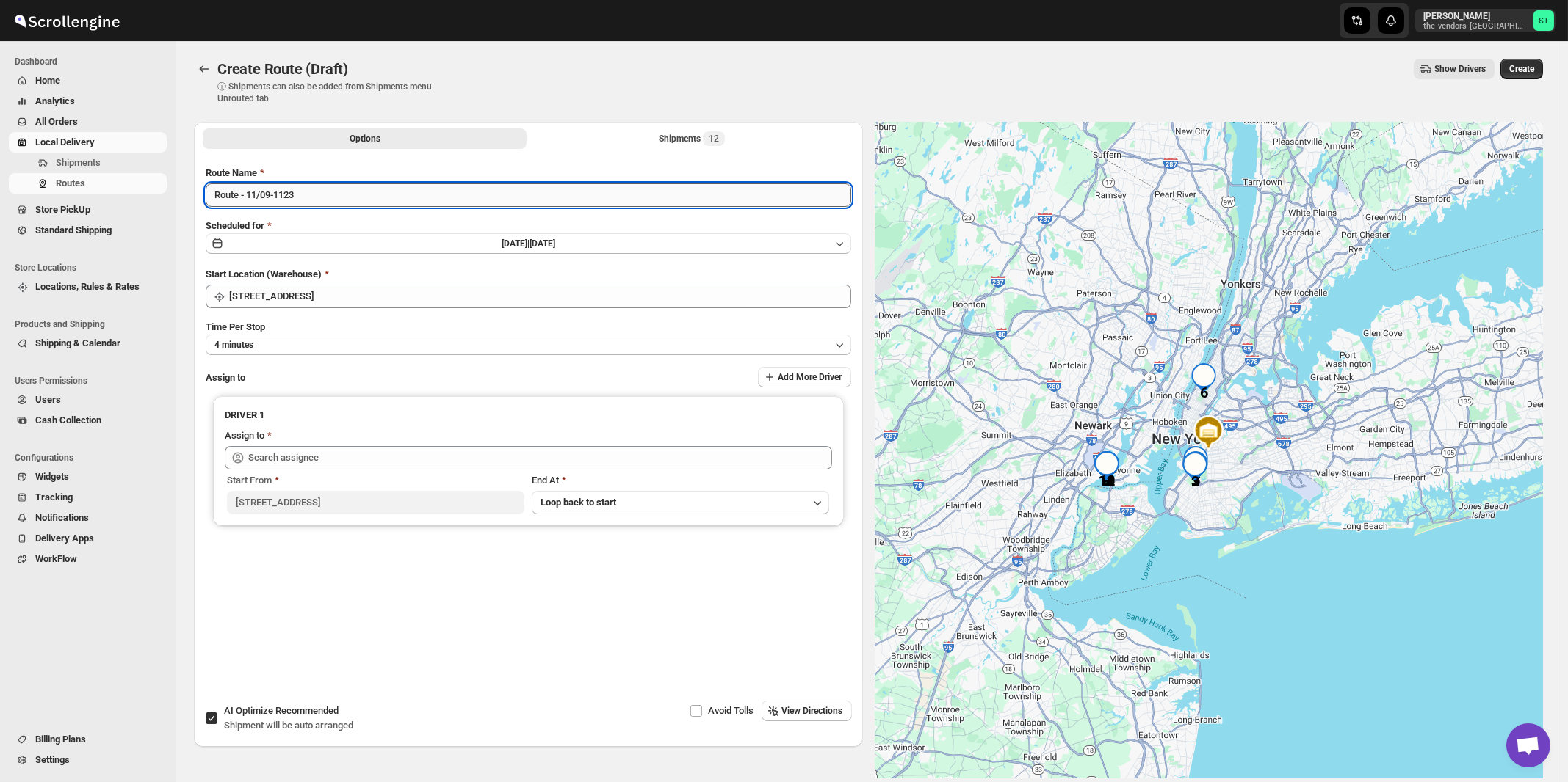
paste input "Nile"
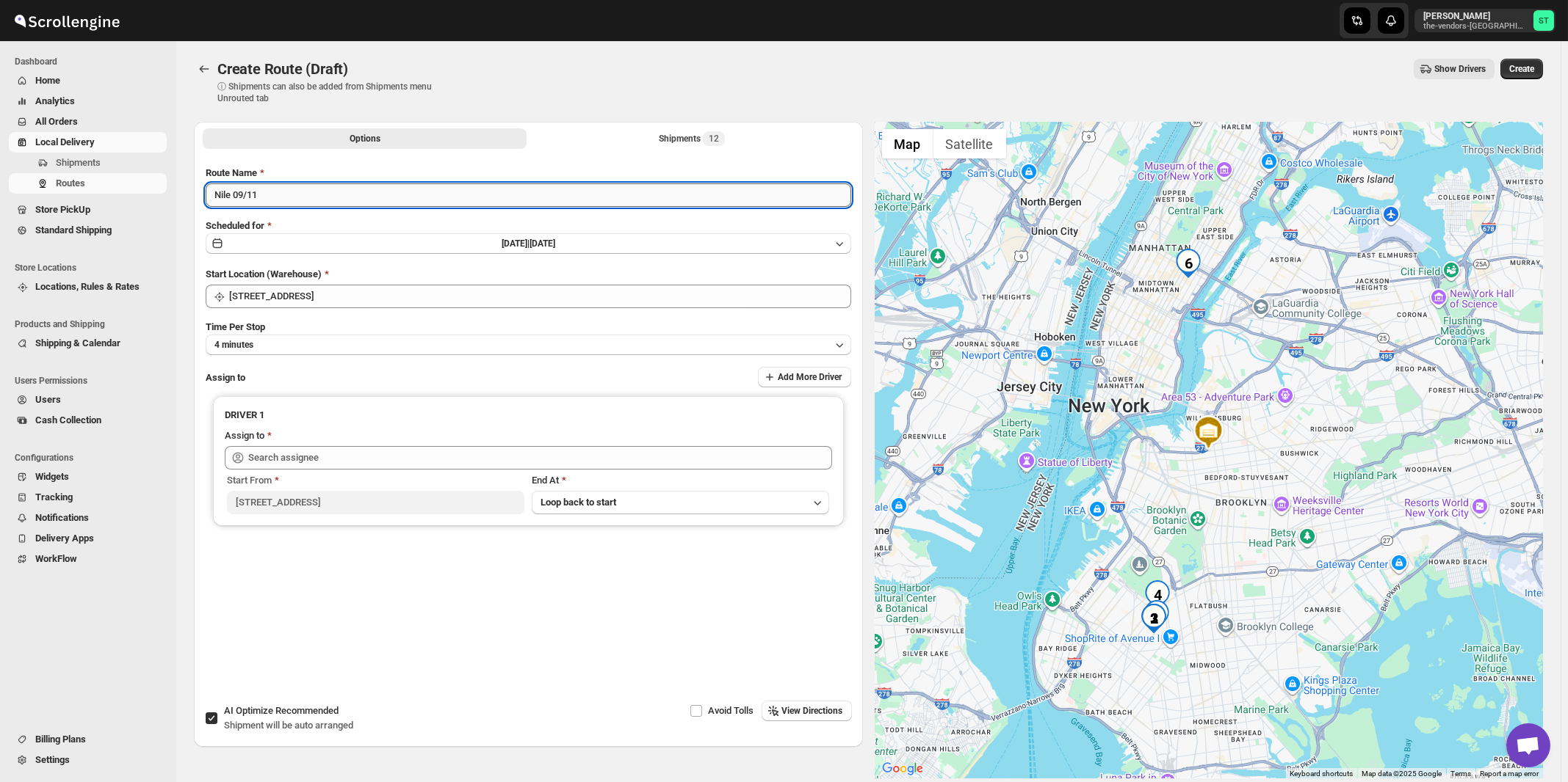
type input "Nile 09/11"
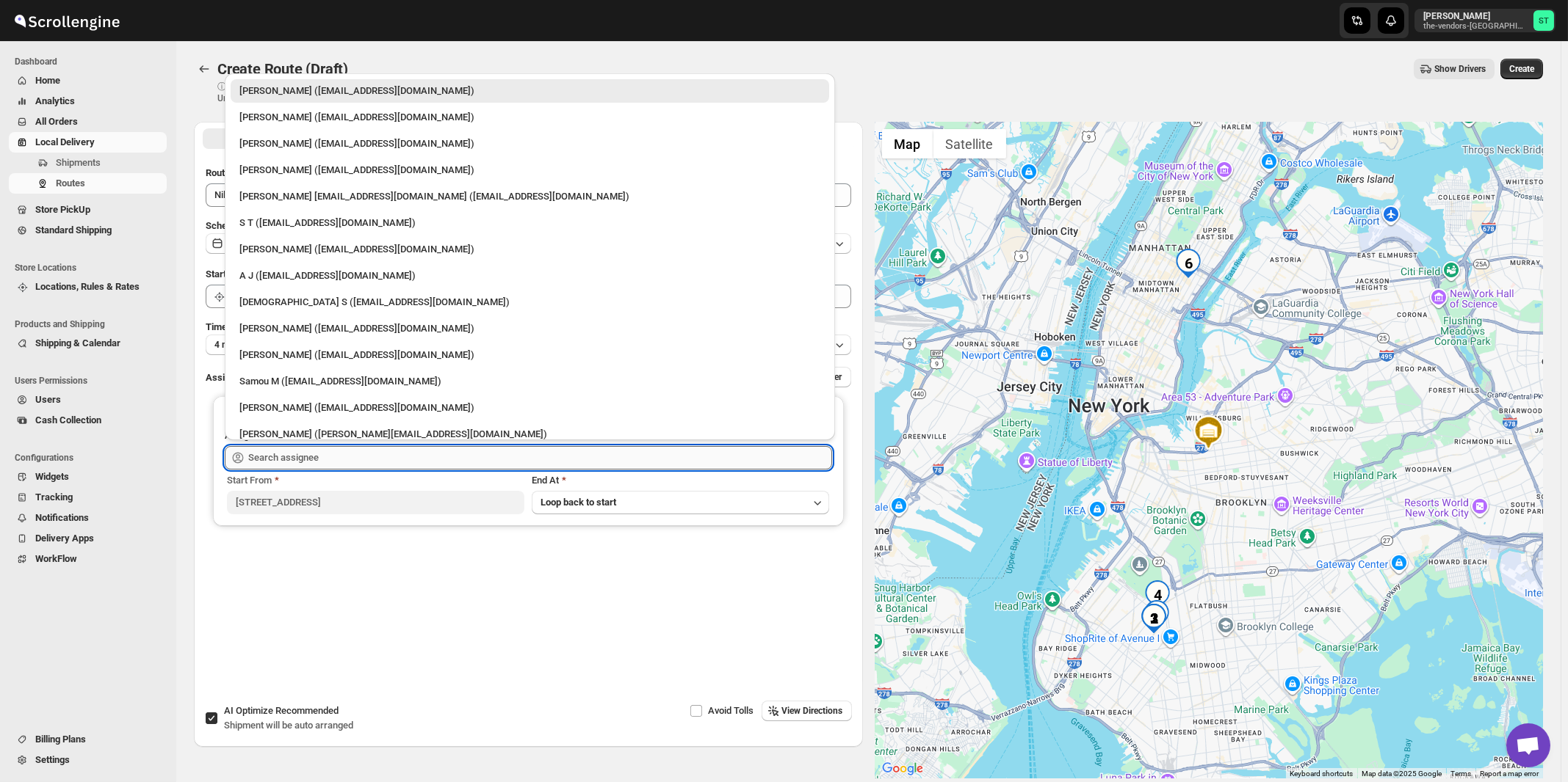
click at [371, 454] on input "text" at bounding box center [540, 458] width 584 height 24
click at [291, 201] on div "Neil Sunilragnath22@Gmail.com (Sunilragnath22@Gmail.com)" at bounding box center [530, 196] width 580 height 14
type input "Neil Sunilragnath22@Gmail.com (Sunilragnath22@Gmail.com)"
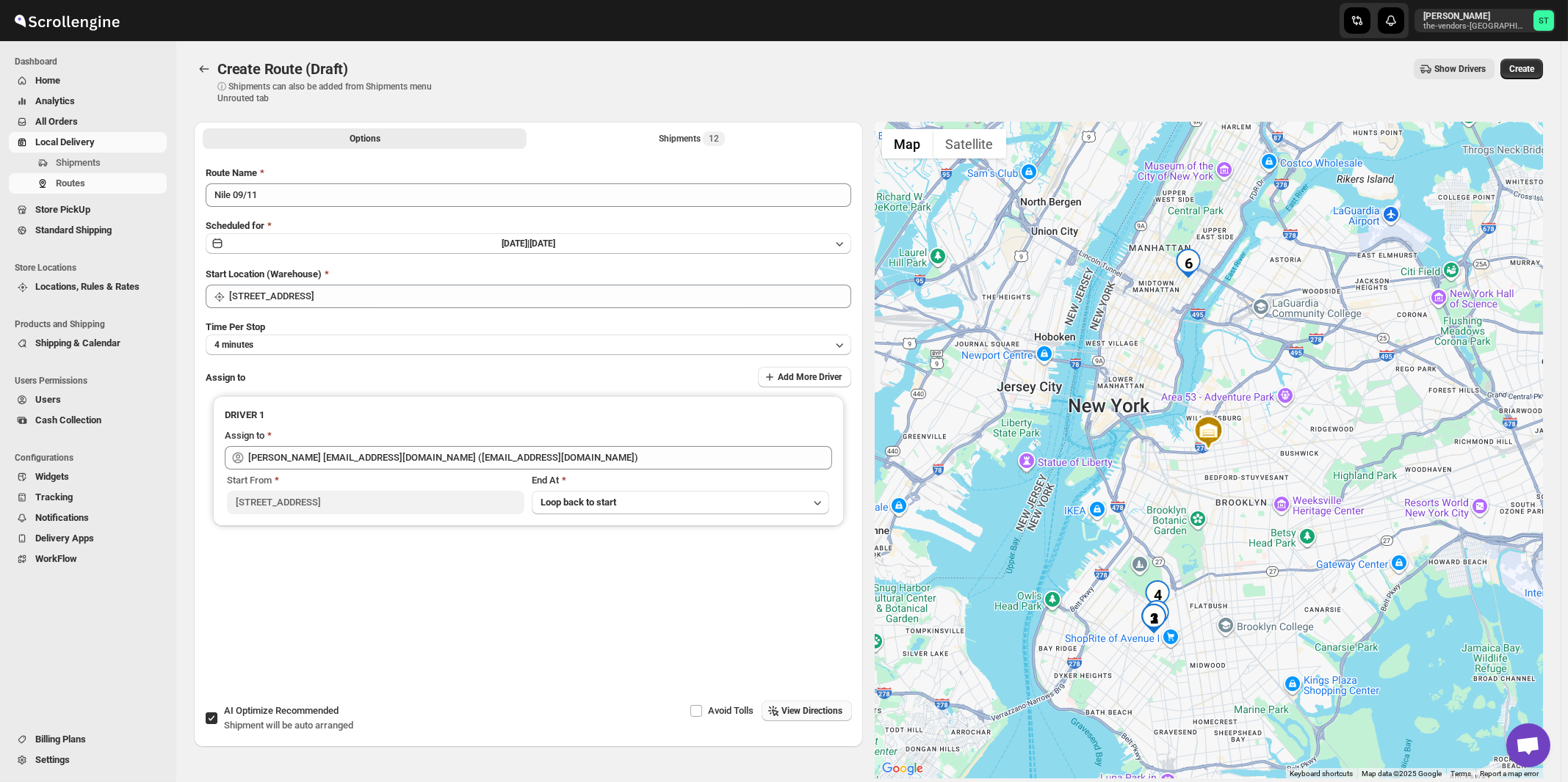
drag, startPoint x: 817, startPoint y: 719, endPoint x: 815, endPoint y: 711, distance: 8.2
click at [817, 719] on button "View Directions" at bounding box center [806, 711] width 90 height 20
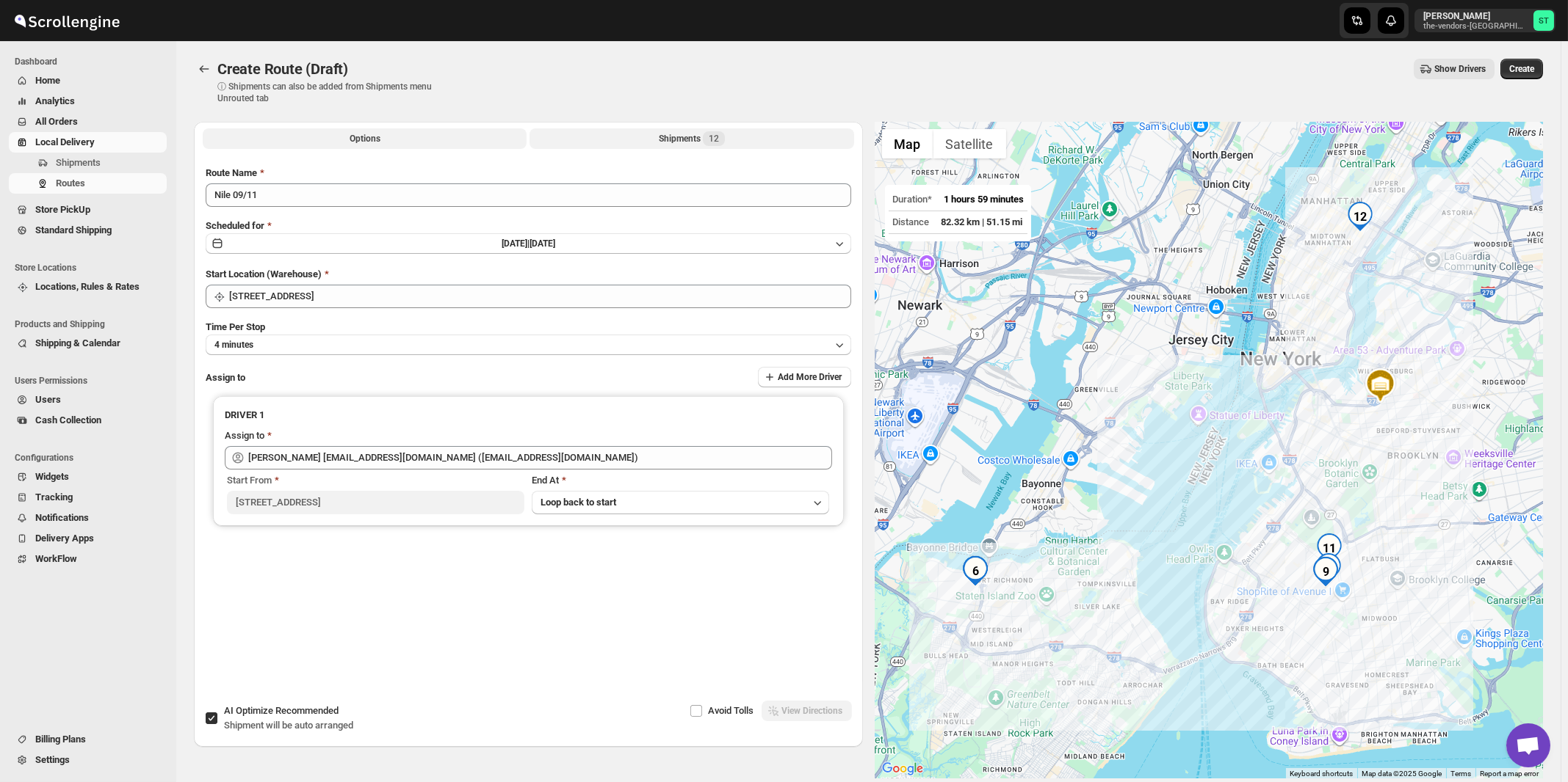
click at [712, 135] on span "12" at bounding box center [713, 139] width 10 height 12
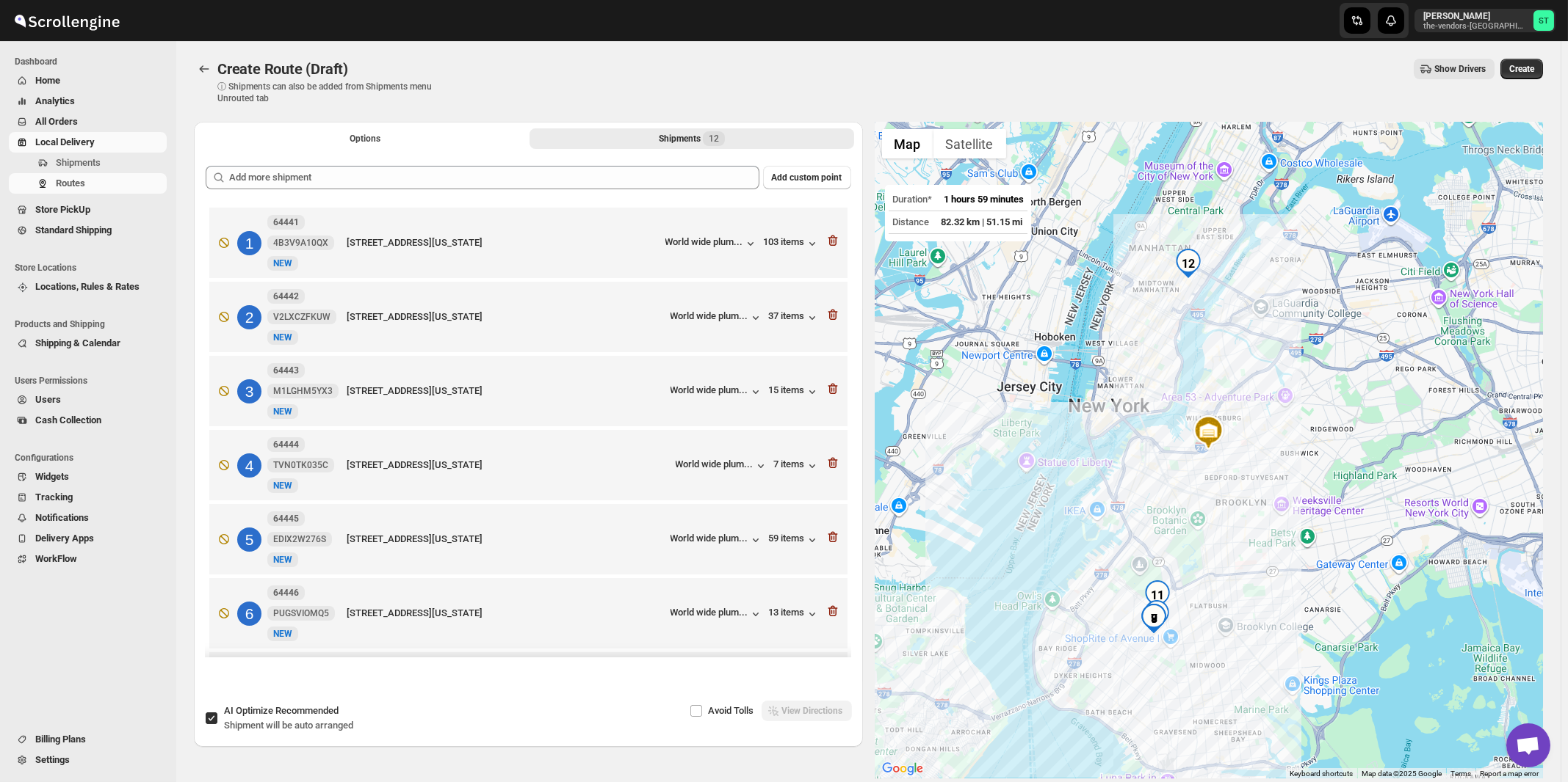
click at [326, 718] on div "AI Optimize Recommended Shipment will be auto arranged" at bounding box center [289, 718] width 130 height 29
click at [217, 718] on input "AI Optimize Recommended Shipment will be auto arranged" at bounding box center [211, 719] width 12 height 12
checkbox input "false"
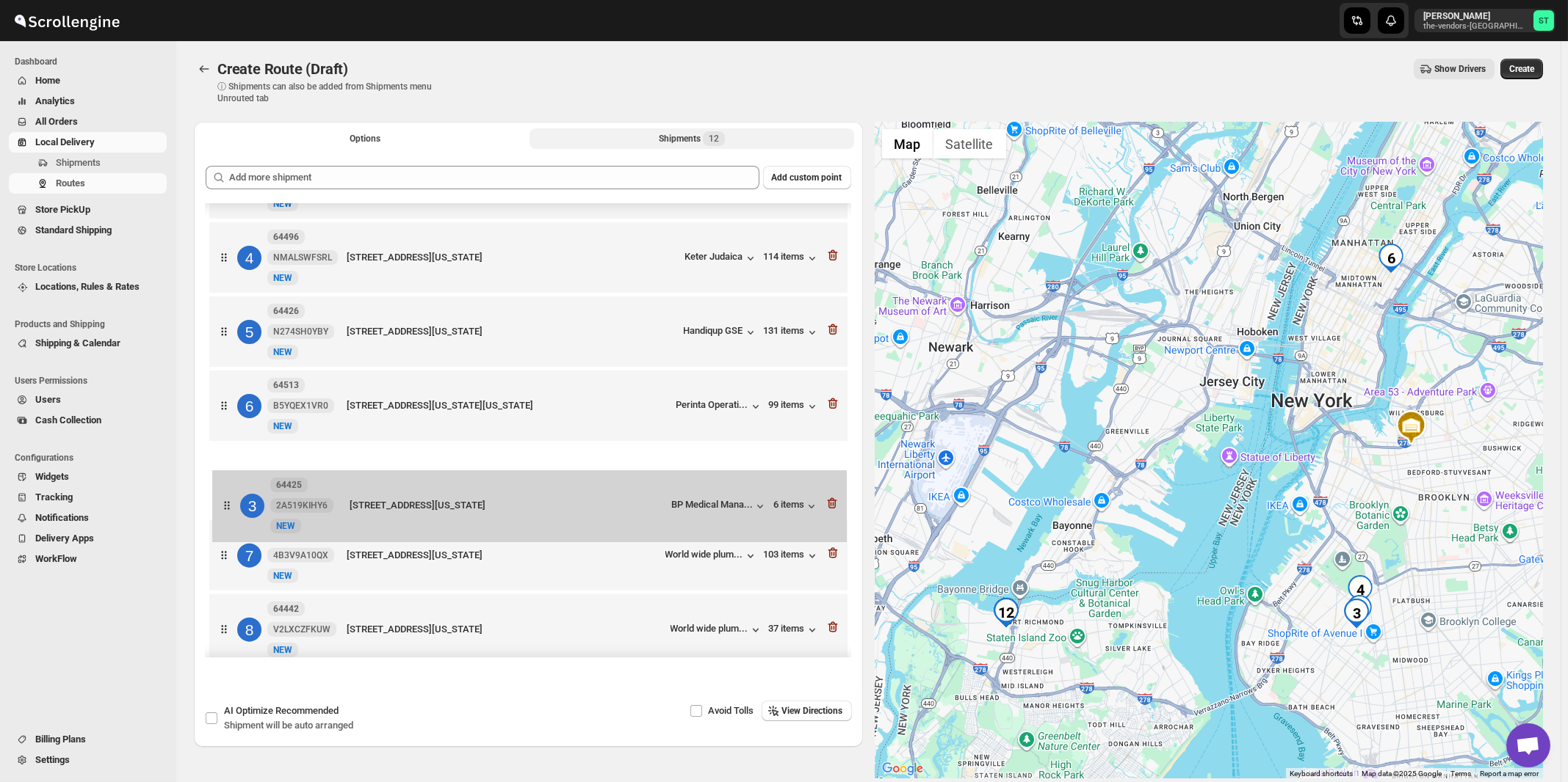
scroll to position [138, 0]
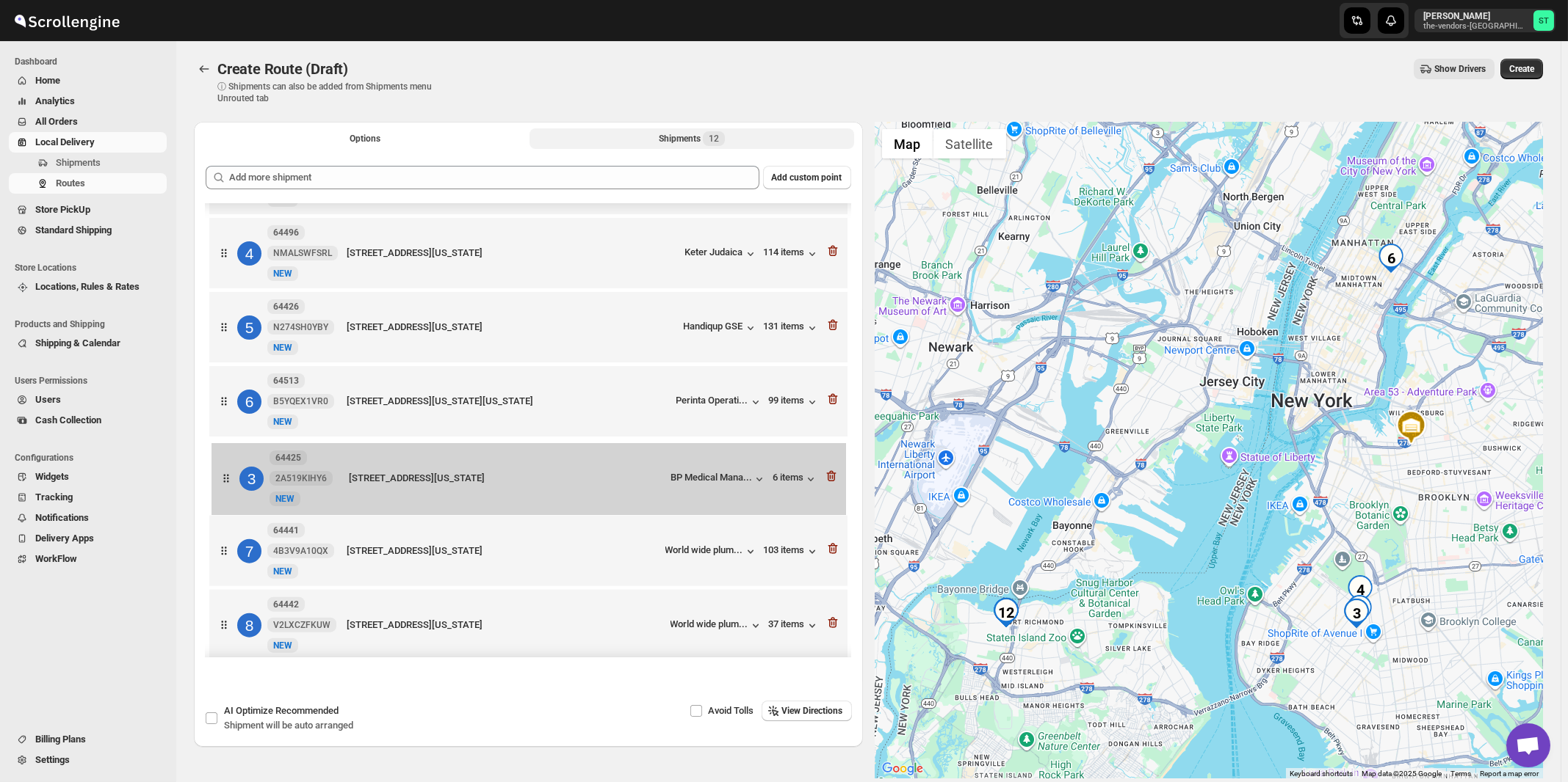
drag, startPoint x: 617, startPoint y: 318, endPoint x: 621, endPoint y: 489, distance: 171.0
click at [621, 489] on div "1 64423 JFNT4A2XUM New NEW 4714 16 ave, Suite 300, Brooklyn, New York, 11204, U…" at bounding box center [527, 515] width 645 height 898
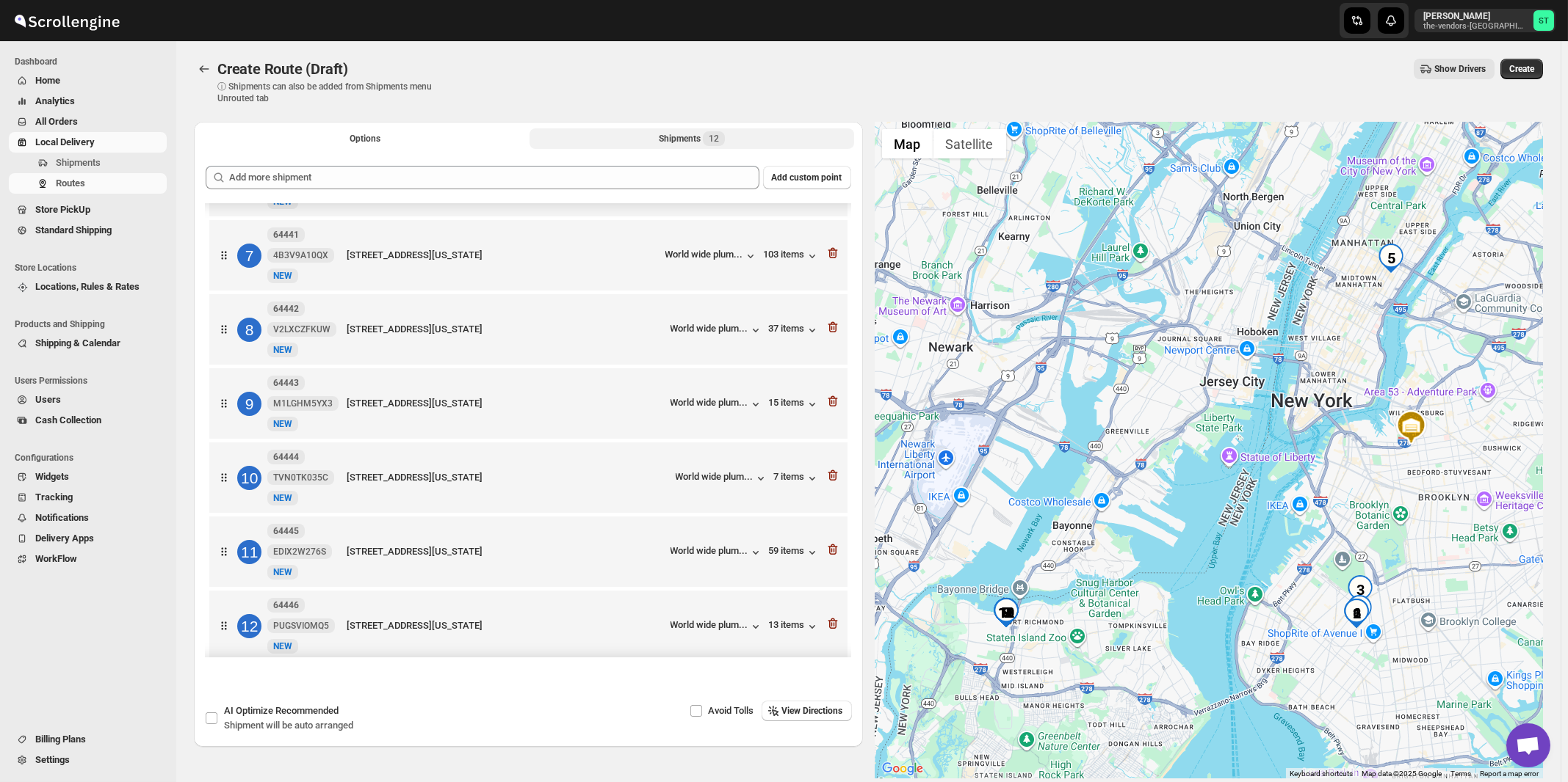
scroll to position [457, 0]
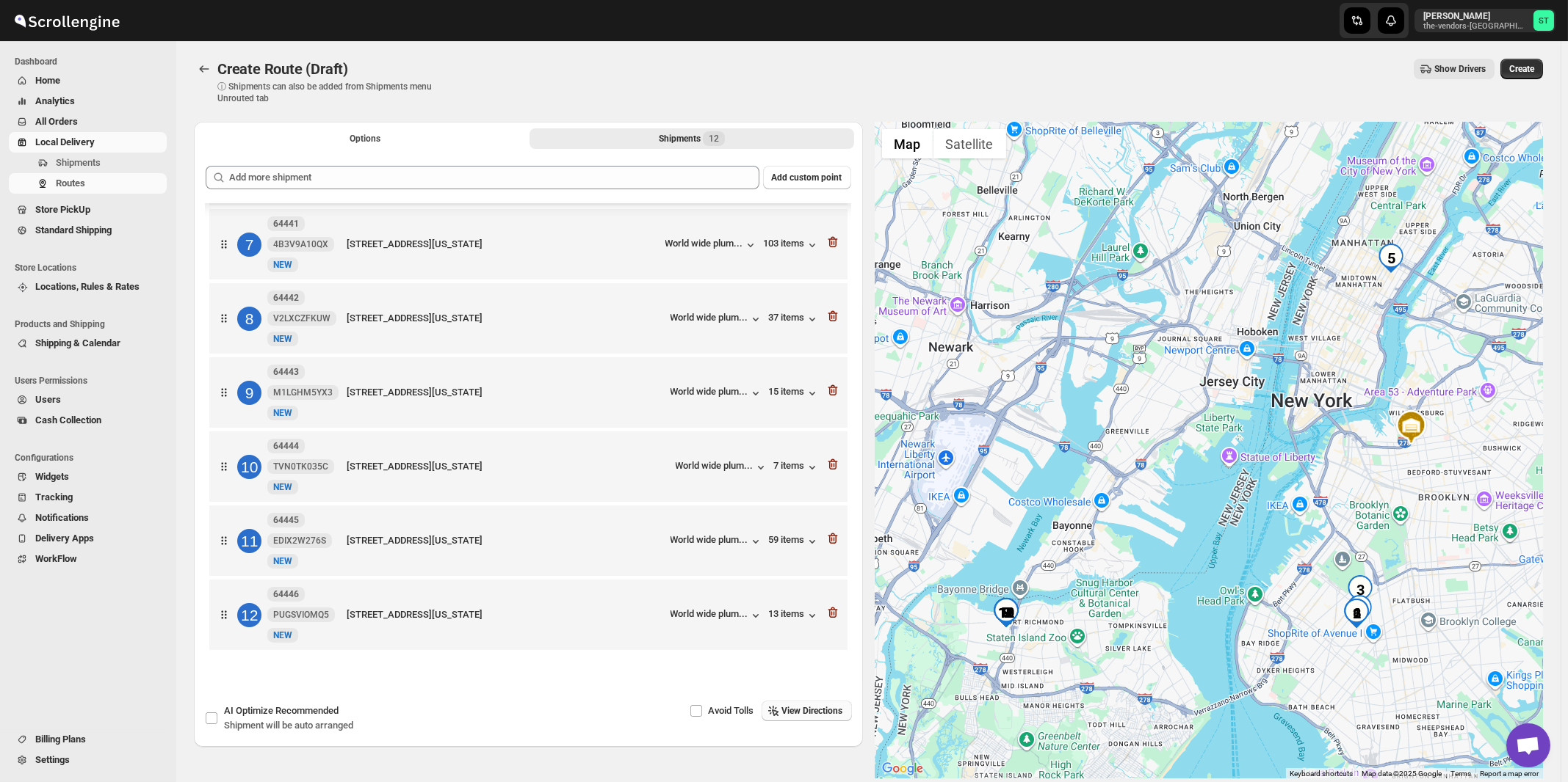
click at [817, 708] on span "View Directions" at bounding box center [813, 711] width 61 height 12
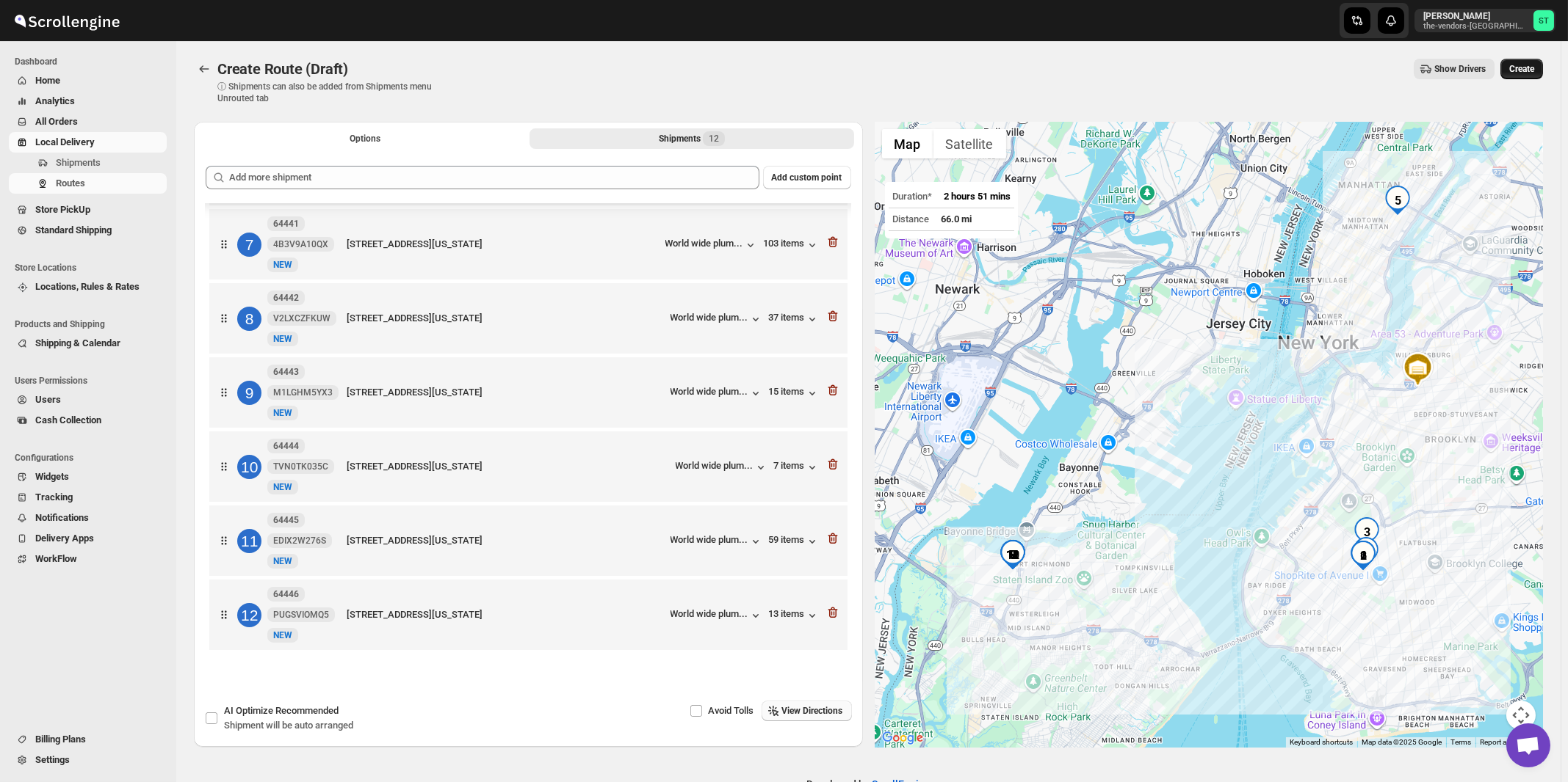
click at [1529, 74] on span "Create" at bounding box center [1522, 69] width 25 height 12
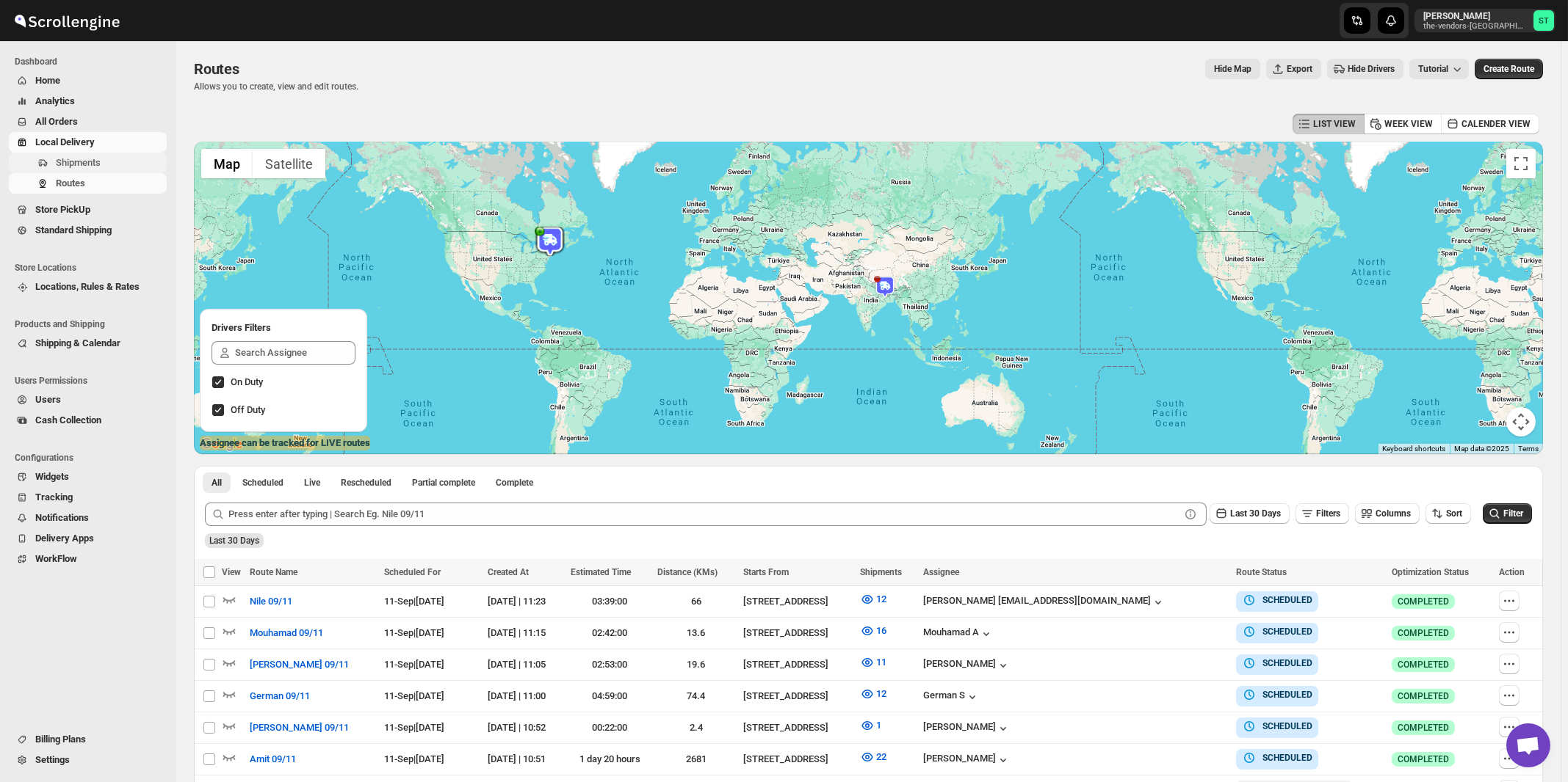
click at [77, 170] on span "Shipments" at bounding box center [109, 162] width 108 height 14
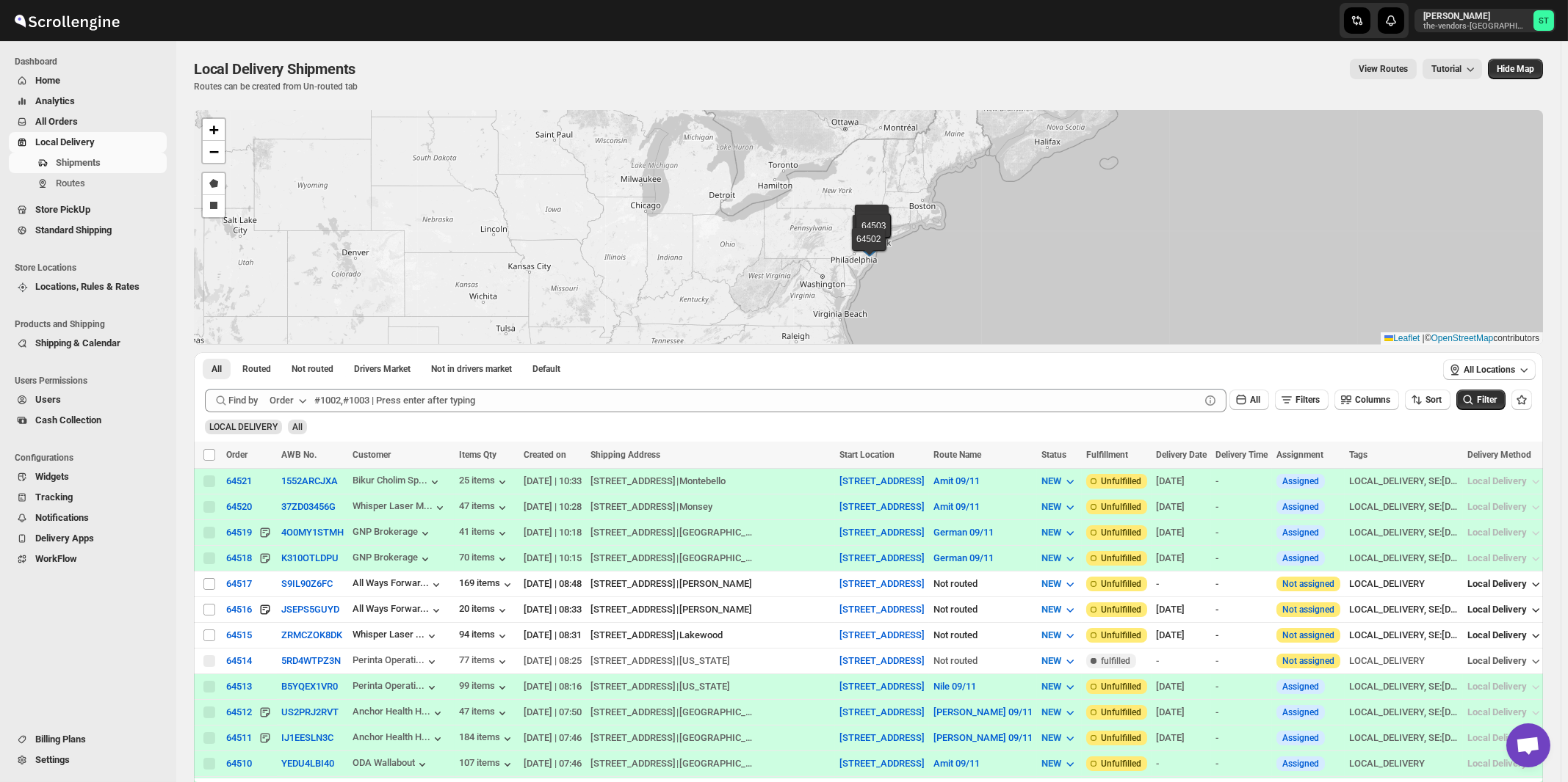
click at [303, 407] on button "Order" at bounding box center [289, 401] width 58 height 24
click at [286, 505] on div "Customer Name" at bounding box center [291, 510] width 67 height 14
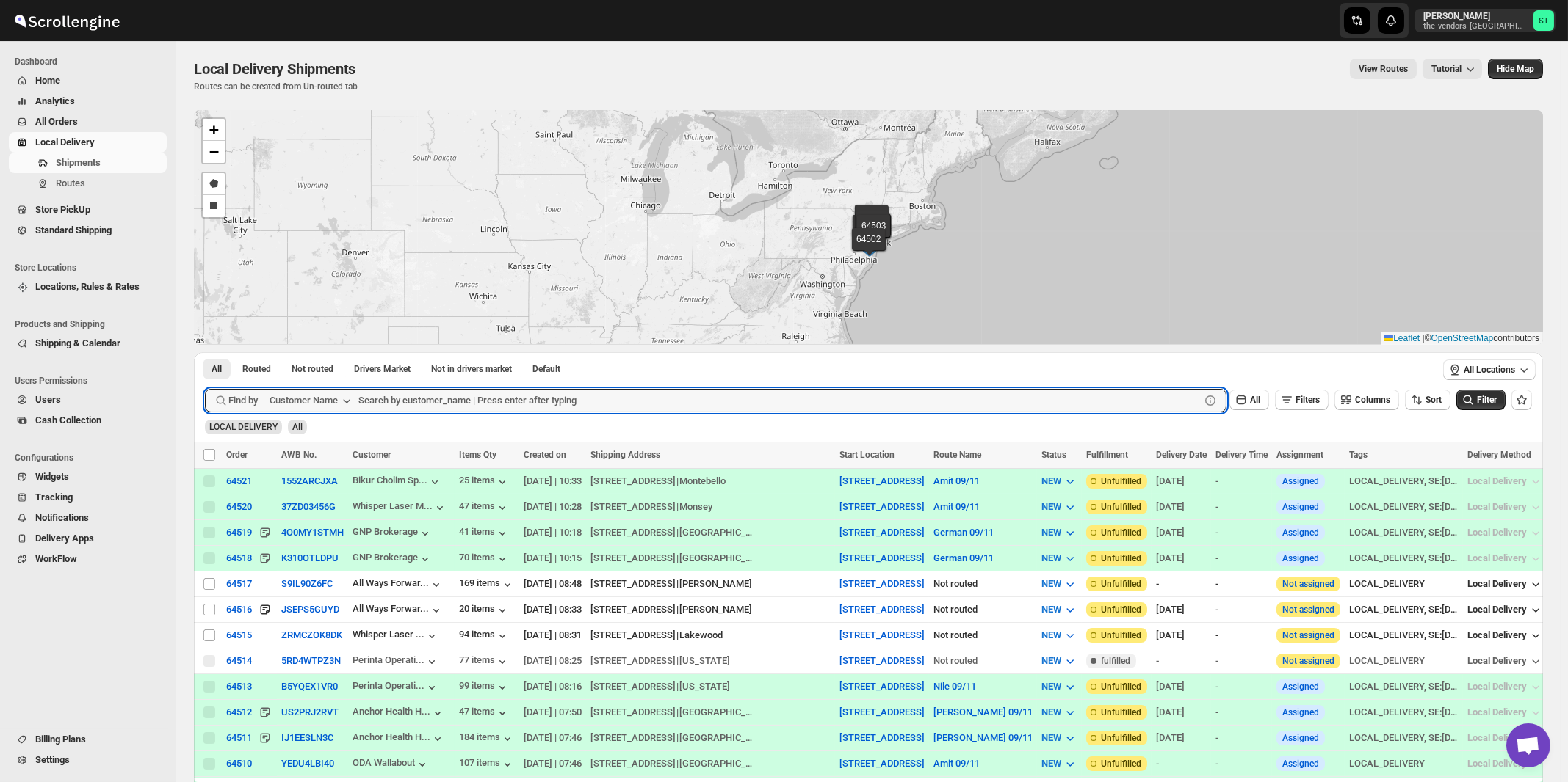
paste input "boro park insurance lakewood"
type input "boro park insurance"
click at [205, 352] on button "Submit" at bounding box center [226, 360] width 42 height 15
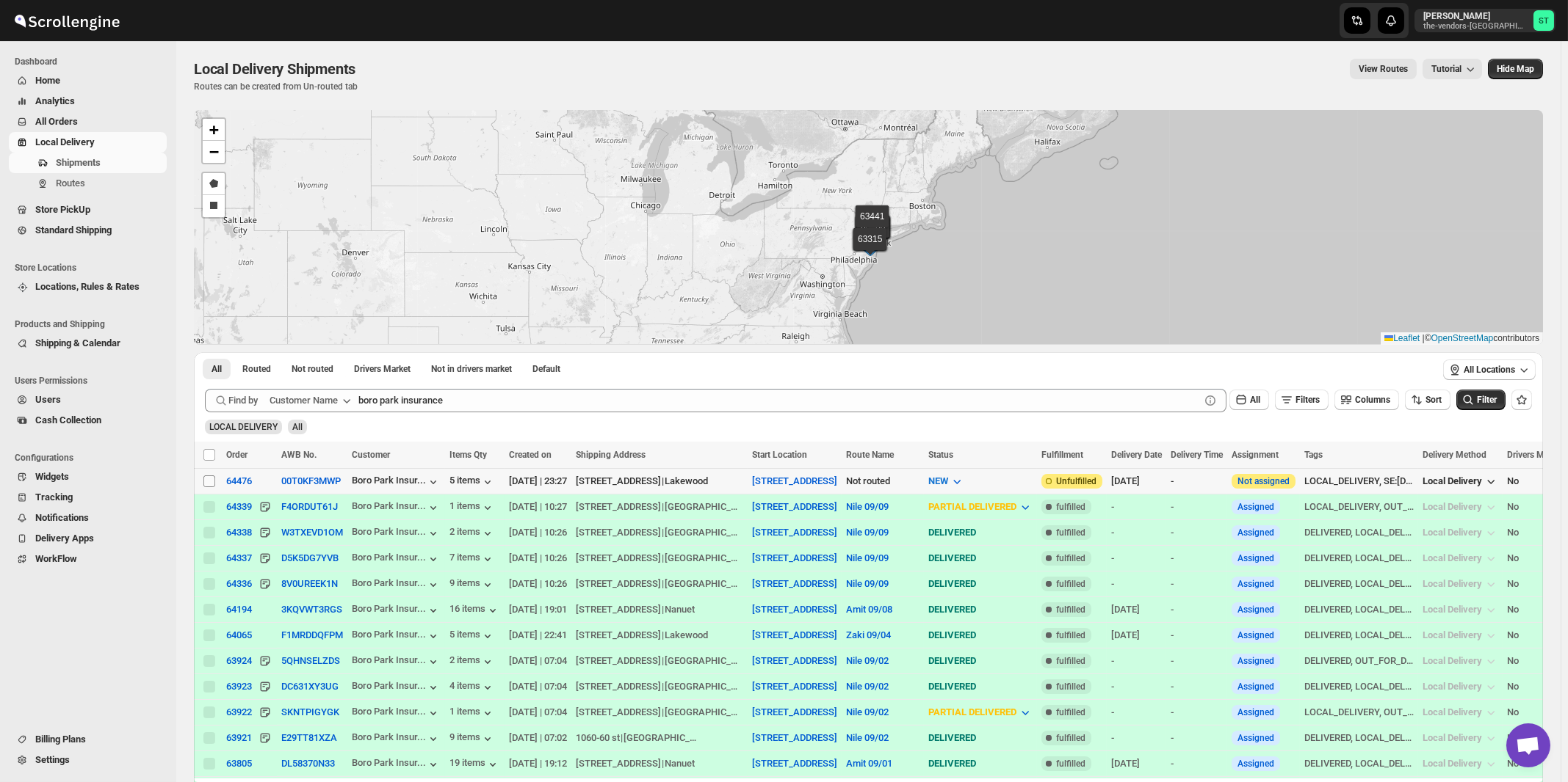
click at [208, 482] on input "Select shipment" at bounding box center [209, 482] width 12 height 12
checkbox input "true"
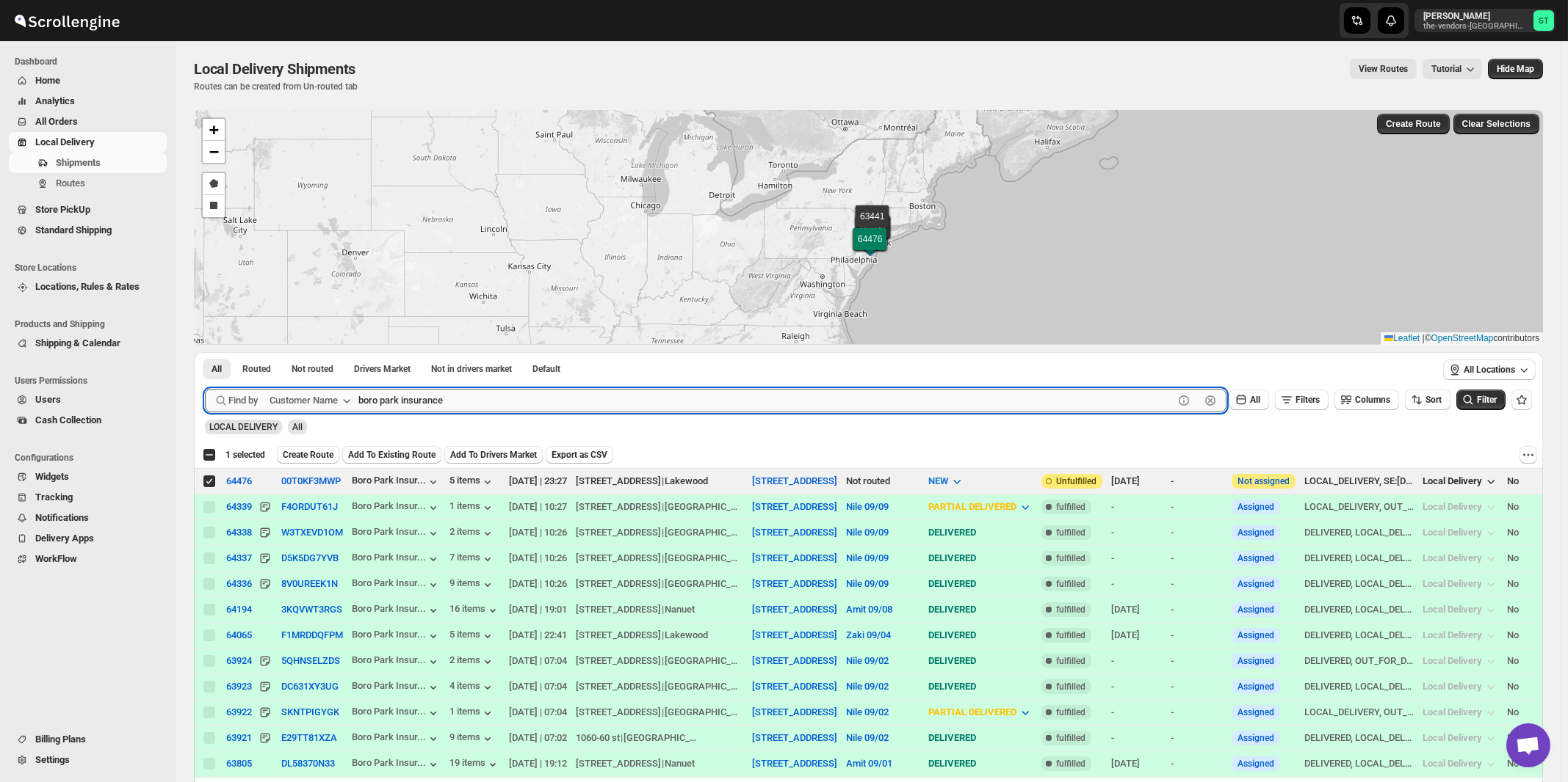
click at [595, 395] on input "boro park insurance" at bounding box center [765, 401] width 815 height 24
paste input "Noble Car"
type input "Noble"
click at [205, 352] on button "Submit" at bounding box center [226, 360] width 42 height 15
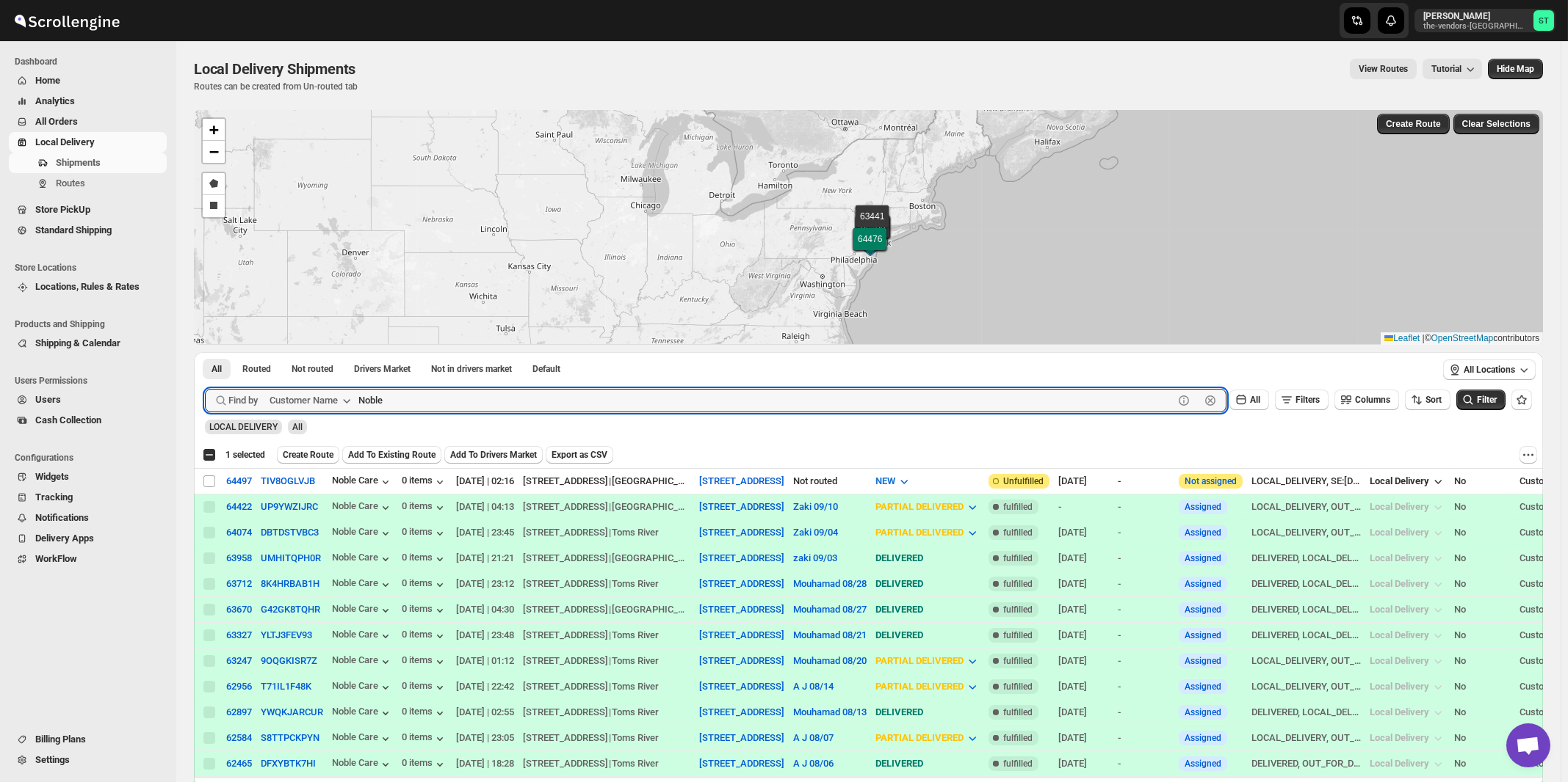
checkbox input "true"
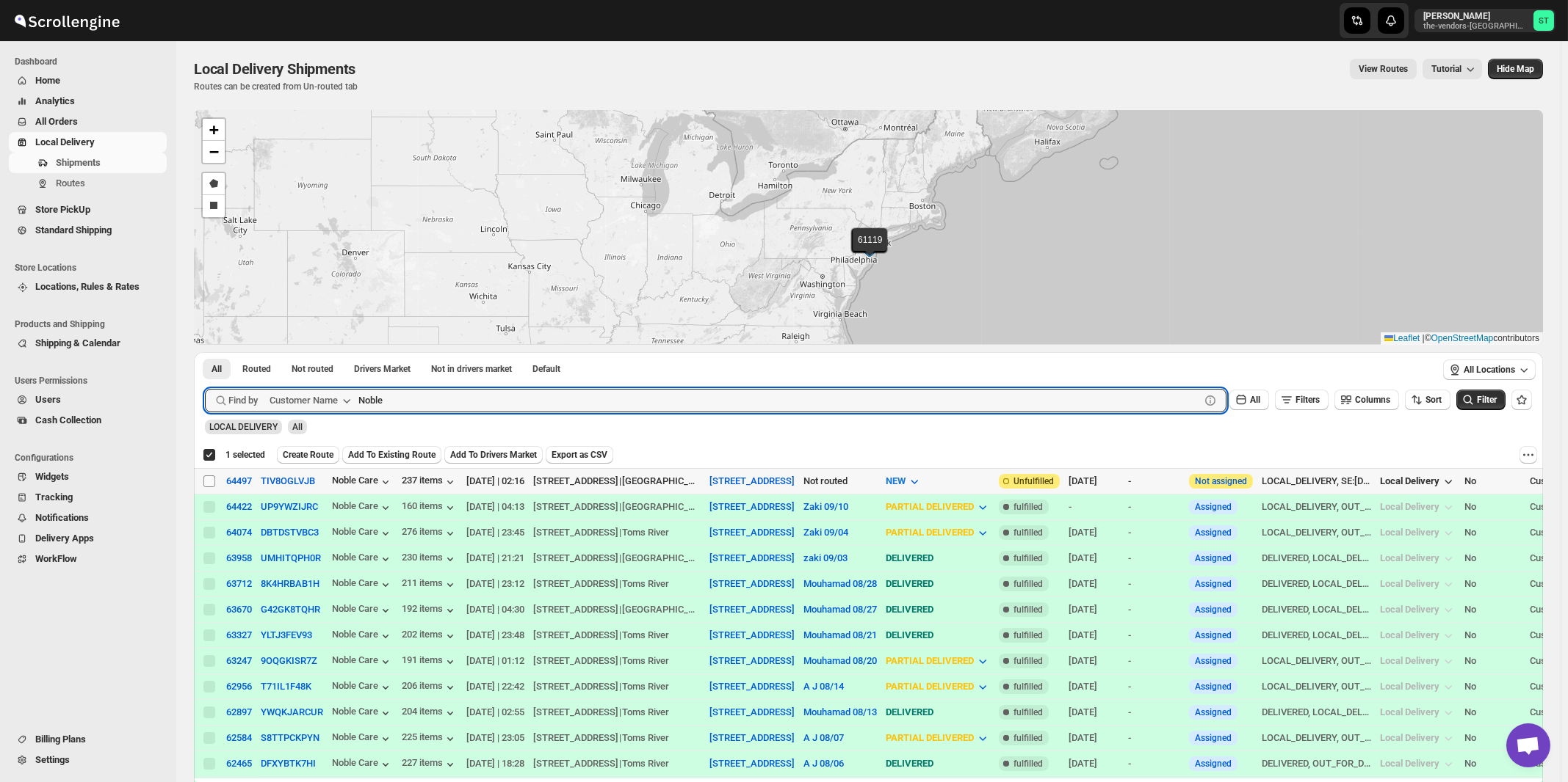
click at [212, 480] on input "Select shipment" at bounding box center [209, 482] width 12 height 12
checkbox input "true"
checkbox input "false"
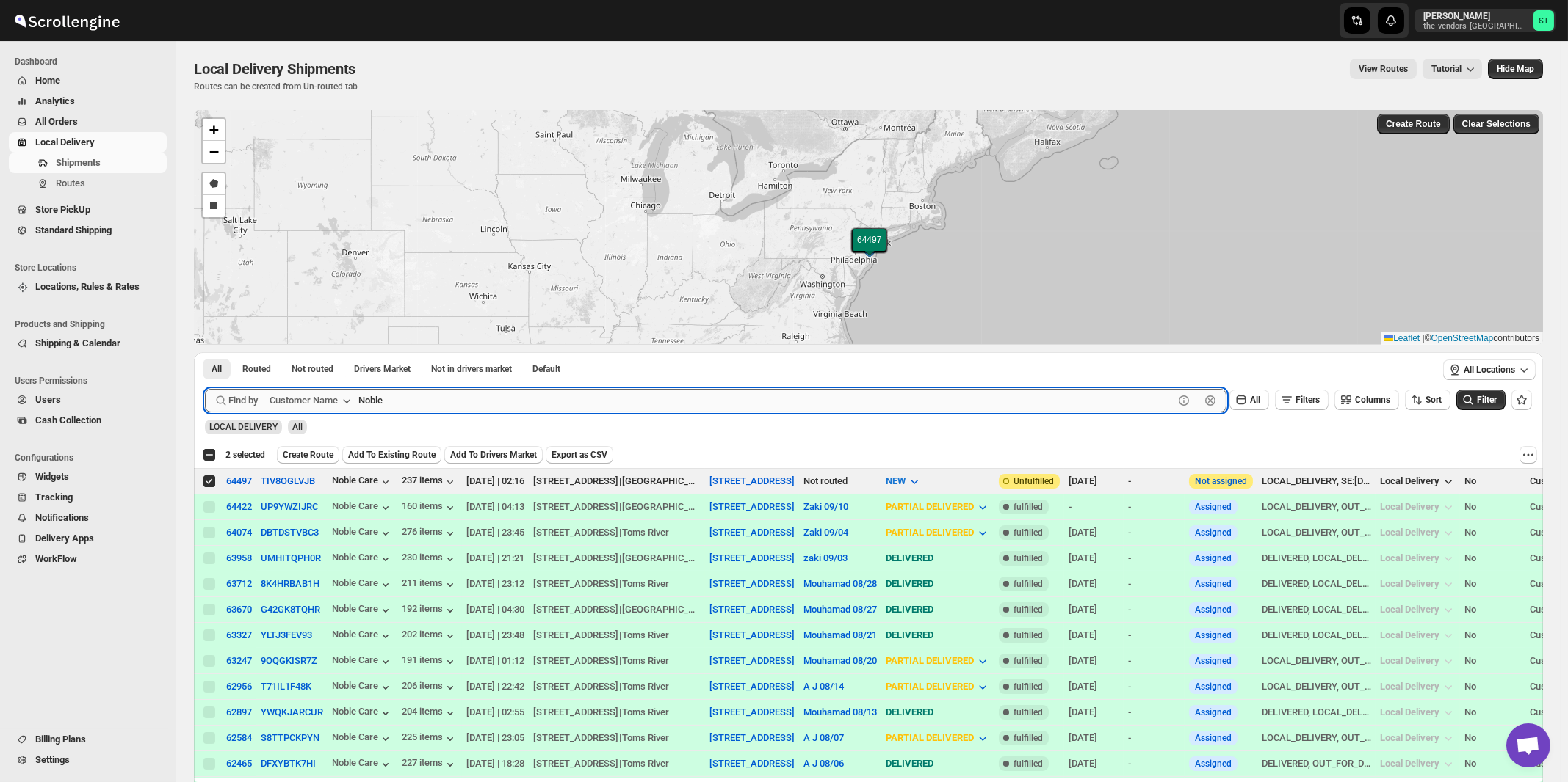
click at [488, 407] on input "Noble" at bounding box center [765, 401] width 815 height 24
paste input "P&G Lakewood"
type input "P&G Lakewood"
click at [205, 352] on button "Submit" at bounding box center [226, 360] width 42 height 15
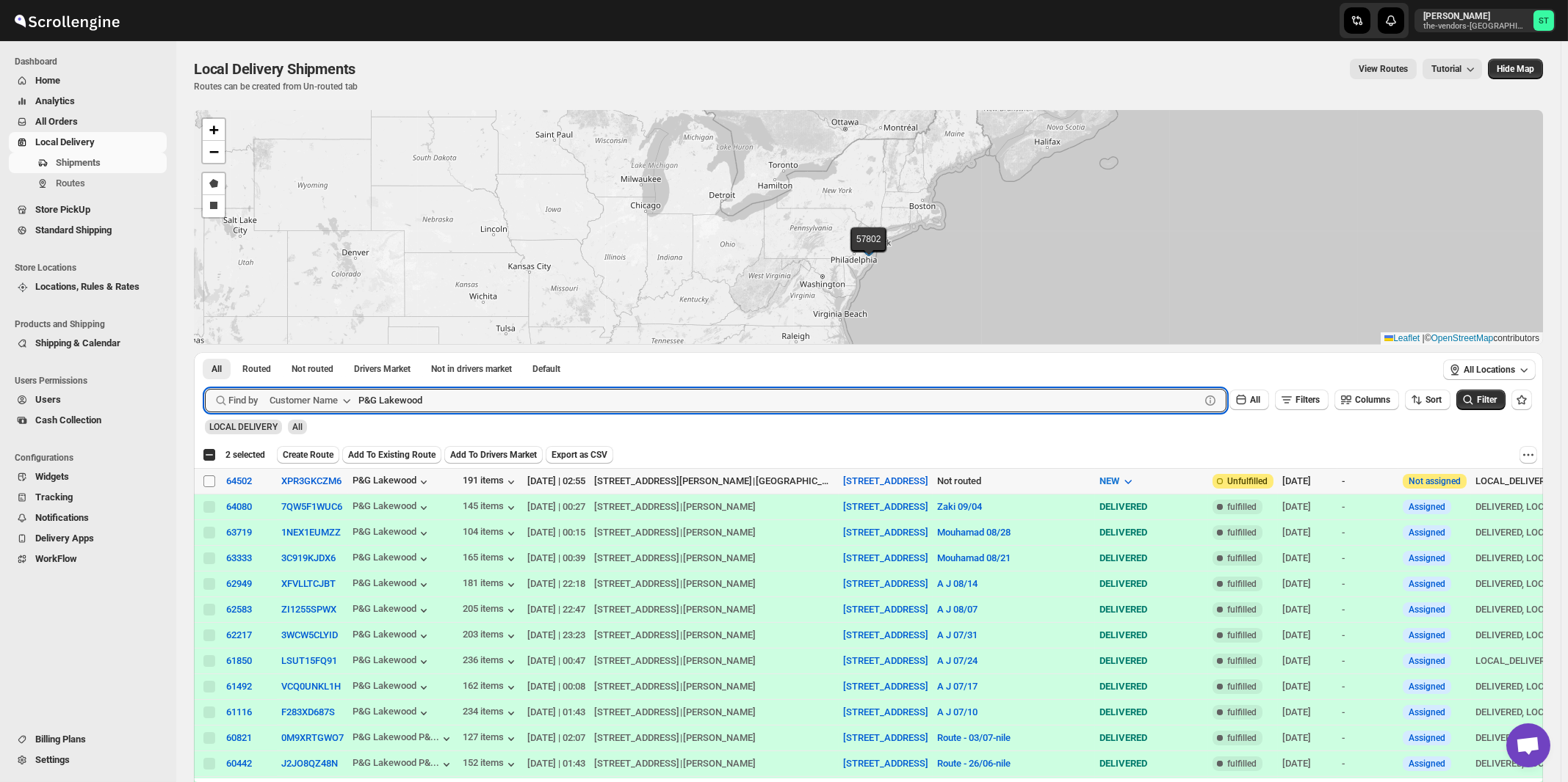
click at [210, 480] on input "Select shipment" at bounding box center [209, 482] width 12 height 12
checkbox input "true"
click at [482, 407] on input "P&G Lakewood" at bounding box center [765, 401] width 815 height 24
paste input "The Gallery"
type input "The Gallery"
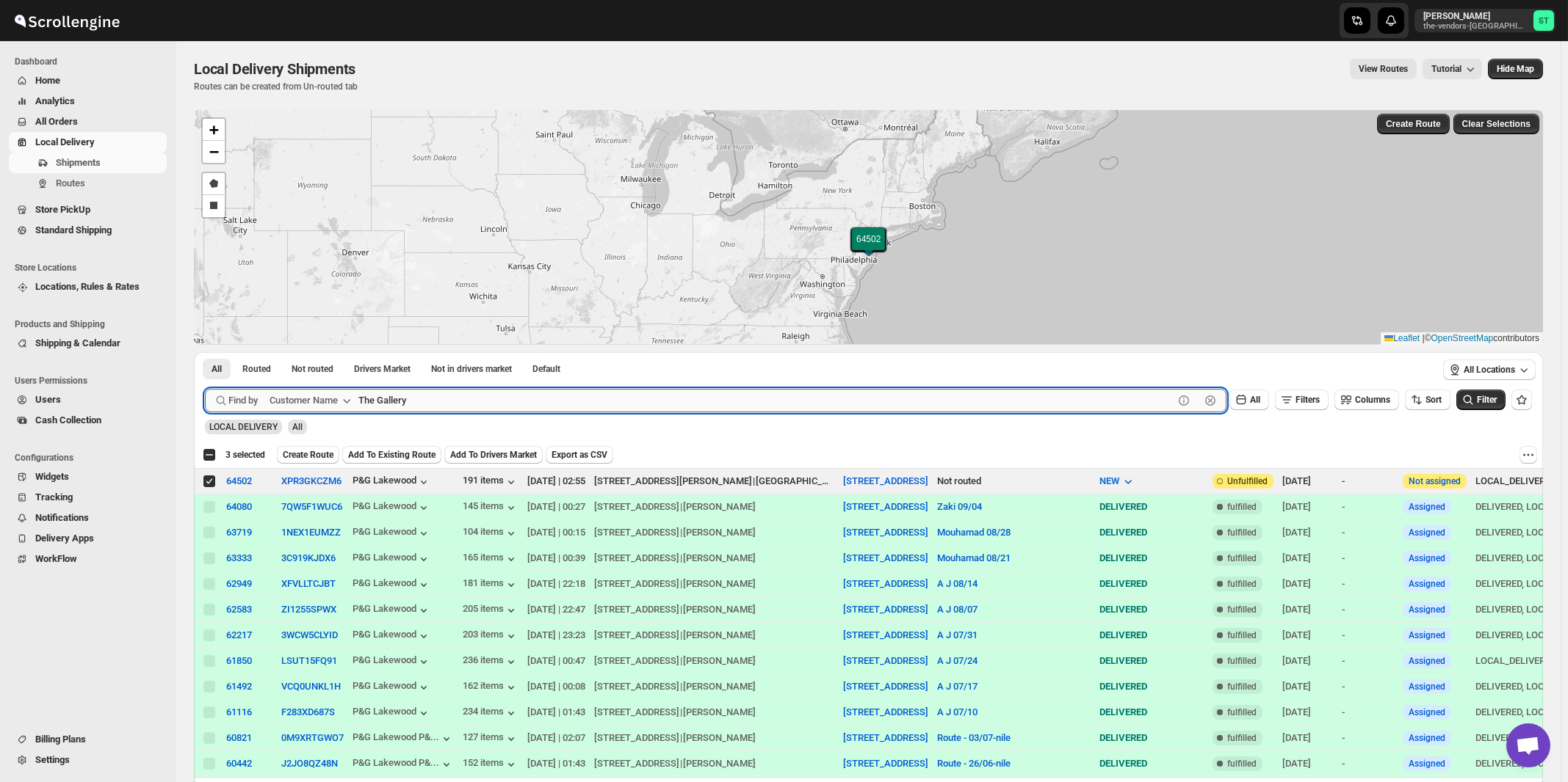
click at [205, 352] on button "Submit" at bounding box center [226, 360] width 42 height 15
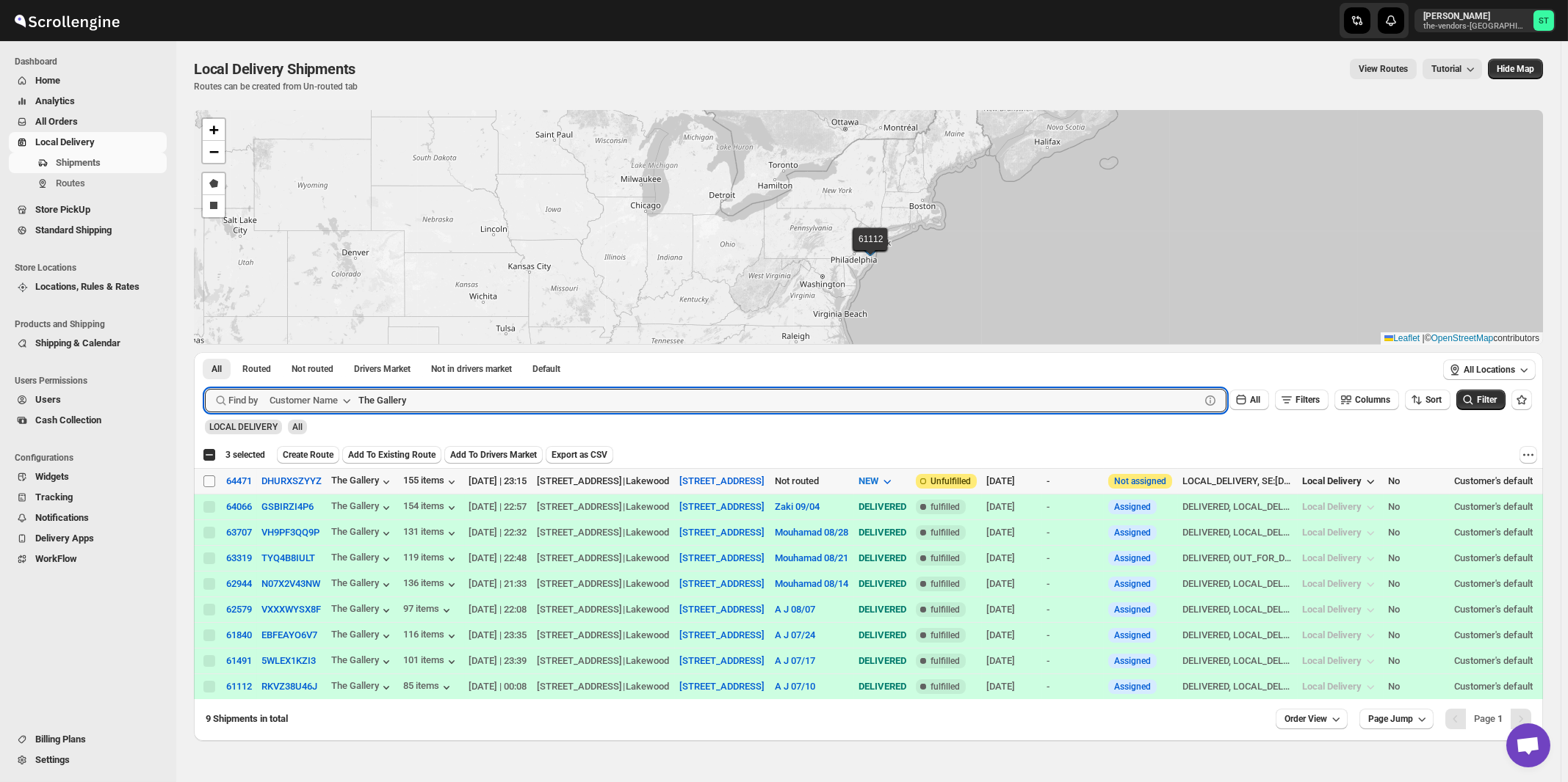
click at [209, 480] on input "Select shipment" at bounding box center [209, 482] width 12 height 12
checkbox input "true"
click at [457, 399] on input "The Gallery" at bounding box center [765, 401] width 815 height 24
paste input "Dekal Abstract"
type input "Dekal Abstract"
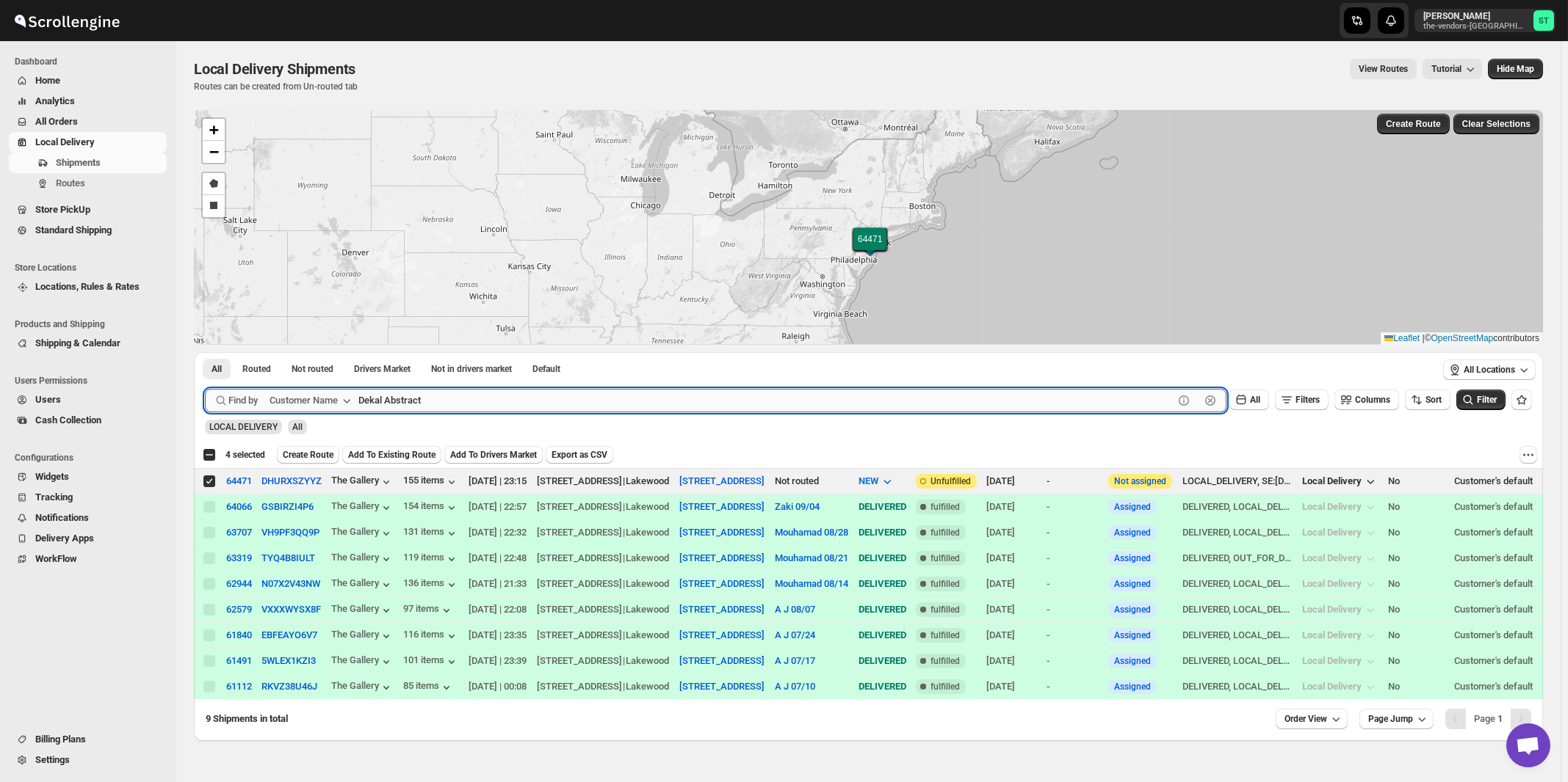
click at [205, 352] on button "Submit" at bounding box center [226, 360] width 42 height 15
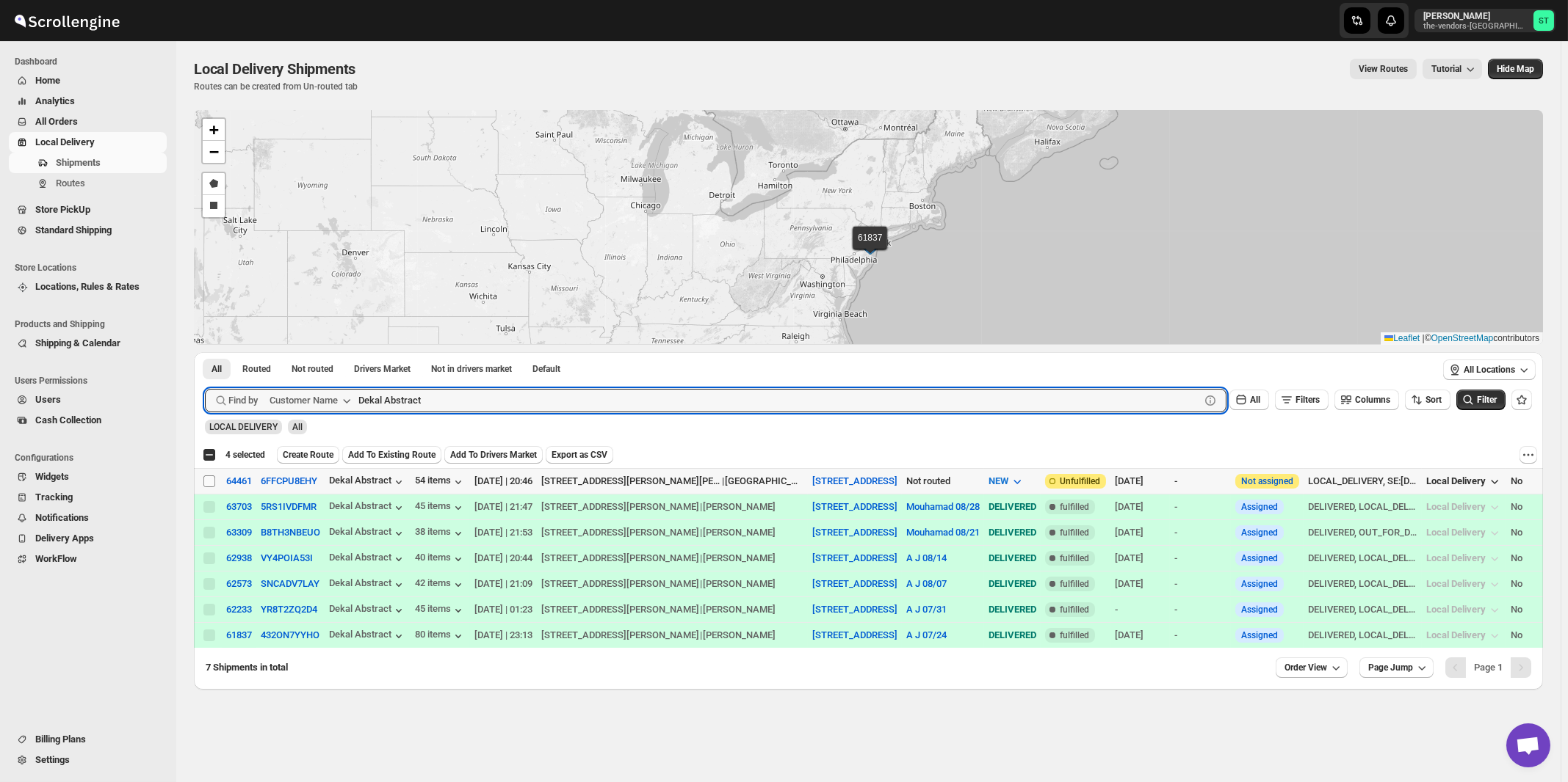
click at [212, 481] on input "Select shipment" at bounding box center [209, 482] width 12 height 12
checkbox input "true"
click at [434, 404] on input "Dekal Abstract" at bounding box center [765, 401] width 815 height 24
paste input "Mid State Brokerage"
type input "Mid State Brokerage"
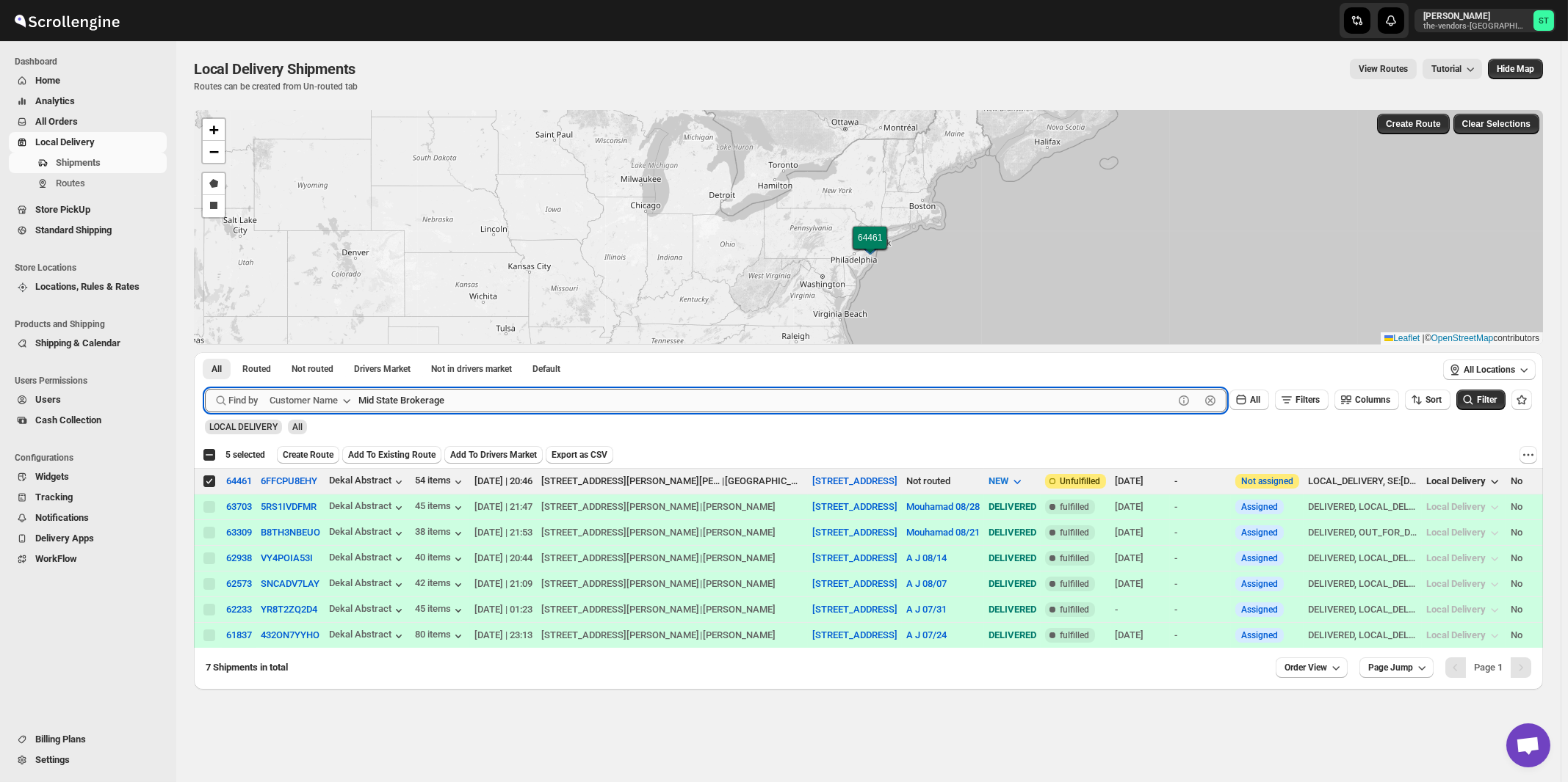
click at [205, 352] on button "Submit" at bounding box center [226, 360] width 42 height 15
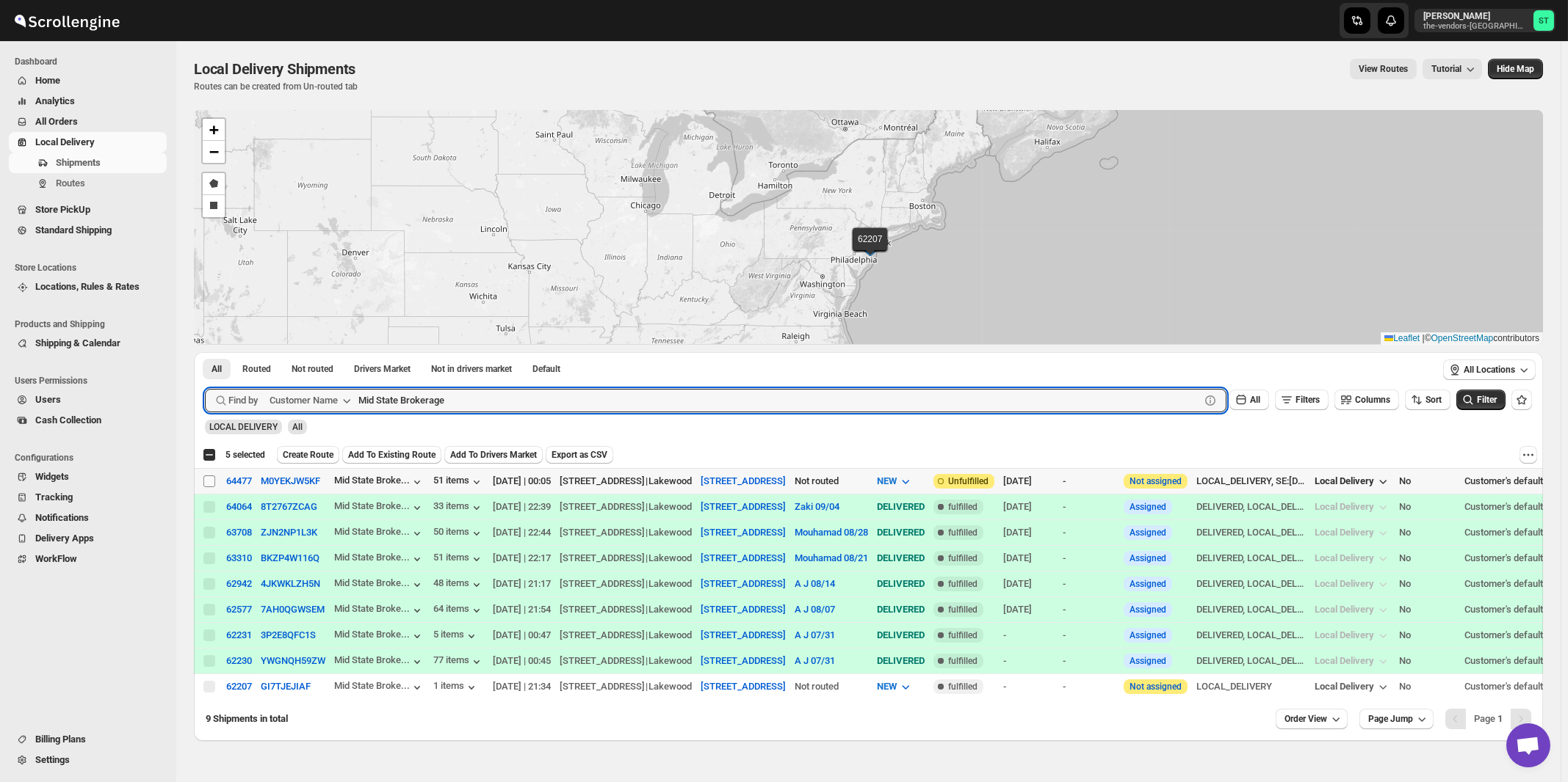
click at [210, 483] on input "Select shipment" at bounding box center [209, 482] width 12 height 12
checkbox input "true"
click at [567, 405] on input "Mid State Brokerage" at bounding box center [765, 401] width 815 height 24
paste input "Bayrock Insurance Lakewood"
type input "Bayrock Insurance"
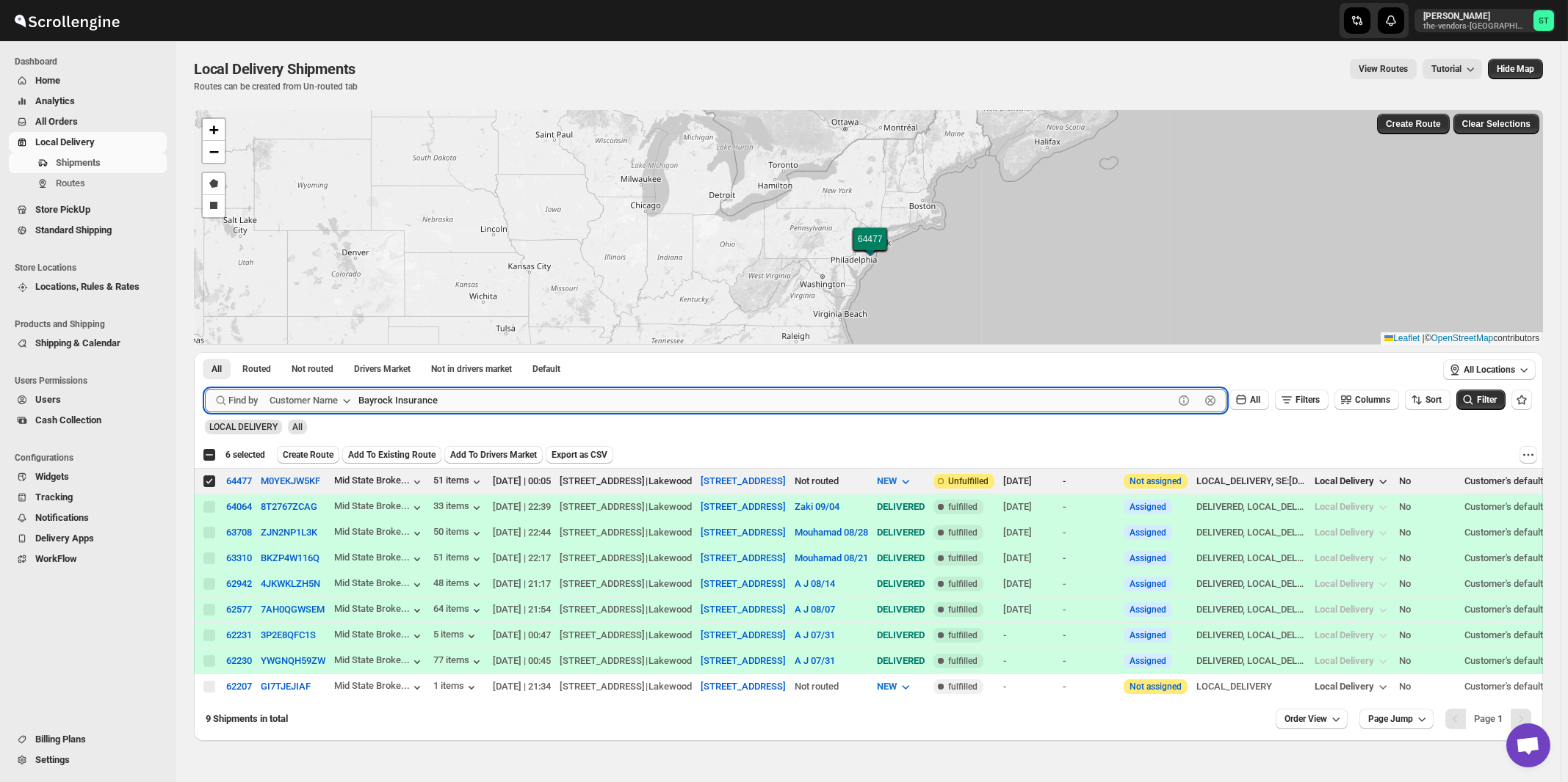
click at [205, 352] on button "Submit" at bounding box center [226, 360] width 42 height 15
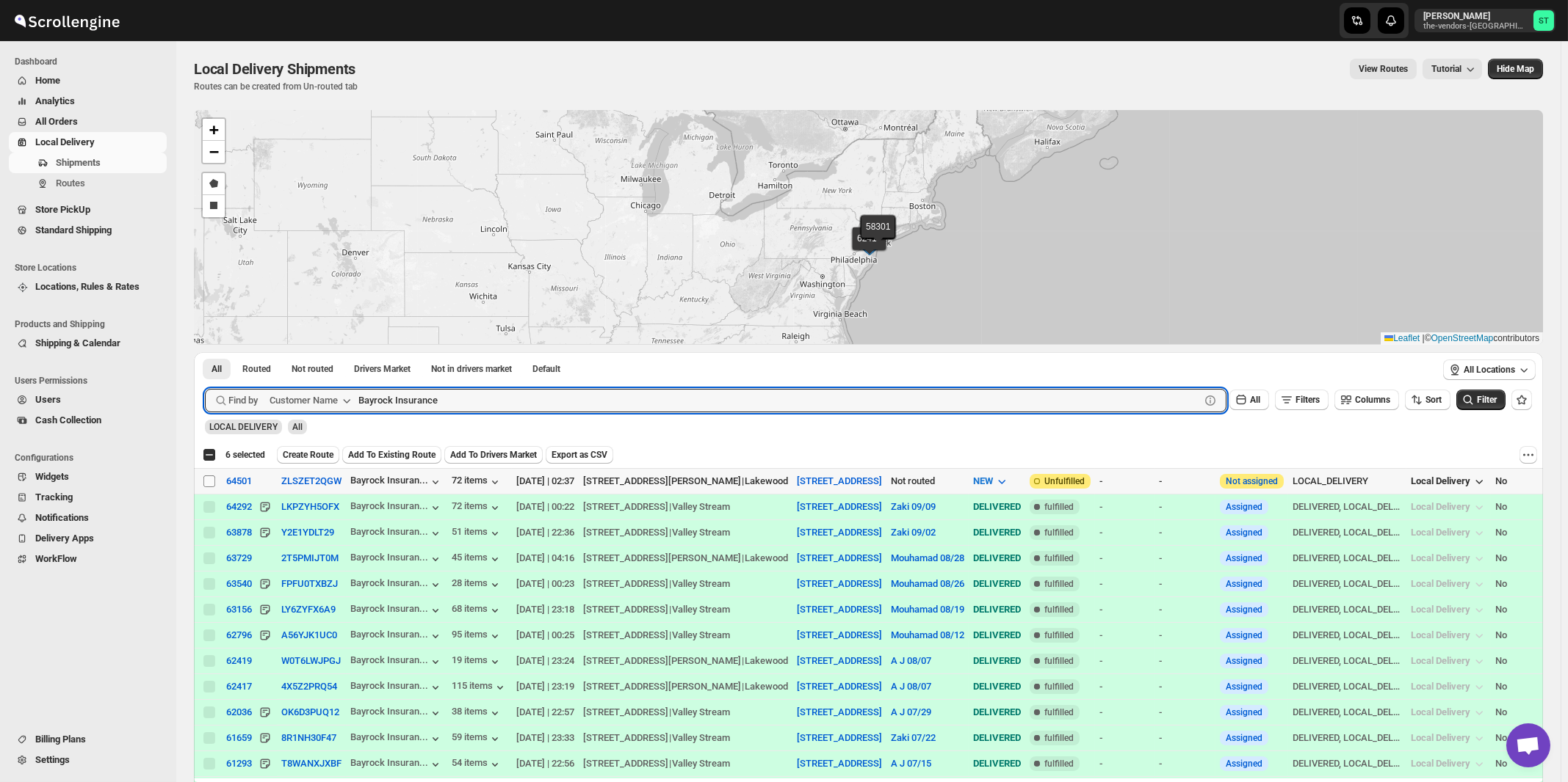
click at [211, 482] on input "Select shipment" at bounding box center [209, 482] width 12 height 12
checkbox input "true"
click at [496, 392] on input "Bayrock Insurance" at bounding box center [765, 401] width 815 height 24
paste input "Future Car"
type input "Future Care"
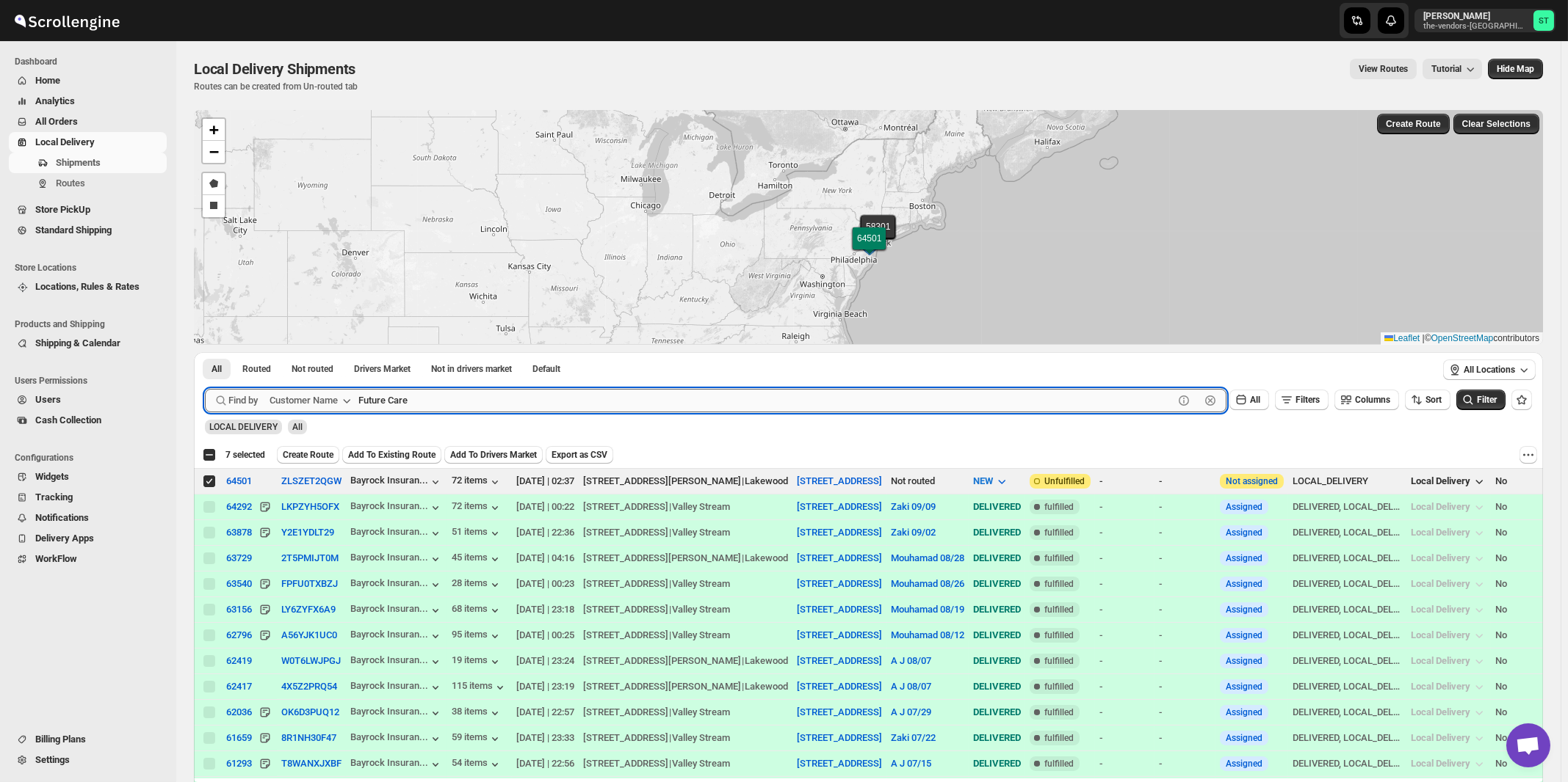
click at [205, 352] on button "Submit" at bounding box center [226, 360] width 42 height 15
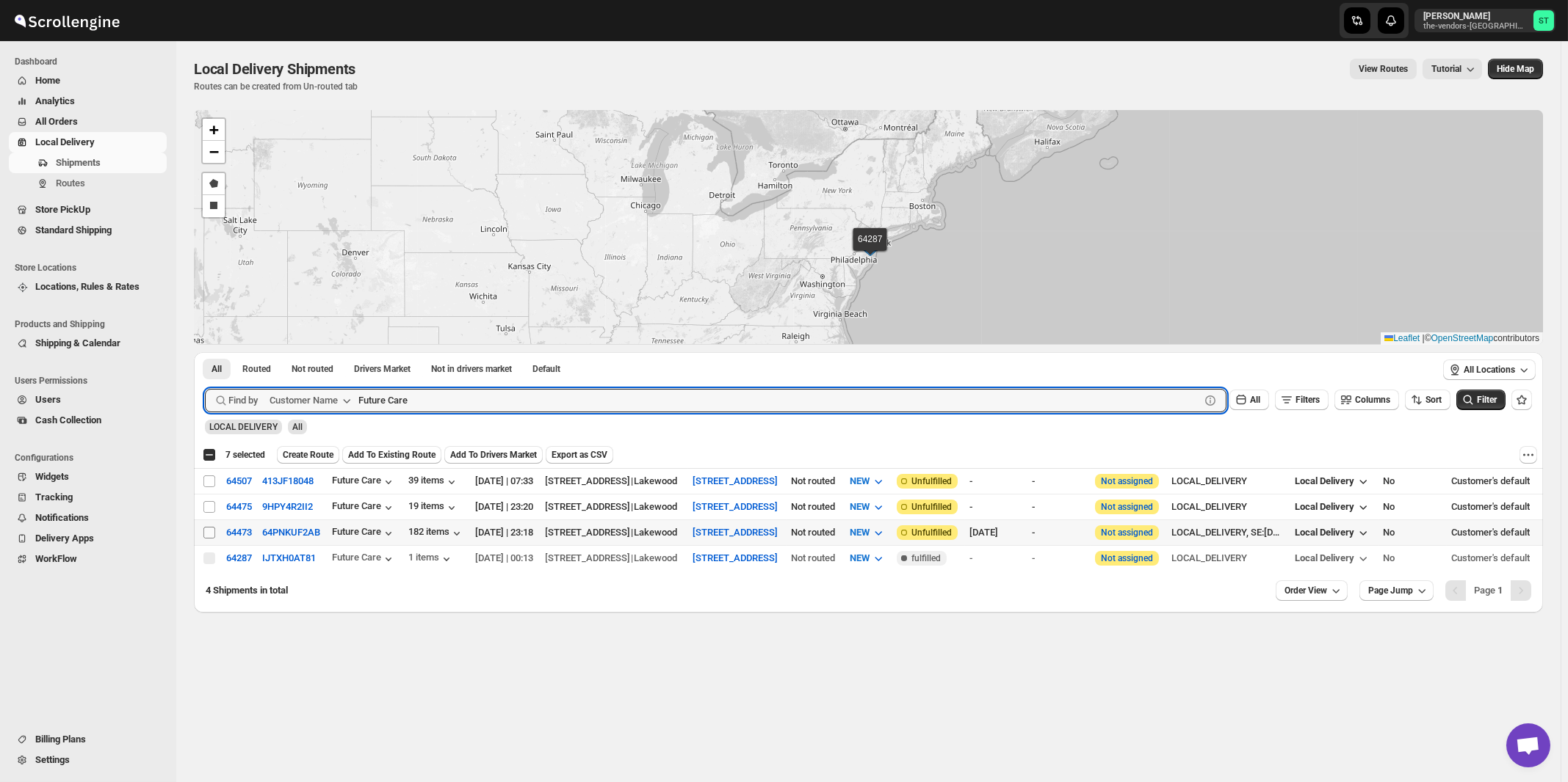
click at [206, 534] on input "Select shipment" at bounding box center [209, 533] width 12 height 12
checkbox input "true"
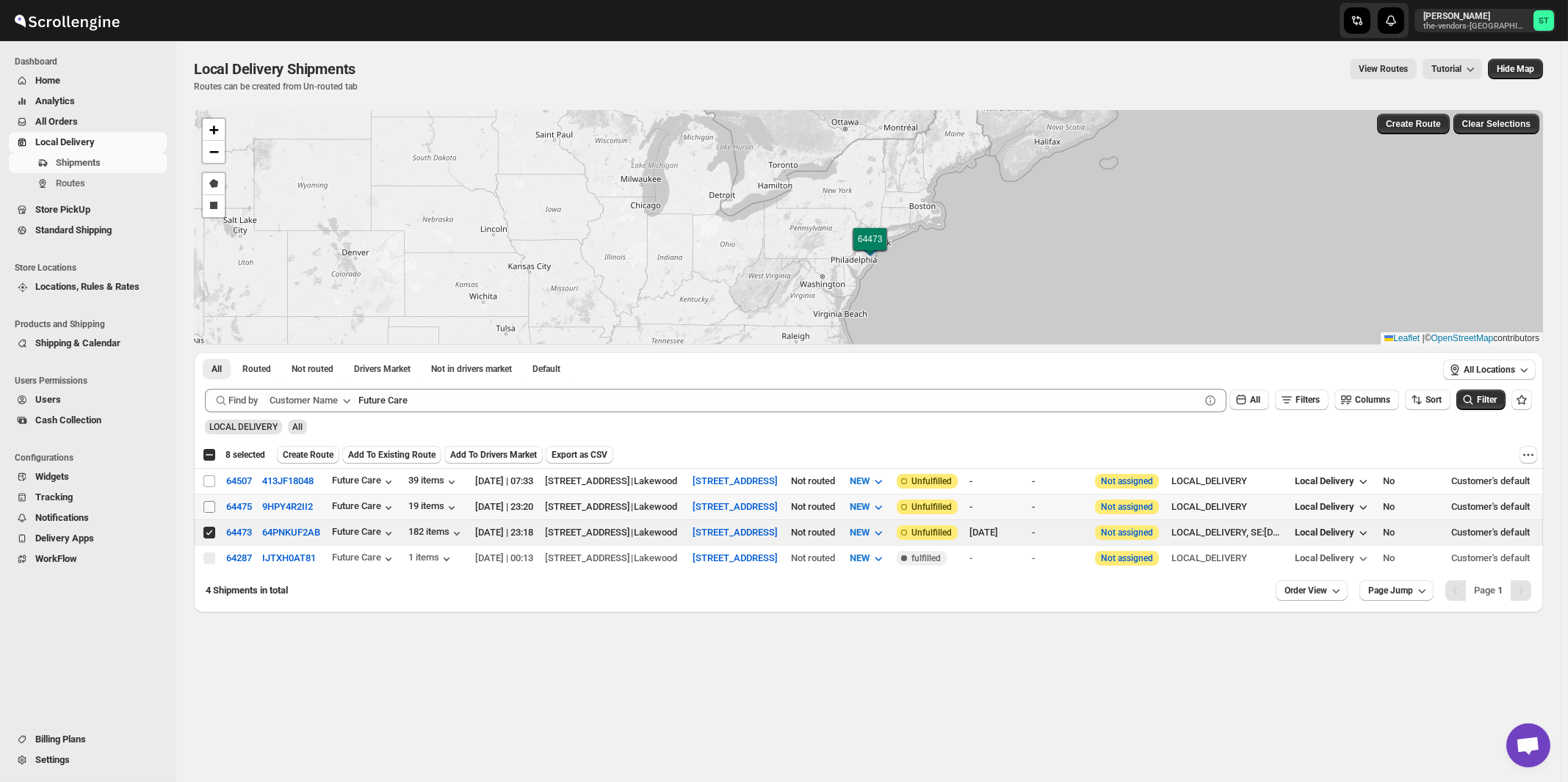
click at [211, 506] on input "Select shipment" at bounding box center [209, 507] width 12 height 12
checkbox input "true"
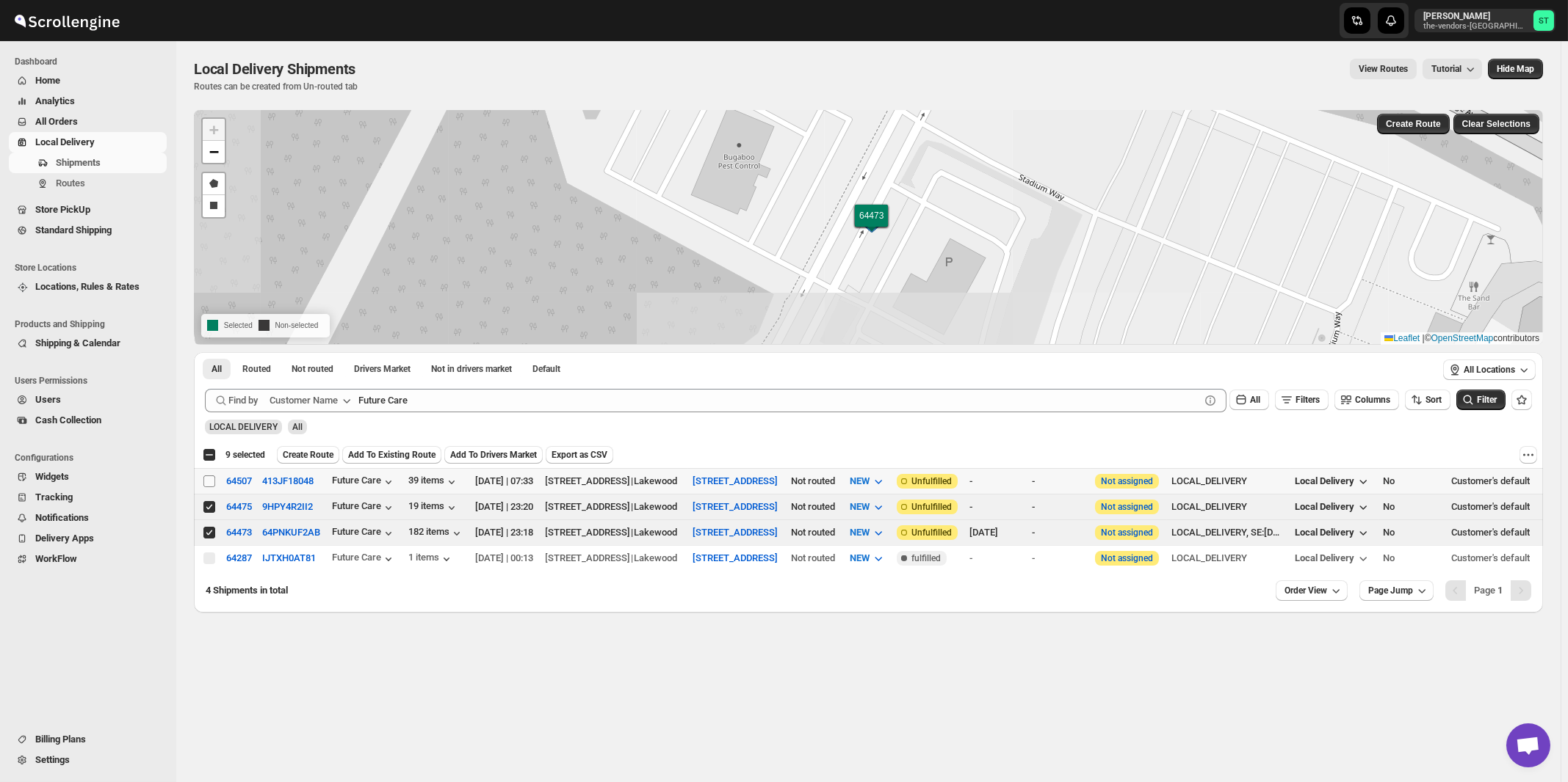
click at [211, 482] on input "Select shipment" at bounding box center [209, 482] width 12 height 12
checkbox input "true"
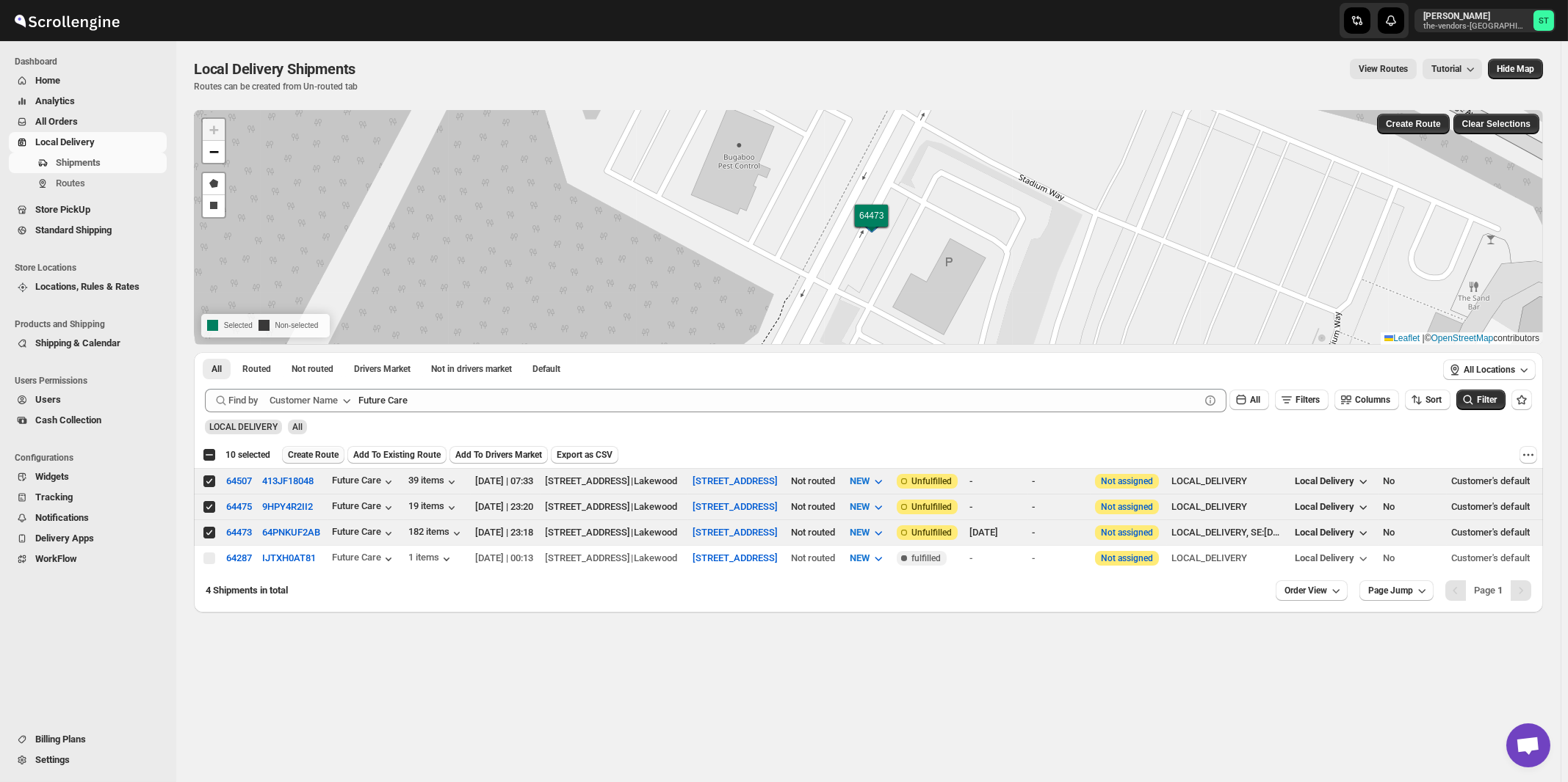
click at [324, 456] on span "Create Route" at bounding box center [313, 455] width 50 height 12
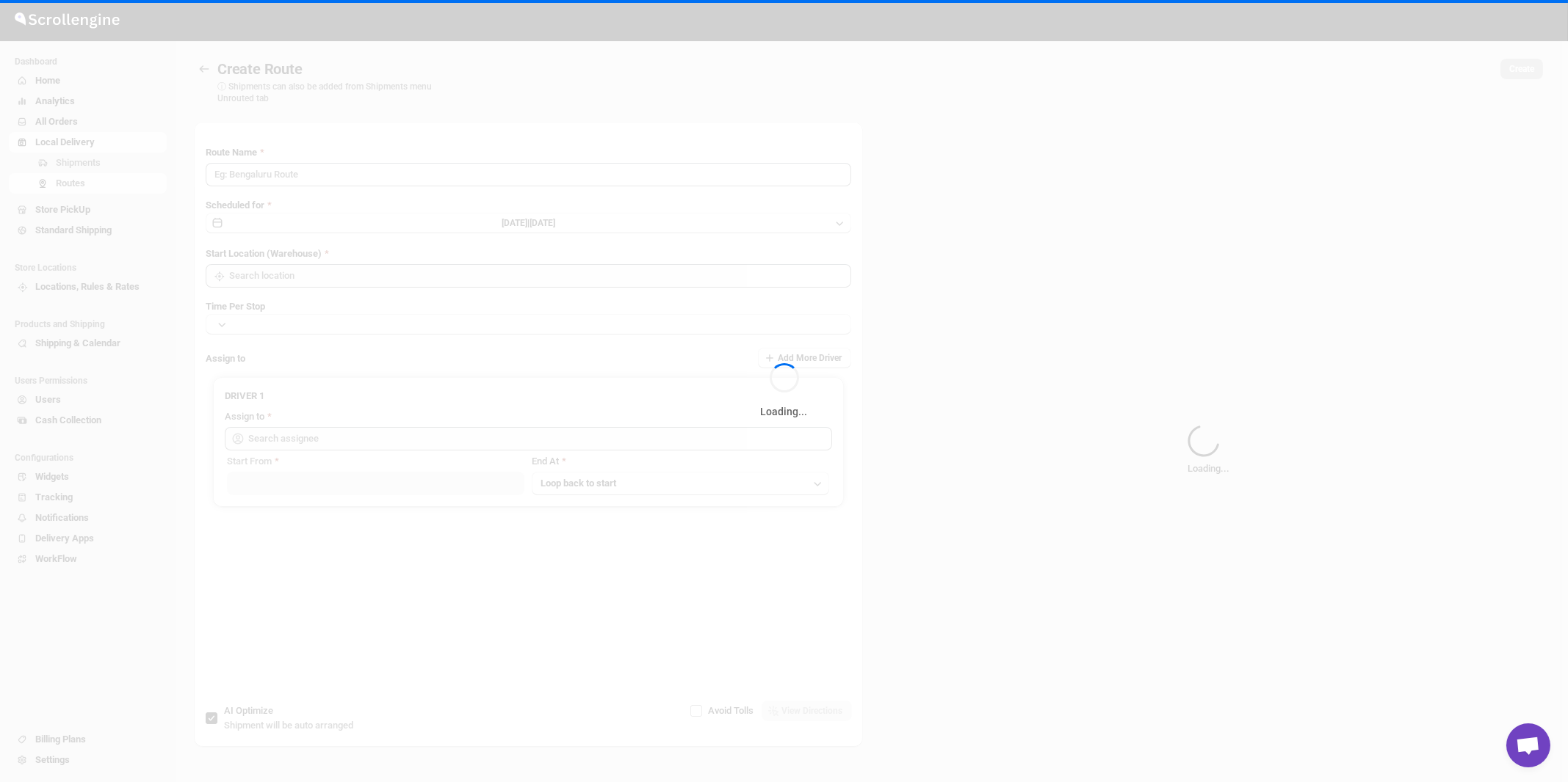
type input "Route - 11/09-1126"
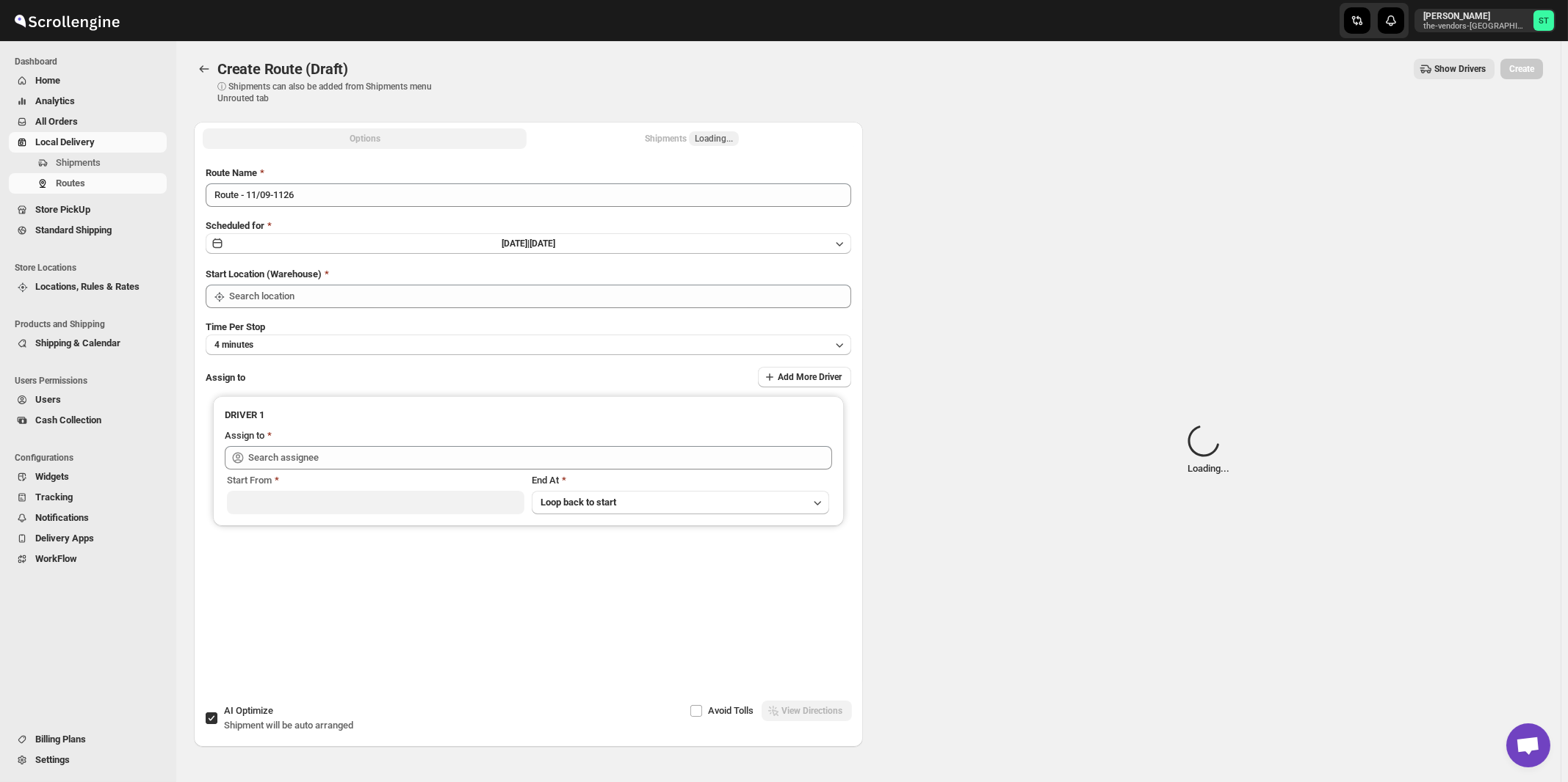
type input "[STREET_ADDRESS]"
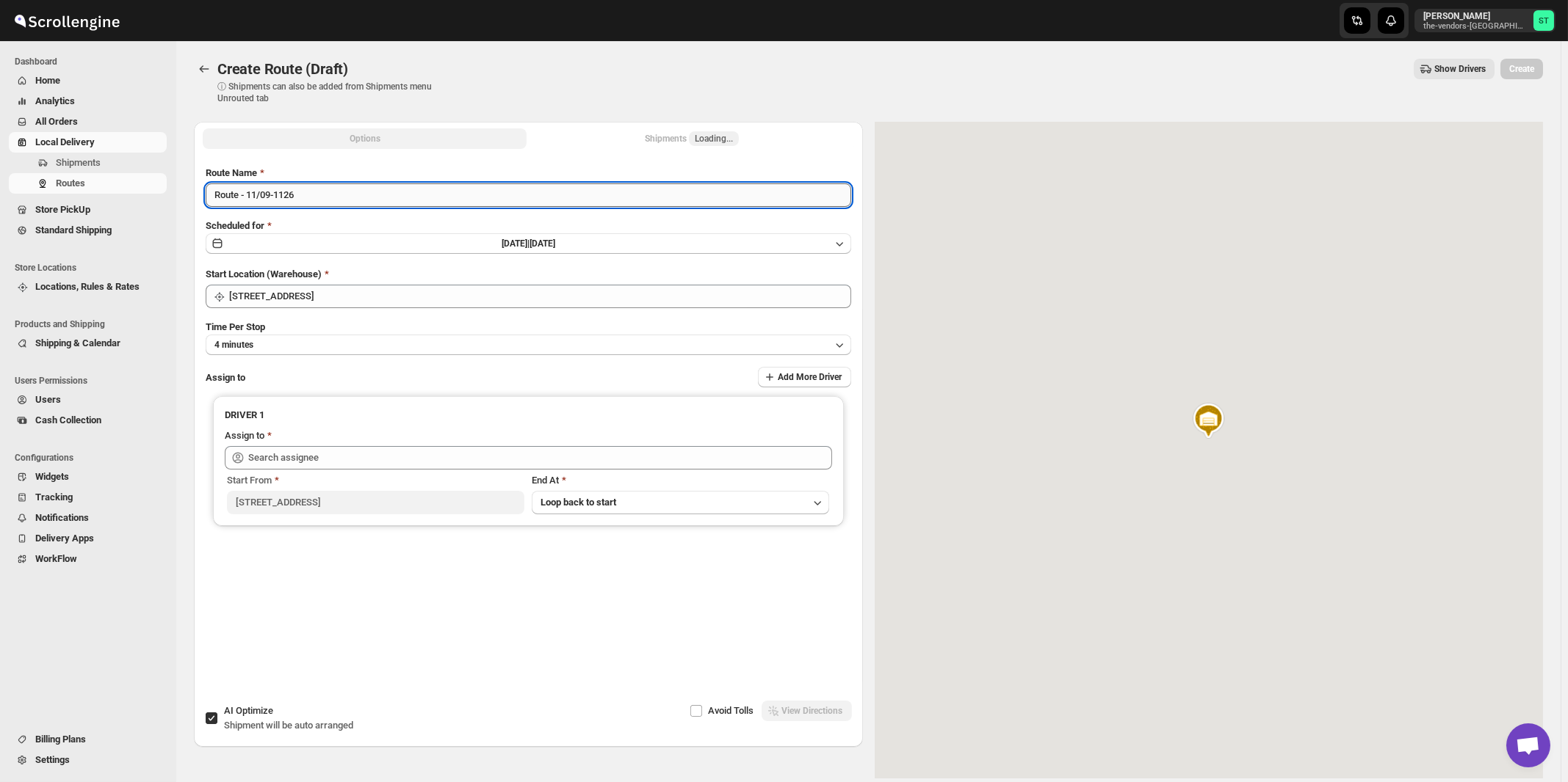
click at [379, 196] on input "Route - 11/09-1126" at bounding box center [527, 195] width 645 height 24
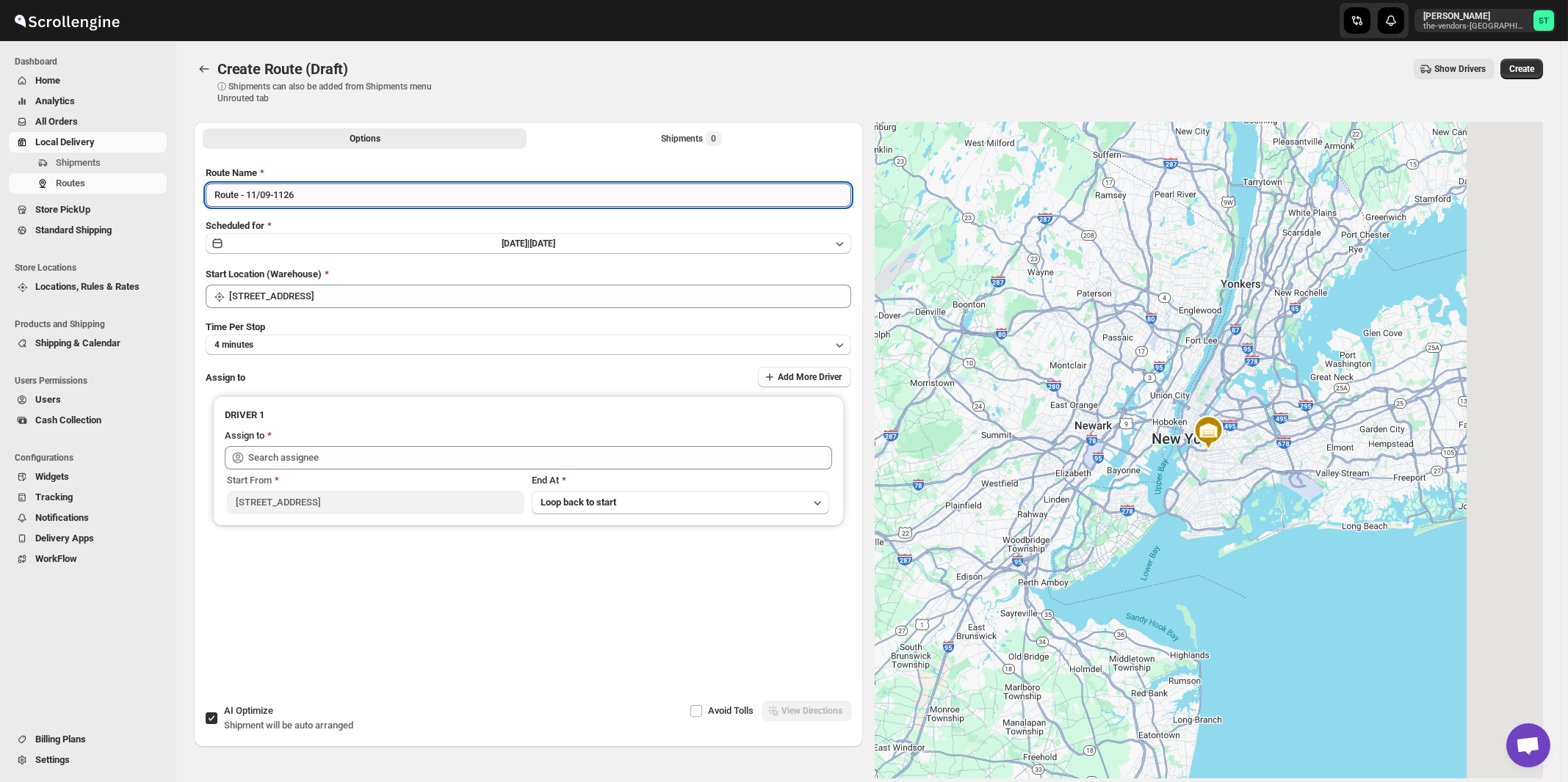
paste input "Zaki"
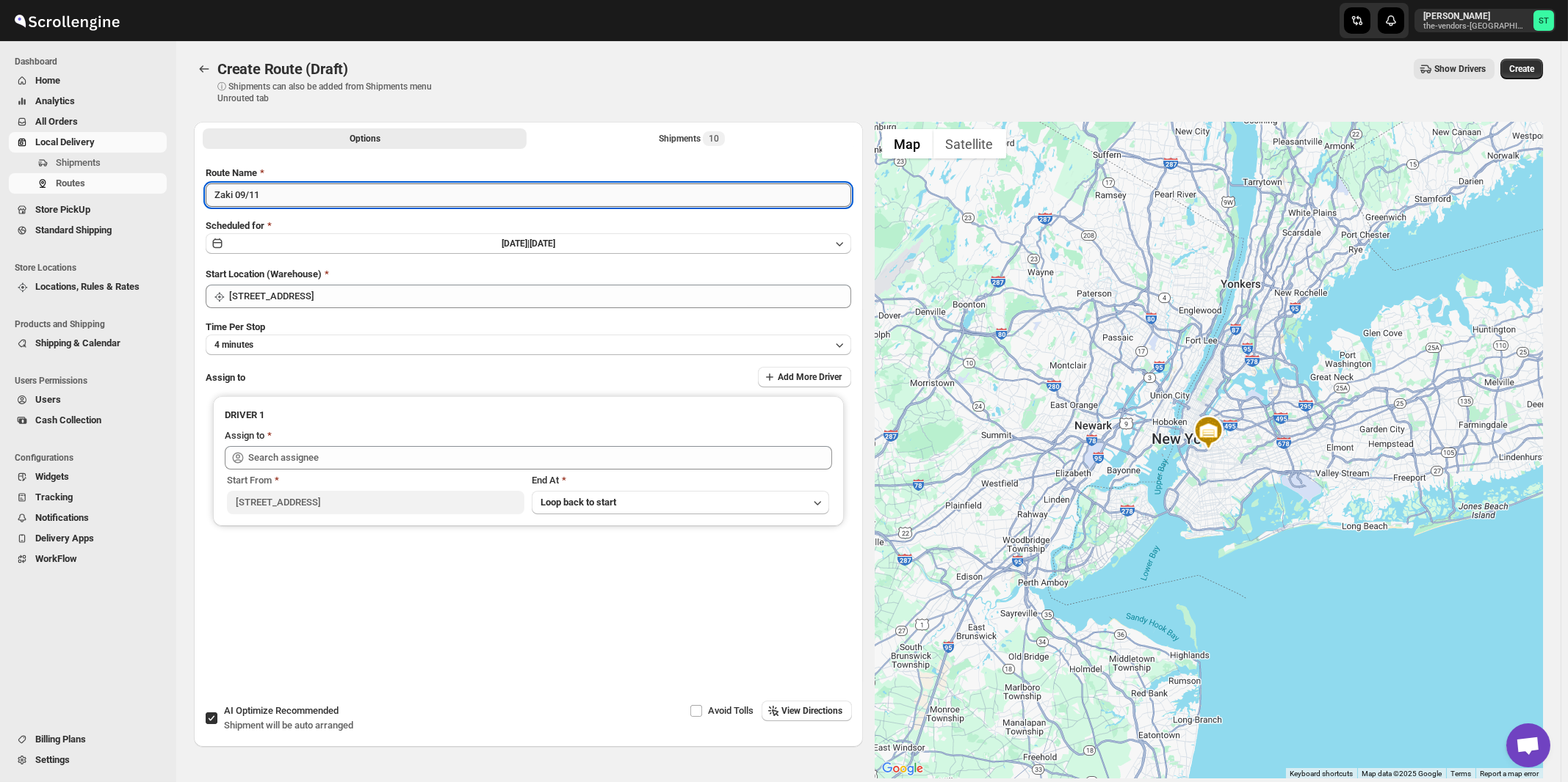
type input "Zaki 09/11"
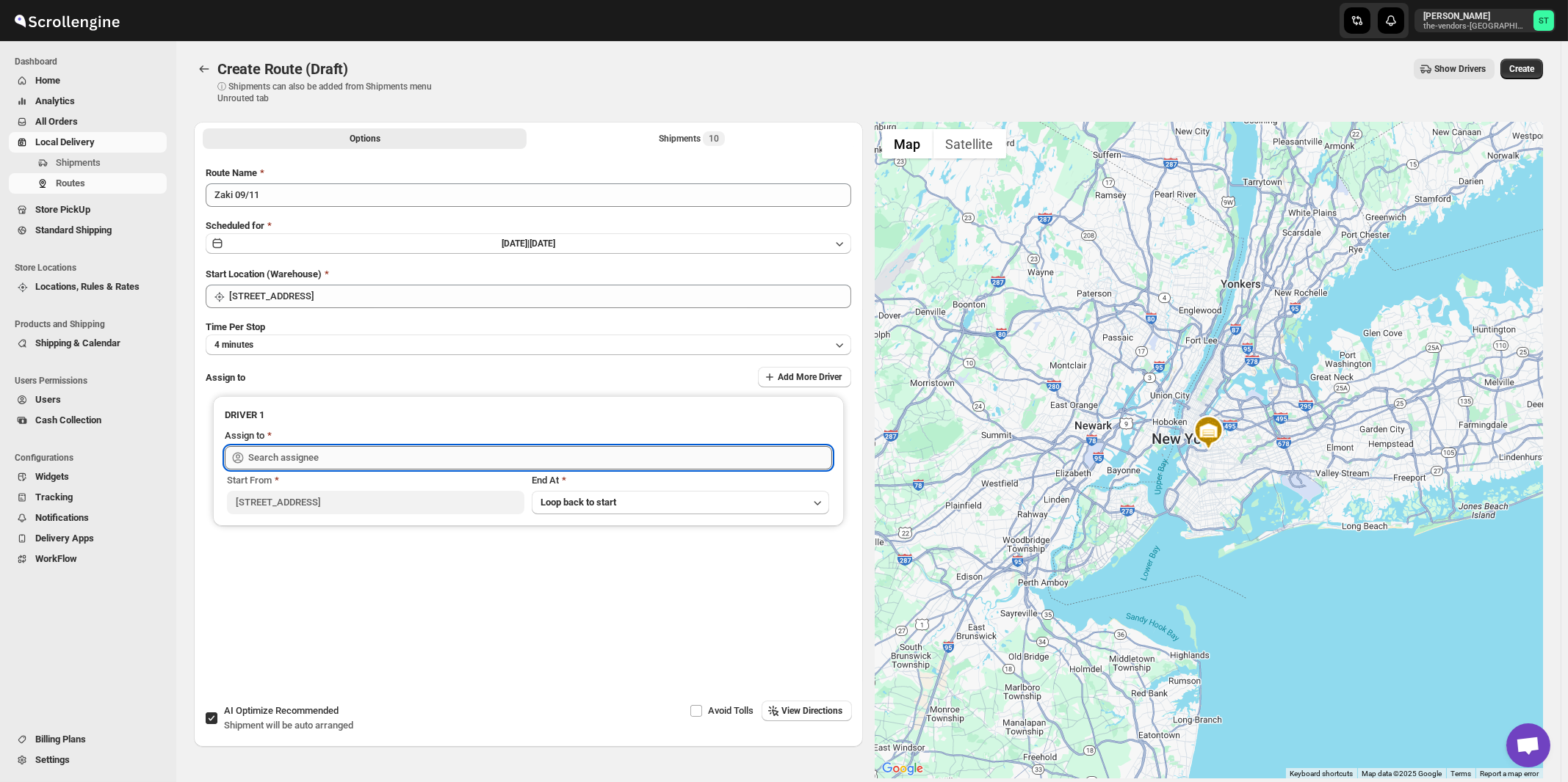
click at [305, 452] on input "text" at bounding box center [540, 458] width 584 height 24
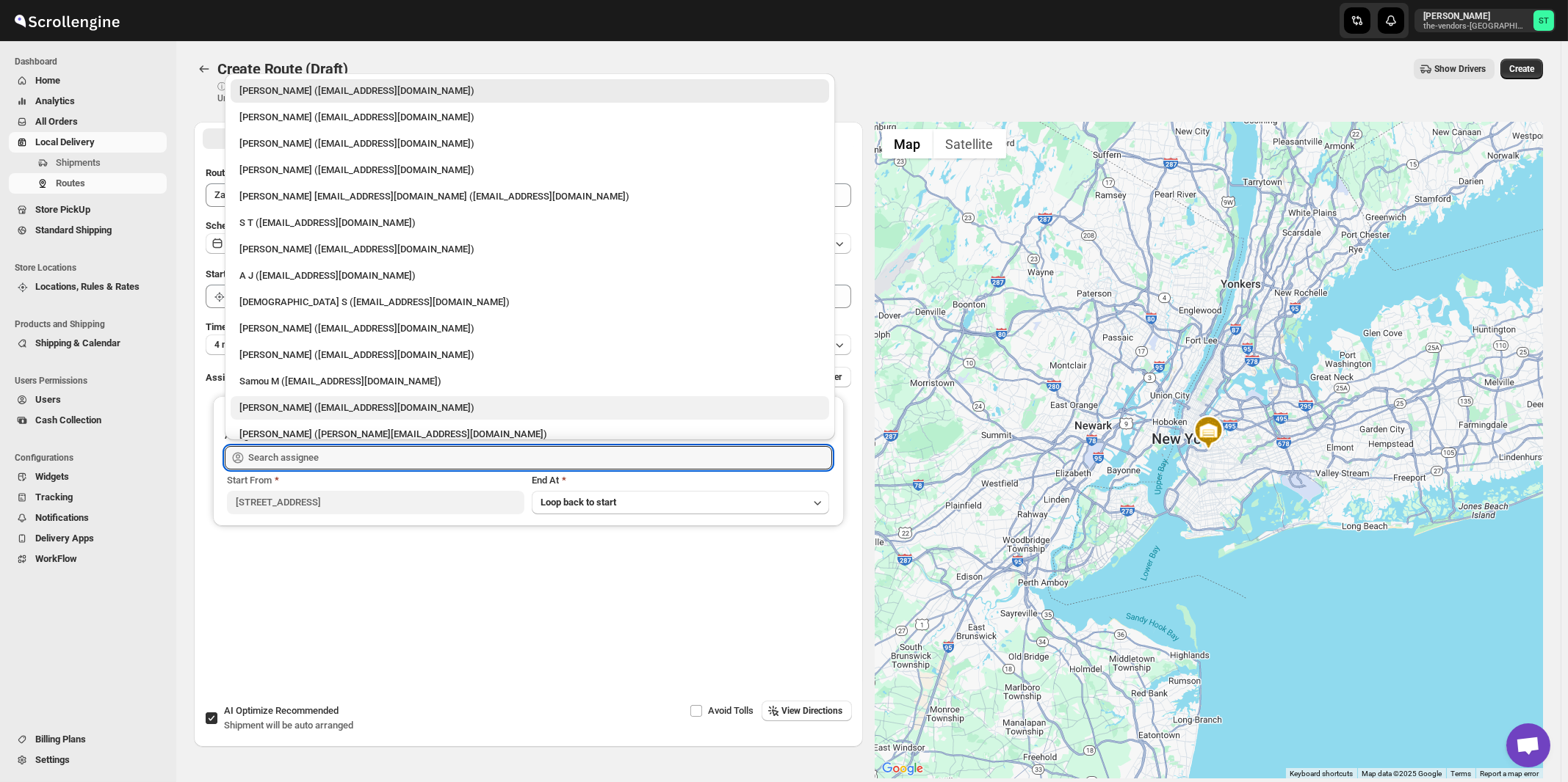
click at [296, 401] on div "Zaki Bouteche (zakarya.bouteche@gmail.com)" at bounding box center [530, 408] width 580 height 14
type input "Zaki Bouteche (zakarya.bouteche@gmail.com)"
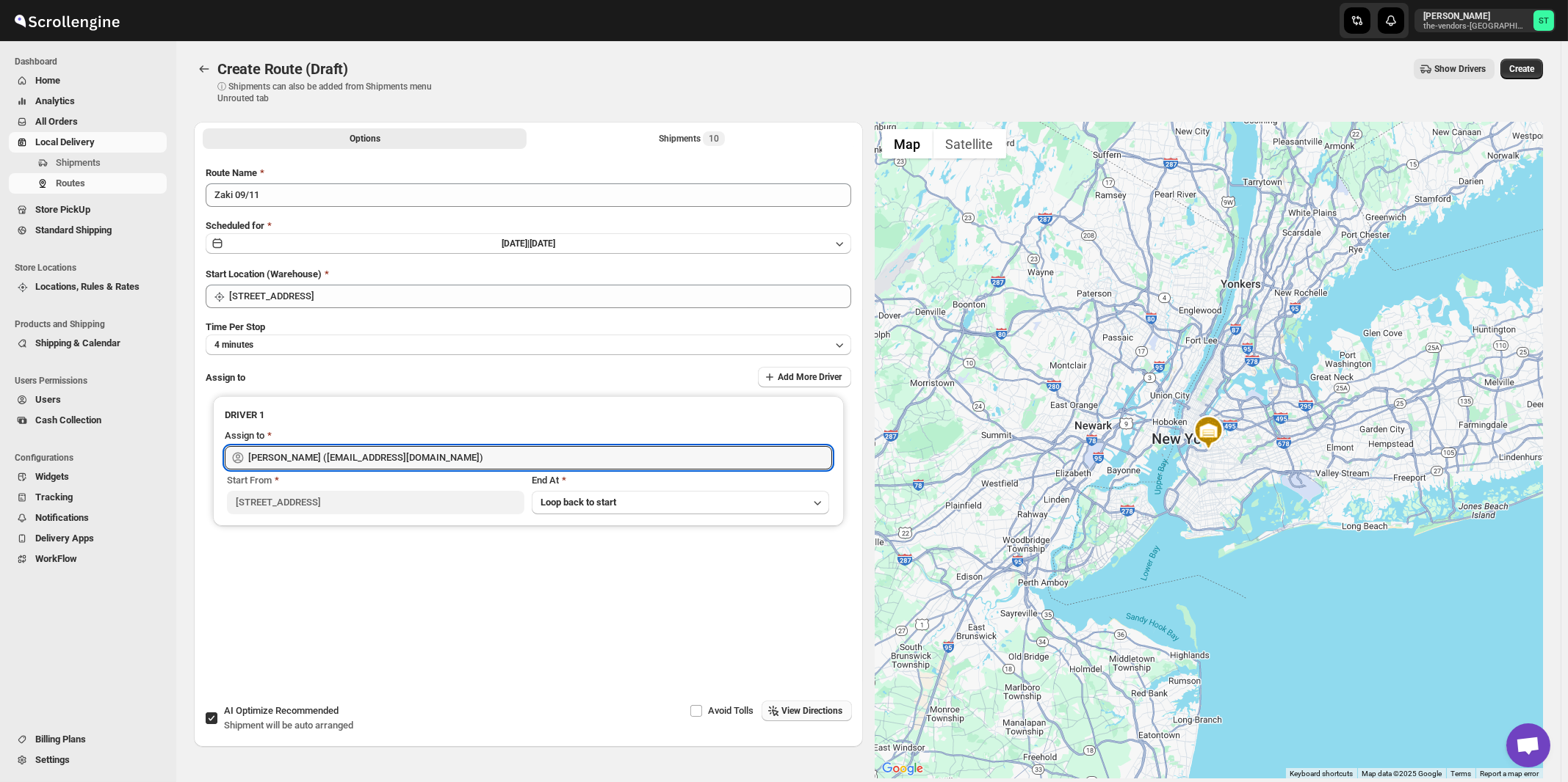
click at [797, 718] on button "View Directions" at bounding box center [806, 711] width 90 height 20
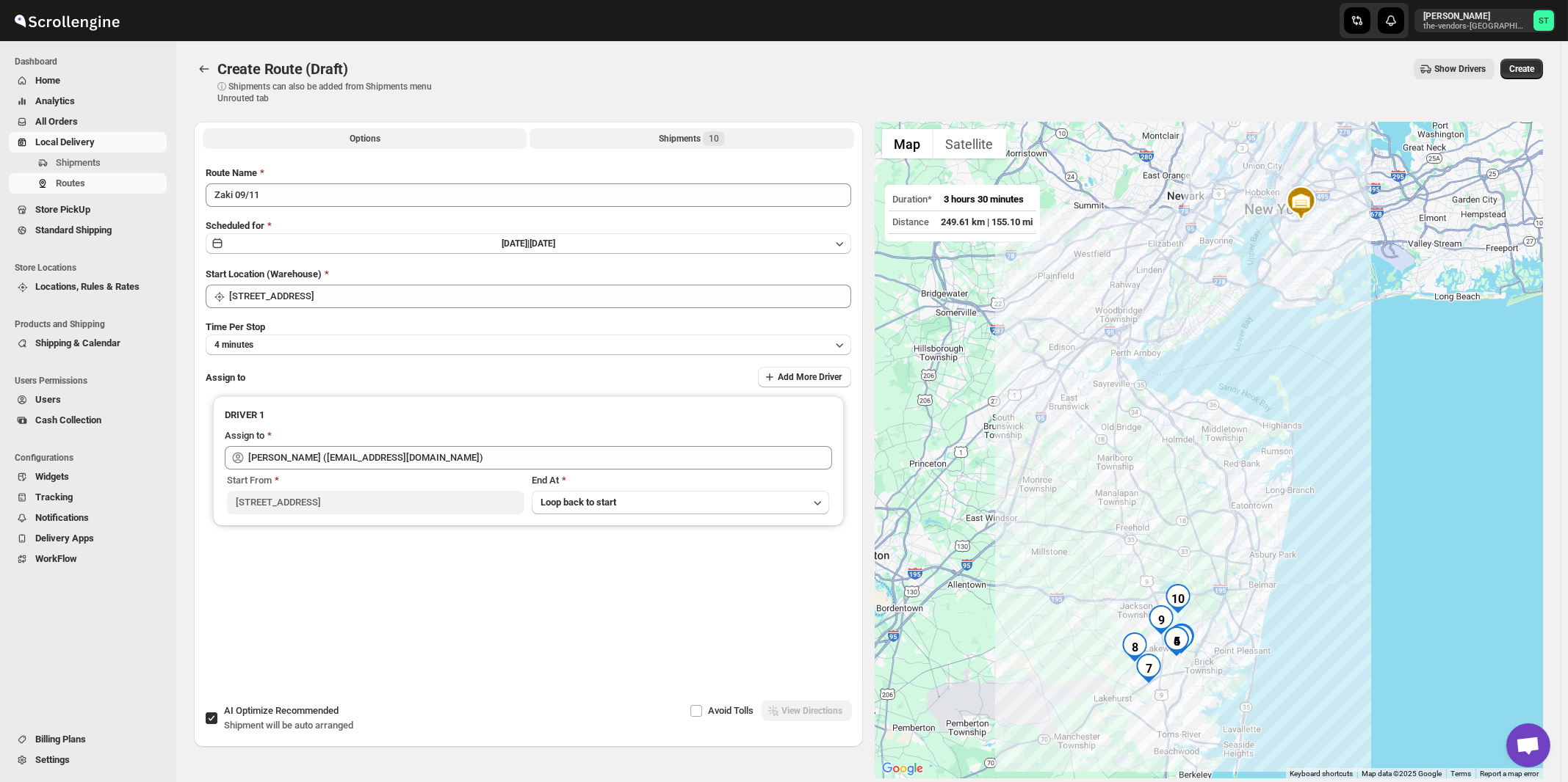
click at [702, 136] on div "Shipments 10" at bounding box center [691, 138] width 66 height 14
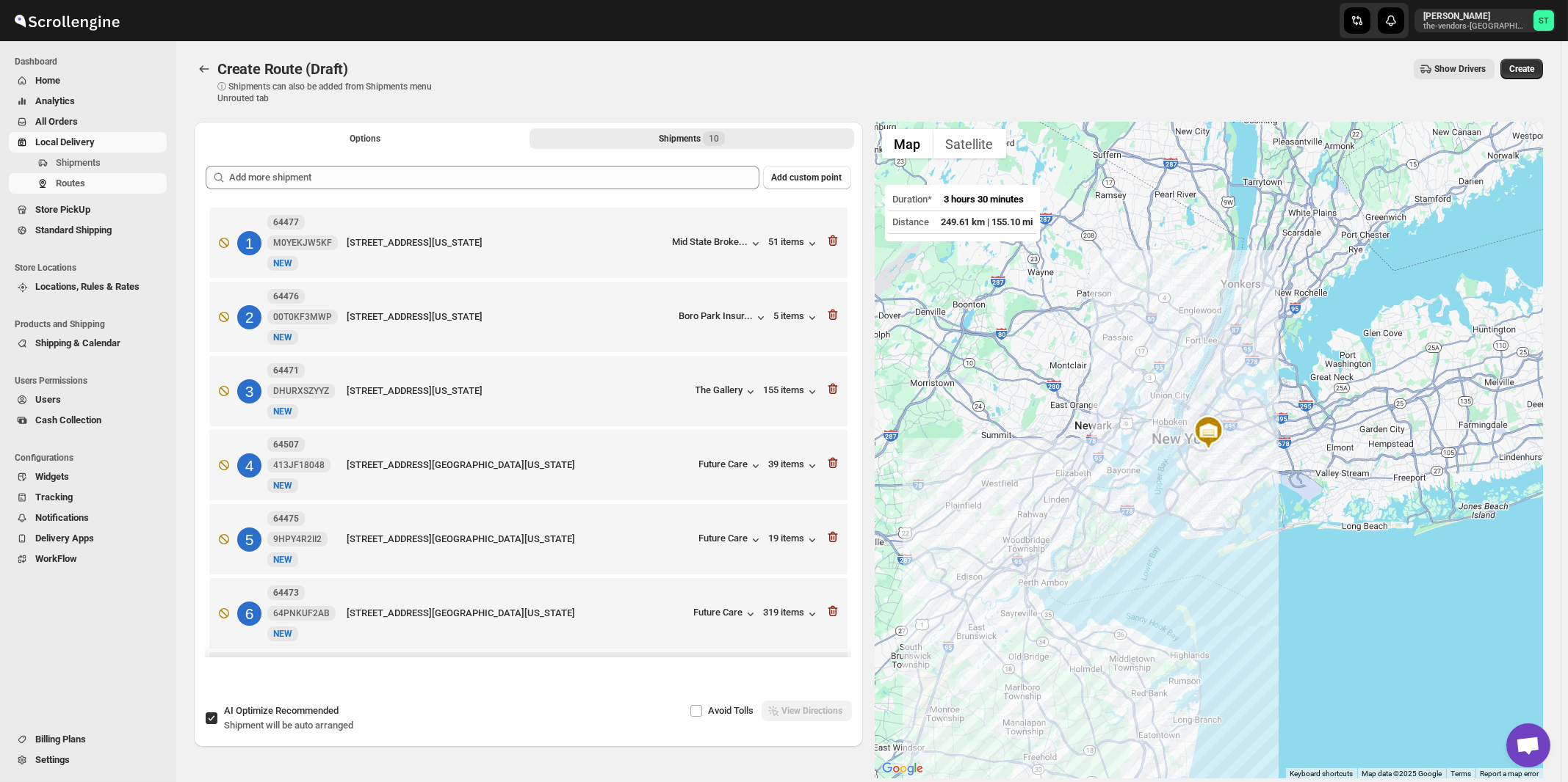
click at [304, 720] on span "Shipment will be auto arranged" at bounding box center [289, 725] width 130 height 11
click at [217, 719] on input "AI Optimize Recommended Shipment will be auto arranged" at bounding box center [211, 719] width 12 height 12
checkbox input "false"
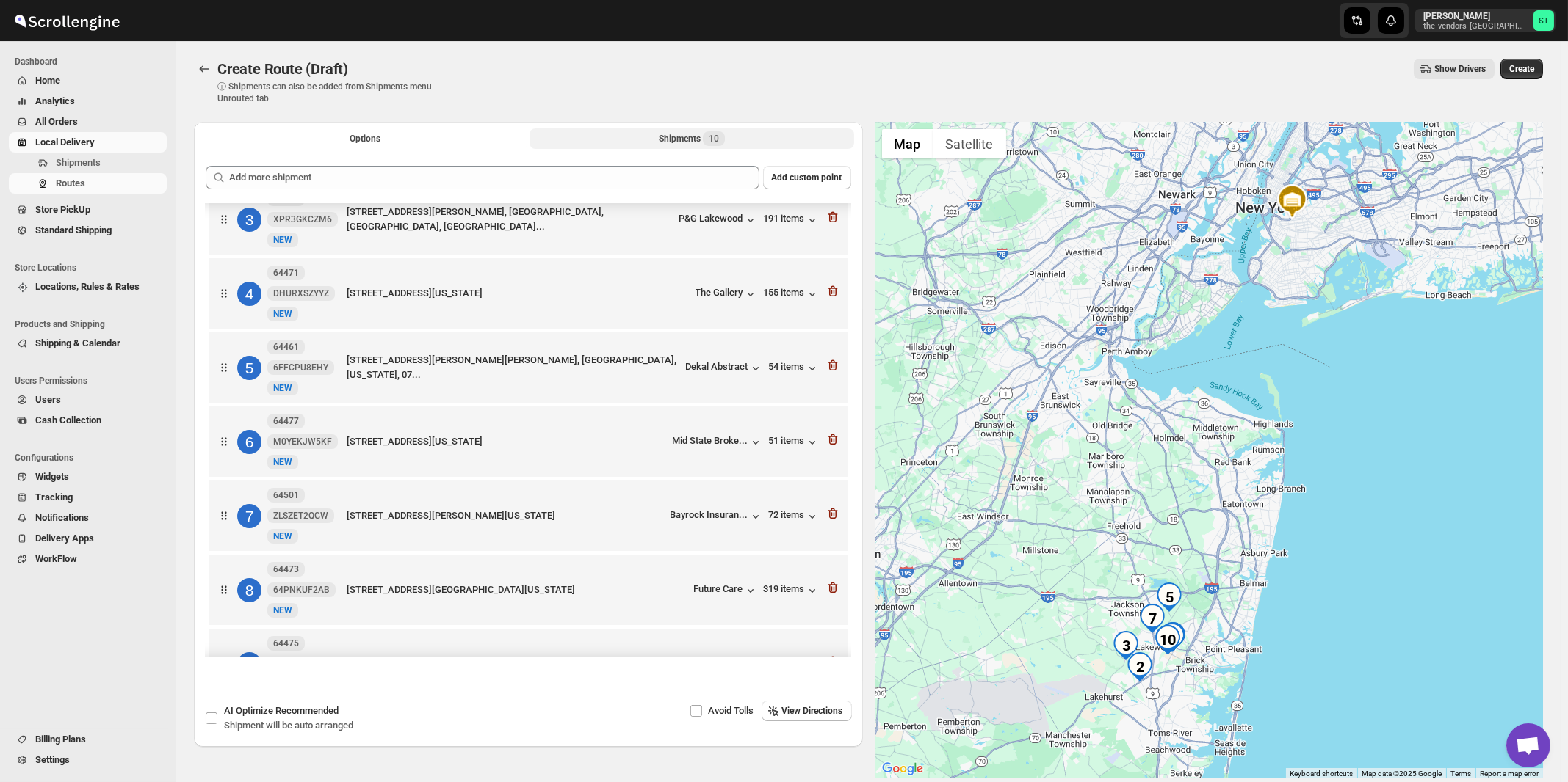
scroll to position [235, 0]
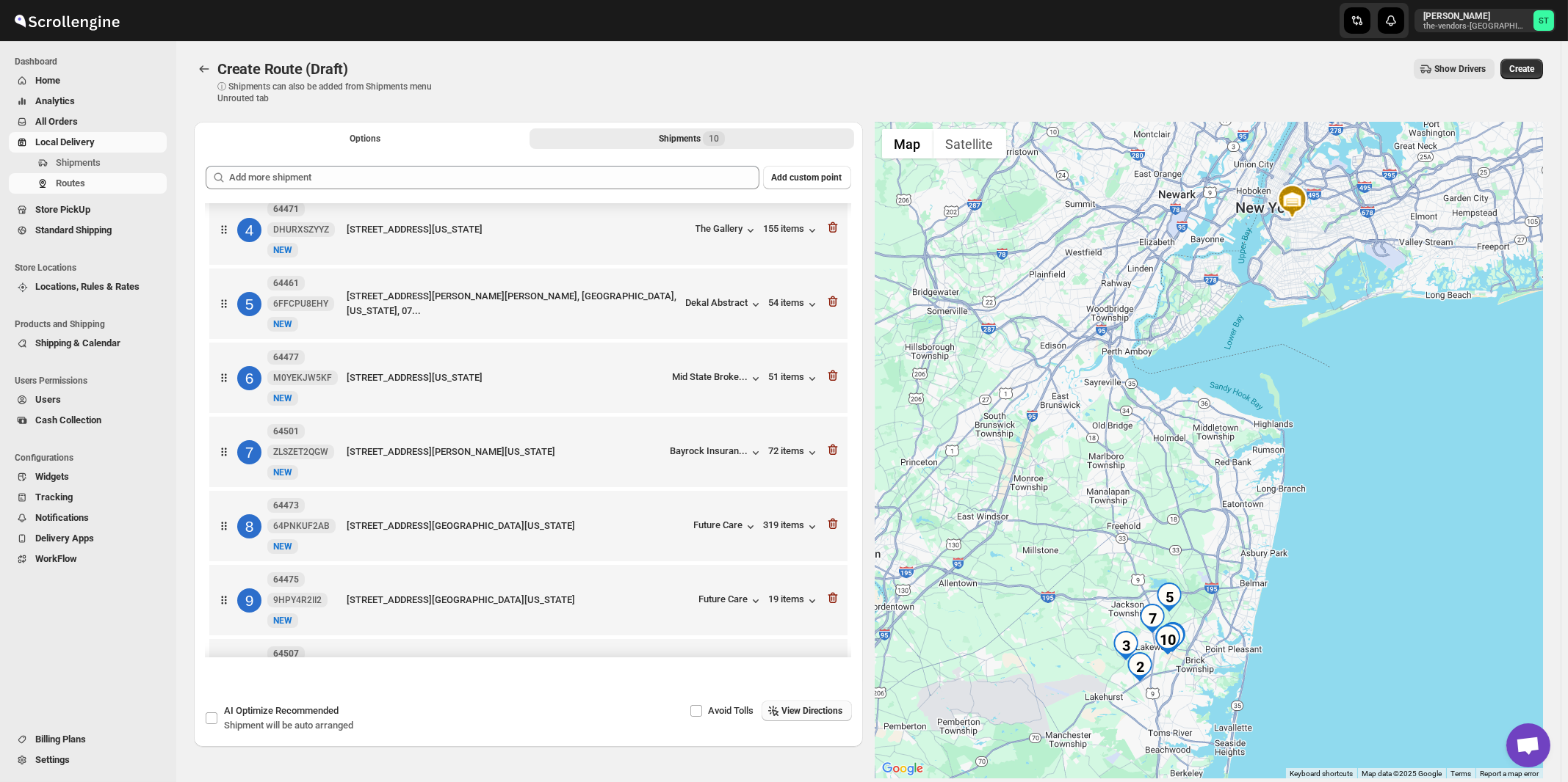
click at [834, 721] on button "View Directions" at bounding box center [806, 711] width 90 height 20
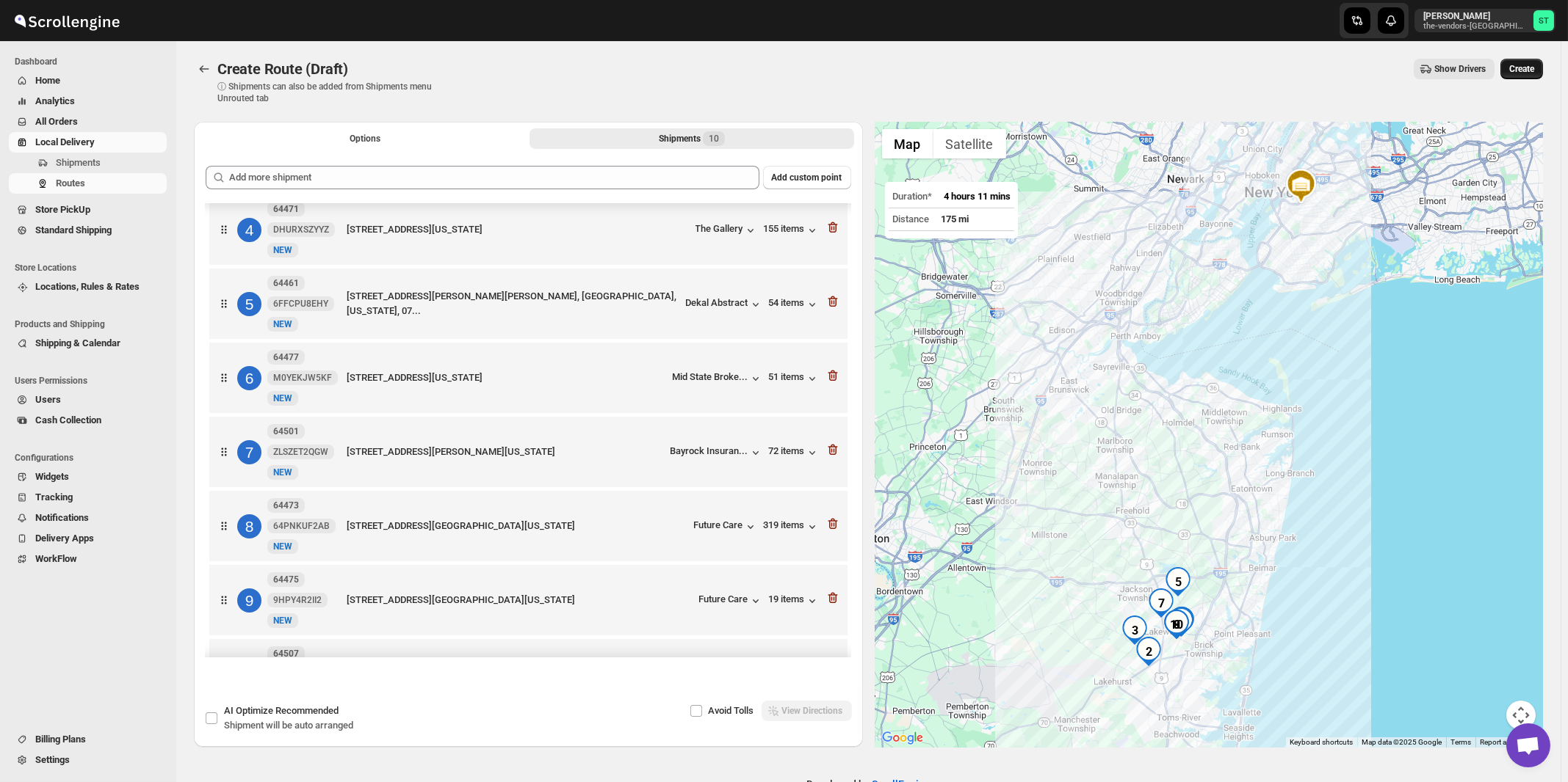
click at [1528, 70] on span "Create" at bounding box center [1522, 69] width 25 height 12
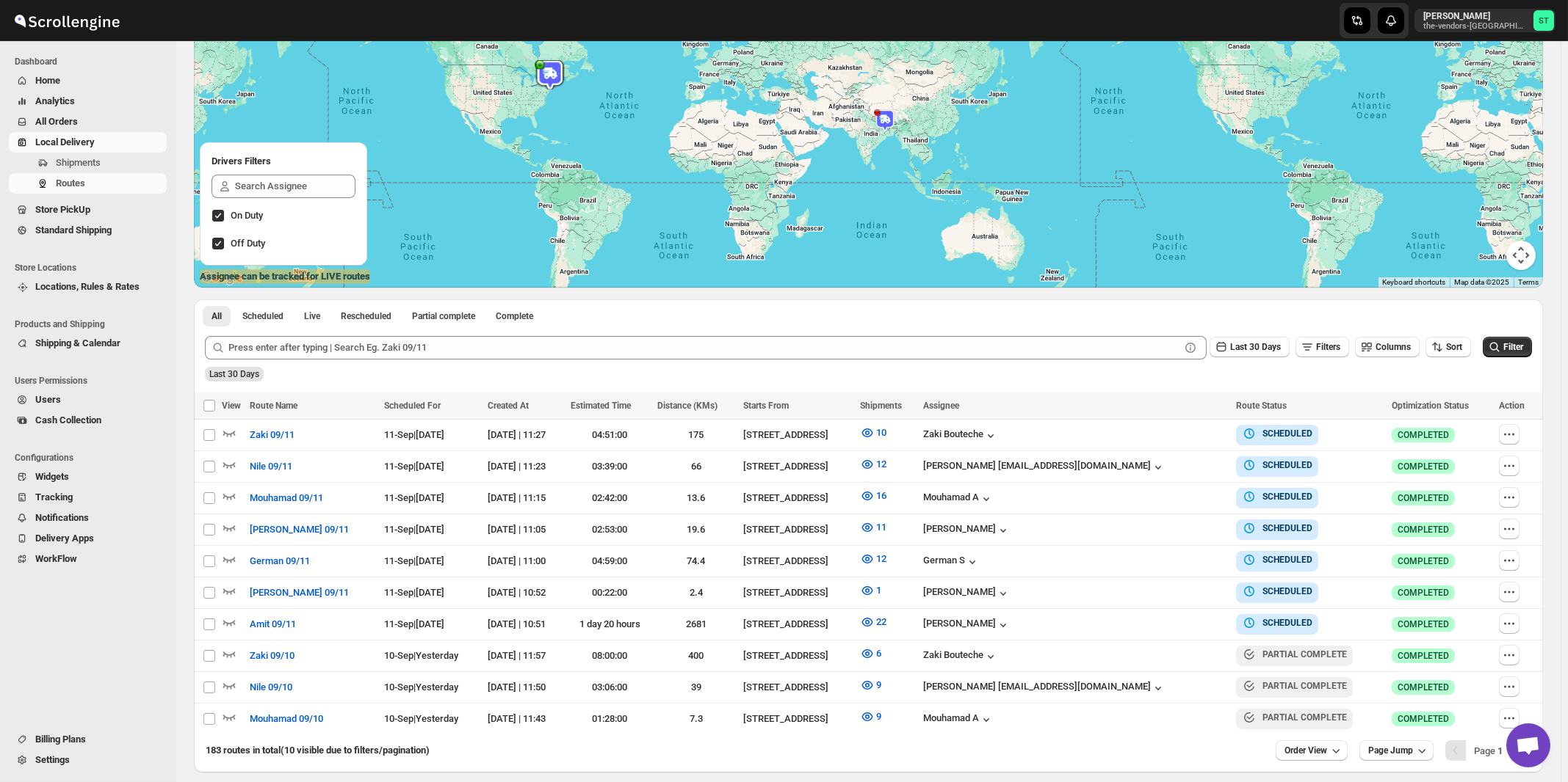
scroll to position [220, 0]
